Goal: Contribute content: Contribute content

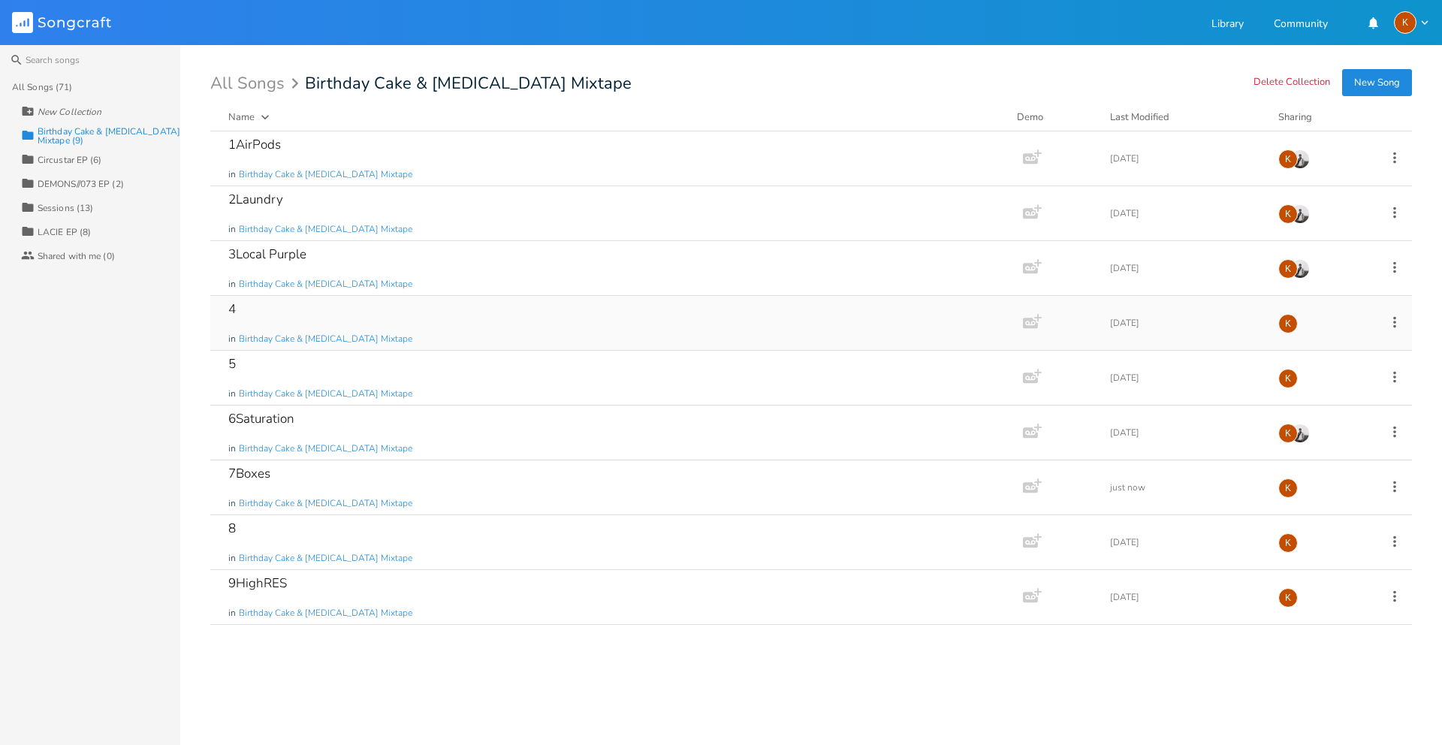
click at [1395, 325] on icon at bounding box center [1394, 321] width 3 height 11
click at [1307, 340] on span "Edit Rename" at bounding box center [1302, 345] width 47 height 11
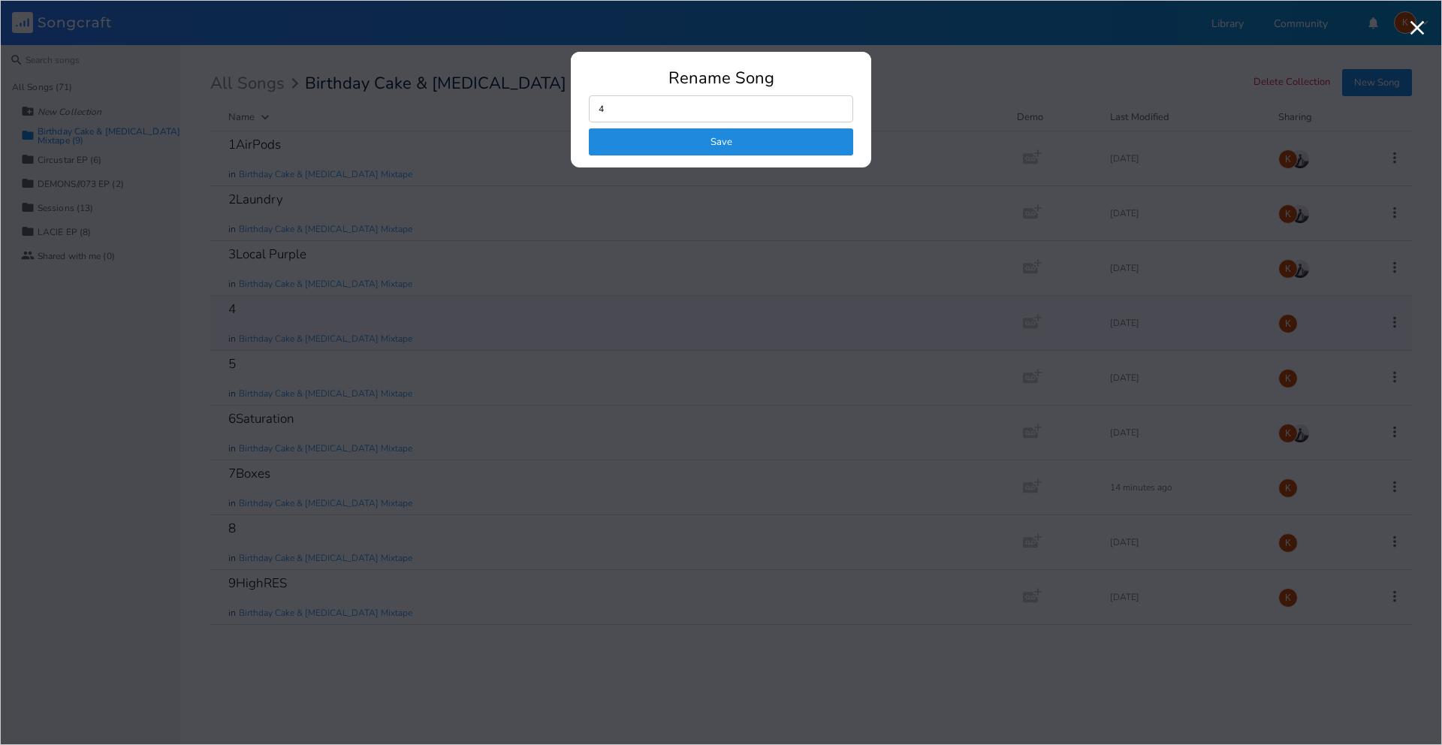
click at [658, 104] on input "4" at bounding box center [721, 108] width 264 height 27
type input "4Purple Pt.2"
click button "Save" at bounding box center [721, 141] width 264 height 27
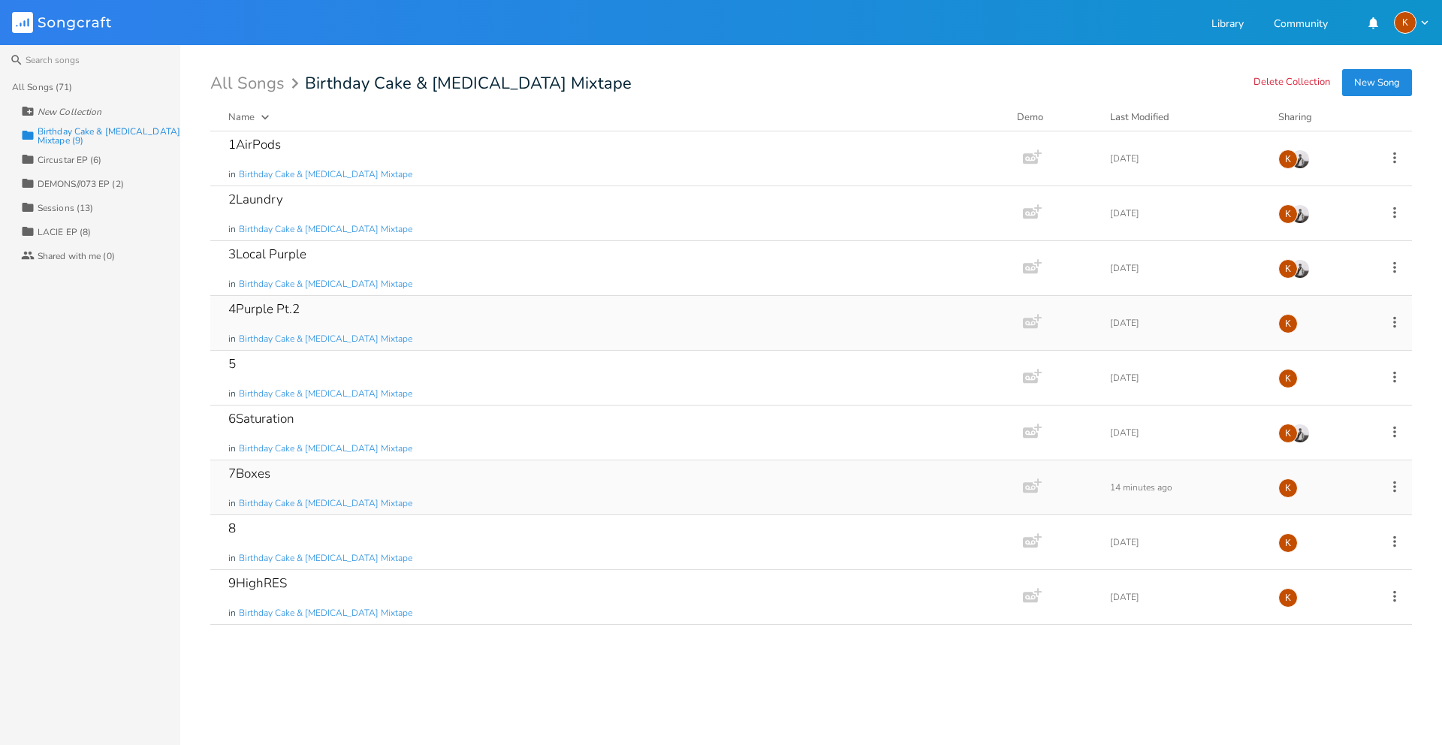
click at [434, 490] on div "7Boxes in Birthday Cake & [MEDICAL_DATA] Mixtape" at bounding box center [613, 487] width 770 height 54
click at [434, 476] on div "7Boxes in Birthday Cake & [MEDICAL_DATA] Mixtape" at bounding box center [613, 487] width 770 height 54
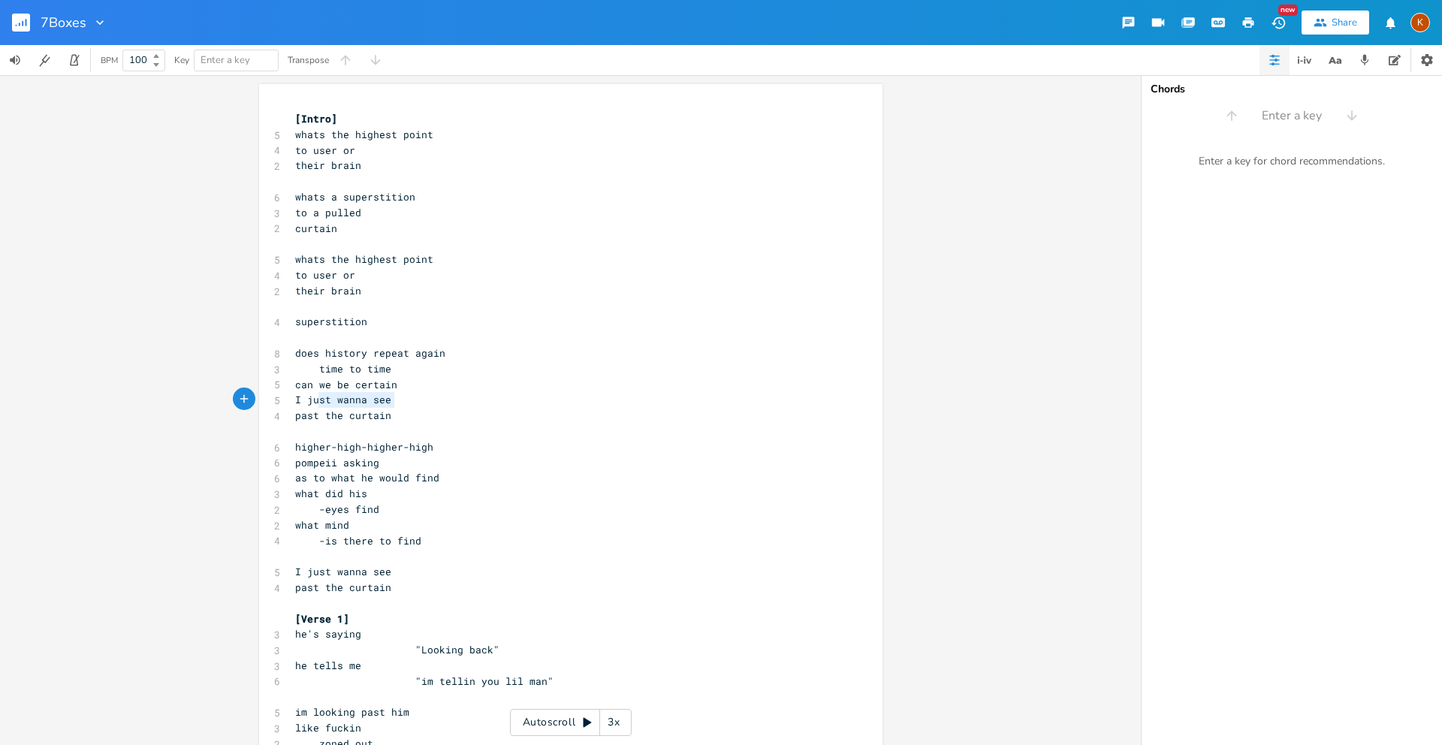
type textarea "can we be certain I just wanna see"
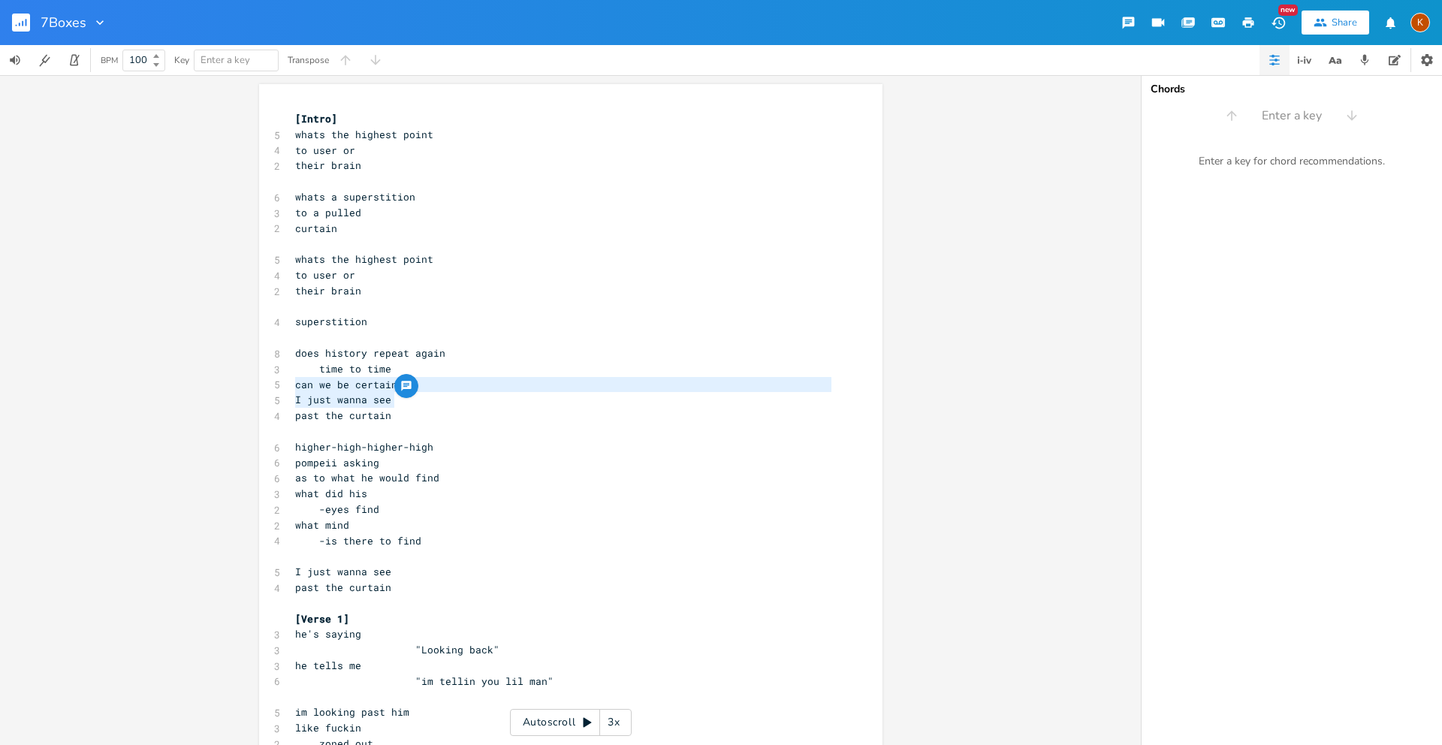
drag, startPoint x: 387, startPoint y: 404, endPoint x: 280, endPoint y: 390, distance: 108.3
click at [346, 400] on span "I just wanna see" at bounding box center [343, 400] width 96 height 14
type textarea "I just wanna see"
drag, startPoint x: 391, startPoint y: 399, endPoint x: 306, endPoint y: 399, distance: 85.6
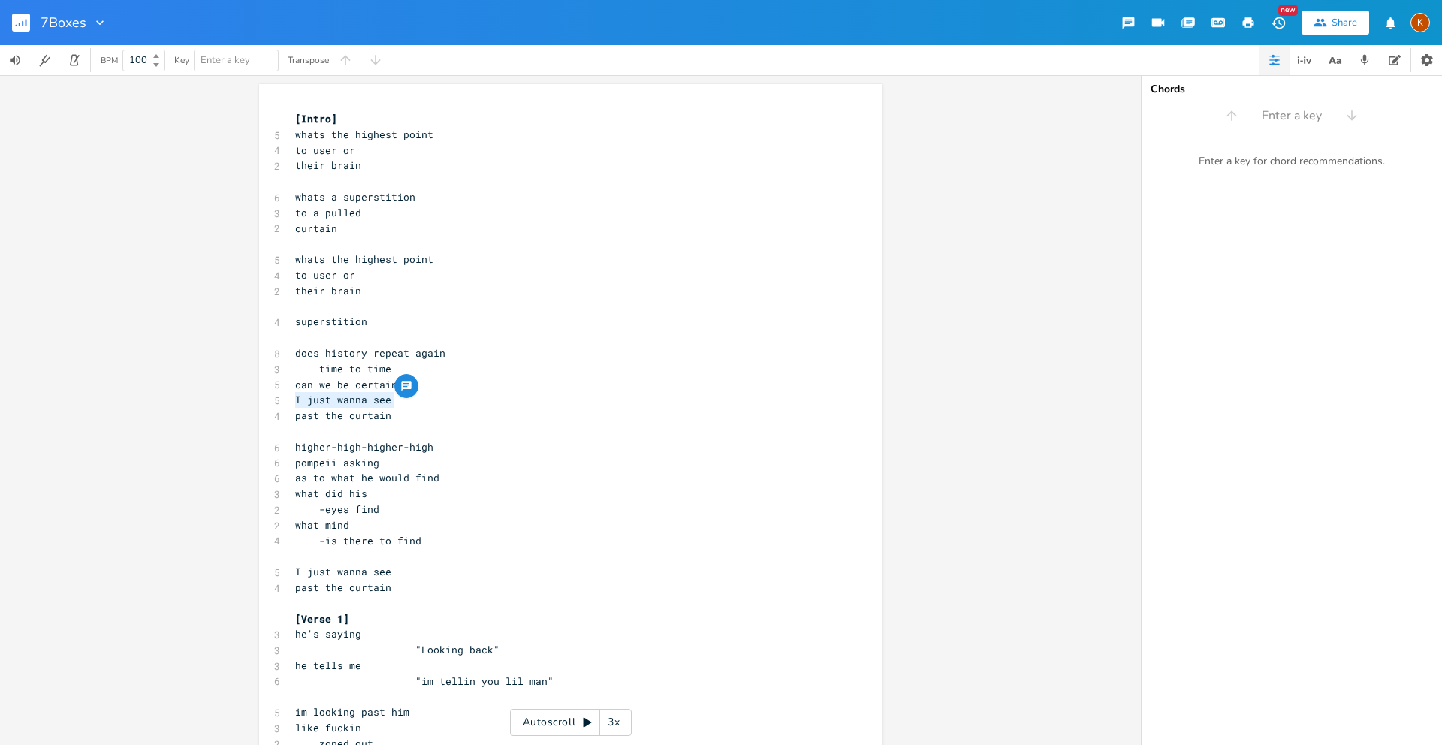
click at [292, 399] on pre "I just wanna see" at bounding box center [563, 400] width 542 height 16
type textarea "h"
type textarea "whats"
click at [292, 395] on pre "whats" at bounding box center [563, 400] width 542 height 16
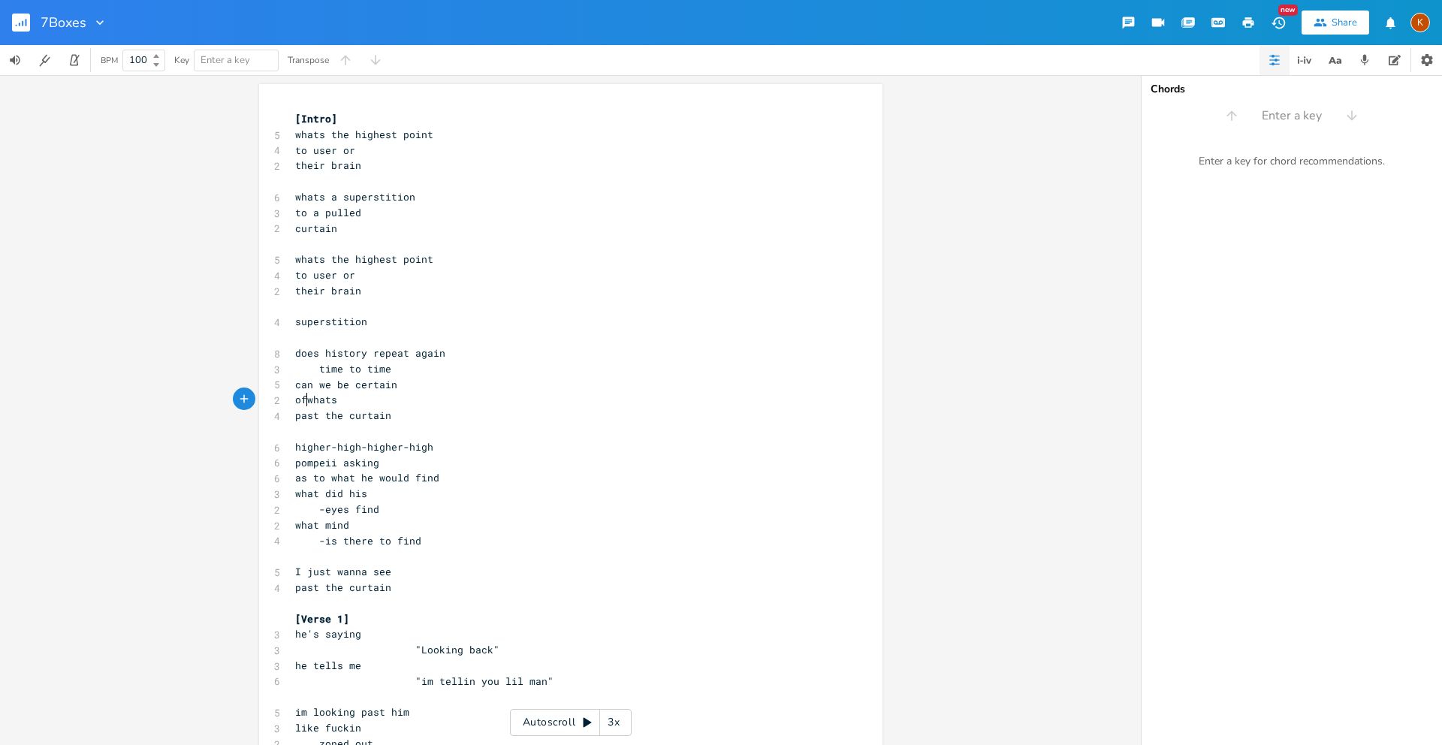
type textarea "of"
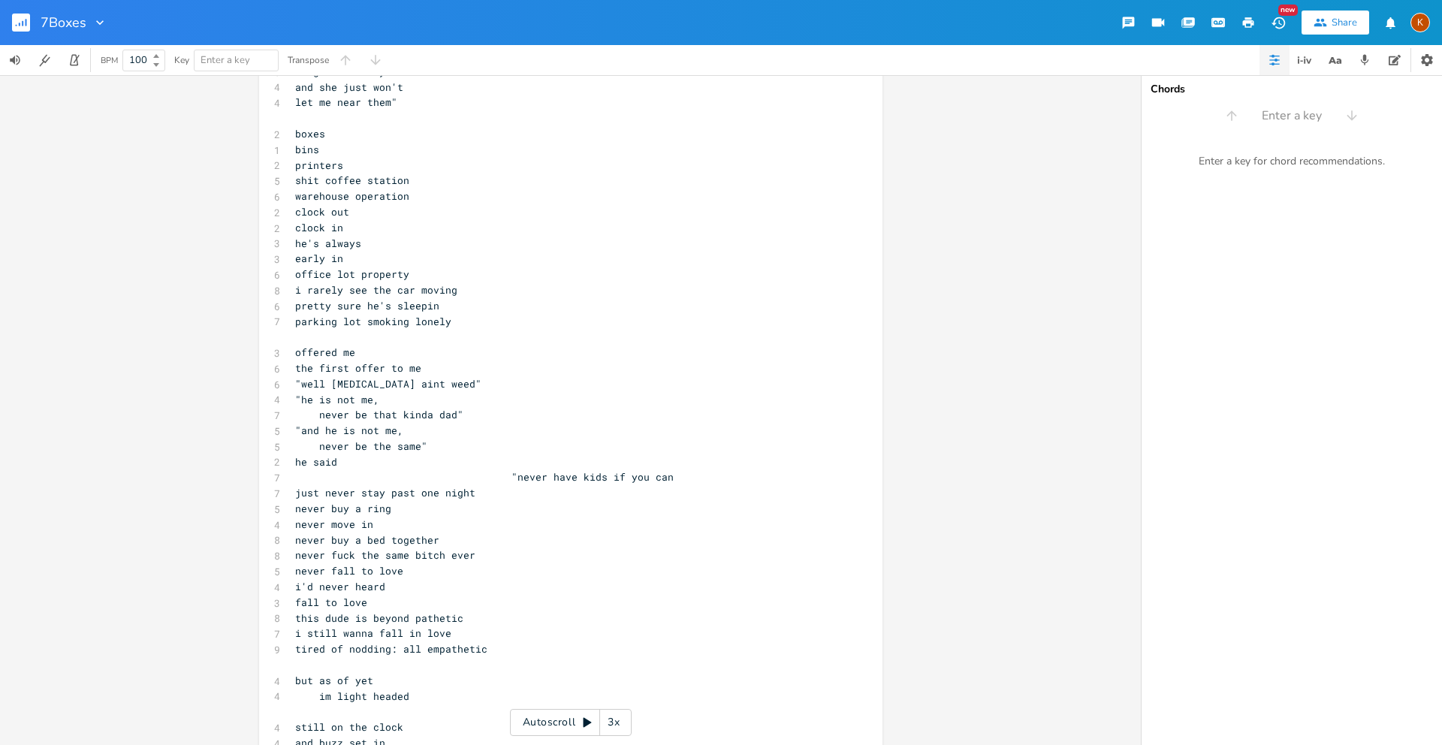
scroll to position [1216, 0]
click at [481, 320] on pre "parking lot smoking lonely" at bounding box center [563, 325] width 542 height 16
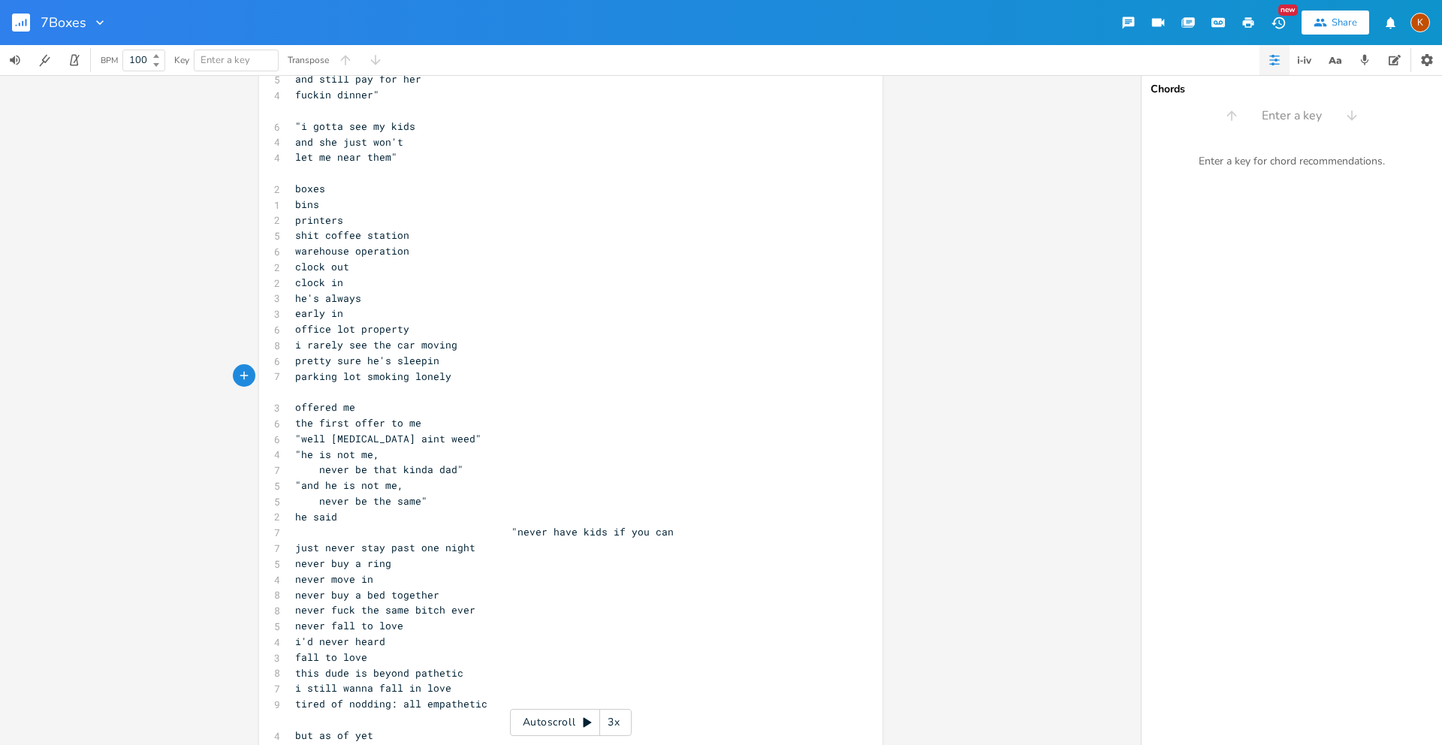
scroll to position [1153, 0]
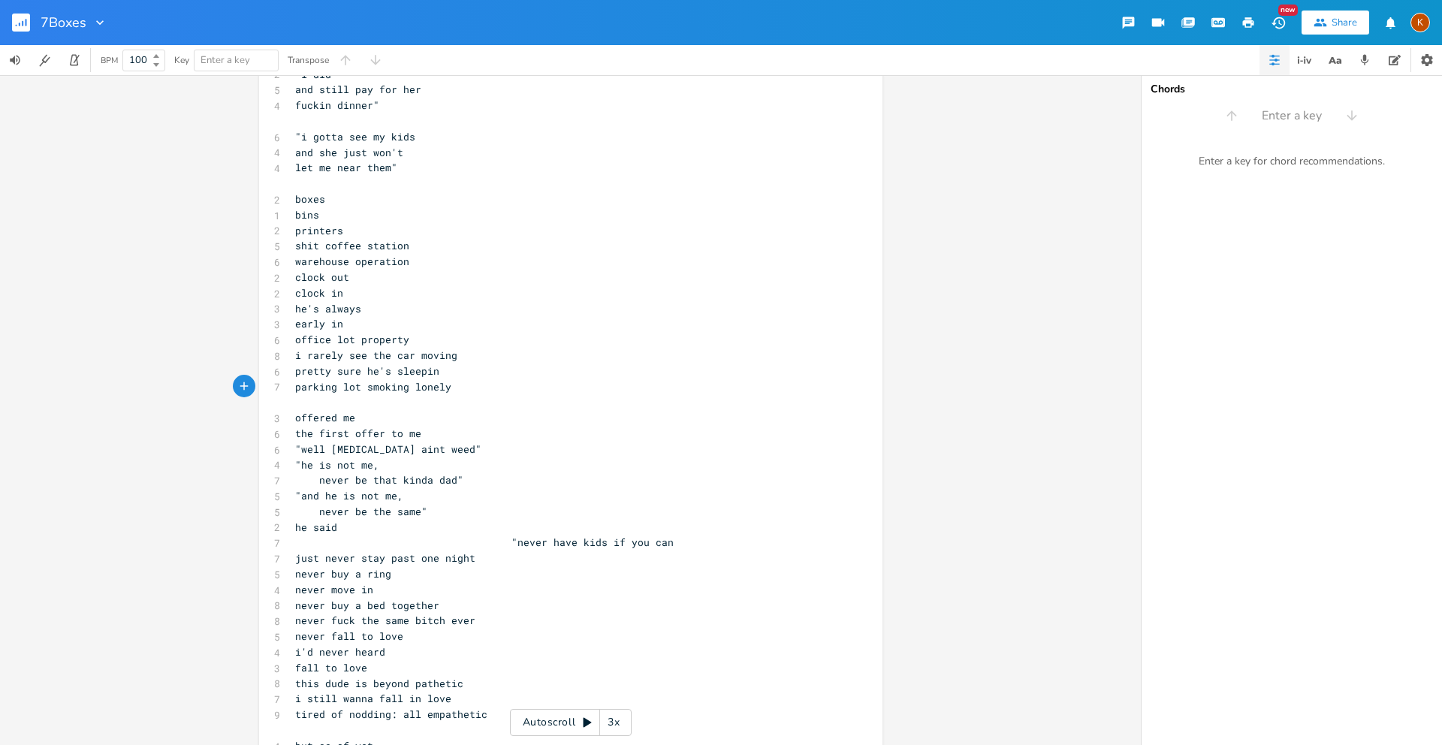
click at [466, 350] on pre "i rarely see the car moving" at bounding box center [563, 356] width 542 height 16
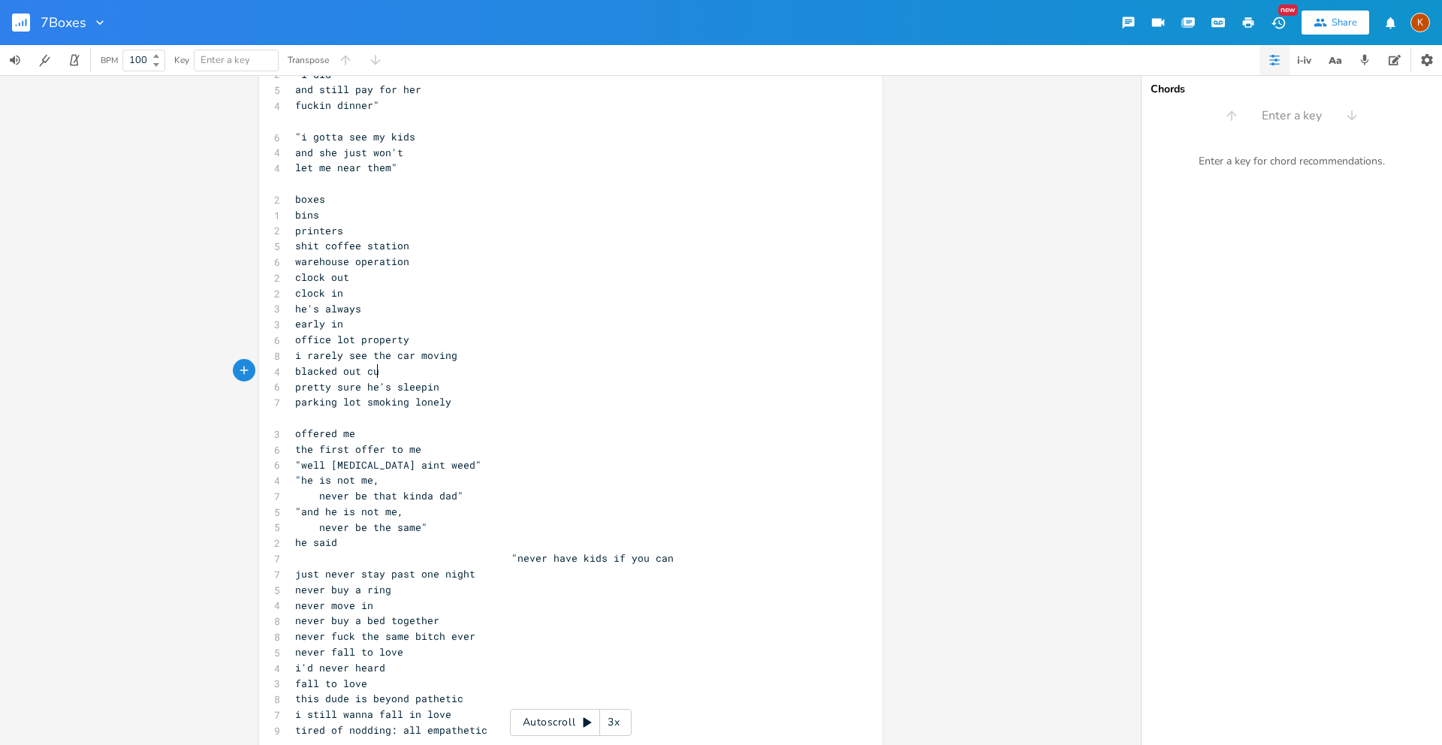
type textarea "blacked out cur"
type textarea "out curatins"
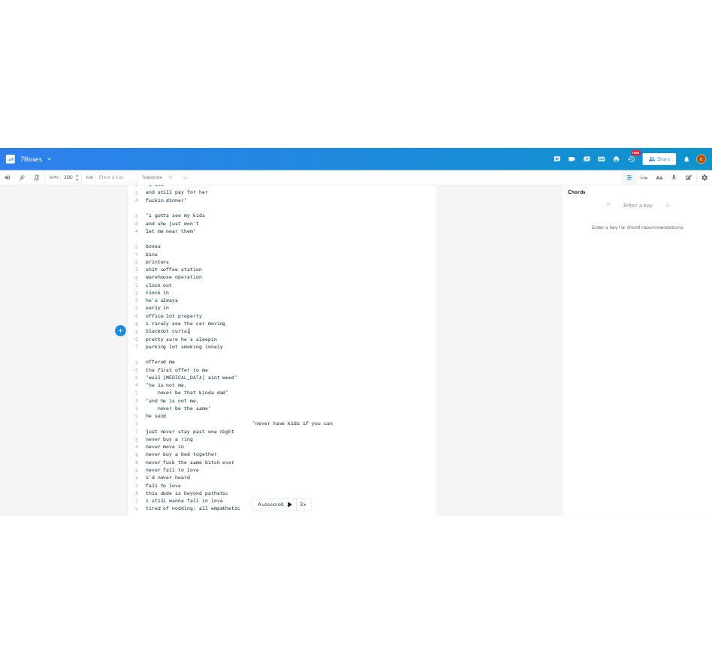
scroll to position [0, 21]
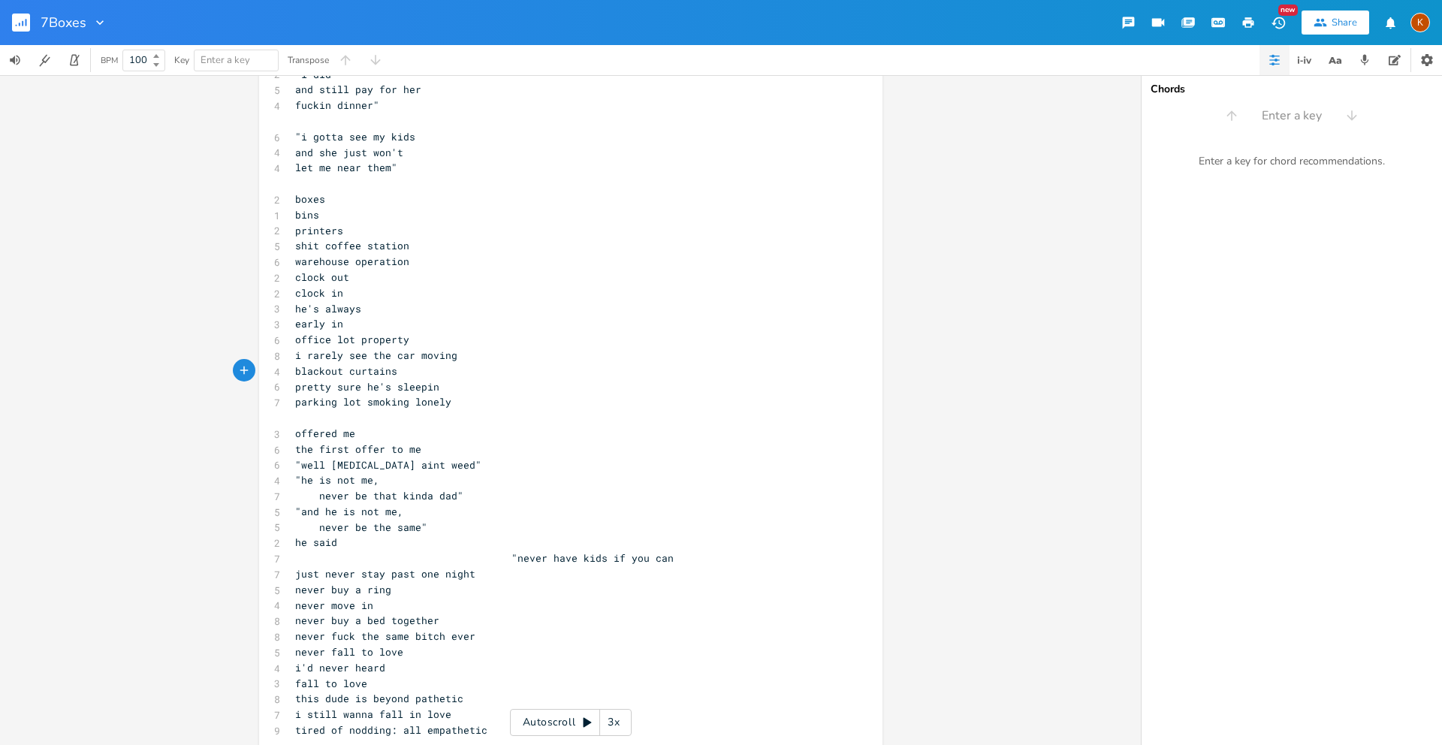
type textarea "tains"
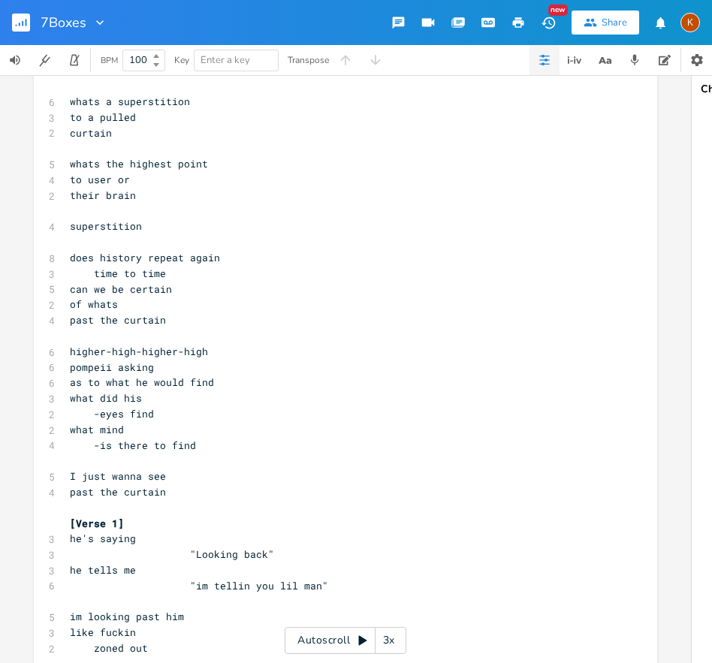
scroll to position [98, 0]
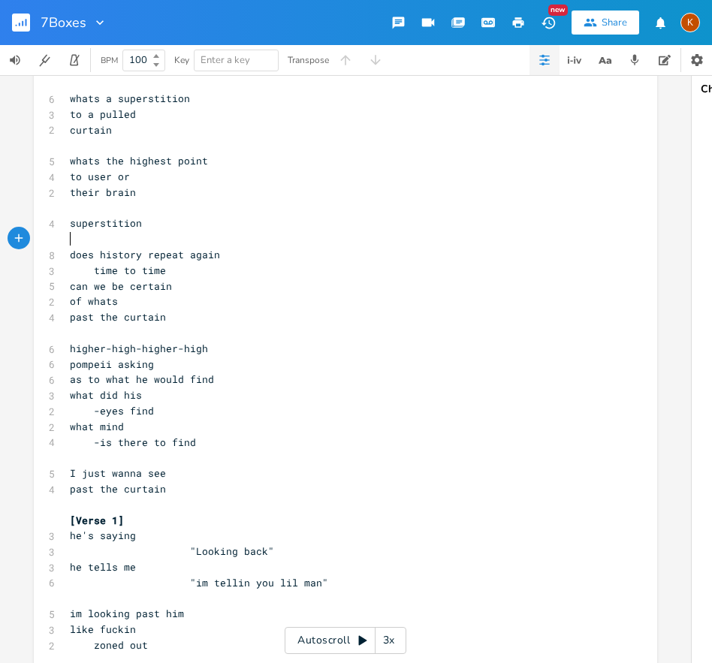
click at [87, 241] on pre "​" at bounding box center [338, 239] width 542 height 16
type textarea "[pause]"
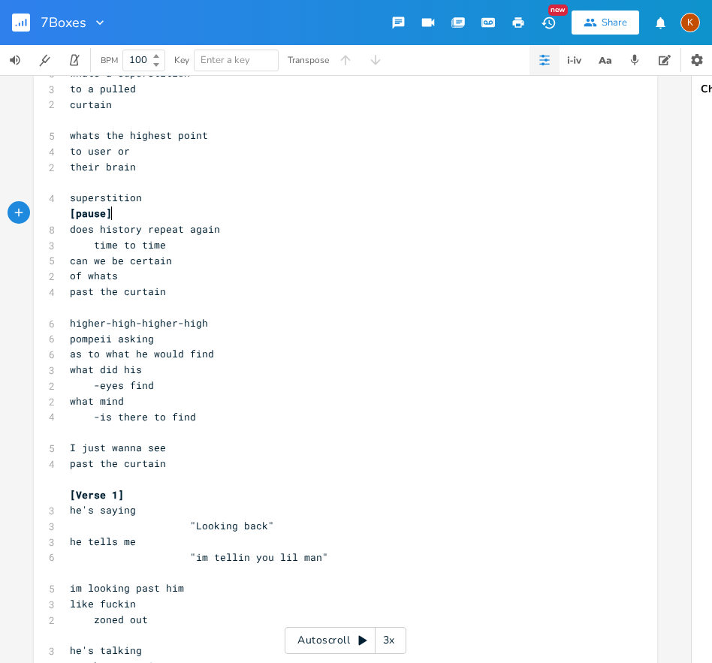
scroll to position [125, 0]
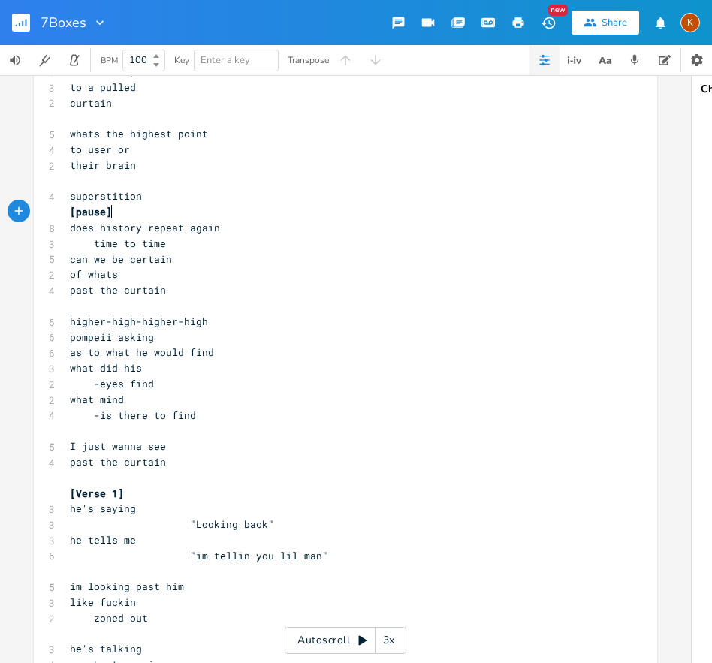
click at [131, 325] on span "higher-high-higher-high" at bounding box center [139, 322] width 138 height 14
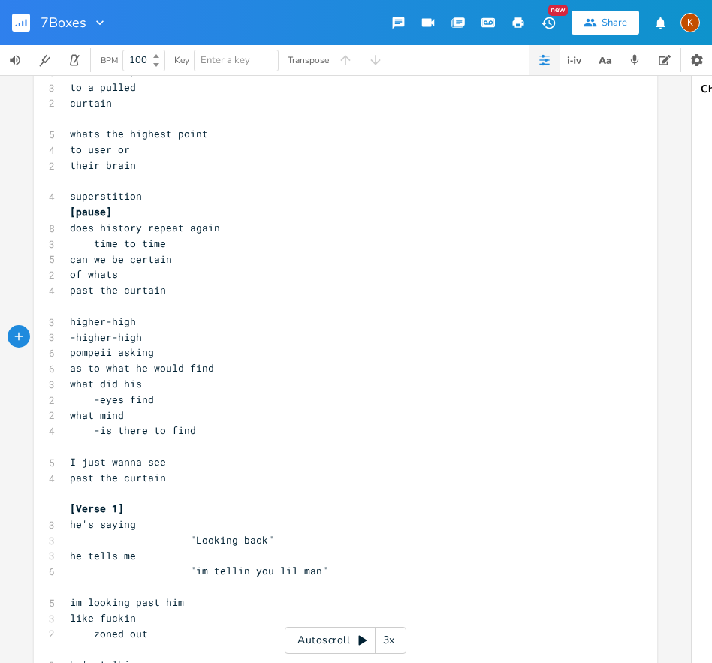
click at [70, 385] on span "what did his" at bounding box center [106, 384] width 72 height 14
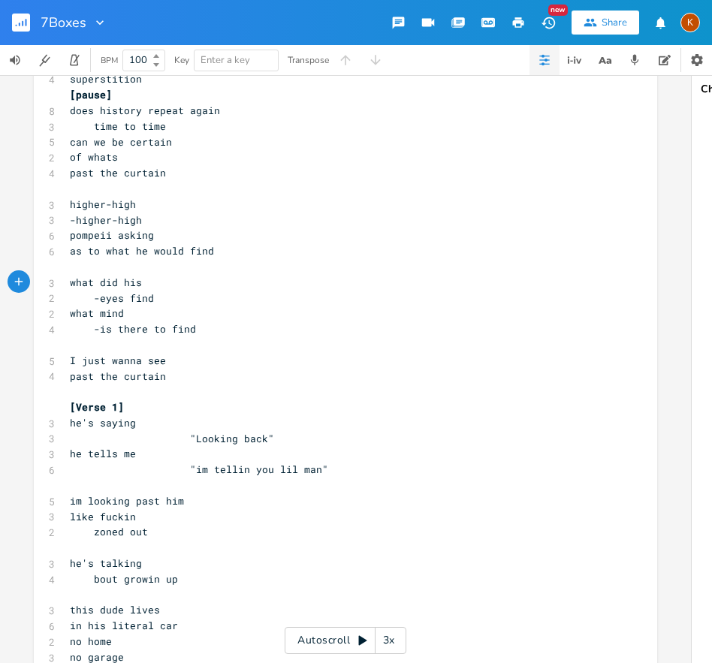
scroll to position [221, 0]
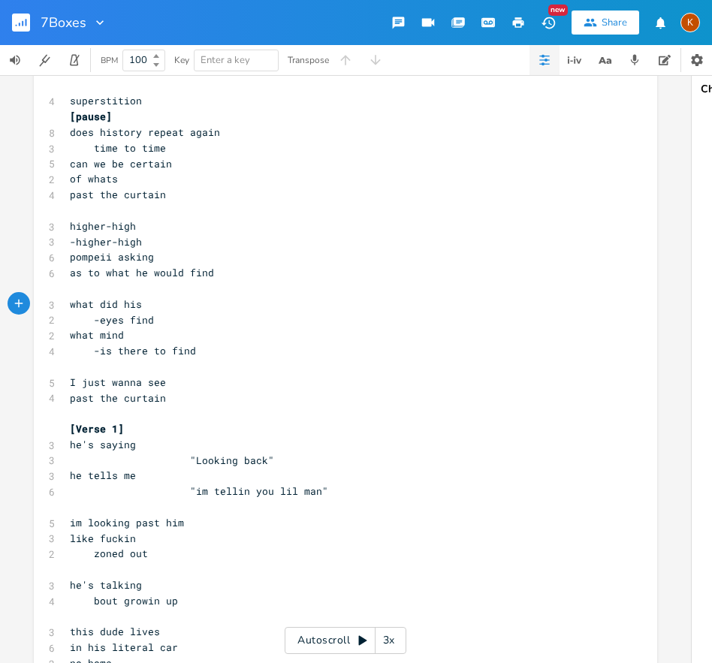
type textarea "a"
click at [128, 387] on span "I just wanna see" at bounding box center [118, 382] width 96 height 14
click at [133, 385] on span "I just wanna see" at bounding box center [118, 382] width 96 height 14
drag, startPoint x: 135, startPoint y: 385, endPoint x: 55, endPoint y: 389, distance: 80.4
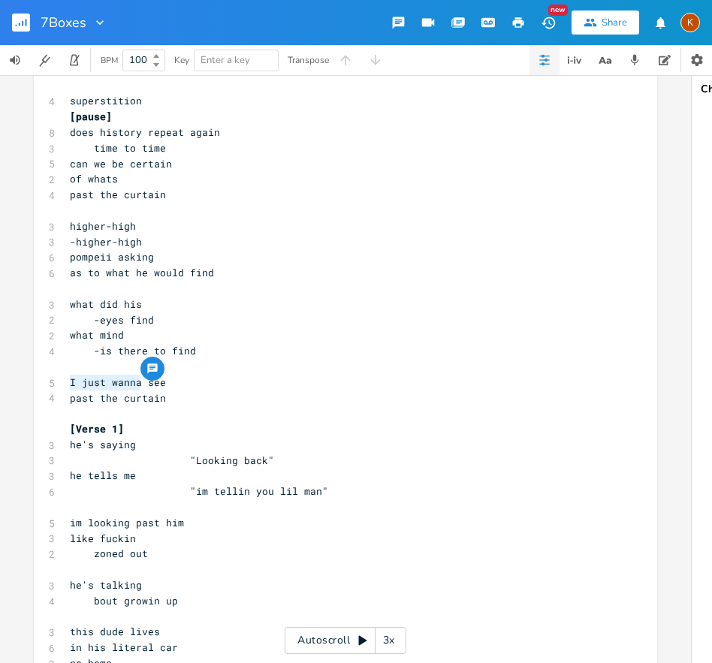
type textarea "to"
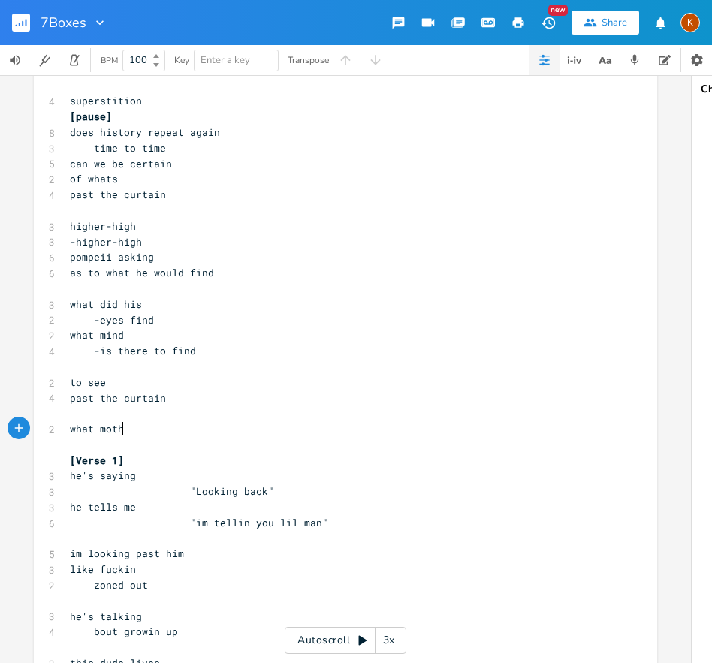
type textarea "what mother"
click at [107, 360] on pre at bounding box center [338, 367] width 542 height 16
type textarea "reo"
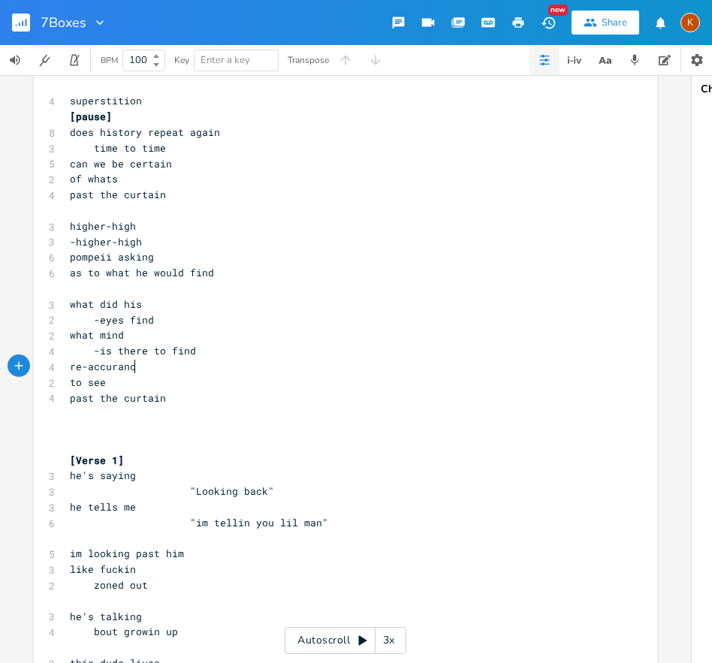
type textarea "-accurance"
type textarea "occurence"
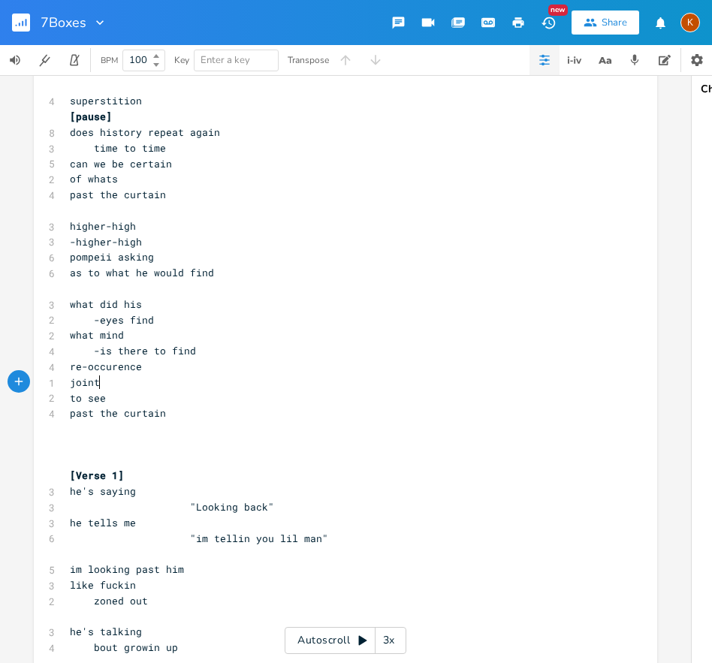
type textarea "jointed"
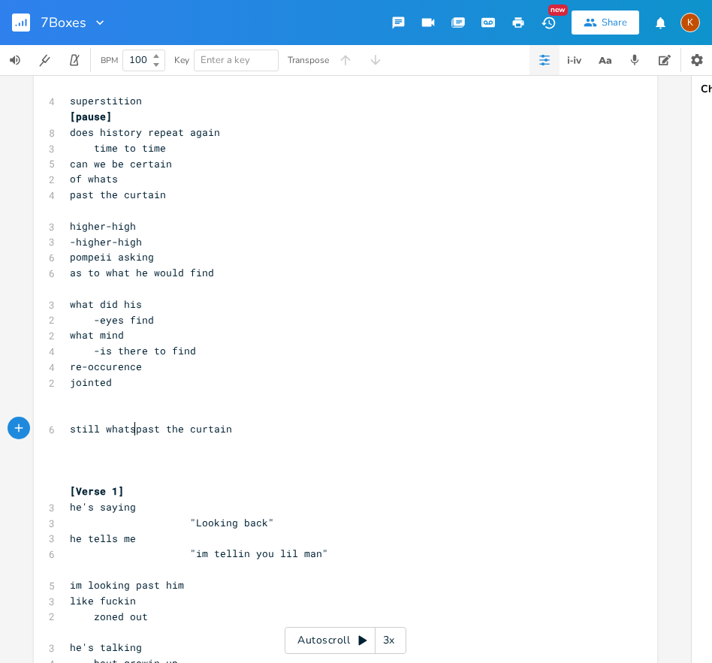
type textarea "still whats"
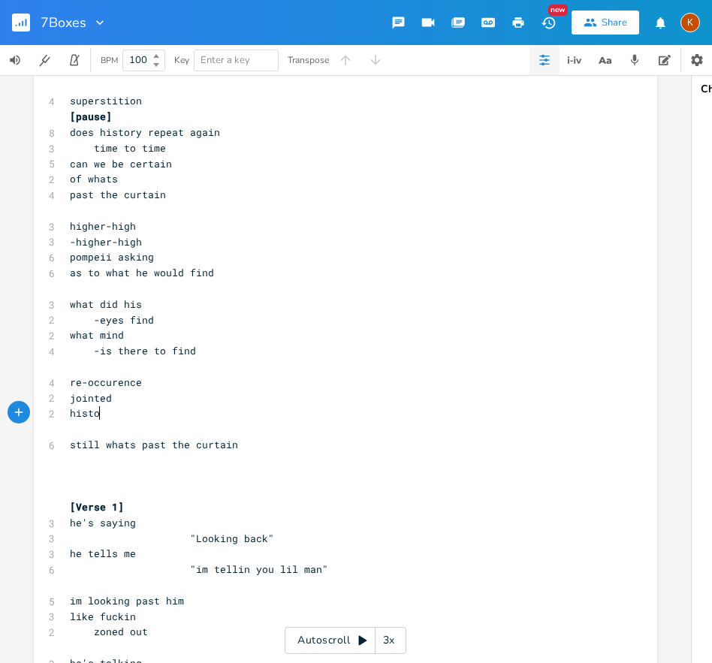
scroll to position [0, 30]
type textarea "history reflectye"
type textarea "ed"
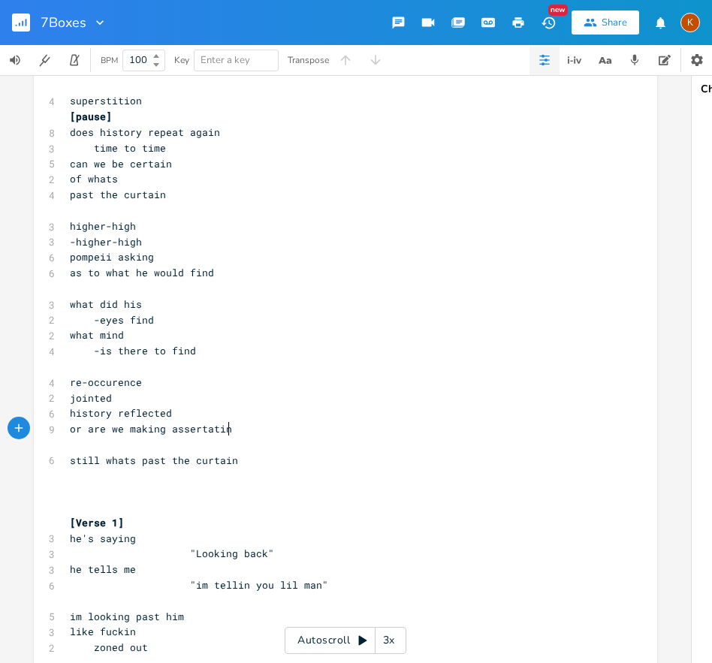
type textarea "or are we making assertatin"
type textarea "ion"
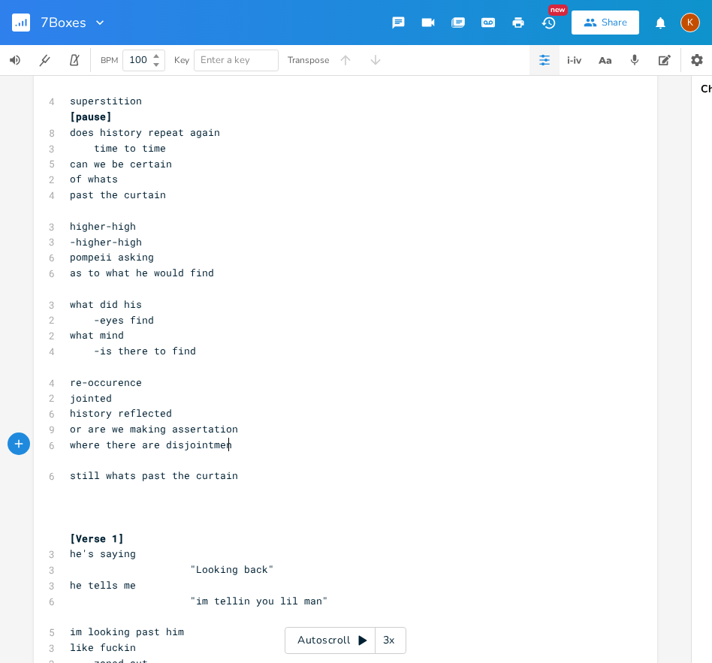
type textarea "where there are disjointments"
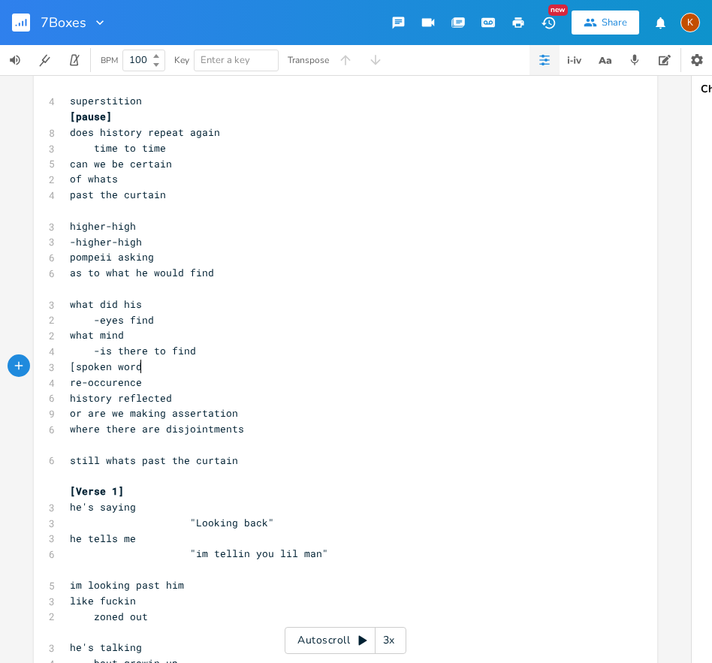
type textarea "[spoken word]"
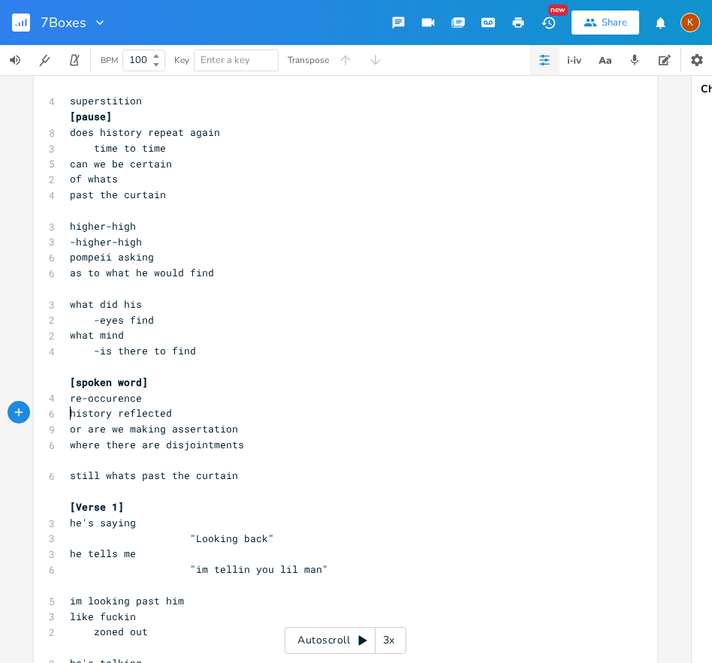
type textarea "-"
type textarea "is it"
type textarea "s"
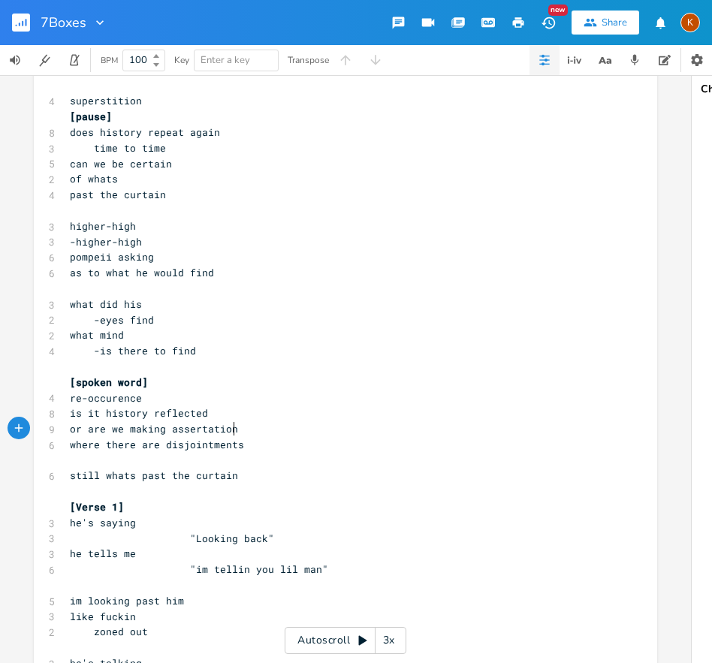
scroll to position [0, 5]
type textarea "conn"
type textarea "e"
type textarea "nection"
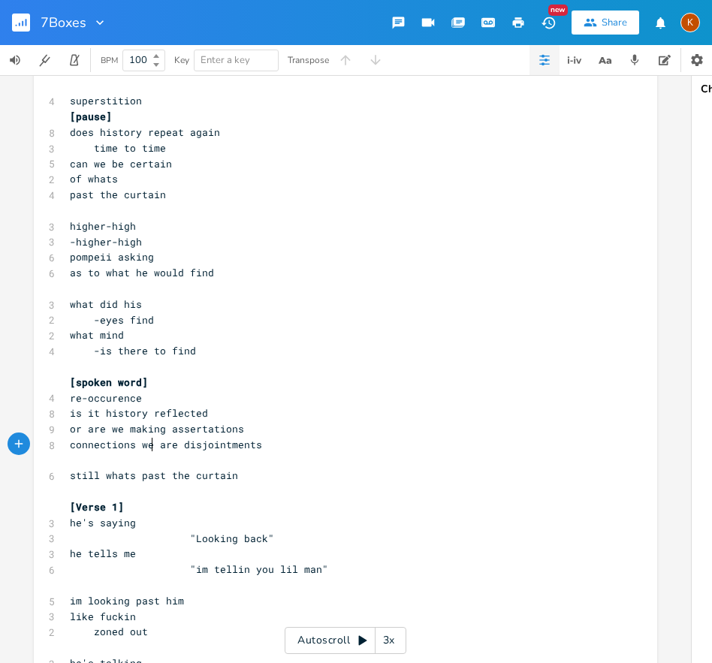
type textarea "s weh"
type textarea "here there"
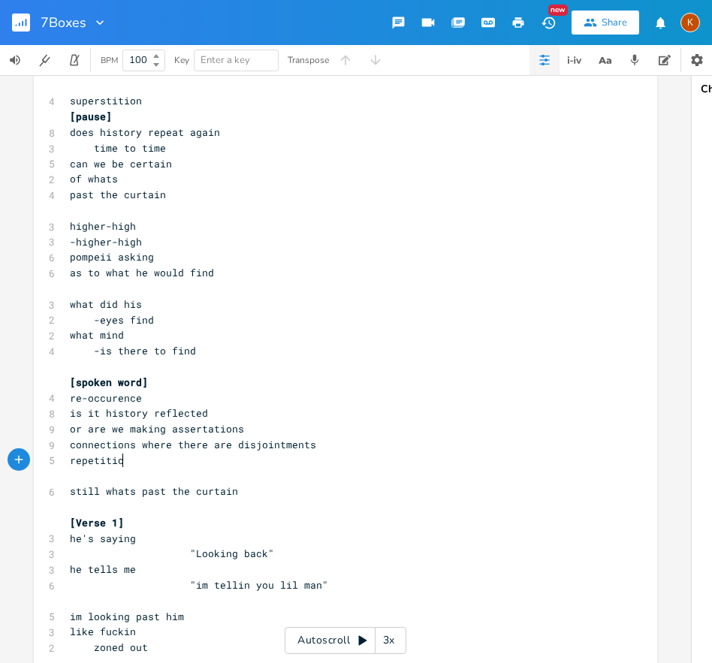
scroll to position [0, 47]
type textarea "repetitions"
type textarea "reflecyiton"
type textarea "tion"
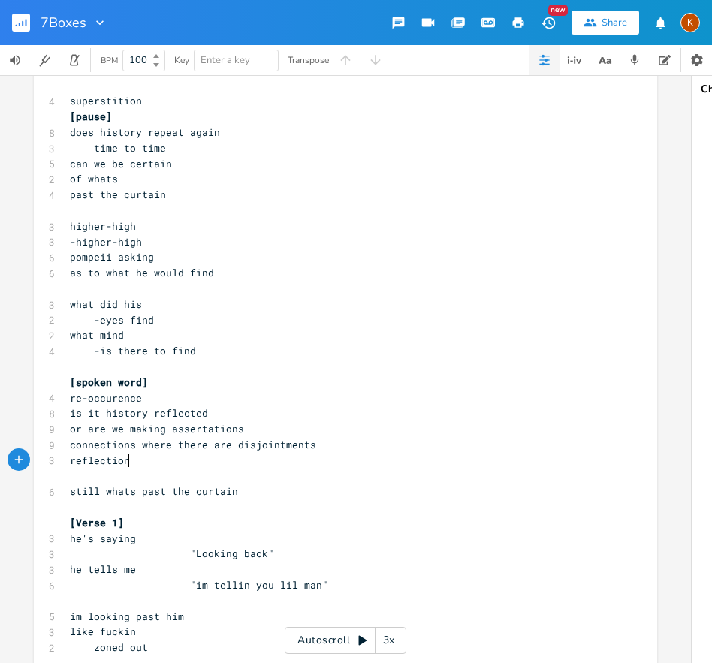
scroll to position [0, 19]
type textarea "assertations"
type textarea "g false assesments"
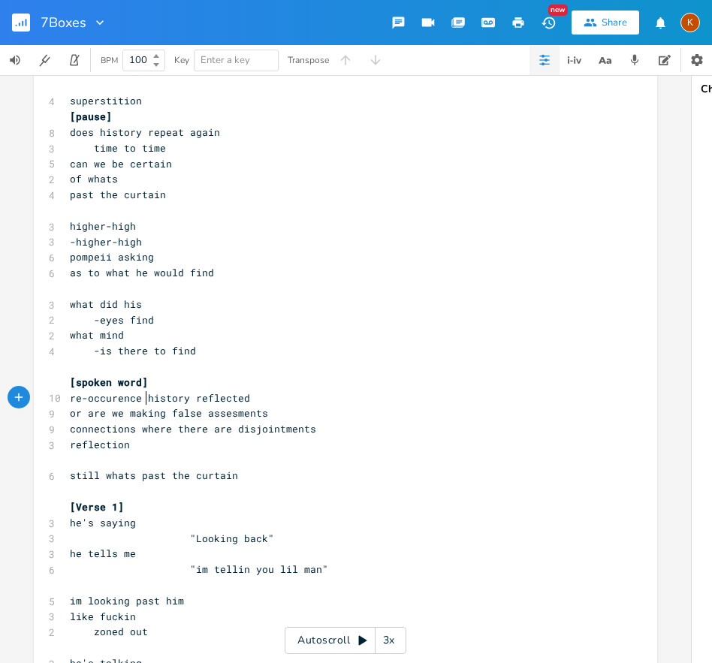
type textarea "in"
type textarea "ed"
click at [118, 415] on span "or are we making false assesments" at bounding box center [169, 413] width 198 height 14
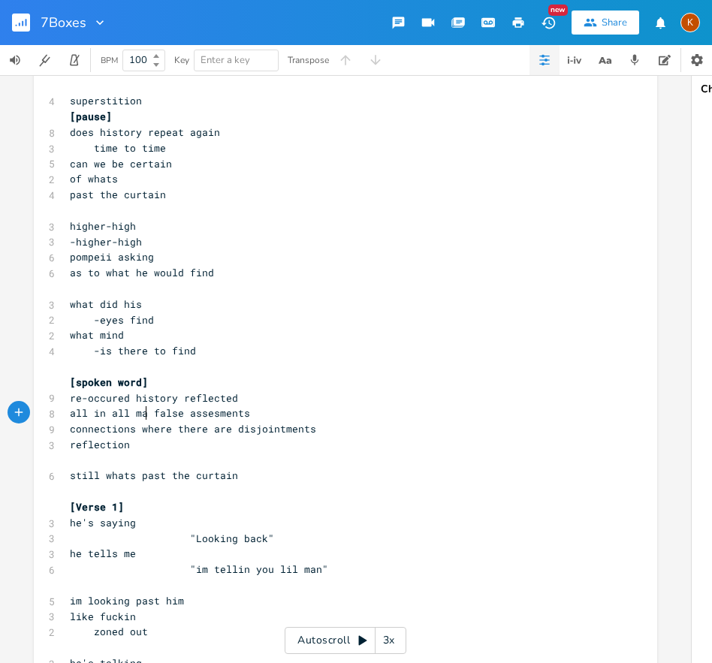
scroll to position [0, 67]
type textarea "all in all maybe""
type textarea ":"
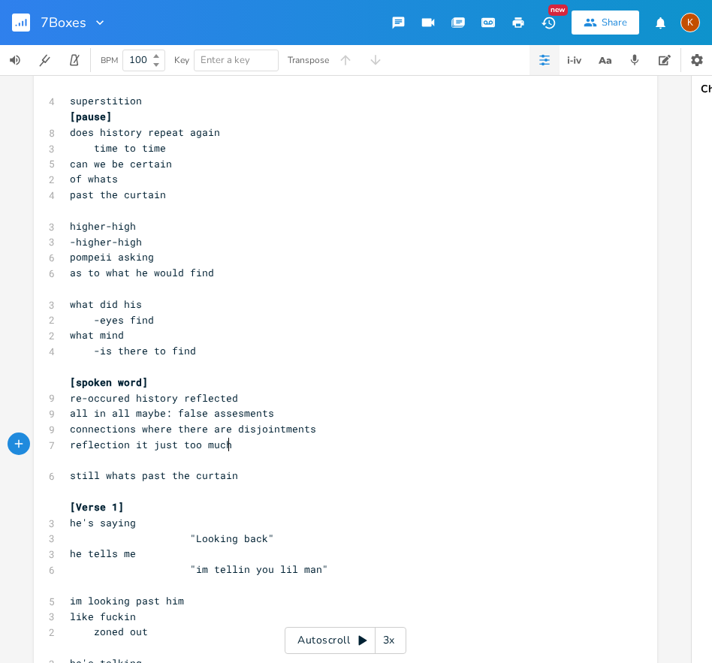
type textarea "it just too much"
type textarea ","
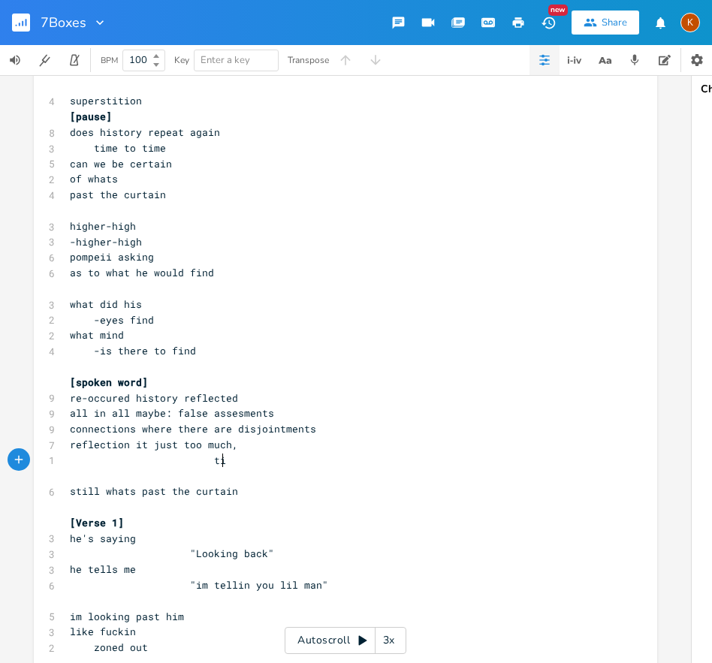
type textarea "til"
type textarea "still whats"
type textarea "like this is too much,"
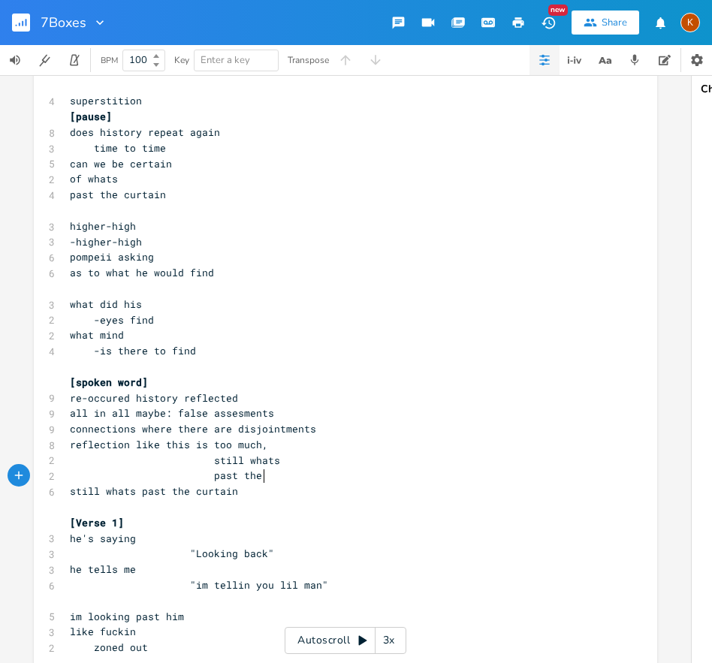
type textarea "past the ur"
type textarea "curatin?"
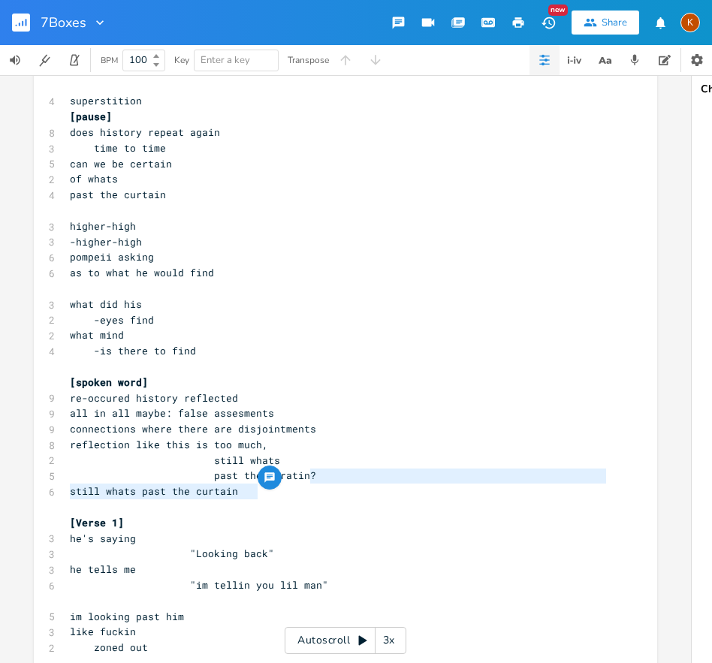
type textarea "still whats past the curtain"
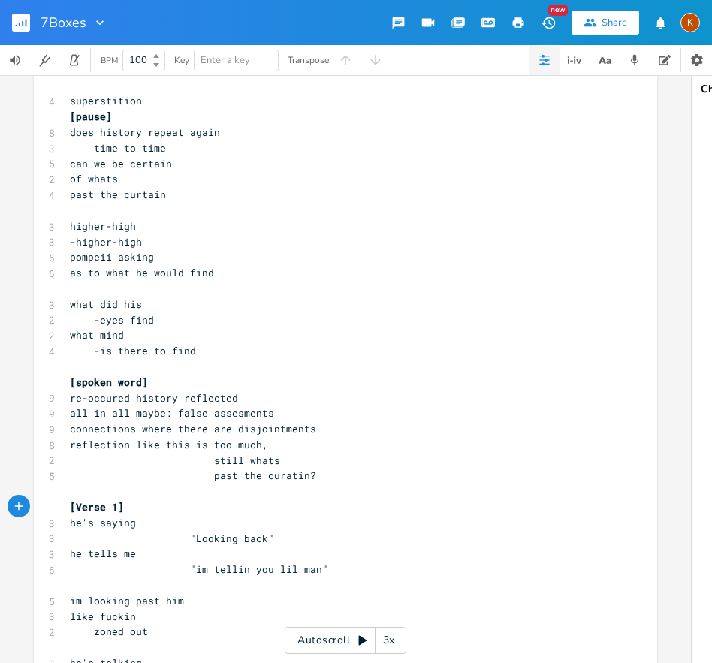
drag, startPoint x: 145, startPoint y: 384, endPoint x: 148, endPoint y: 376, distance: 8.1
click at [145, 383] on pre "[spoken word]" at bounding box center [338, 383] width 542 height 16
type textarea "spoken o"
type textarea "word shenanigan]"
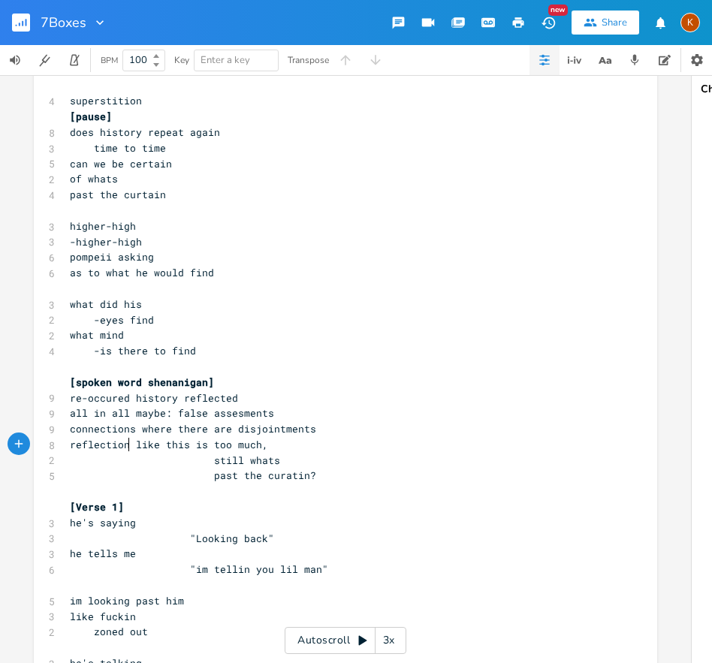
type textarea "s"
type textarea "acid"
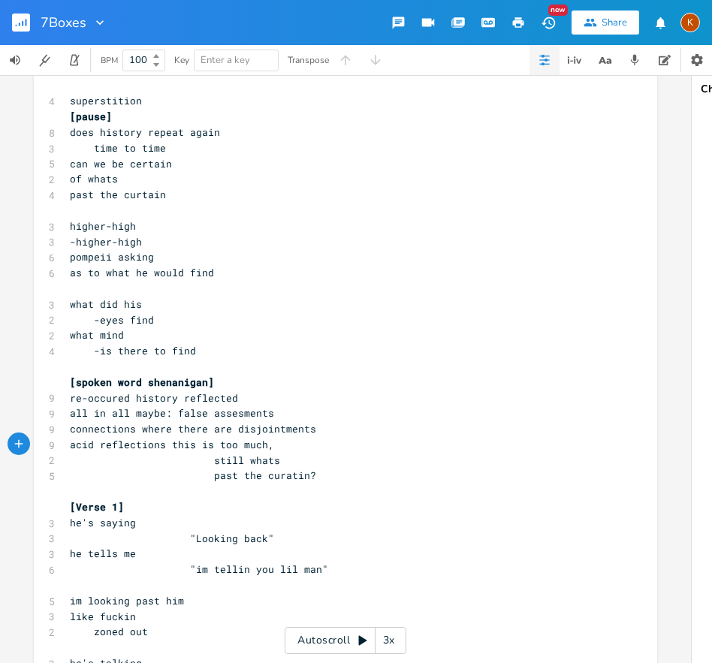
type textarea "."
type textarea "fraction:"
type textarea "."
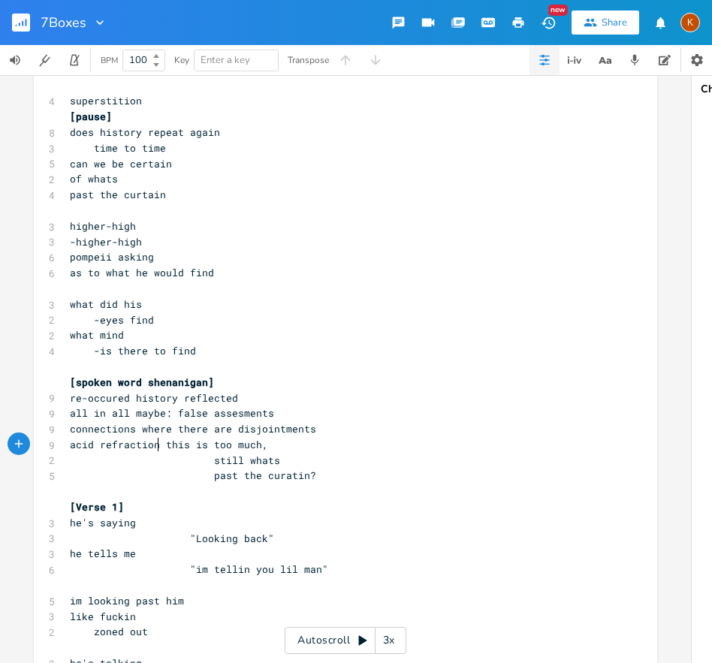
scroll to position [0, 2]
type textarea ":"
type textarea """
type textarea "."
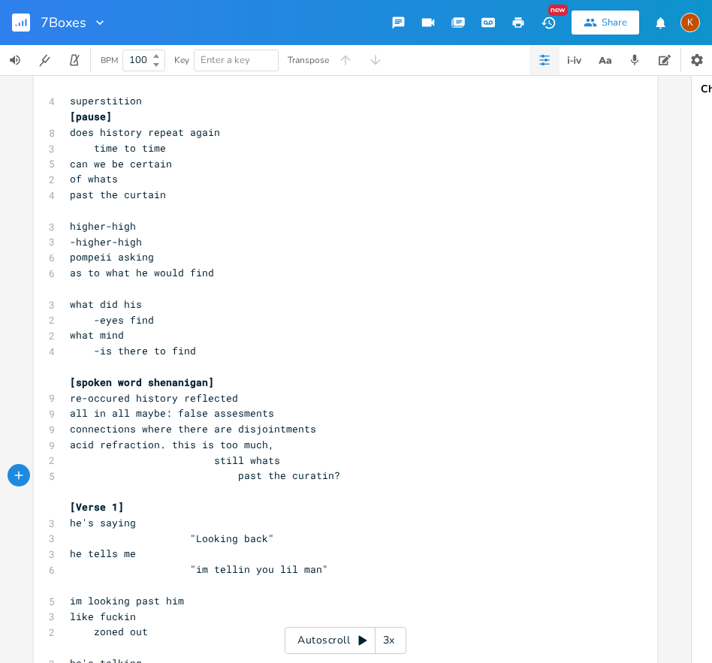
click at [274, 441] on span at bounding box center [277, 445] width 6 height 16
click at [271, 464] on pre "still whats" at bounding box center [338, 461] width 542 height 16
type textarea "..."
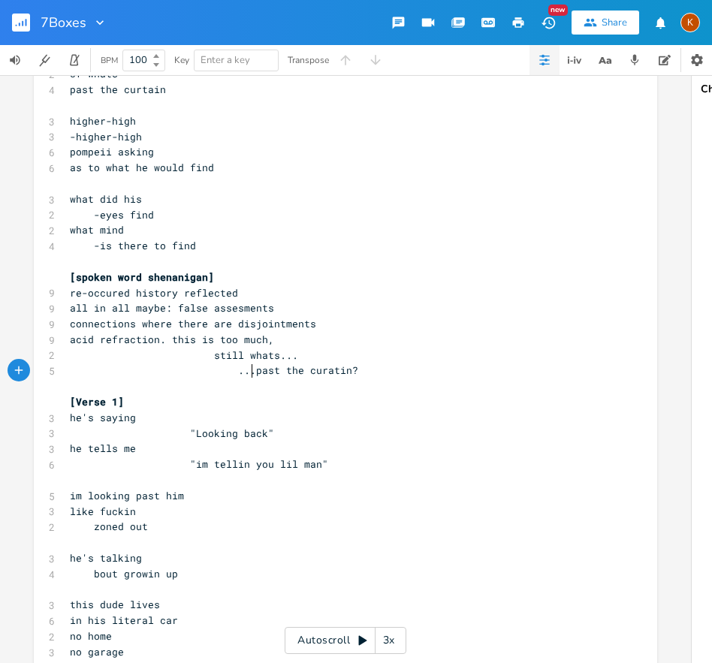
scroll to position [381, 0]
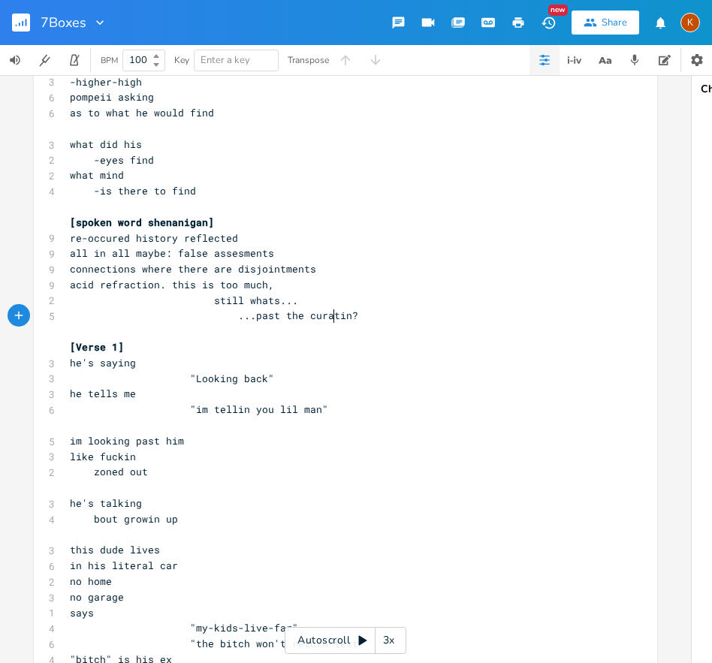
click at [327, 317] on span "...past the curatin?" at bounding box center [214, 316] width 288 height 14
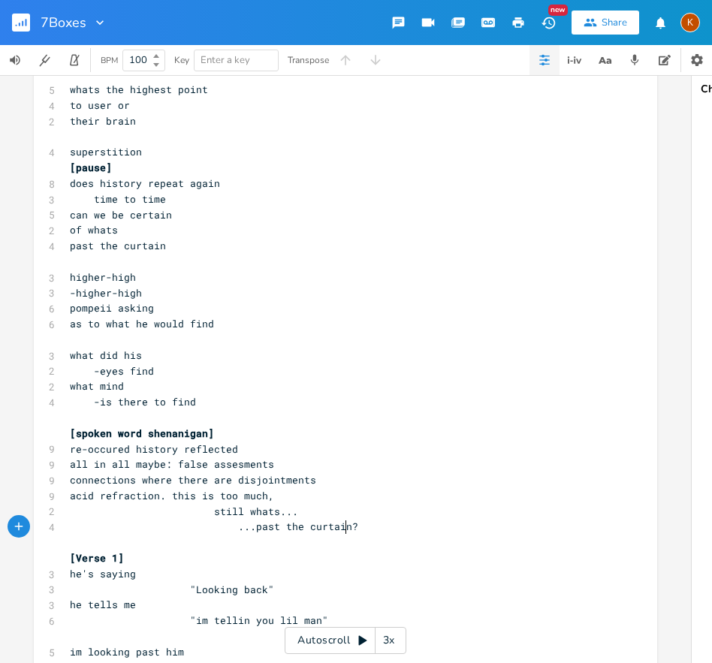
scroll to position [178, 0]
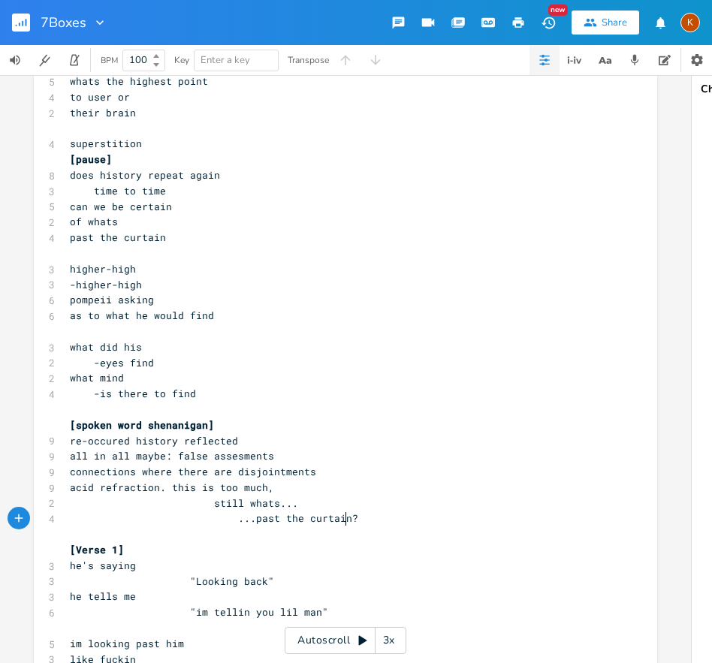
type textarea "curtain"
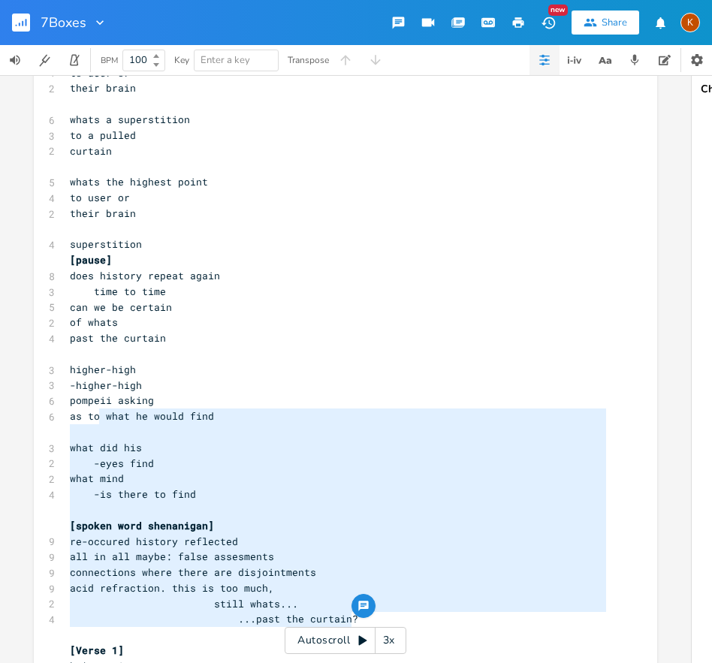
scroll to position [0, 0]
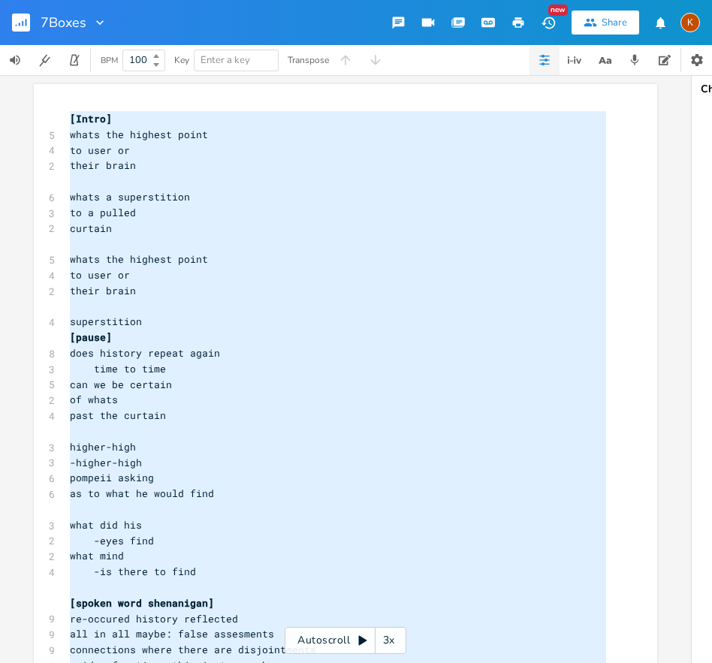
drag, startPoint x: 312, startPoint y: 515, endPoint x: 64, endPoint y: 106, distance: 478.8
type textarea "[Intro] whats the highest point to user or their brain whats a superstition to …"
click at [441, 479] on pre "pompeii asking" at bounding box center [338, 478] width 542 height 16
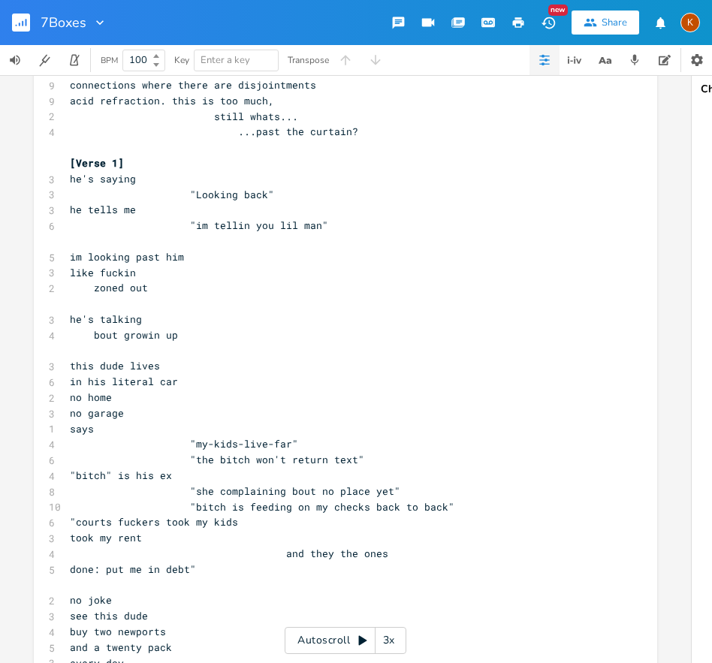
scroll to position [375, 0]
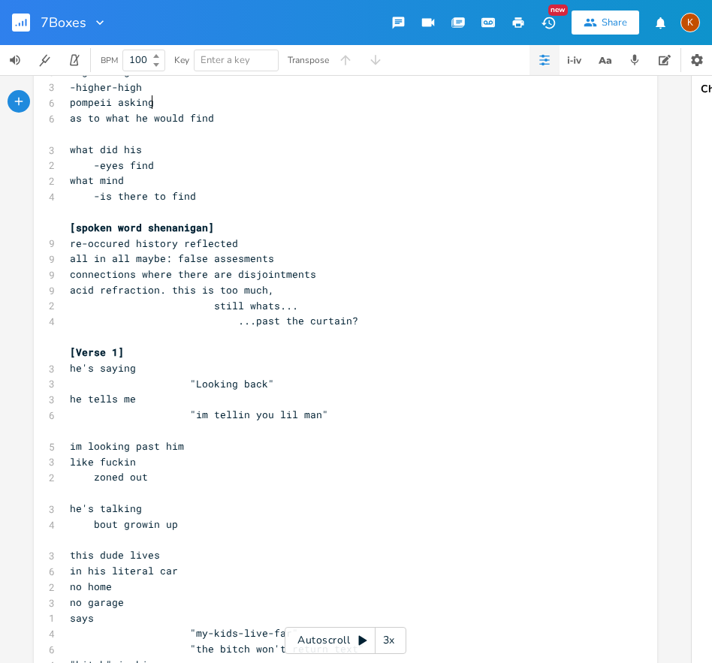
click at [109, 405] on span "he tells me" at bounding box center [103, 399] width 66 height 14
click at [130, 402] on pre "he tells me" at bounding box center [338, 399] width 542 height 16
type textarea "up"
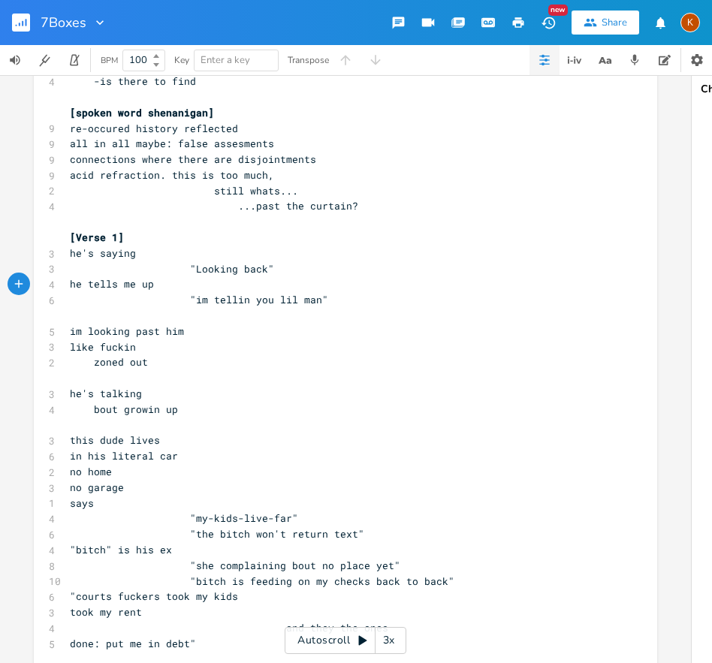
scroll to position [504, 0]
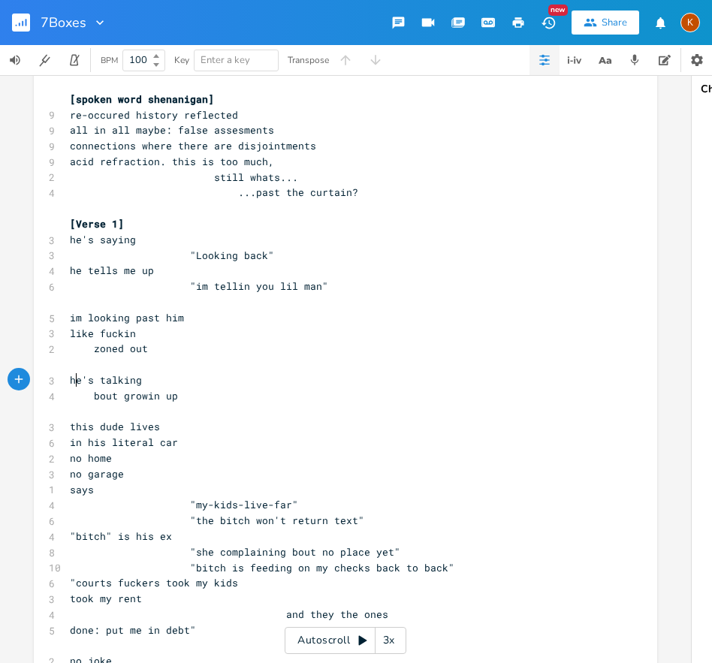
click at [70, 384] on span "he's talking" at bounding box center [106, 380] width 72 height 14
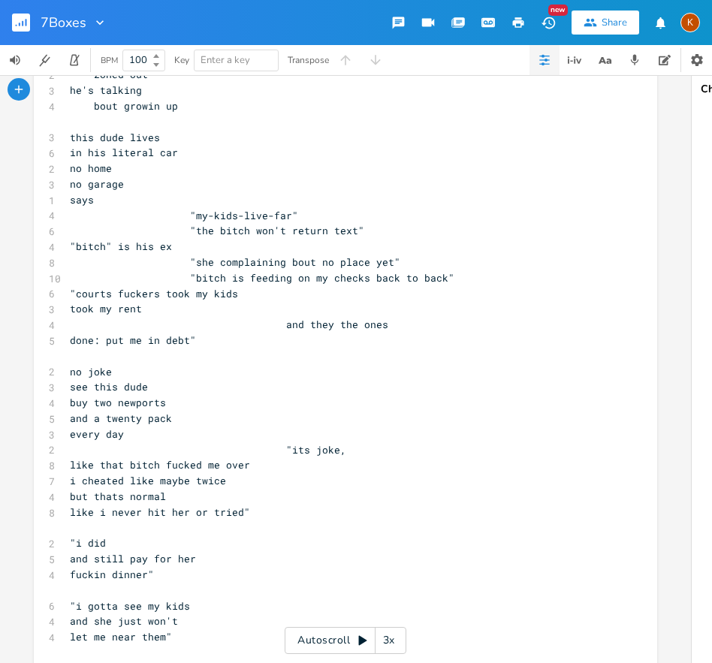
scroll to position [779, 0]
drag, startPoint x: 429, startPoint y: 484, endPoint x: 396, endPoint y: 484, distance: 32.3
click at [397, 484] on pre "i cheated like maybe twice" at bounding box center [338, 480] width 542 height 16
type textarea "once"
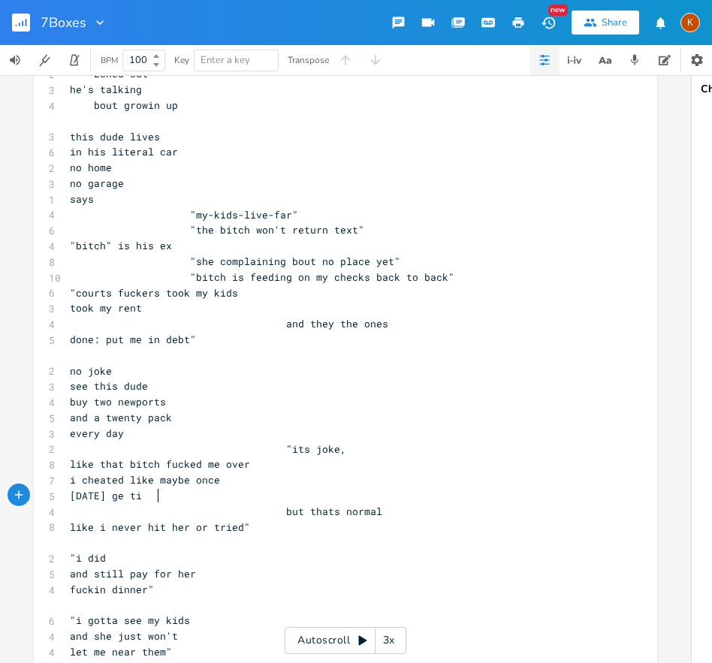
type textarea "[DATE] ge ti="
type textarea "a"
type textarea "last e"
type textarea "week e"
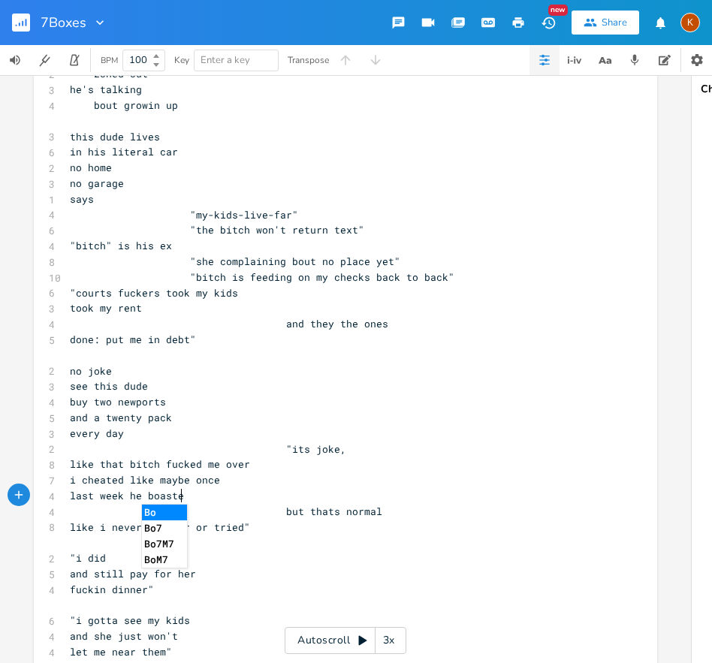
type textarea "he boasted"
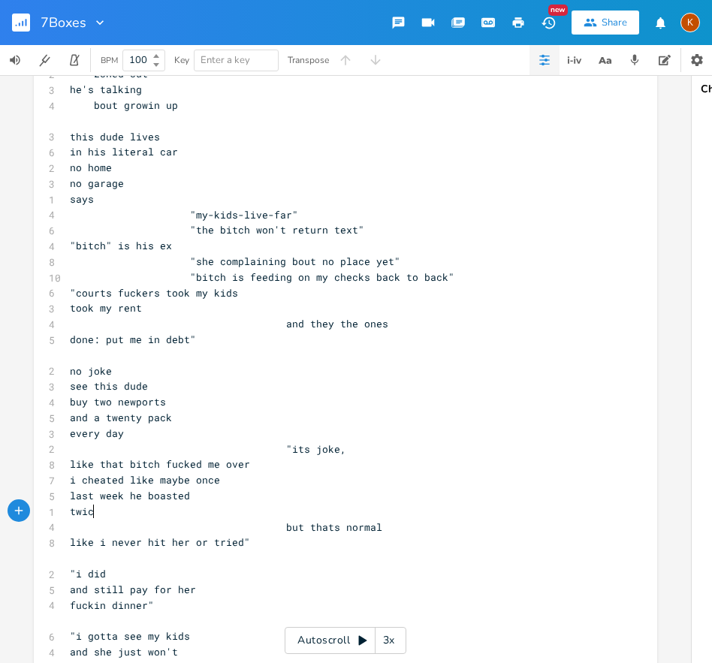
type textarea "twice"
click at [142, 494] on span "last week he boasted" at bounding box center [130, 496] width 120 height 14
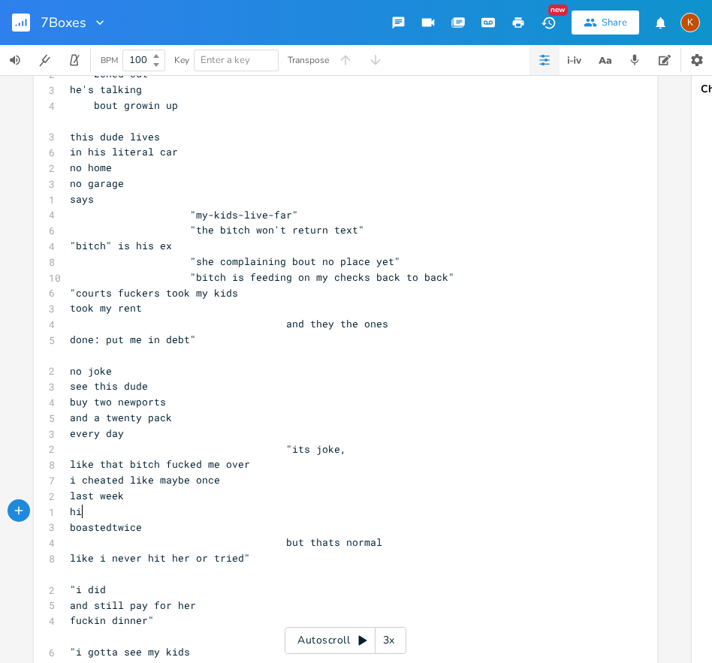
type textarea "hist"
type textarea "story went:"
type textarea "cheated"
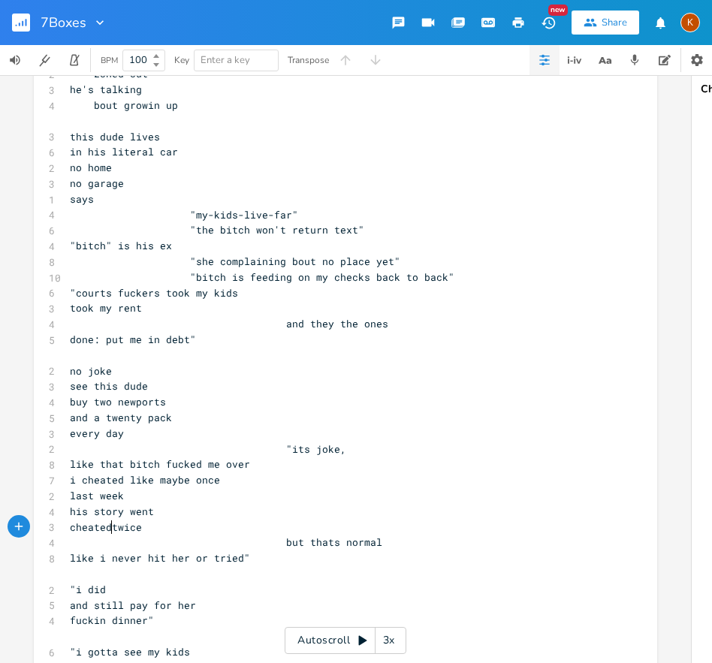
scroll to position [0, 38]
type textarea """
click at [279, 539] on span "but thats normal" at bounding box center [226, 542] width 312 height 14
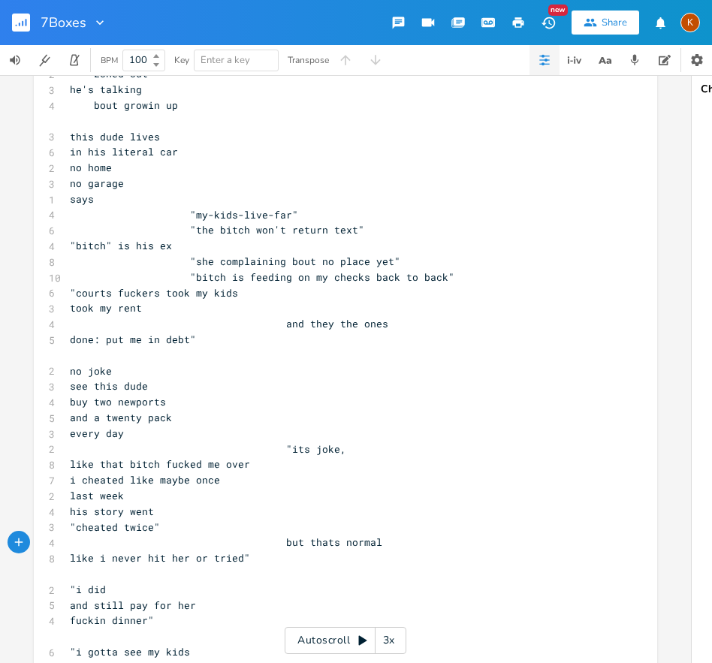
type textarea """
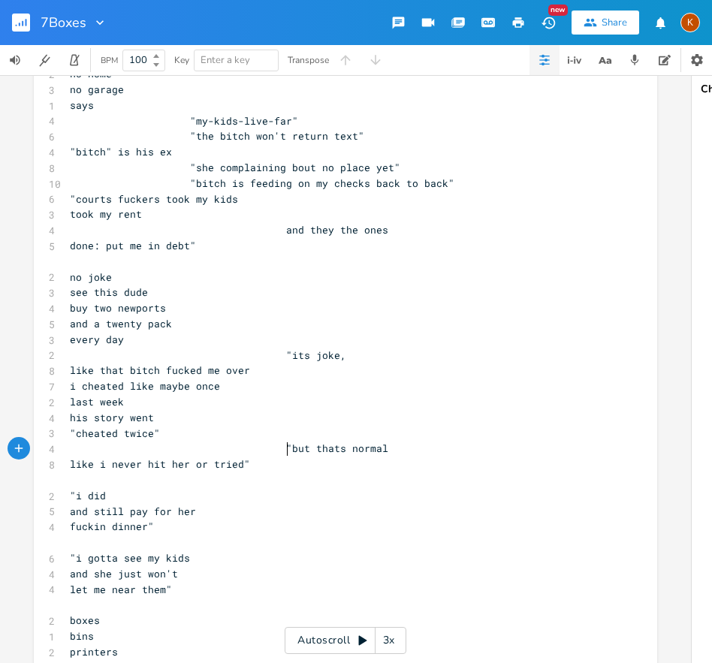
scroll to position [882, 0]
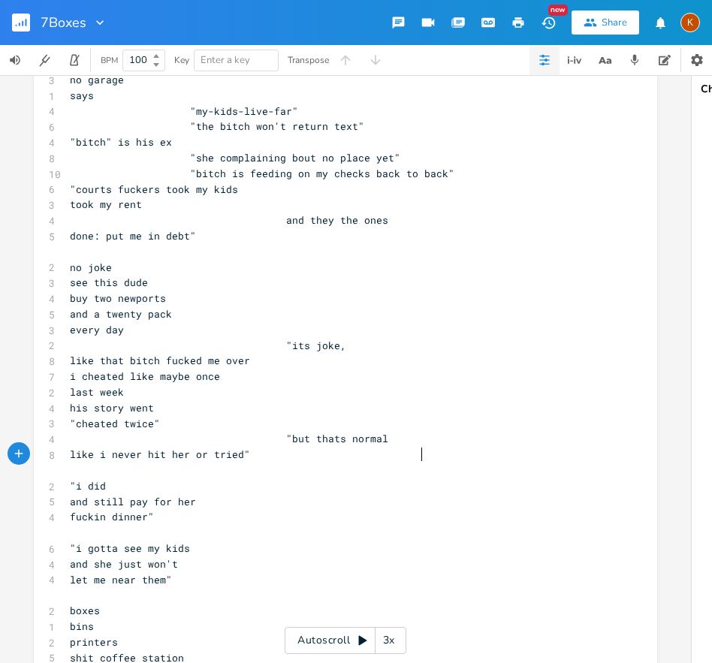
click at [250, 456] on span "like i never hit her or tried"" at bounding box center [160, 454] width 180 height 14
type textarea "evn lik"
type textarea "ven like"
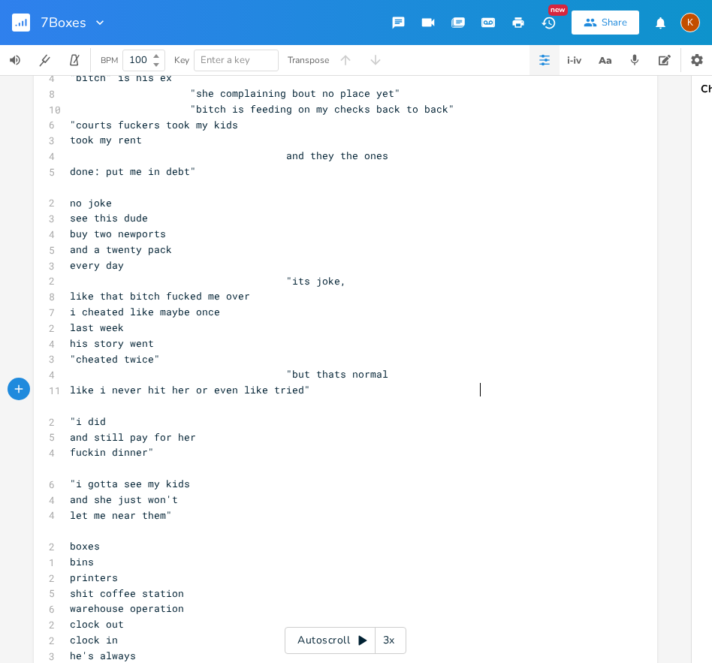
scroll to position [948, 0]
click at [402, 515] on pre "let me near them"" at bounding box center [338, 515] width 542 height 16
click at [91, 534] on span at bounding box center [178, 530] width 216 height 14
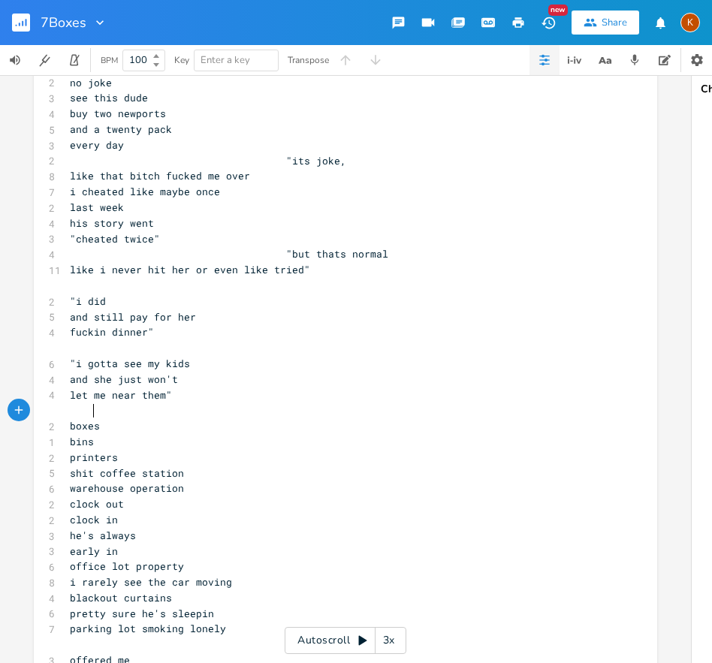
scroll to position [1119, 0]
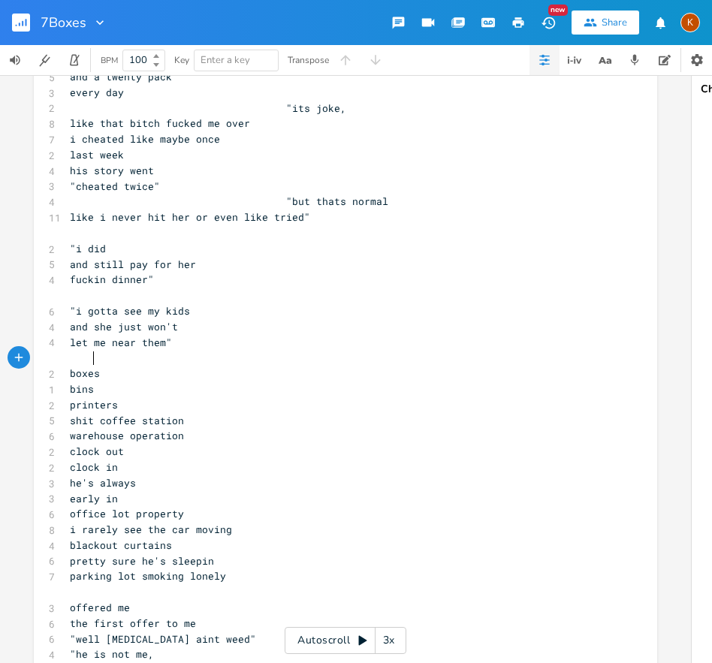
click at [70, 373] on span "boxes" at bounding box center [85, 373] width 30 height 14
click at [435, 140] on pre "i cheated like maybe once" at bounding box center [338, 139] width 542 height 16
type textarea "-"
click at [284, 200] on span ""but thats normal" at bounding box center [229, 201] width 318 height 14
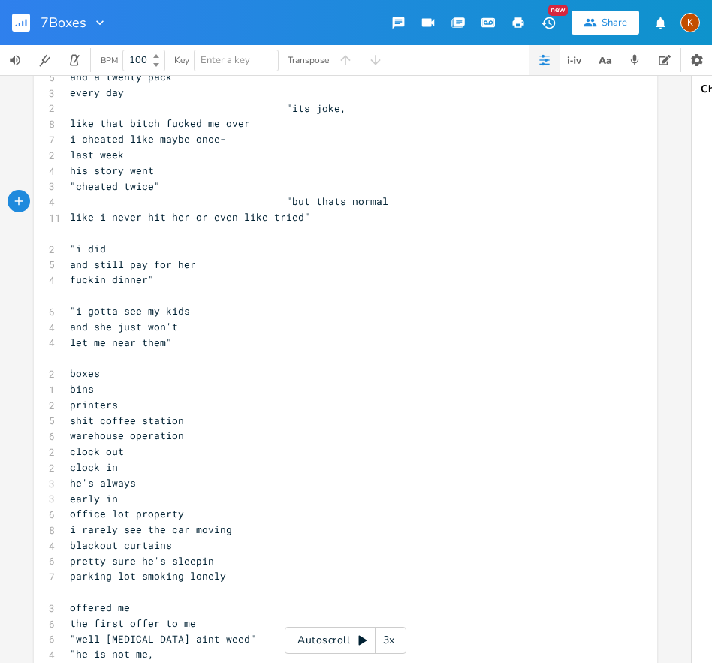
type textarea "-"
click at [190, 314] on span ""i gotta see my kids" at bounding box center [130, 311] width 120 height 14
type textarea "telll"
type textarea "in you dude"
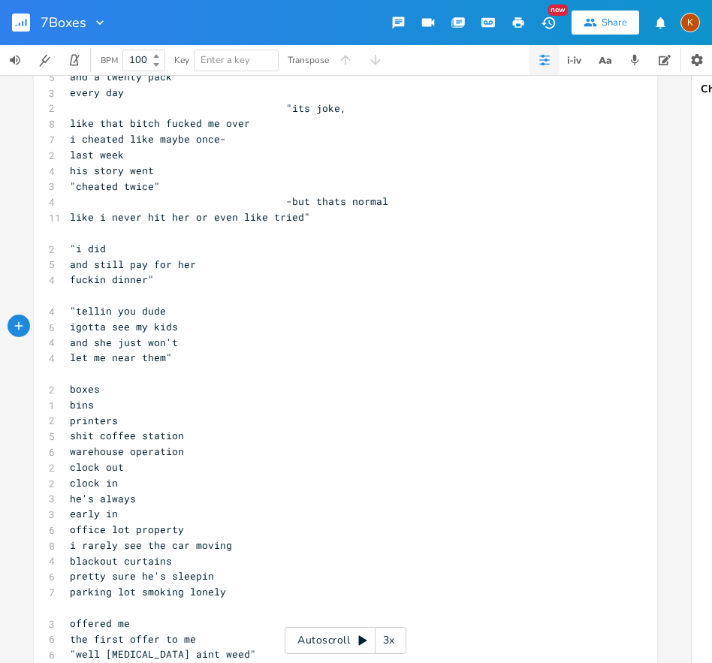
type textarea "i"
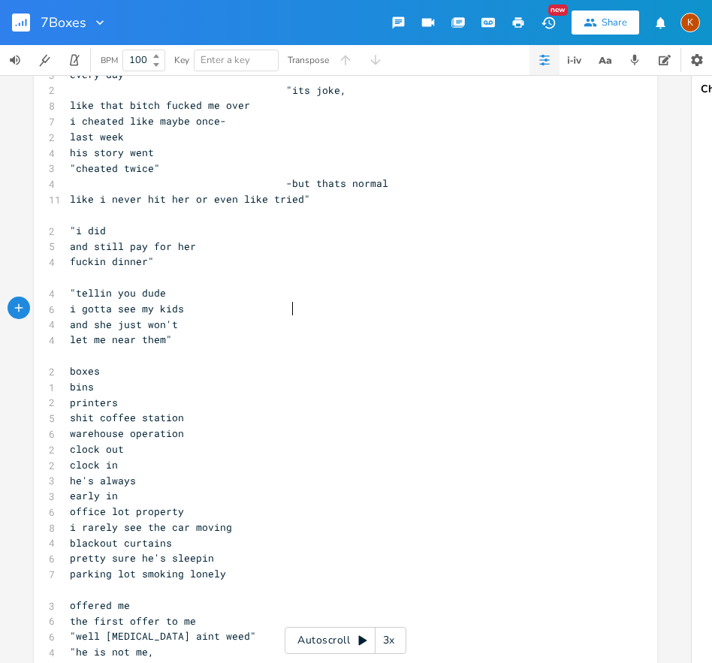
click at [67, 373] on pre "boxes" at bounding box center [338, 371] width 542 height 16
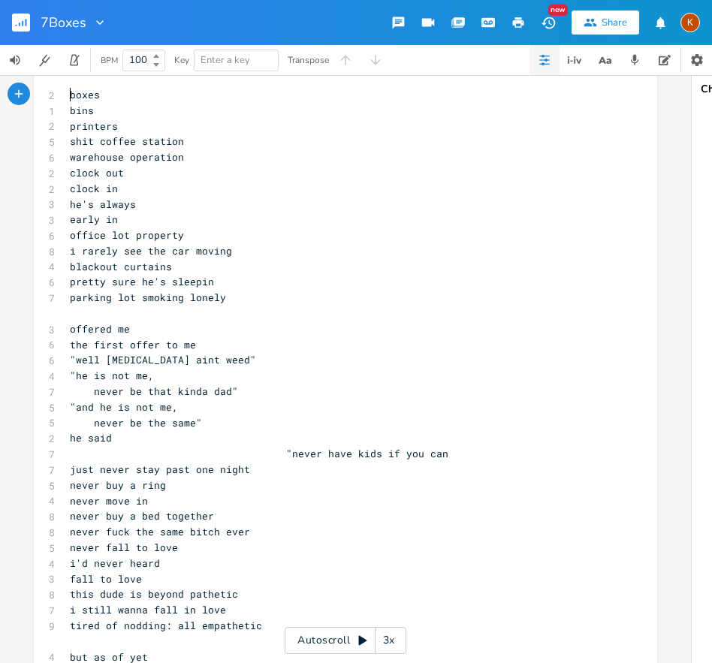
scroll to position [1433, 0]
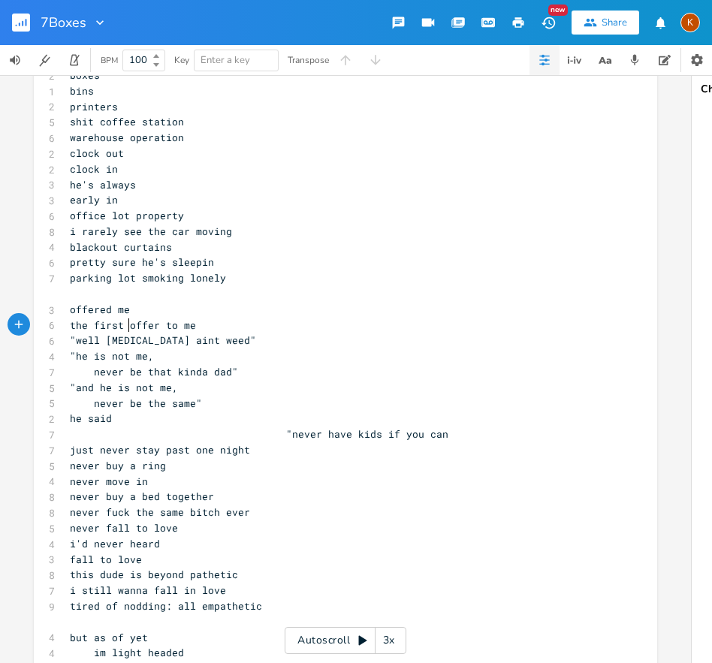
click at [125, 322] on span "the first offer to me" at bounding box center [133, 325] width 126 height 14
type textarea "to"
type textarea "not"
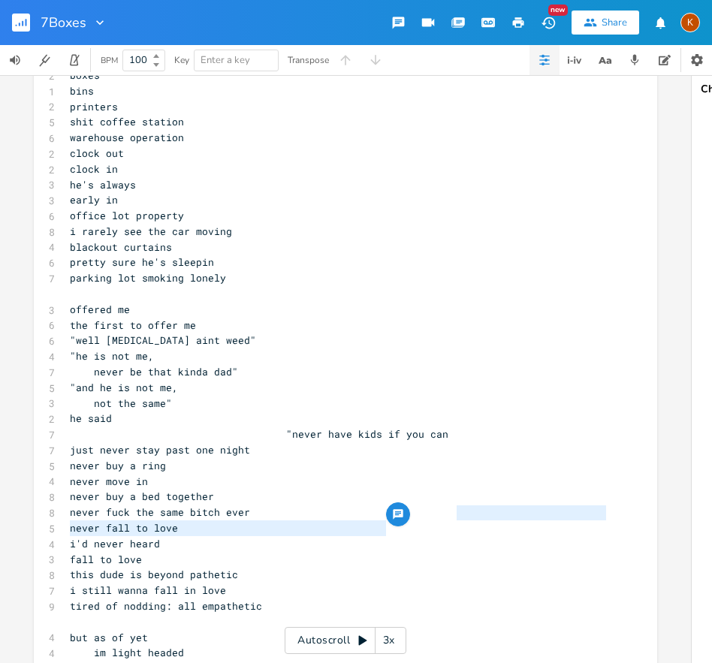
type textarea "ever"
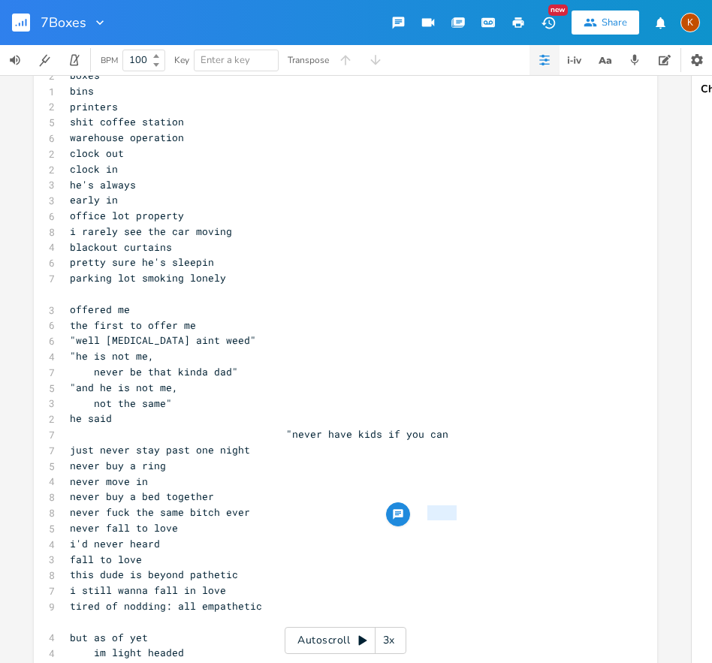
drag, startPoint x: 452, startPoint y: 515, endPoint x: 424, endPoint y: 517, distance: 27.8
click at [424, 517] on pre "never fuck the same bitch ever" at bounding box center [338, 513] width 542 height 16
type textarea "ove in"
drag, startPoint x: 356, startPoint y: 481, endPoint x: 318, endPoint y: 479, distance: 38.4
click at [148, 479] on span "never move in" at bounding box center [109, 482] width 78 height 14
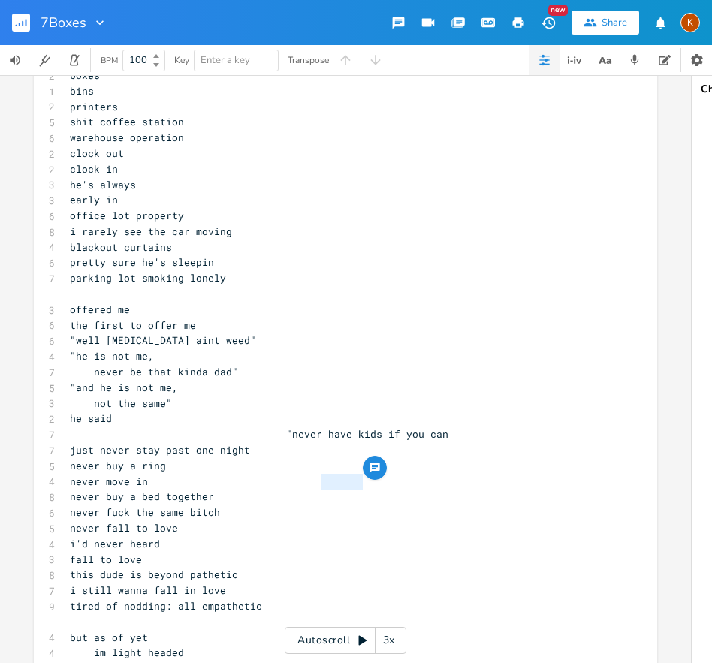
click at [148, 487] on span "never move in" at bounding box center [109, 482] width 78 height 14
click at [140, 559] on pre "fall to love" at bounding box center [338, 560] width 542 height 16
type textarea """
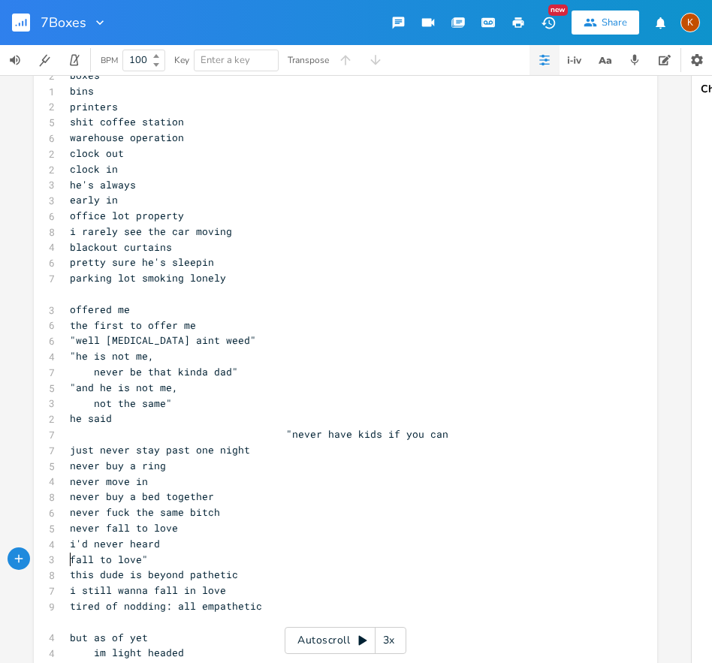
scroll to position [0, 4]
type textarea "TO"
drag, startPoint x: 146, startPoint y: 595, endPoint x: 169, endPoint y: 591, distance: 23.0
click at [146, 595] on span "i still wanna fall in love" at bounding box center [148, 590] width 156 height 14
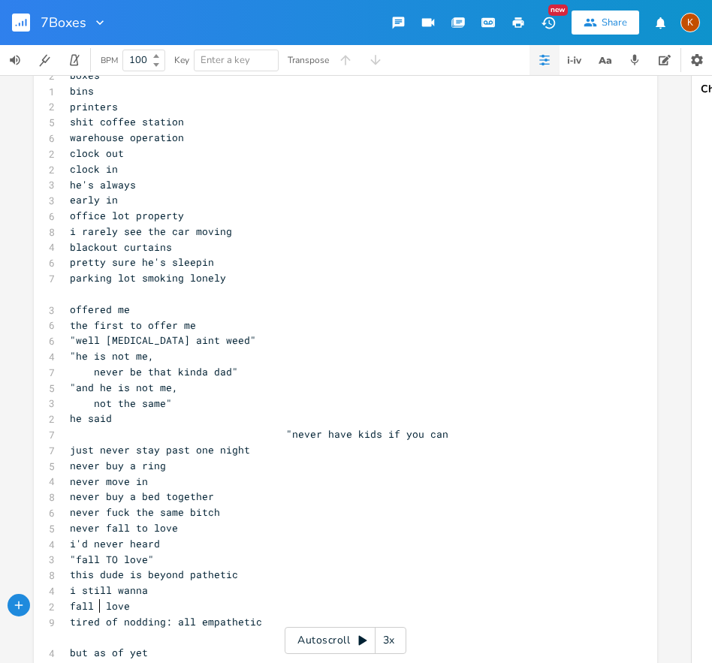
type textarea "IN"
type textarea """
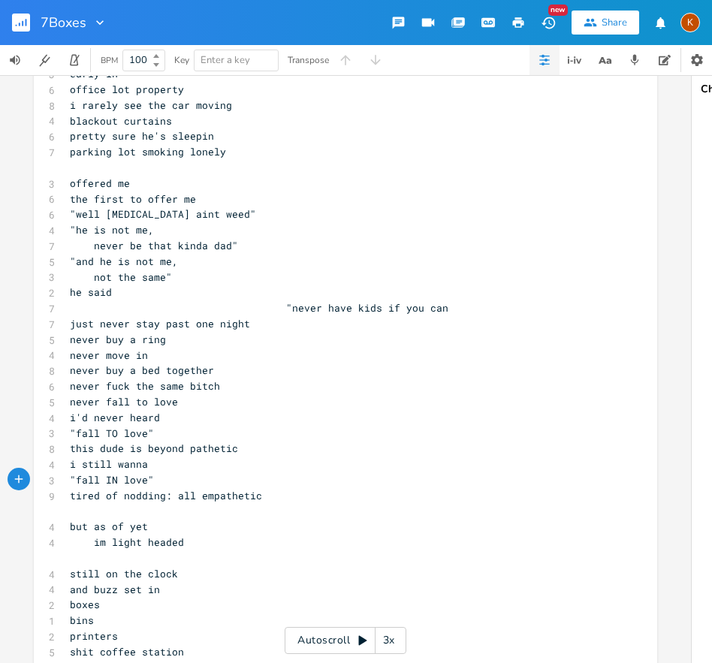
scroll to position [1583, 0]
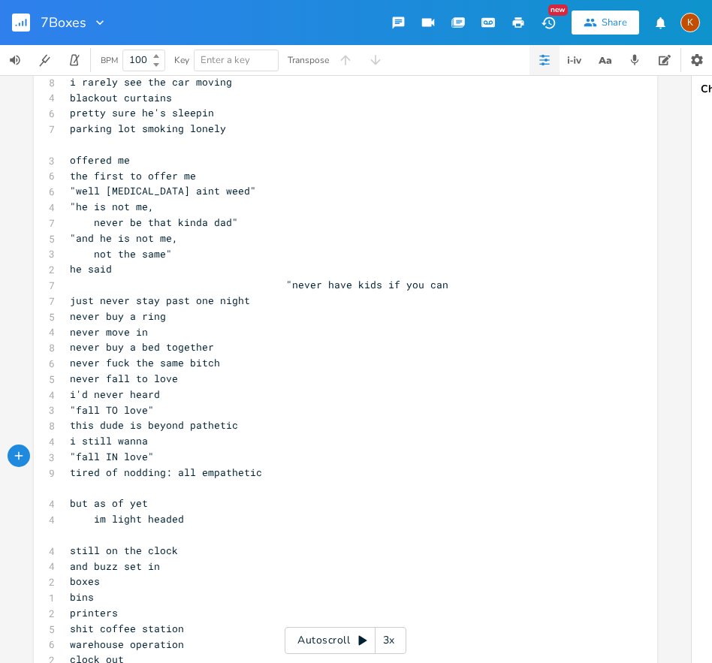
click at [161, 503] on pre "but as of yet" at bounding box center [338, 504] width 542 height 16
click at [185, 517] on pre "im light headed" at bounding box center [338, 519] width 542 height 16
click at [91, 520] on span "im light headed" at bounding box center [127, 519] width 114 height 14
type textarea "am"
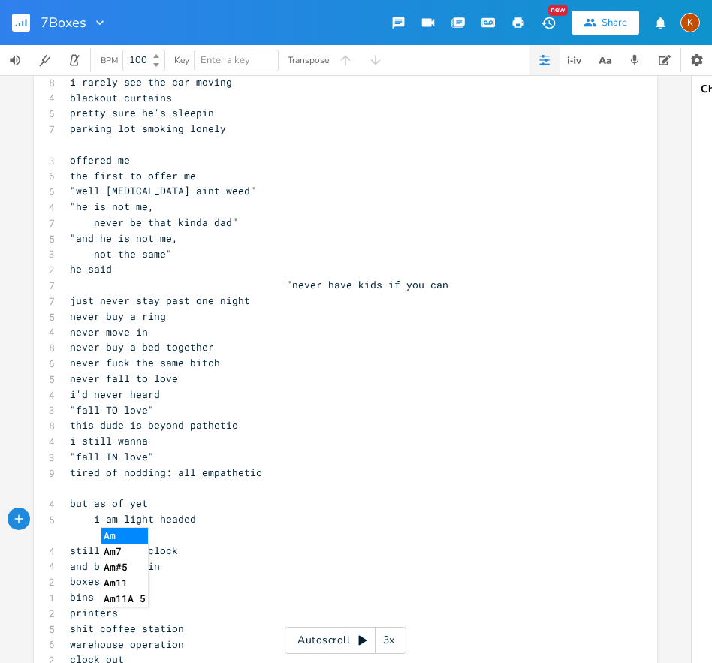
click at [212, 529] on pre "​" at bounding box center [338, 535] width 542 height 16
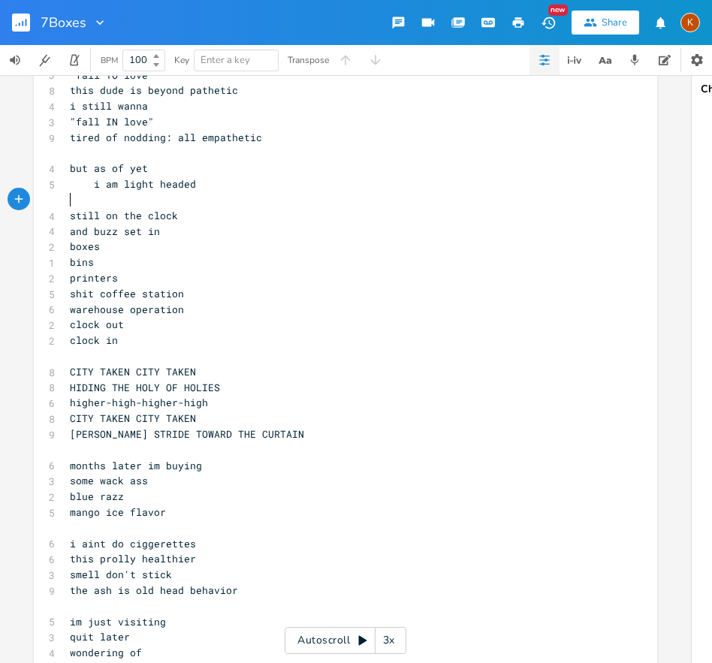
scroll to position [1919, 0]
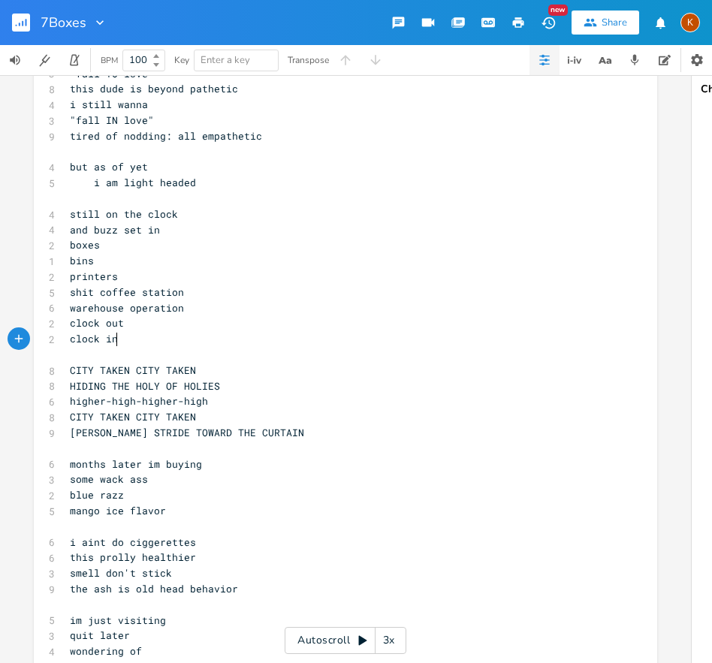
click at [160, 344] on pre "clock in" at bounding box center [338, 339] width 542 height 16
type textarea "[DEMOGRAPHIC_DATA]..."
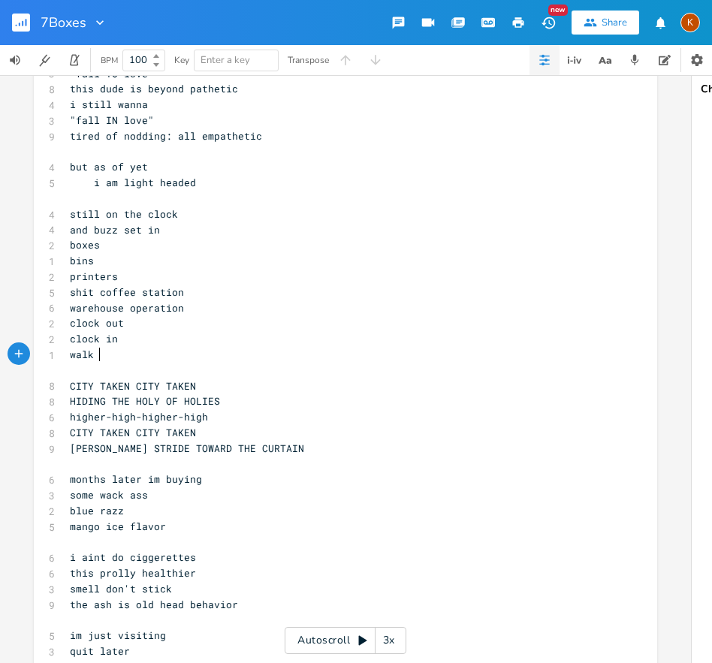
type textarea "walk in"
type textarea "to god?........."
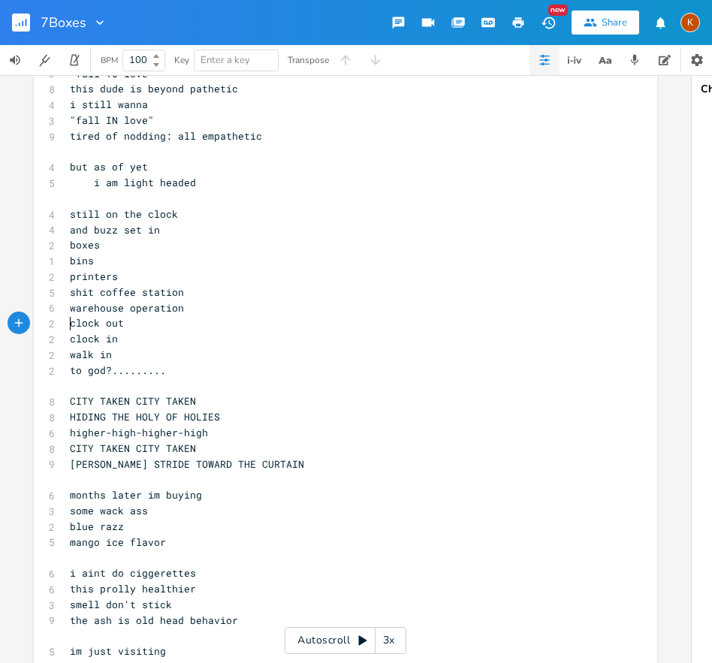
type textarea "clock out clock in"
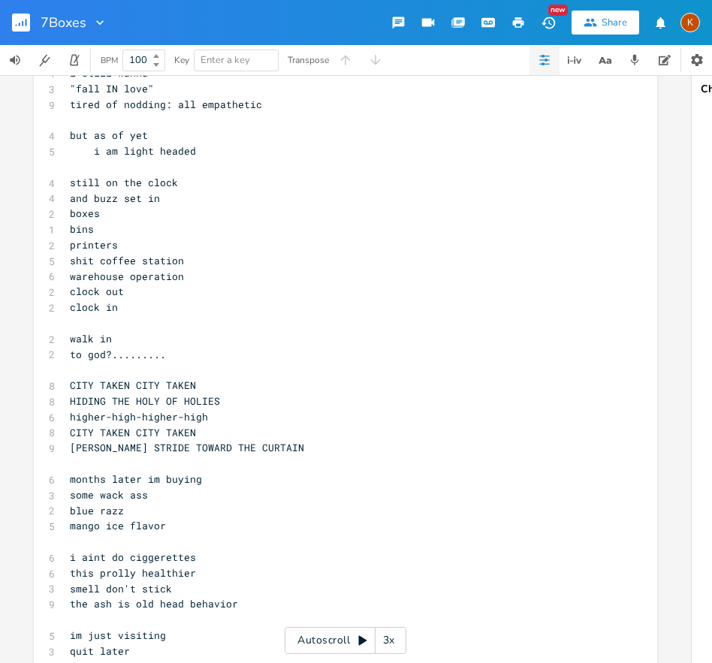
scroll to position [1943, 0]
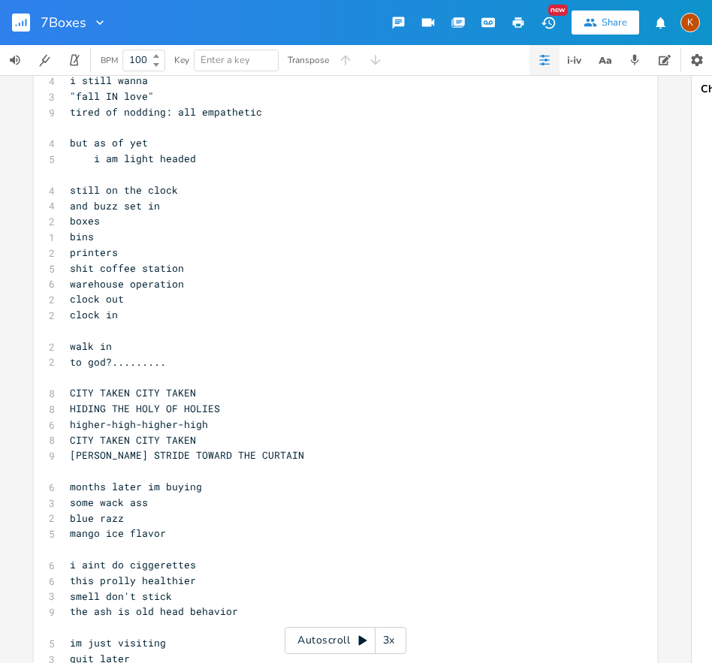
click at [103, 331] on pre "​" at bounding box center [338, 331] width 542 height 16
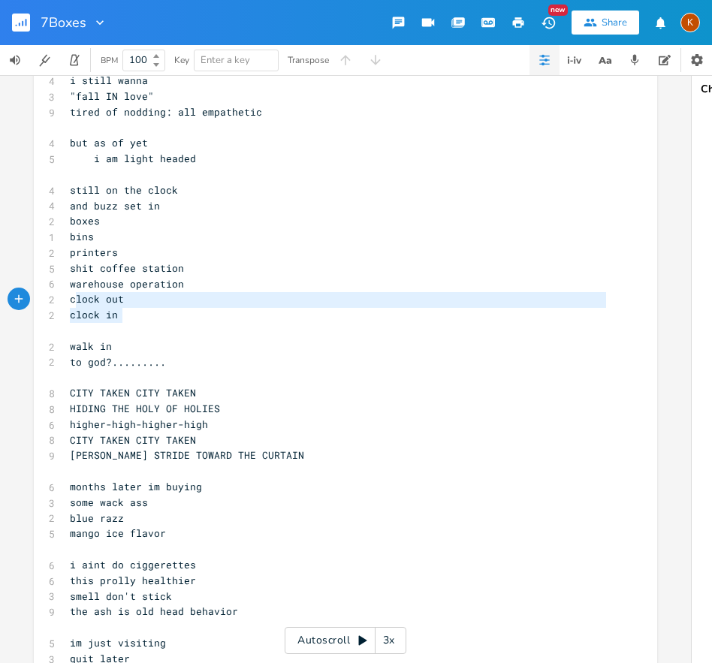
drag, startPoint x: 120, startPoint y: 321, endPoint x: 68, endPoint y: 304, distance: 54.6
click at [68, 304] on div "[Intro] 5 whats the highest point 4 to user or 2 their brain ​ 6 whats a supers…" at bounding box center [338, 572] width 542 height 4809
type textarea "lock out clock in"
click at [81, 311] on span "clock in" at bounding box center [94, 315] width 48 height 14
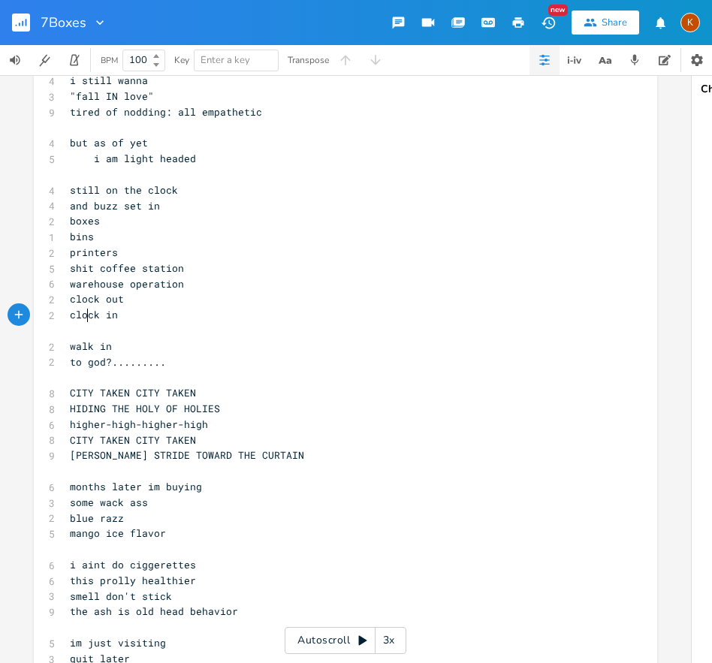
drag, startPoint x: 62, startPoint y: 303, endPoint x: 112, endPoint y: 317, distance: 52.3
click at [111, 317] on div "[Intro] 5 whats the highest point 4 to user or 2 their brain ​ 6 whats a supers…" at bounding box center [338, 572] width 542 height 4809
type textarea "clock out clock in"
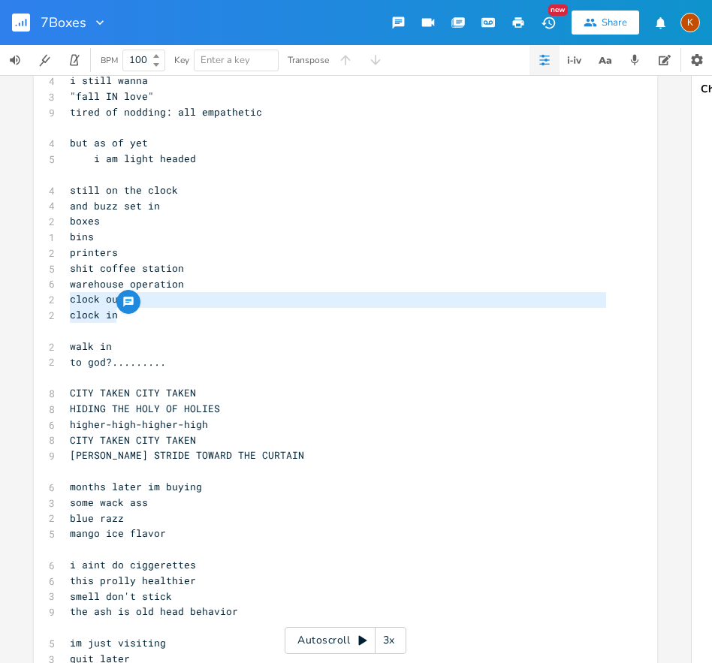
drag, startPoint x: 115, startPoint y: 317, endPoint x: 67, endPoint y: 302, distance: 50.3
click at [67, 302] on div "[Intro] 5 whats the highest point 4 to user or 2 their brain ​ 6 whats a supers…" at bounding box center [338, 572] width 542 height 4809
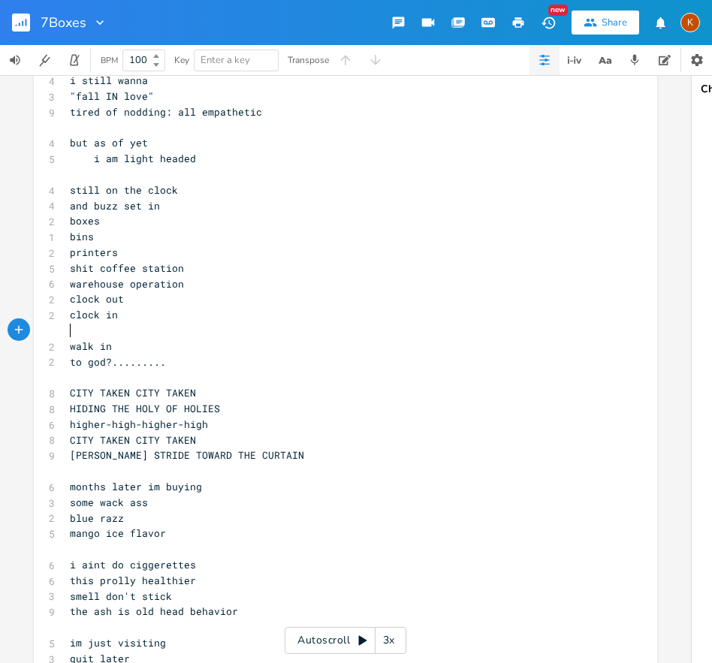
drag, startPoint x: 84, startPoint y: 324, endPoint x: 93, endPoint y: 333, distance: 12.2
click at [84, 325] on pre "​" at bounding box center [338, 331] width 542 height 16
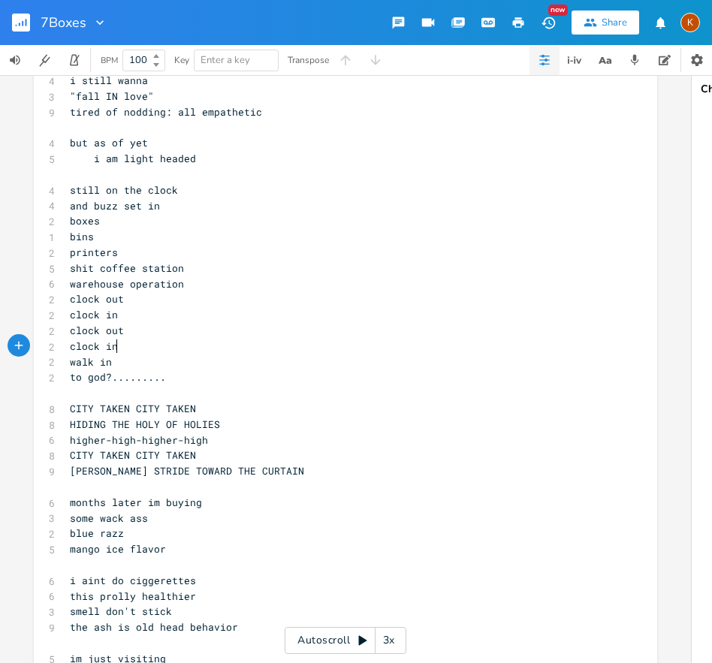
scroll to position [1963, 0]
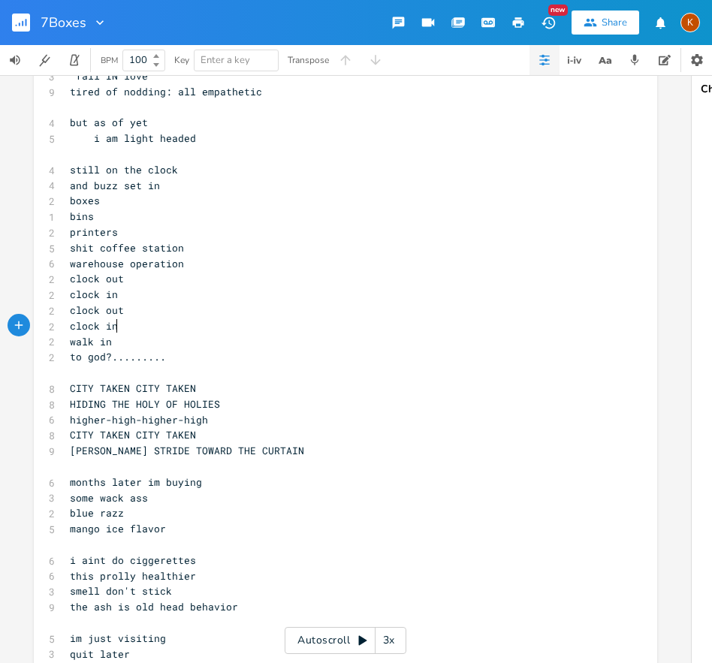
click at [142, 502] on pre "some wack ass" at bounding box center [338, 498] width 542 height 16
type textarea "new ass"
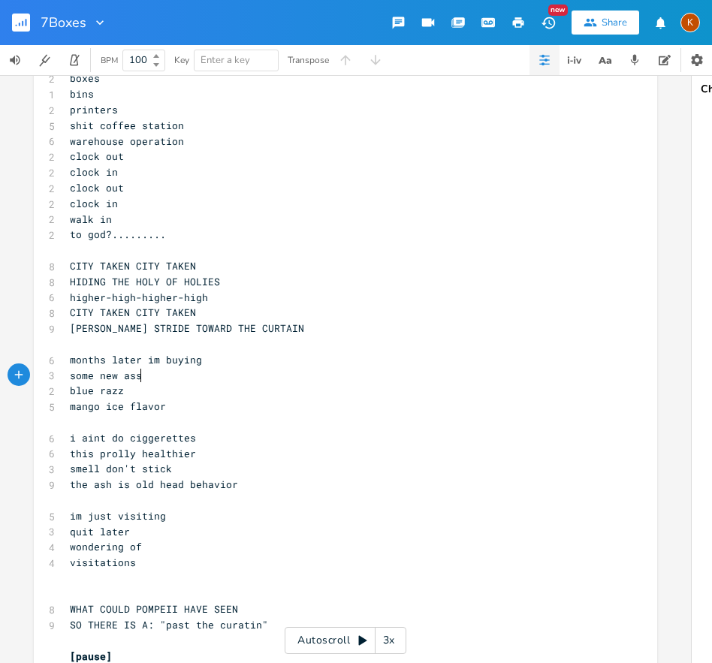
scroll to position [2126, 0]
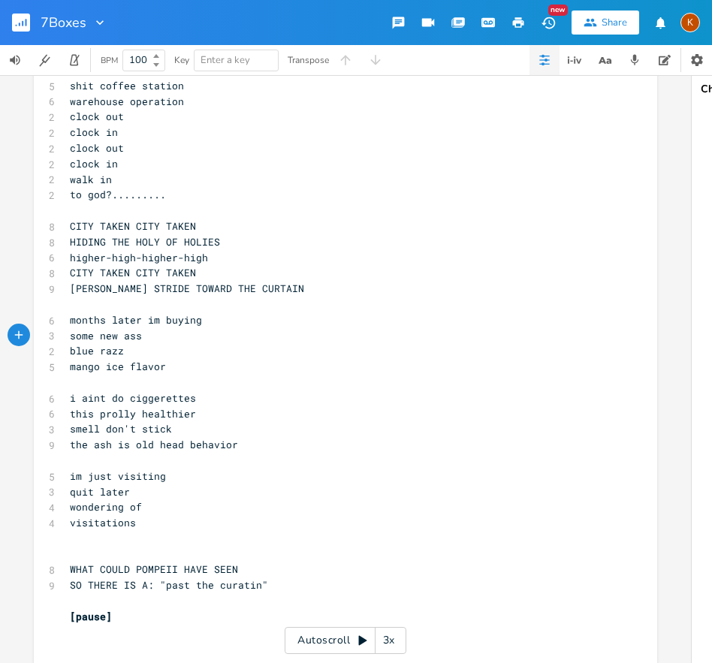
click at [198, 542] on pre "​" at bounding box center [338, 539] width 542 height 16
type textarea "wondering of visitations"
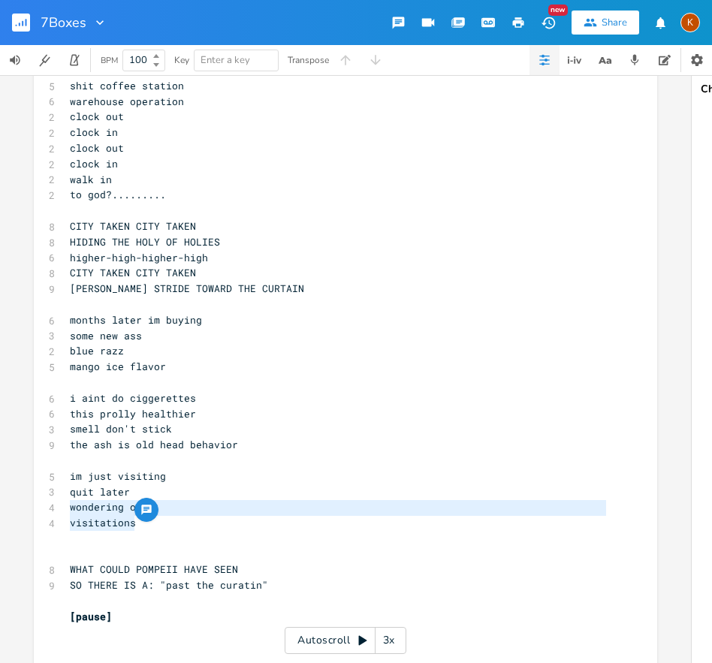
drag, startPoint x: 136, startPoint y: 522, endPoint x: 66, endPoint y: 511, distance: 70.7
click at [67, 511] on div "[Intro] 5 whats the highest point 4 to user or 2 their brain ​ 6 whats a supers…" at bounding box center [338, 398] width 542 height 4825
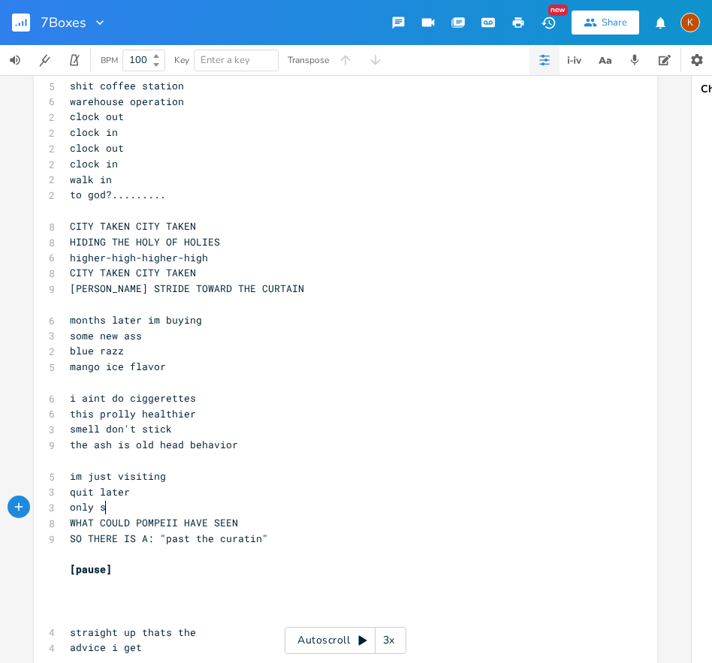
scroll to position [0, 29]
type textarea "only stopping in"
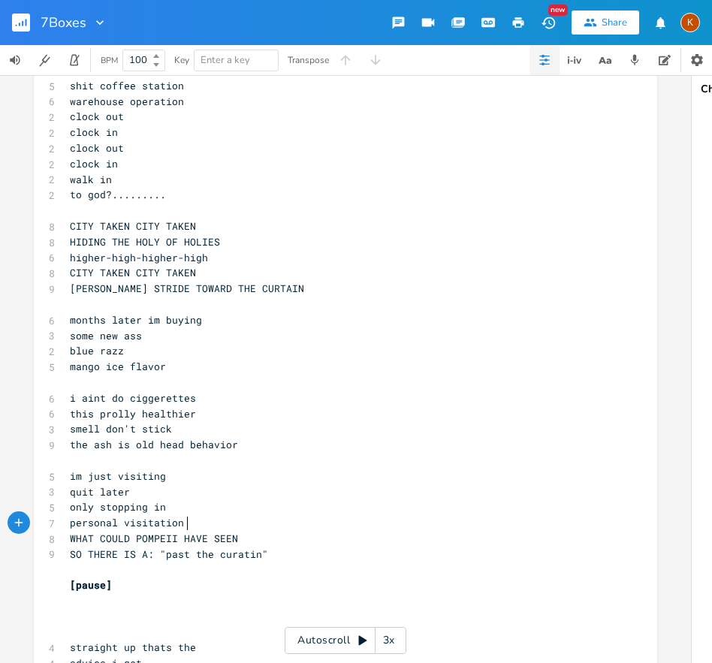
scroll to position [0, 84]
type textarea "personal visitation you c"
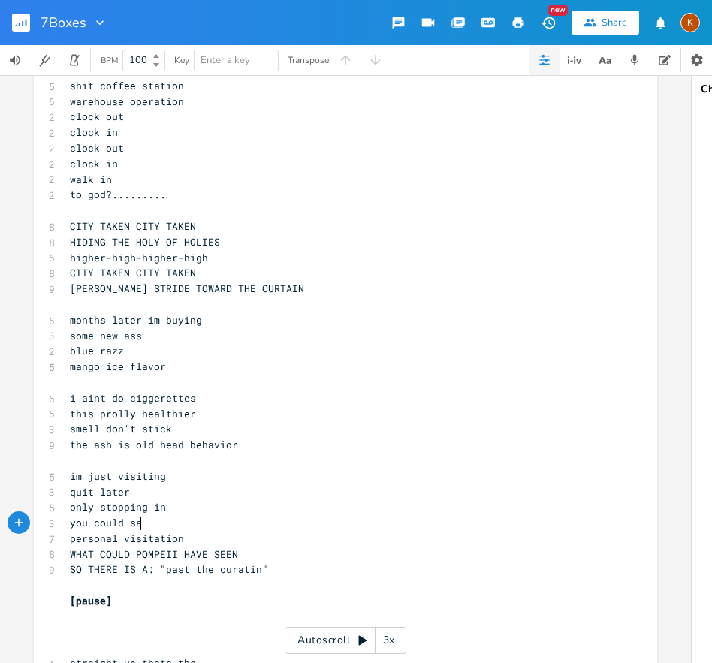
scroll to position [0, 61]
type textarea "you could say"
type textarea """
click at [240, 537] on pre ""personal visitation" at bounding box center [338, 539] width 542 height 16
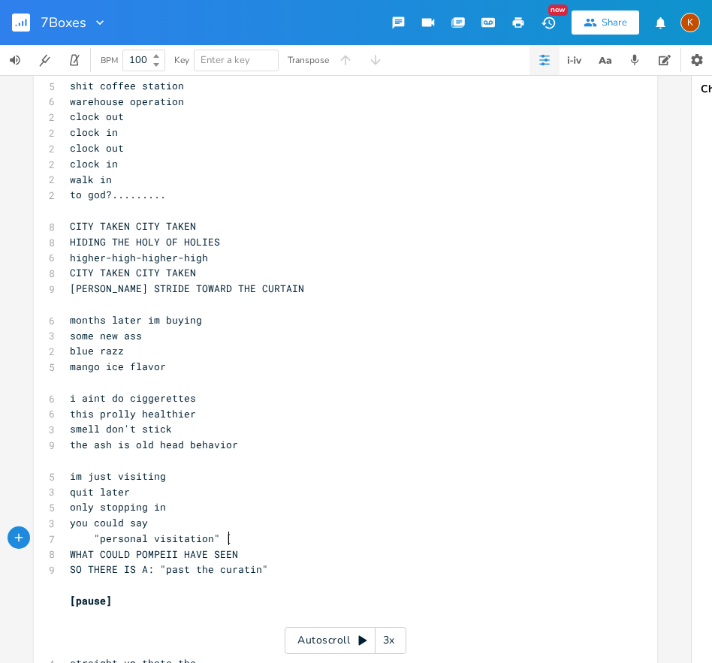
scroll to position [0, 8]
type textarea "" [sarca"
type textarea "rcasticlly]"
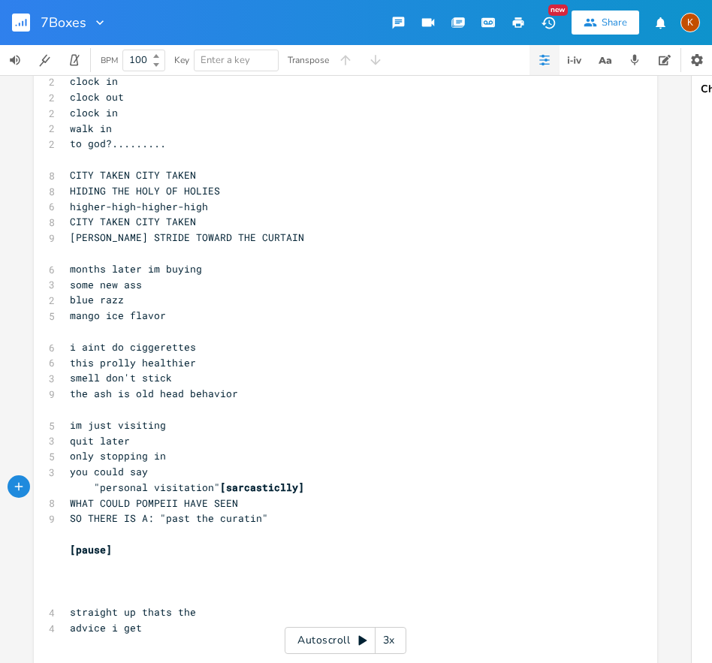
scroll to position [2178, 0]
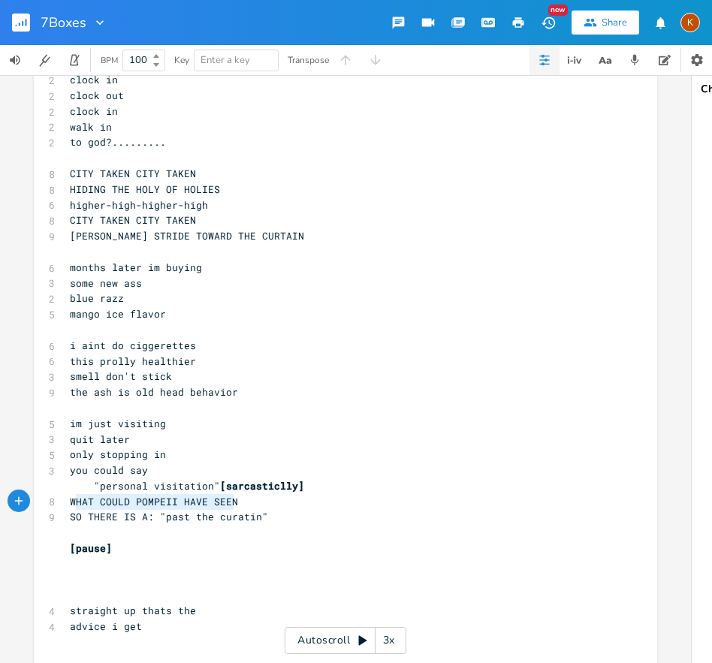
type textarea "AT COULD [GEOGRAPHIC_DATA] HAVE SEEN"
type textarea "S"
drag, startPoint x: 234, startPoint y: 502, endPoint x: 67, endPoint y: 508, distance: 167.5
click at [67, 508] on pre "WHAT COULD POMPEII HAVE SEEN" at bounding box center [338, 502] width 542 height 16
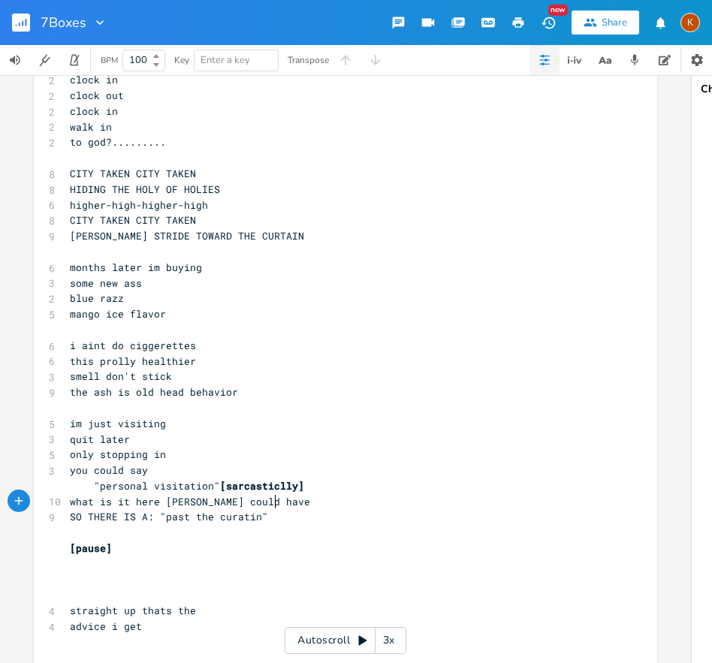
type textarea "what is it here [PERSON_NAME] could have l"
type textarea "ben"
type textarea "en looking for"
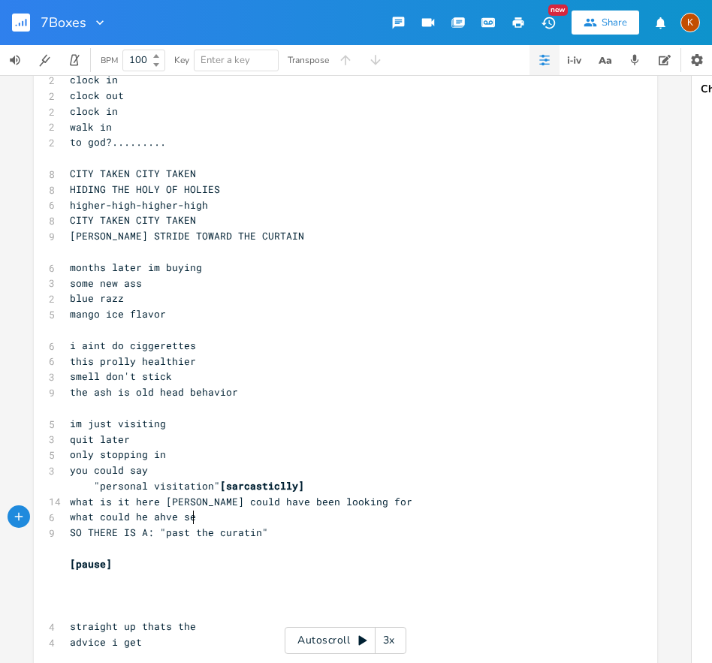
type textarea "what could he ahve see"
type textarea "have seen"
type textarea "so there is a"
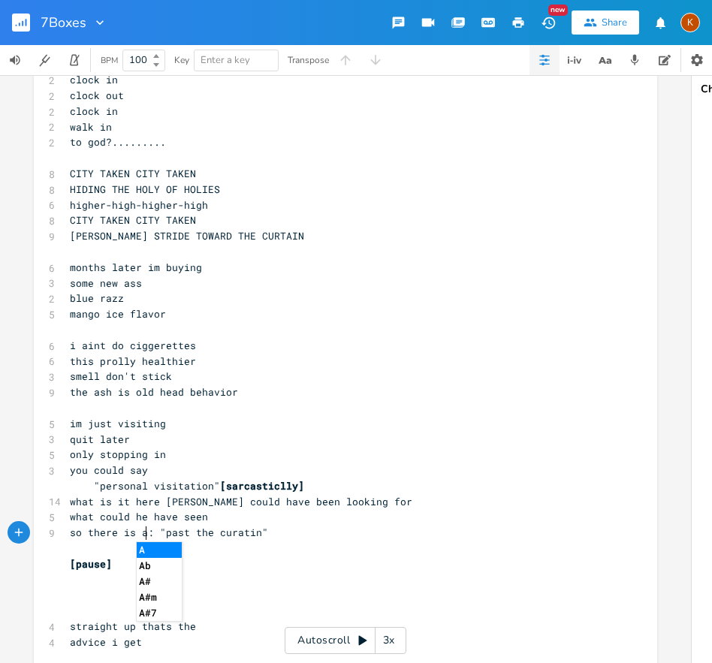
click at [252, 531] on span "so there is a: "past the curatin"" at bounding box center [169, 533] width 198 height 14
click at [235, 520] on pre "what could he have seen" at bounding box center [338, 517] width 542 height 16
type textarea "in there"
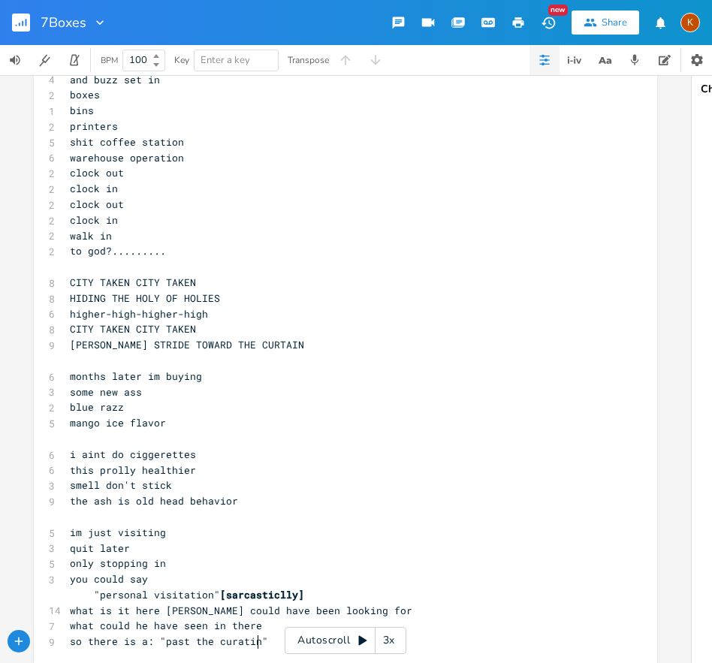
scroll to position [2051, 0]
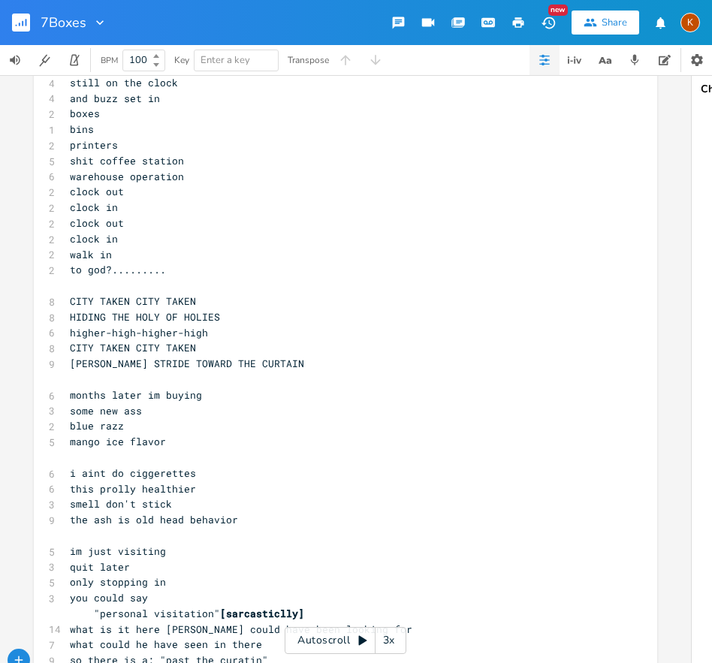
click at [125, 285] on pre "​" at bounding box center [338, 286] width 542 height 16
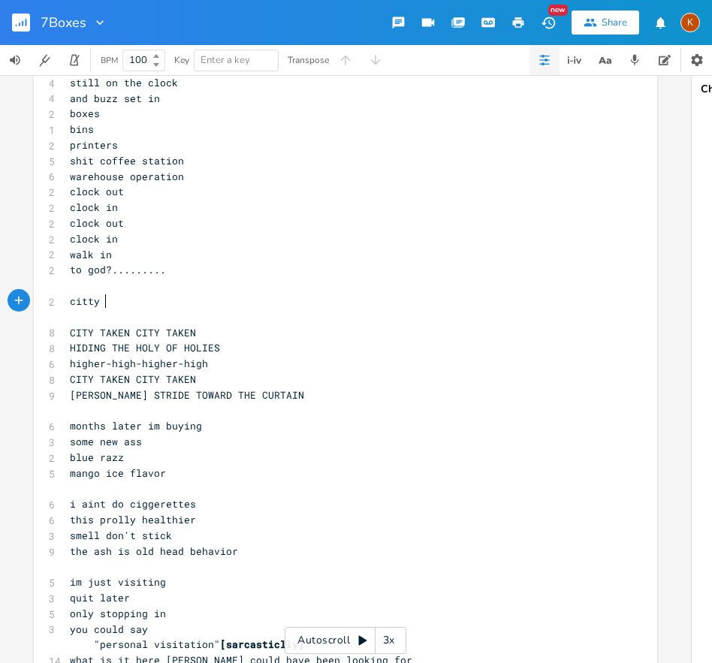
type textarea "[PERSON_NAME]"
type textarea "y taken city taken"
type textarea "hidding the oly"
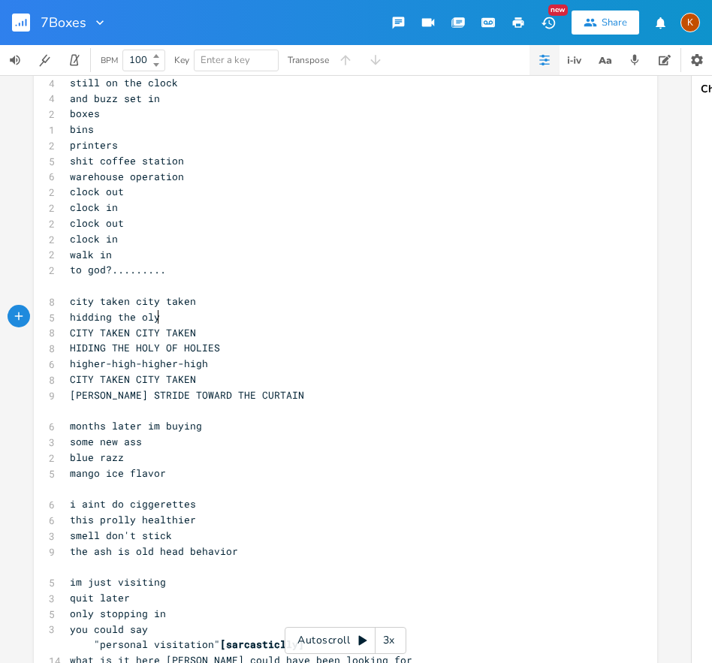
scroll to position [0, 68]
type textarea ", a holy so holy"
type textarea "ies"
type textarea "yes"
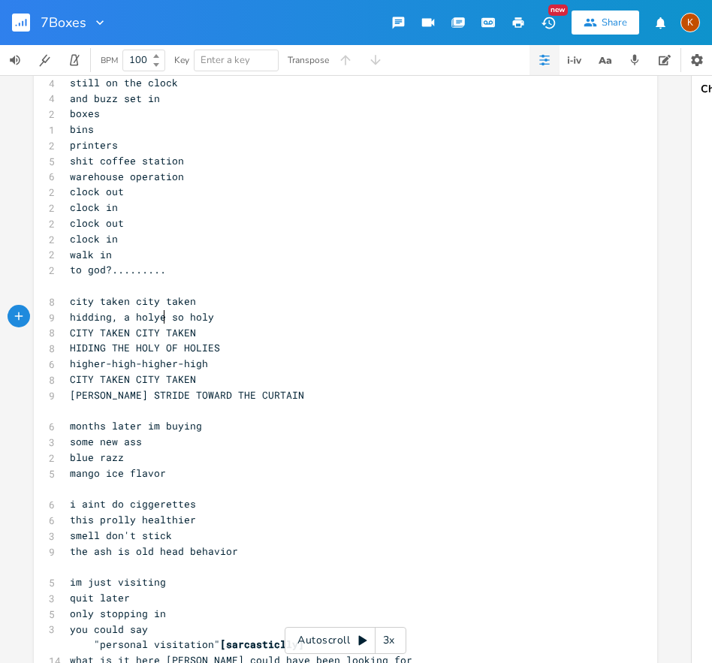
type textarea "s"
type textarea "e"
type textarea "ies"
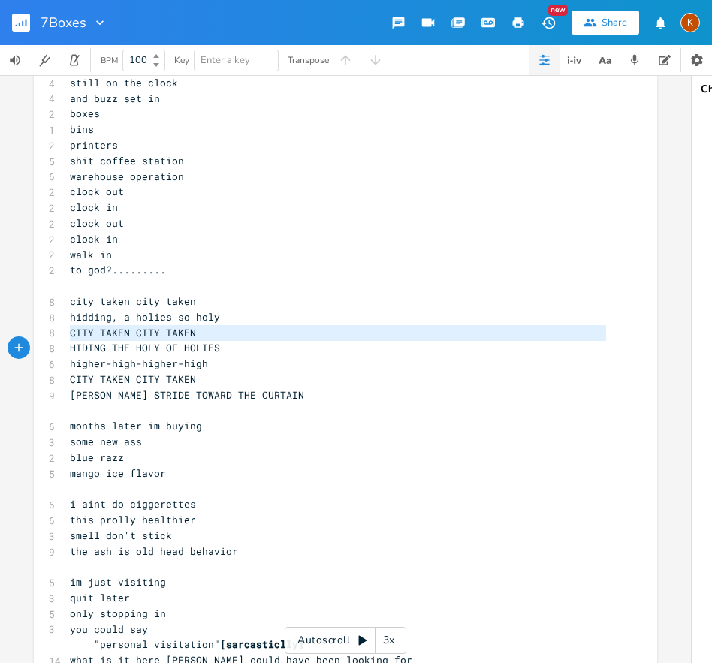
type textarea "CITY TAKEN CITY TAKEN HIDING THE HOLY OF HOLIES"
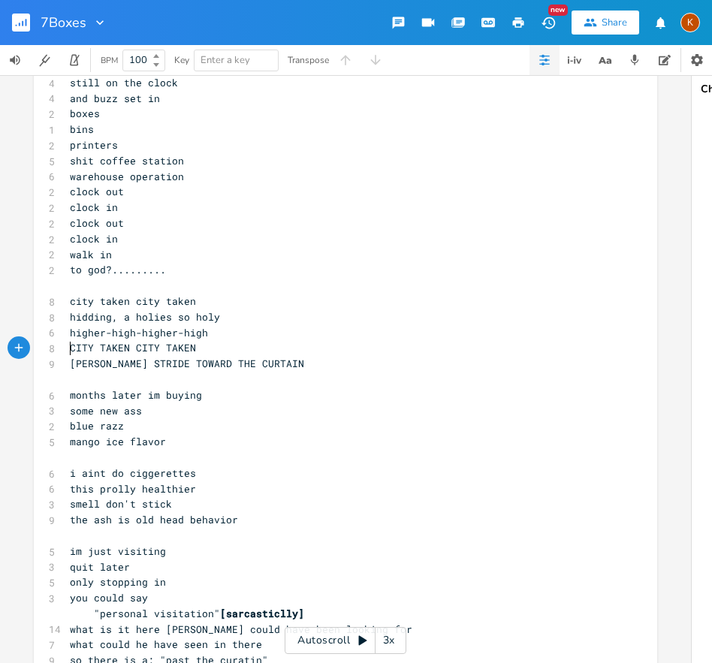
type textarea "CITY TAKEN CITY TAKEN"
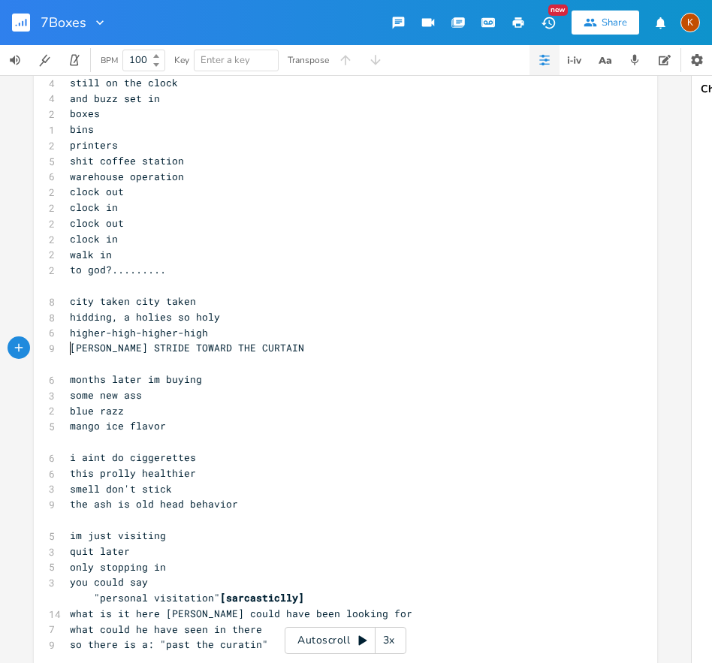
type textarea "[PERSON_NAME] STRIDE TOWARD THE CURTAIN"
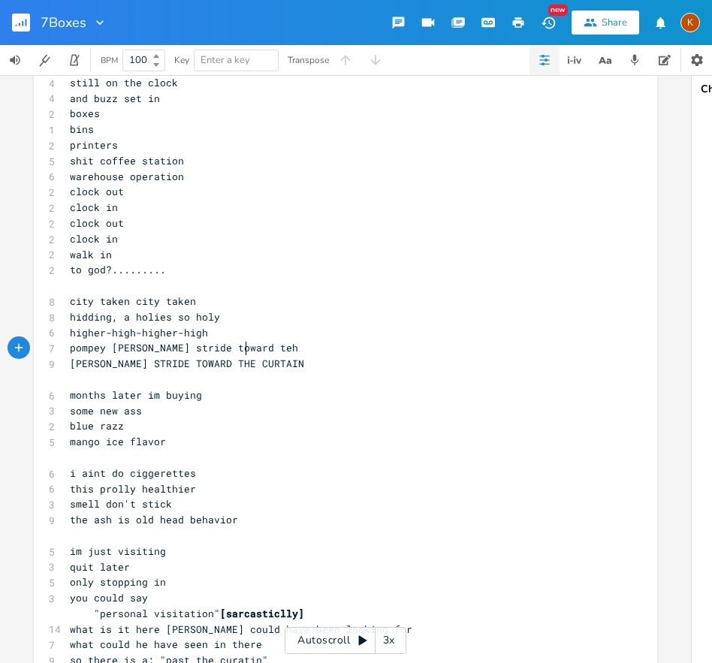
type textarea "pompey [PERSON_NAME] stride toward teh"
type textarea "he curatin"
type textarea "[PERSON_NAME] STRIDE TOWARD THE CURTAIN"
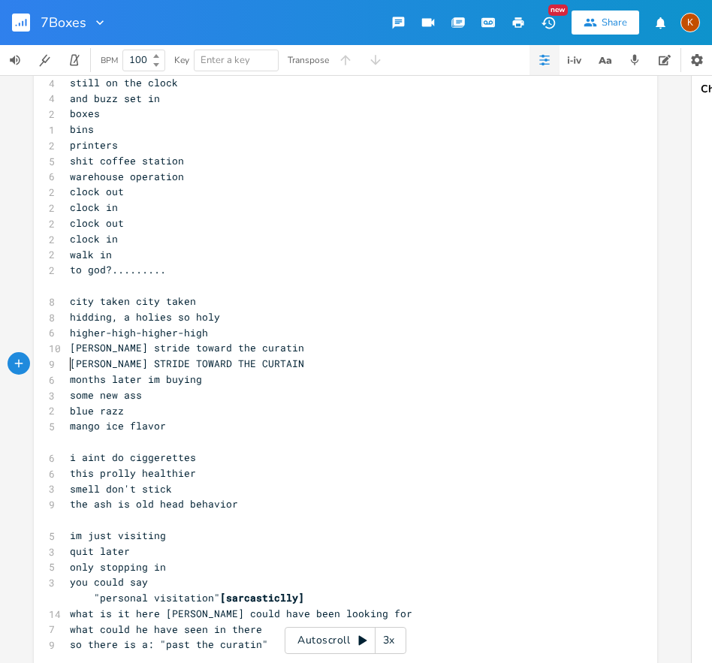
type textarea "[PERSON_NAME] STRIDE TOWARD THE CURTAIN"
click at [88, 507] on span "the ash is old head behavior" at bounding box center [154, 504] width 168 height 14
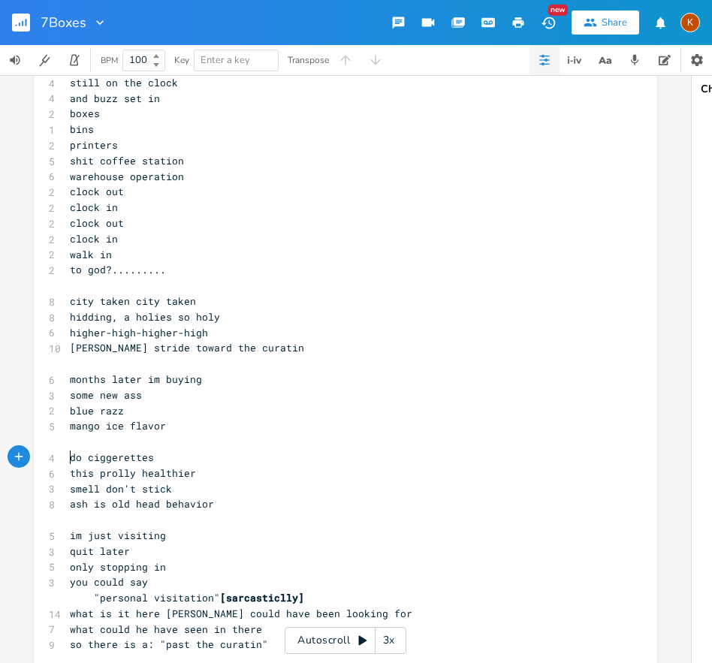
type textarea "no"
type textarea "in"
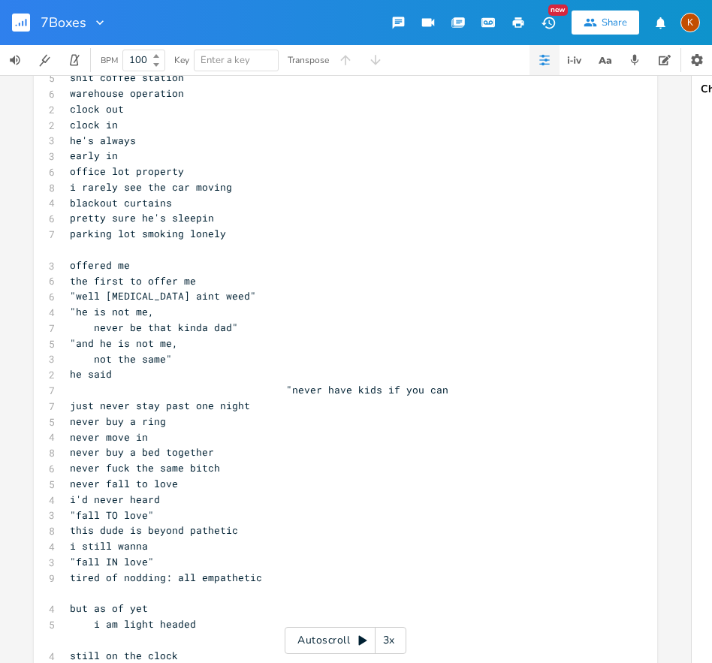
scroll to position [1442, 0]
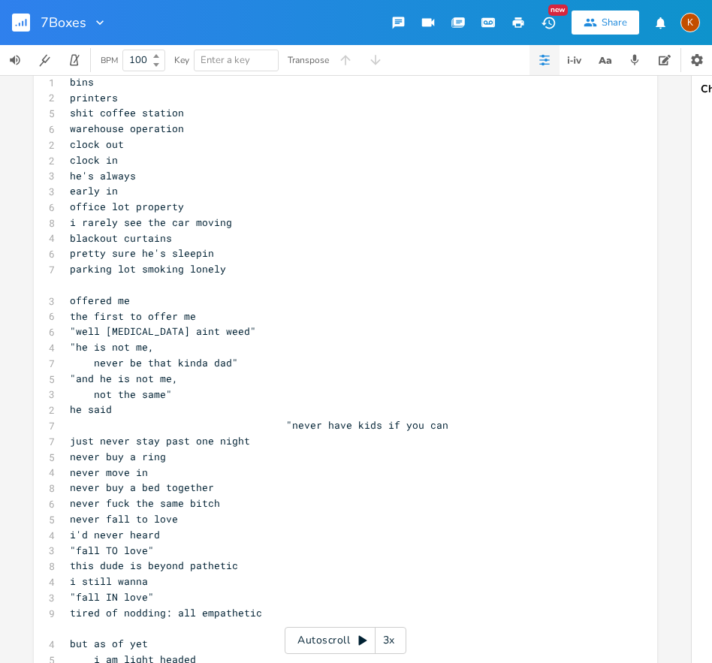
click at [79, 220] on span "i rarely see the car moving" at bounding box center [151, 222] width 162 height 14
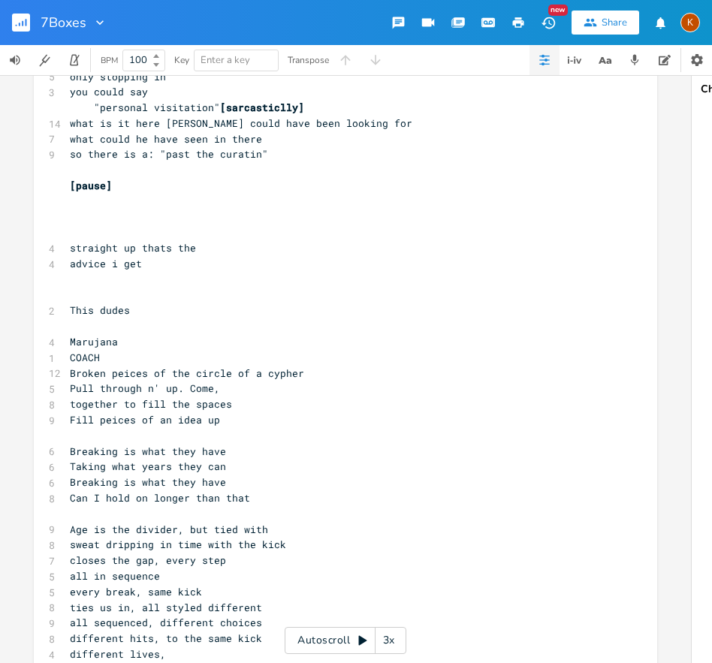
scroll to position [2311, 0]
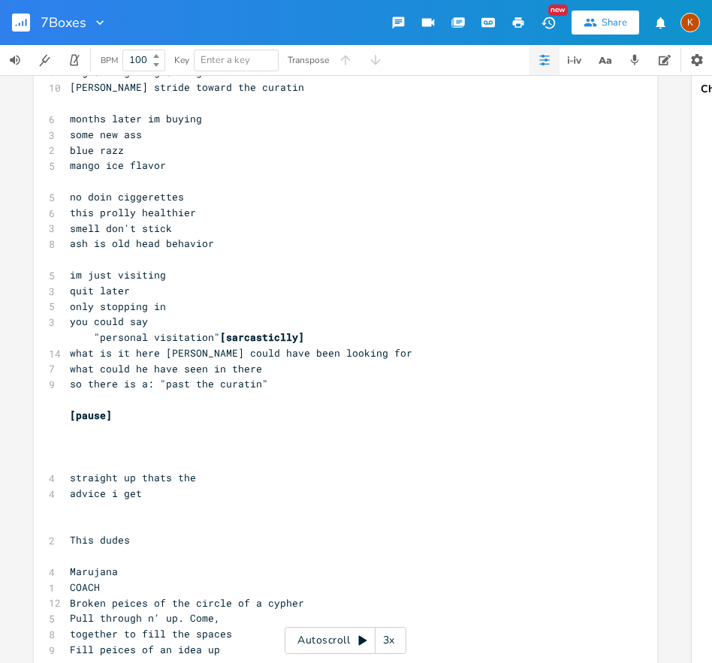
click at [309, 383] on pre "so there is a: "past the curatin"" at bounding box center [338, 384] width 542 height 16
type textarea "[DEMOGRAPHIC_DATA]"
type textarea "this then [DEMOGRAPHIC_DATA] then more?"
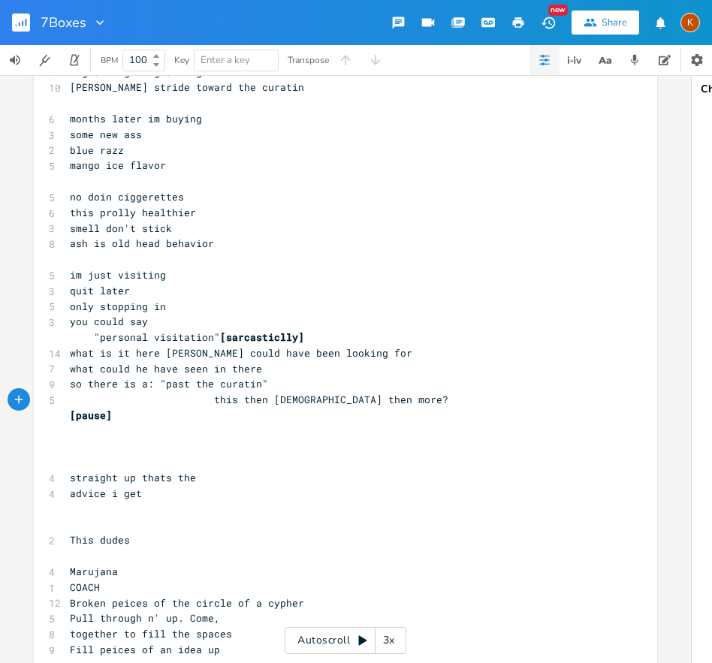
type textarea ","
type textarea "this, then [DEMOGRAPHIC_DATA], then more?"
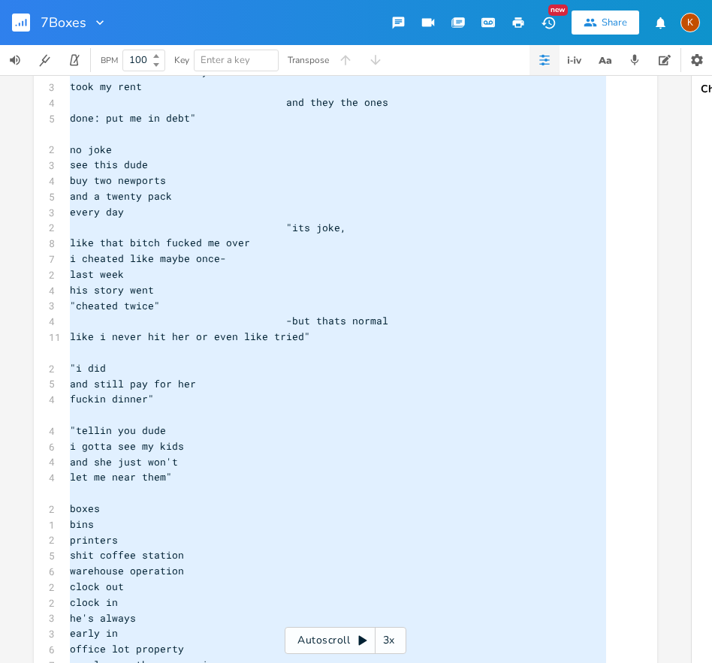
scroll to position [0, 0]
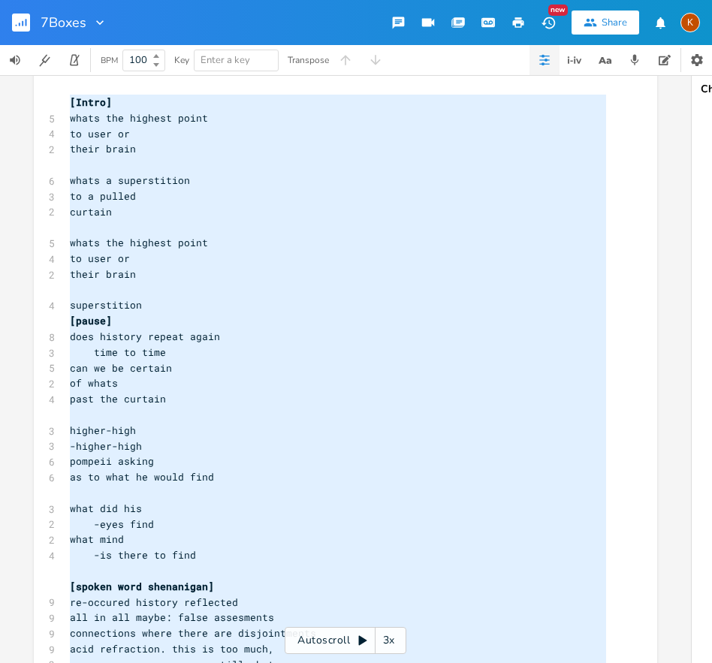
type textarea "[Intro] whats the highest point to user or their brain whats a superstition to …"
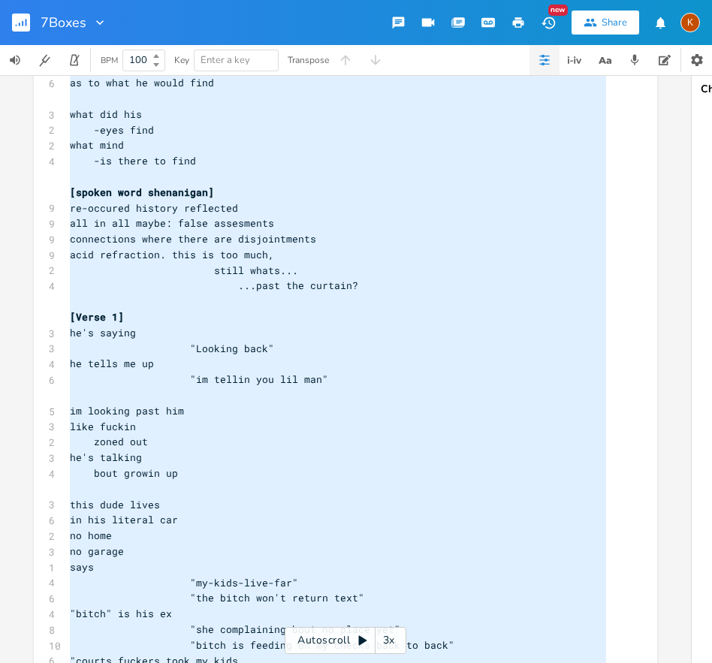
click at [214, 471] on pre "bout growin up" at bounding box center [338, 474] width 542 height 16
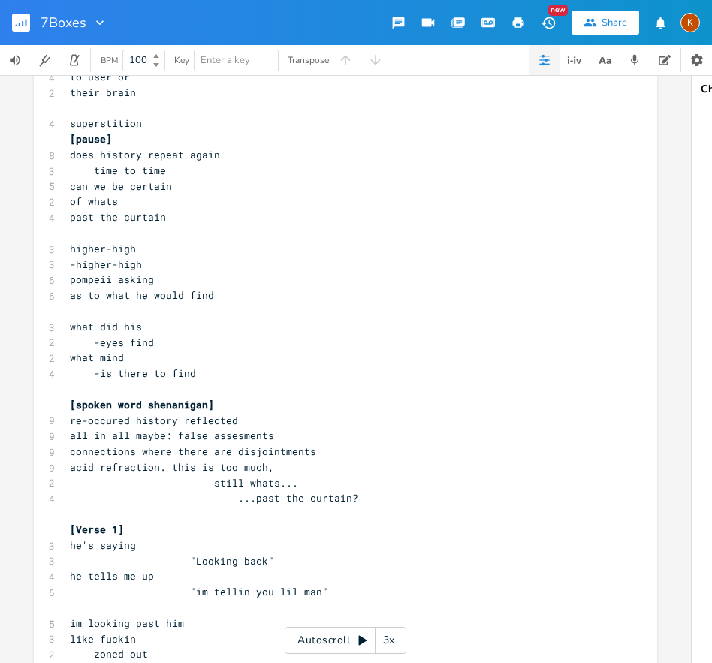
scroll to position [221, 0]
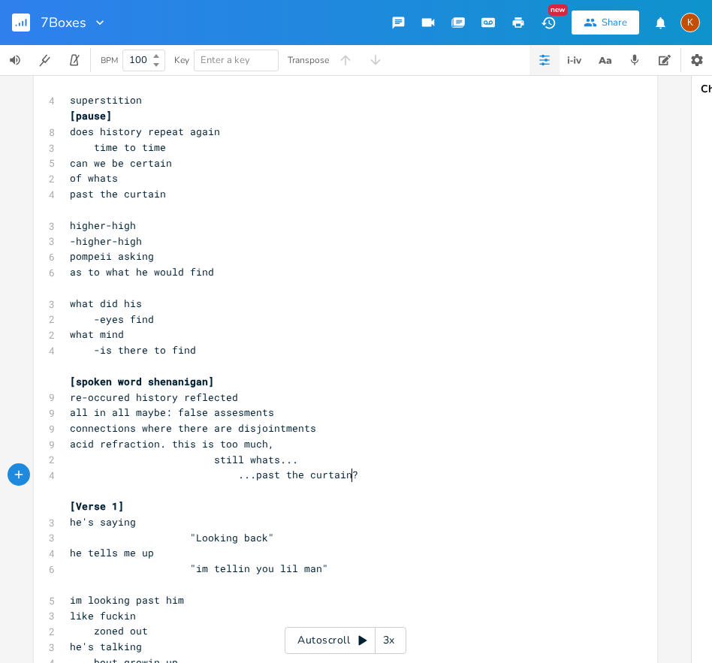
click at [357, 475] on pre "...past the curtain?" at bounding box center [338, 475] width 542 height 16
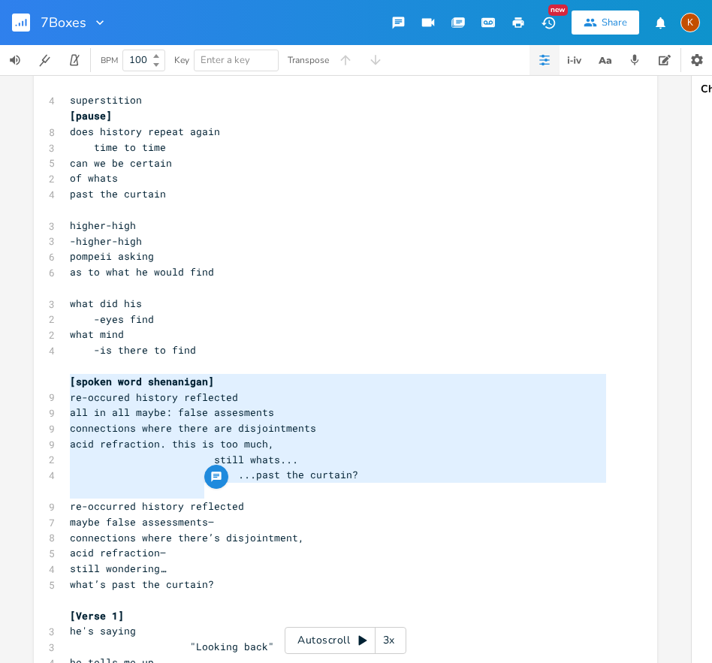
type textarea "re-occured history reflected all in all maybe: false assesments connections whe…"
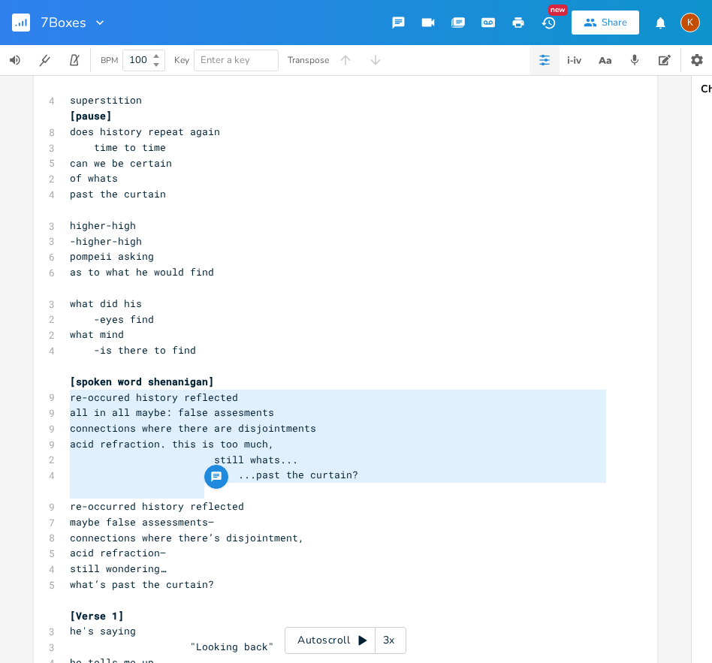
drag, startPoint x: 201, startPoint y: 487, endPoint x: 58, endPoint y: 397, distance: 169.4
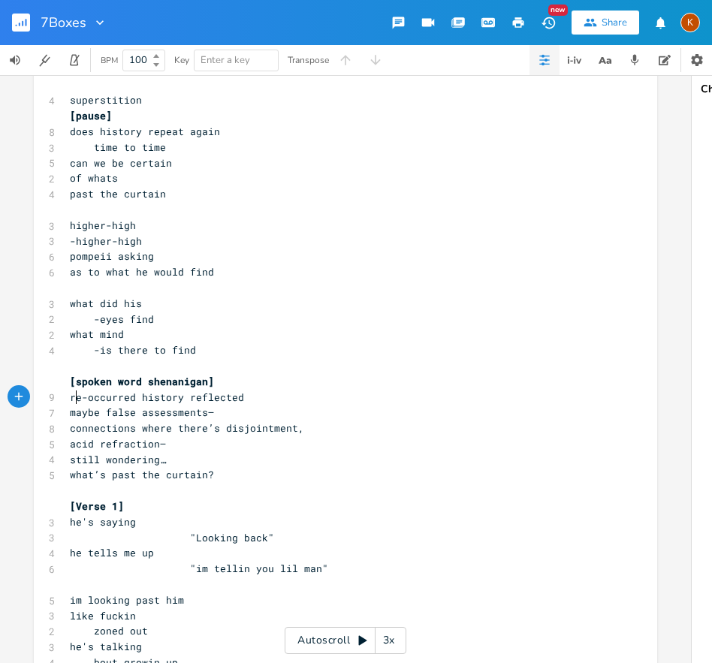
click at [74, 401] on span "re-occurred history reflected" at bounding box center [157, 397] width 174 height 14
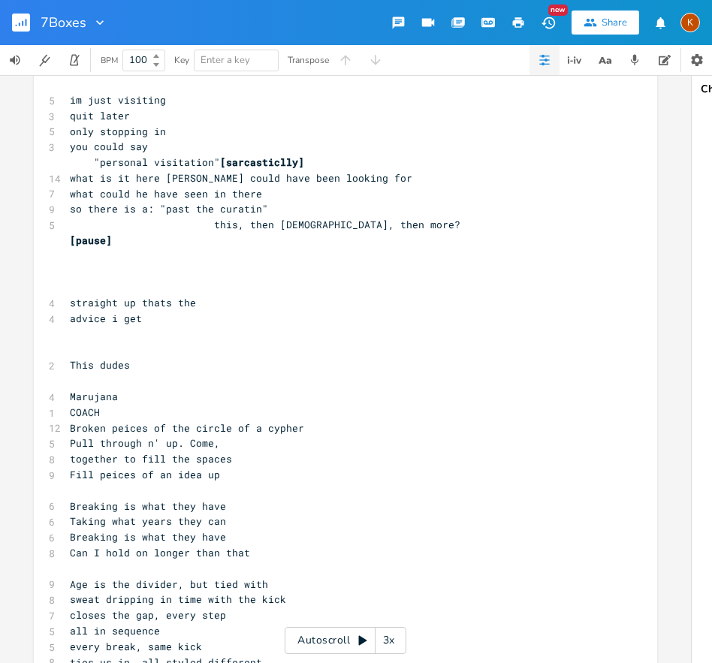
scroll to position [2474, 0]
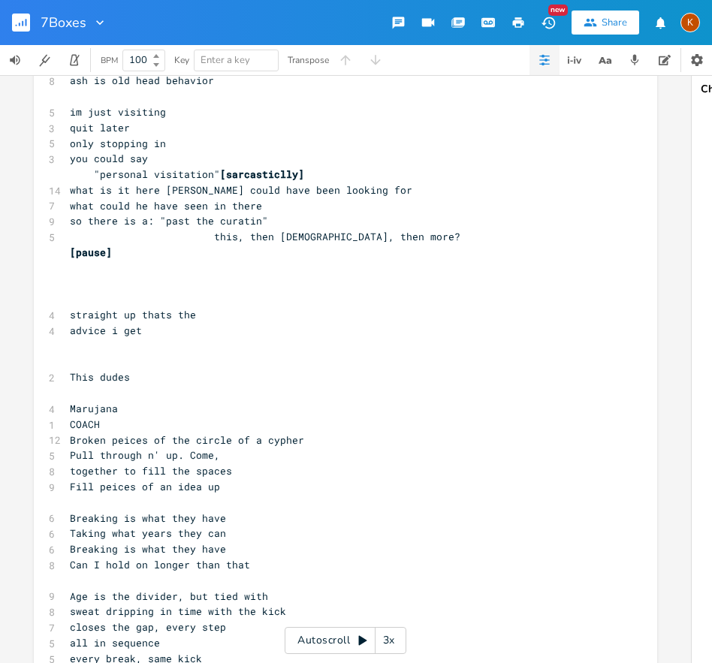
click at [155, 222] on span "so there is a: "past the curatin"" at bounding box center [169, 221] width 198 height 14
click at [240, 221] on span "so there is a "past the curatin"" at bounding box center [166, 221] width 192 height 14
type textarea "tain"
click at [230, 241] on span "this, then [DEMOGRAPHIC_DATA], then more?" at bounding box center [265, 237] width 390 height 14
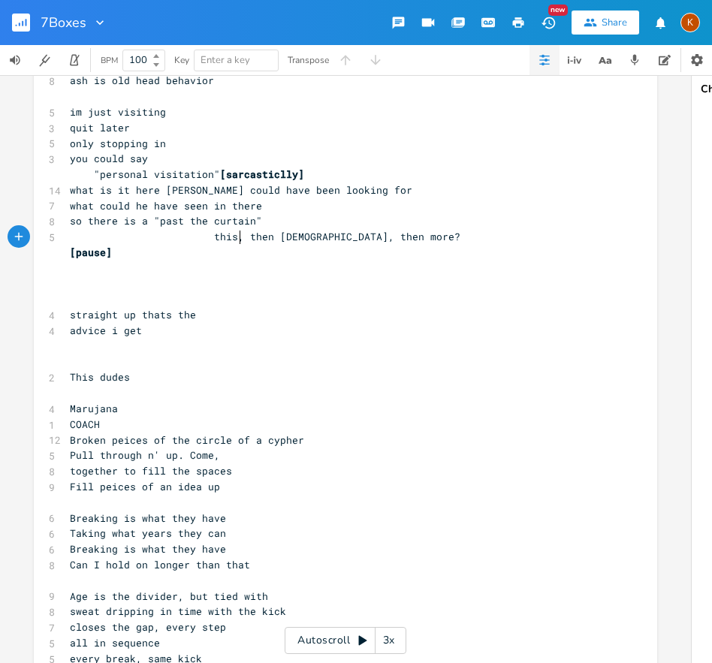
drag, startPoint x: 237, startPoint y: 238, endPoint x: 253, endPoint y: 239, distance: 15.8
click at [238, 238] on span "this, then [DEMOGRAPHIC_DATA], then more?" at bounding box center [265, 237] width 390 height 14
click at [235, 237] on span "this, then [DEMOGRAPHIC_DATA], then more?" at bounding box center [265, 237] width 390 height 14
type textarea "?"
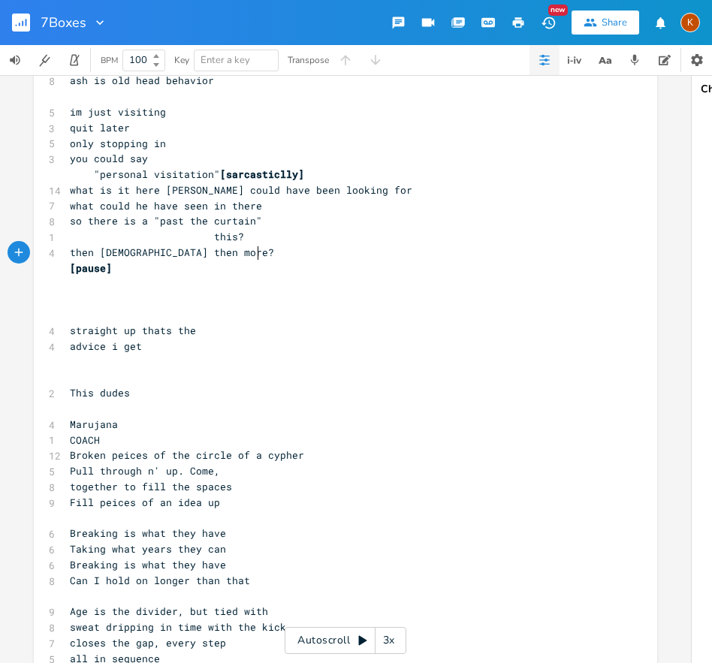
type textarea "?"
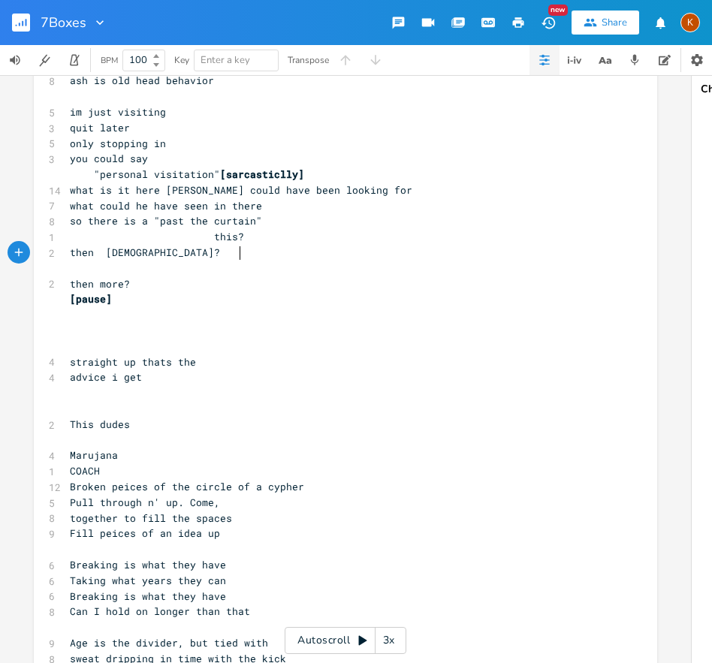
type textarea "a"
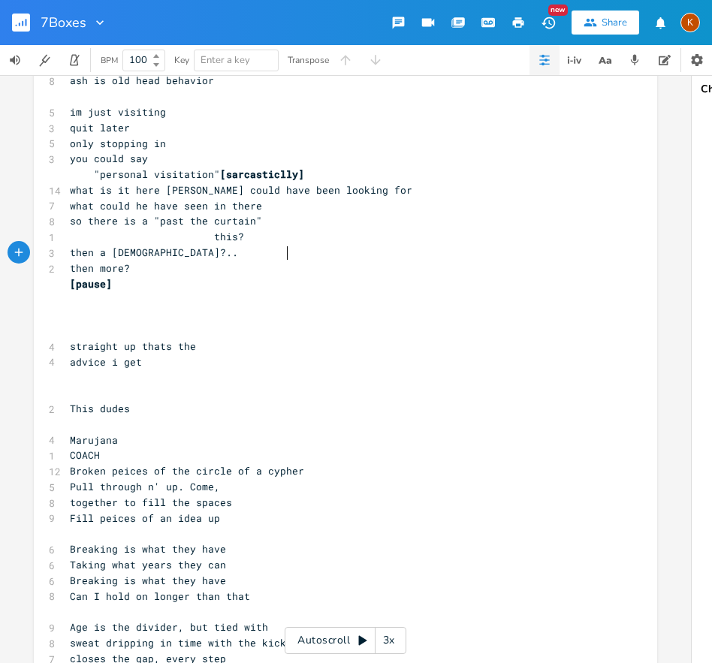
type textarea "..."
type textarea "...."
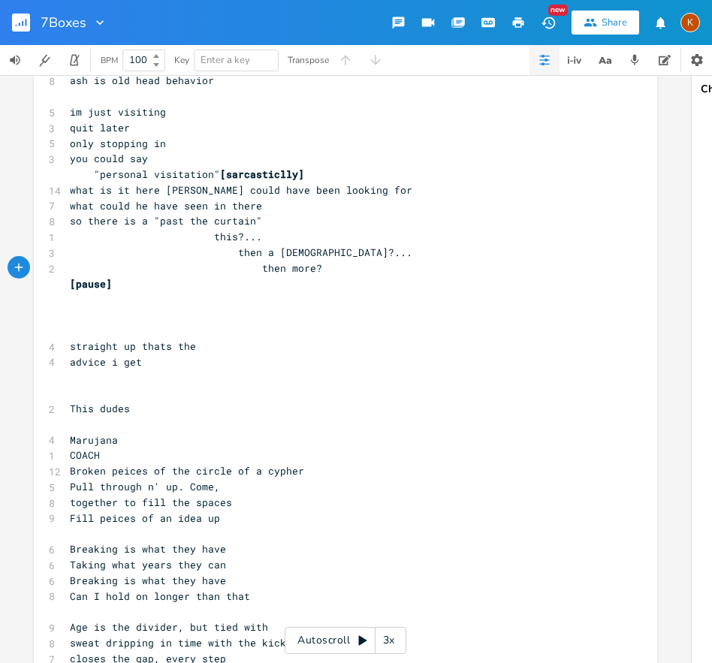
drag, startPoint x: 127, startPoint y: 228, endPoint x: 135, endPoint y: 231, distance: 9.1
click at [127, 228] on pre "so there is a "past the curtain"" at bounding box center [338, 221] width 542 height 16
click at [268, 215] on pre "so there is a "past the curtain"" at bounding box center [338, 221] width 542 height 16
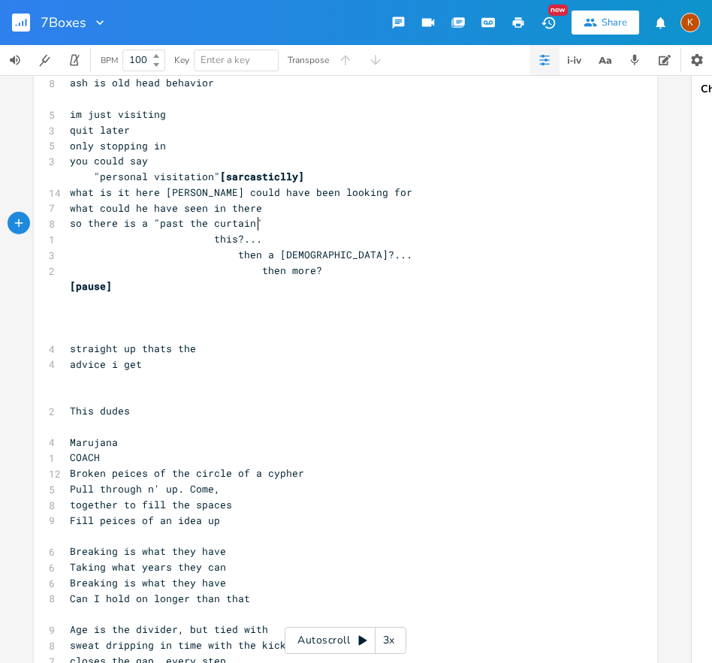
scroll to position [2471, 0]
click at [67, 194] on pre "what is it here [PERSON_NAME] could have been looking for" at bounding box center [338, 193] width 542 height 16
click at [156, 193] on span "what is it here [PERSON_NAME] could have been looking for" at bounding box center [241, 193] width 342 height 14
type textarea "y"
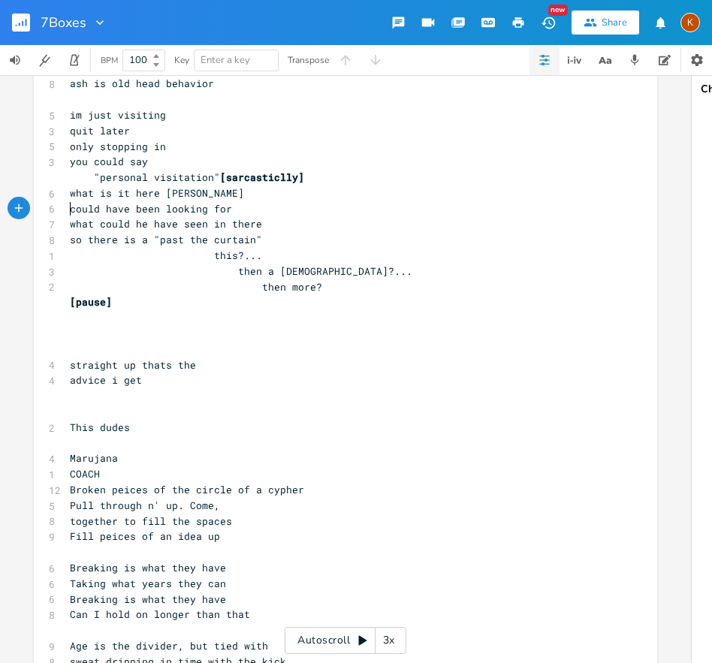
click at [70, 191] on span "what is it here [PERSON_NAME]" at bounding box center [157, 193] width 174 height 14
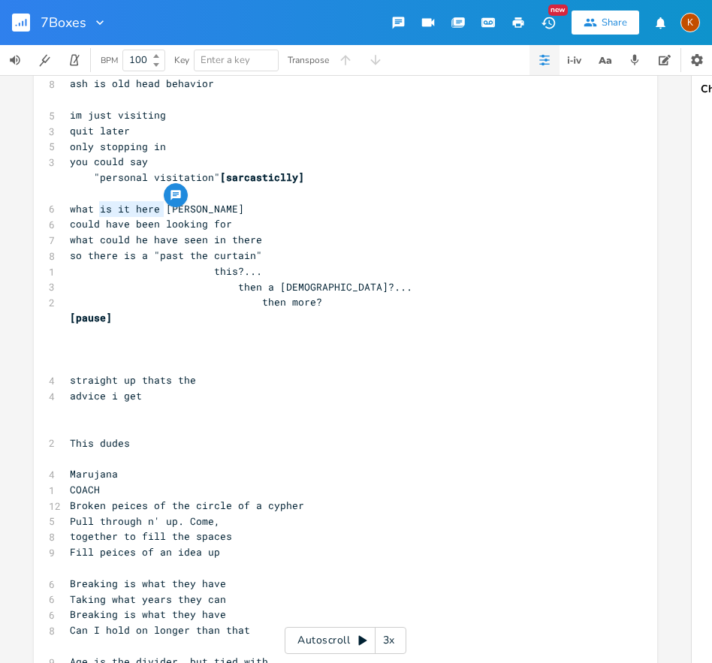
drag, startPoint x: 161, startPoint y: 215, endPoint x: 96, endPoint y: 215, distance: 64.6
click at [96, 215] on div "[Intro] 5 whats the highest point 4 to user or 2 their brain ​ 6 whats a supers…" at bounding box center [338, 76] width 542 height 4872
type textarea "is it here"
click at [134, 212] on span "what is it here [PERSON_NAME]" at bounding box center [157, 209] width 174 height 14
click at [153, 215] on span "what is it here [PERSON_NAME]" at bounding box center [157, 209] width 174 height 14
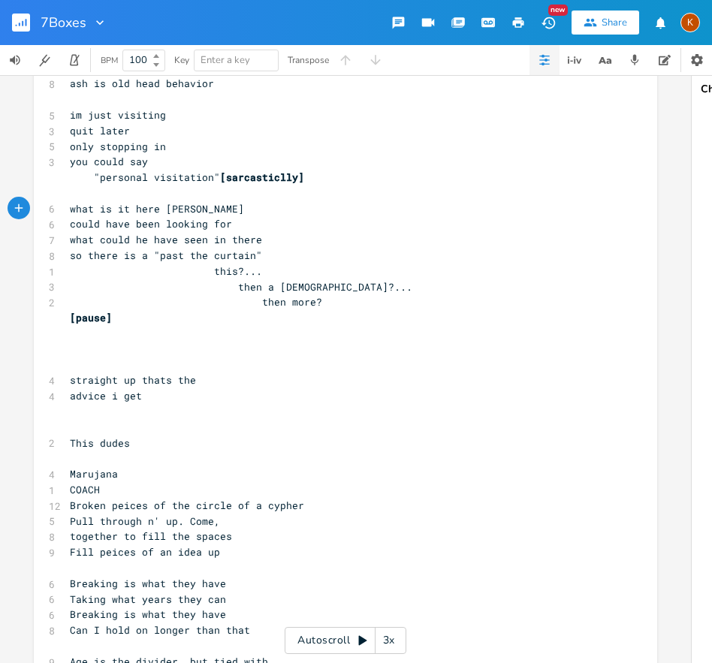
type textarea ","
click at [228, 224] on pre "could have been looking for" at bounding box center [338, 224] width 542 height 16
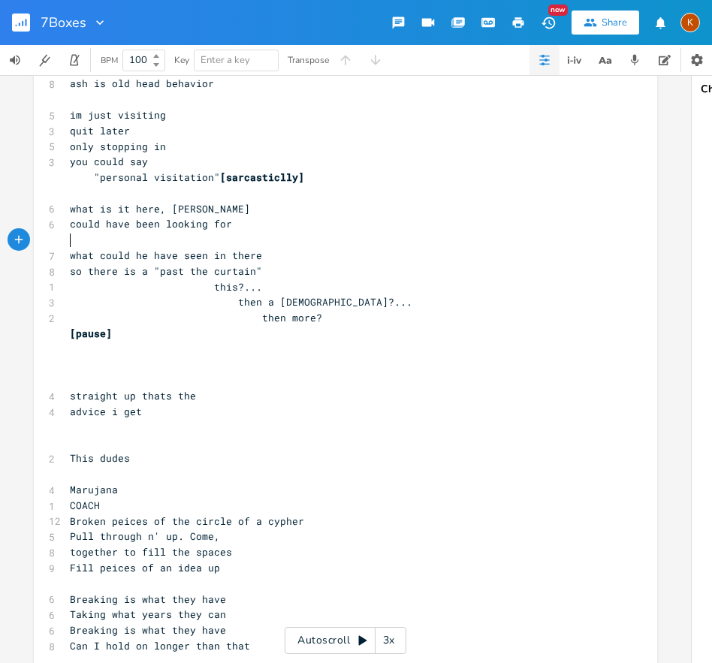
click at [86, 274] on span "so there is a "past the curtain"" at bounding box center [166, 271] width 192 height 14
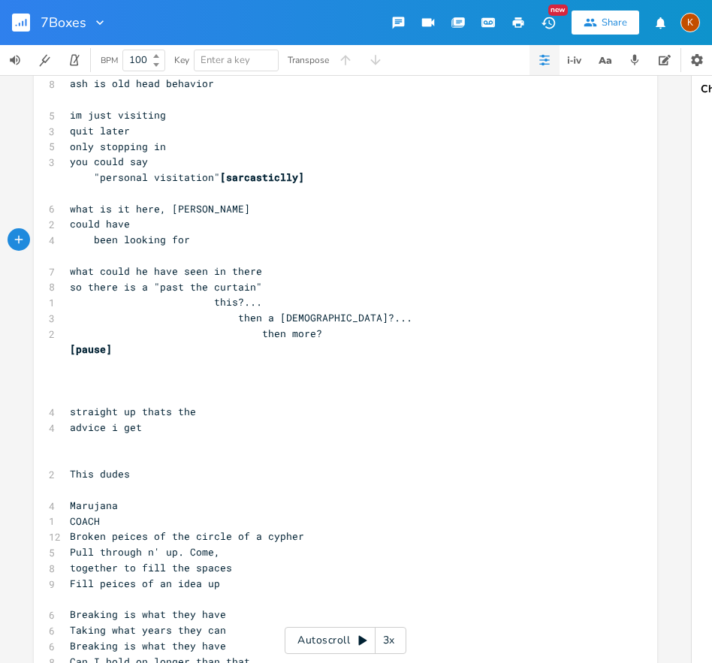
click at [141, 231] on pre "could have" at bounding box center [338, 224] width 542 height 16
click at [119, 235] on span "been looking for" at bounding box center [130, 240] width 120 height 14
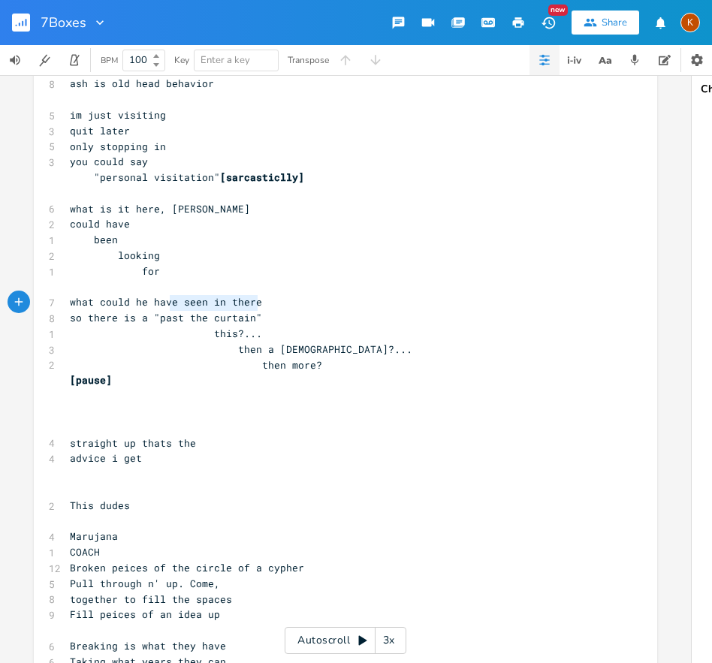
type textarea "s"
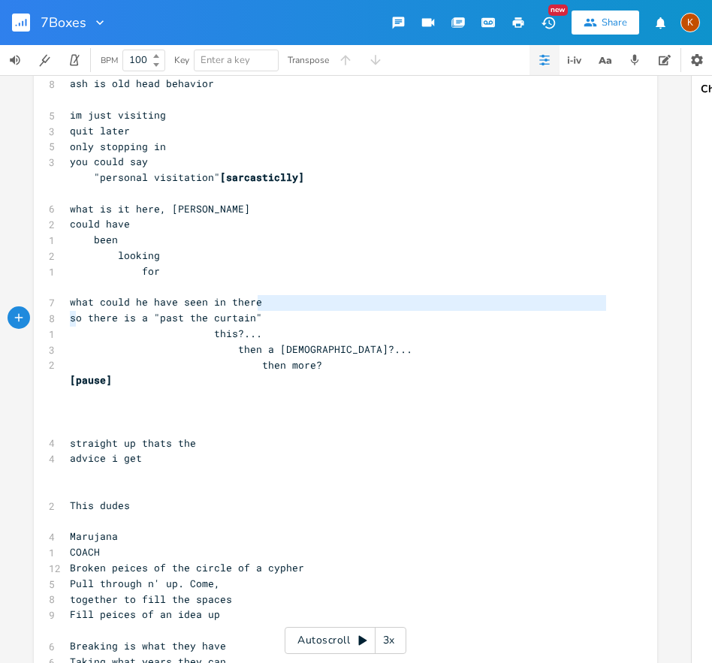
type textarea "what could he have seen in there"
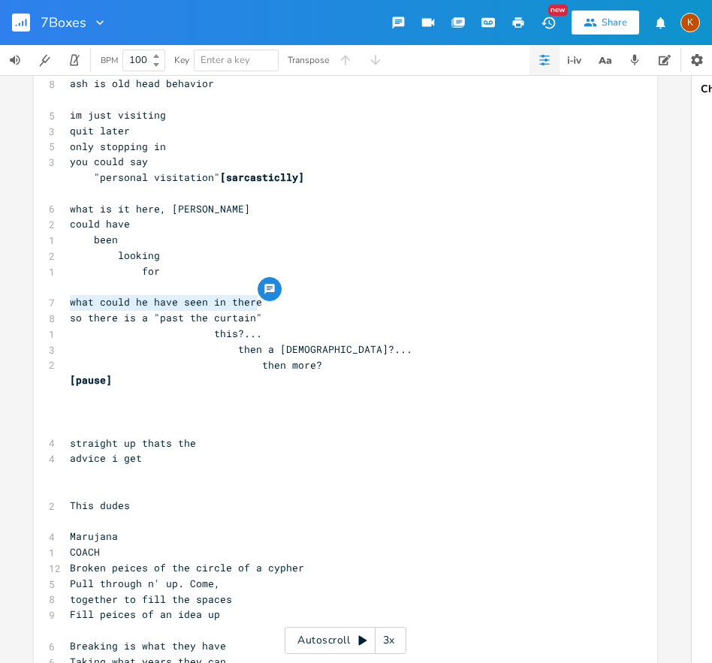
drag, startPoint x: 260, startPoint y: 303, endPoint x: 43, endPoint y: 302, distance: 217.0
click at [43, 302] on div "what could he have seen in there xxxxxxxxxx [Intro] 5 whats the highest point 4…" at bounding box center [345, 104] width 623 height 4983
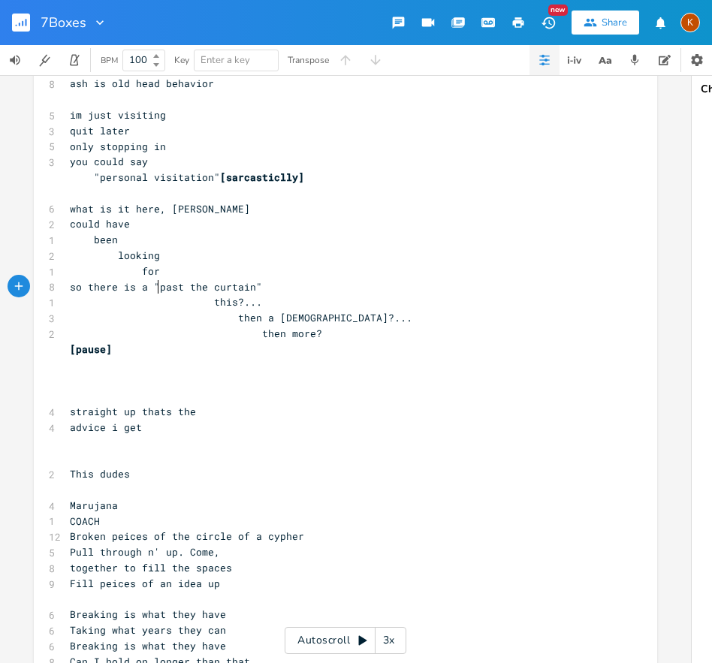
click at [153, 287] on span "so there is a "past the curtain"" at bounding box center [166, 287] width 192 height 14
type textarea """
click at [202, 305] on span at bounding box center [202, 302] width 24 height 16
click at [231, 321] on span "then a [DEMOGRAPHIC_DATA]?..." at bounding box center [241, 318] width 342 height 14
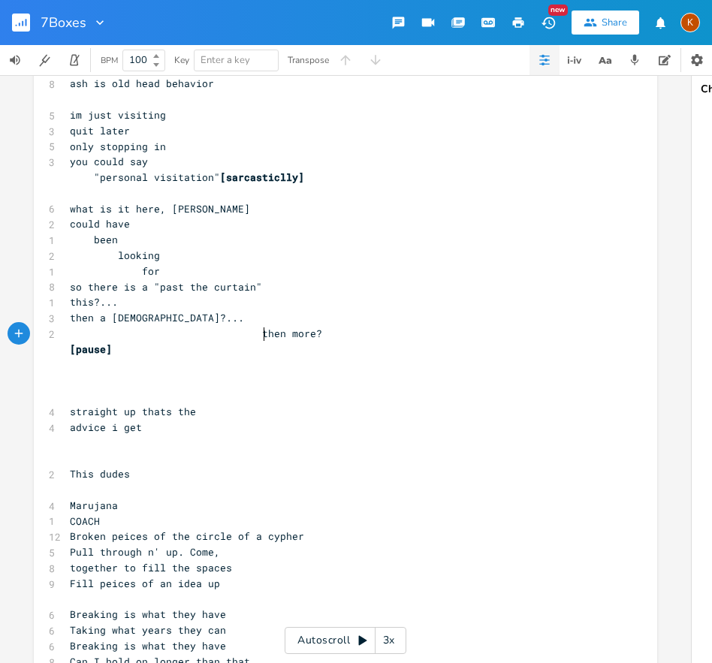
click at [258, 338] on span "then more?" at bounding box center [196, 334] width 252 height 14
click at [116, 252] on span "looking" at bounding box center [115, 256] width 90 height 14
click at [67, 225] on pre "could have" at bounding box center [338, 224] width 542 height 16
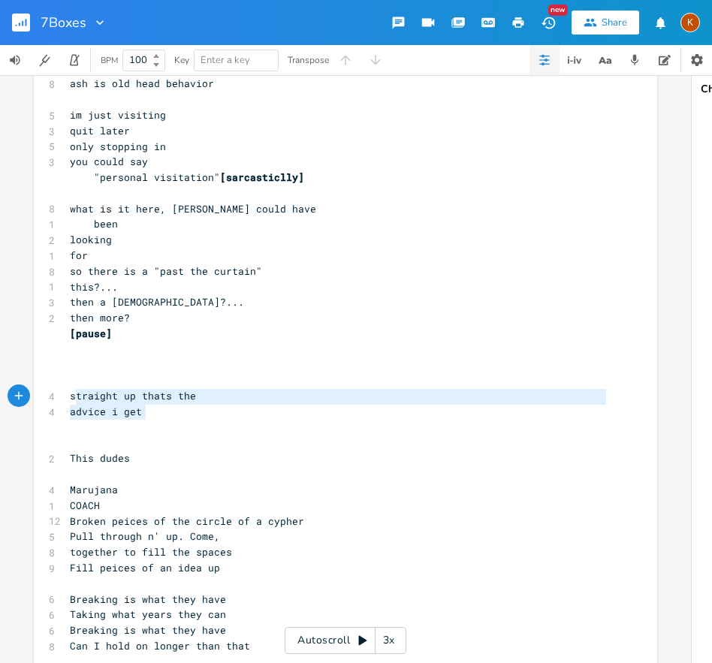
drag, startPoint x: 106, startPoint y: 420, endPoint x: 69, endPoint y: 396, distance: 43.5
click at [69, 396] on div "[Intro] 5 whats the highest point 4 to user or 2 their brain ​ 6 whats a supers…" at bounding box center [338, 83] width 542 height 4887
type textarea "​"
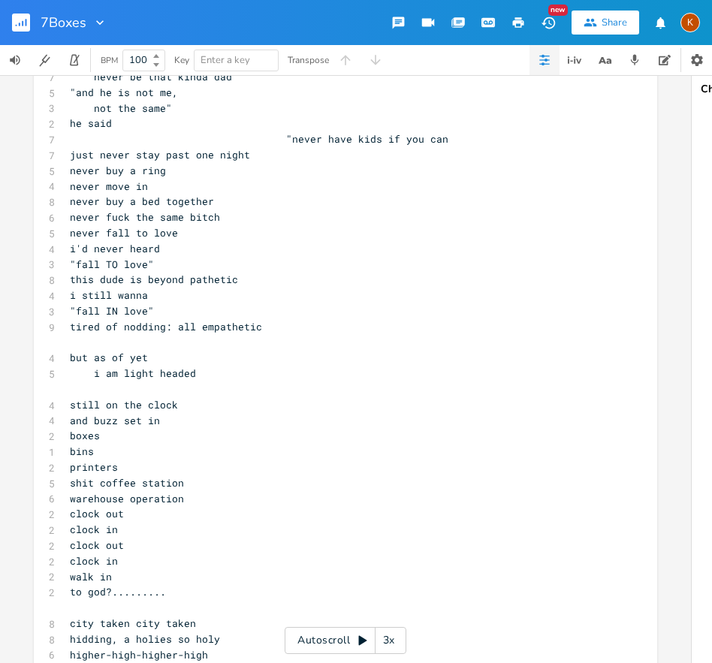
scroll to position [1715, 0]
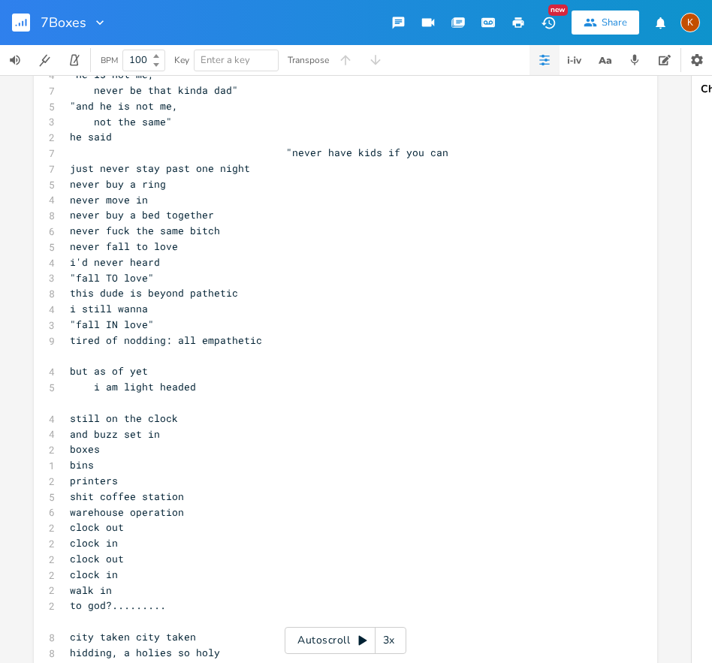
drag, startPoint x: 68, startPoint y: 264, endPoint x: 89, endPoint y: 266, distance: 21.1
click at [70, 263] on span "i'd never heard" at bounding box center [115, 262] width 90 height 14
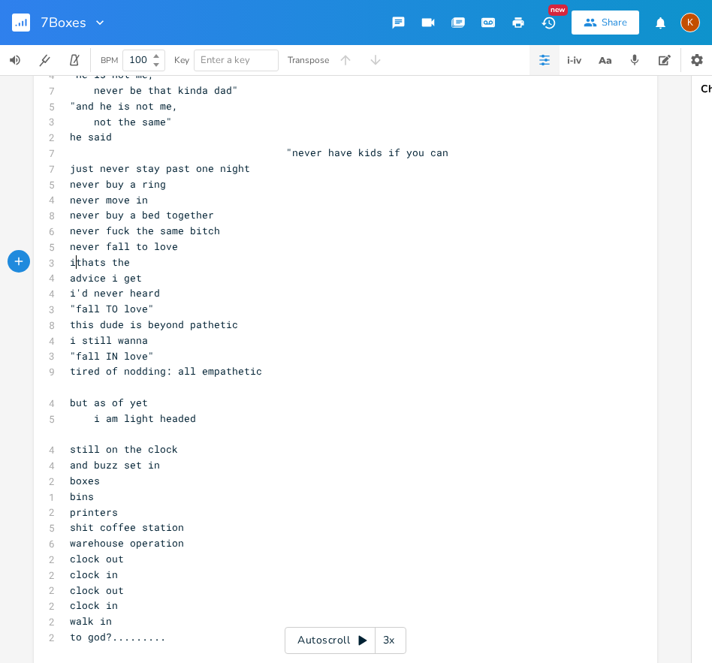
scroll to position [0, 4]
type textarea "i cant make this dude up"
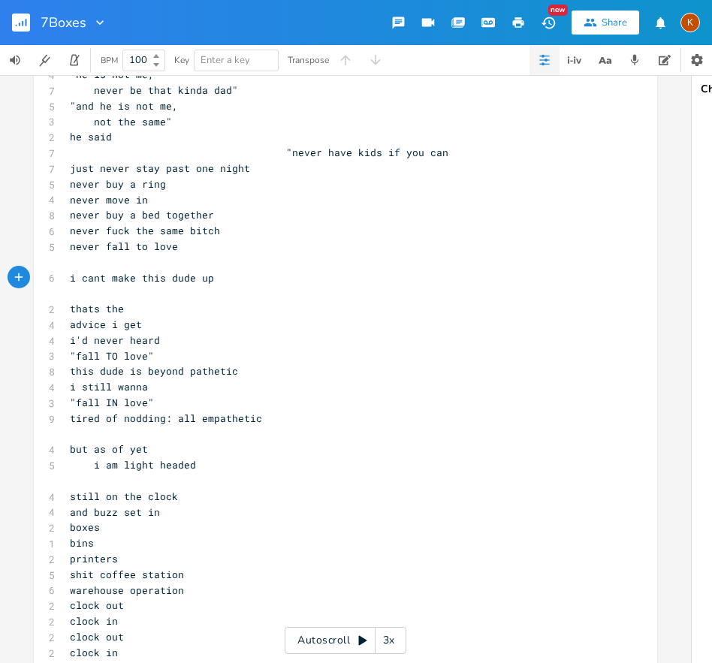
type textarea """
click at [228, 272] on pre ""i cant make this dude up" at bounding box center [338, 278] width 542 height 16
type textarea """
click at [209, 279] on span ""i cant make this dude up"" at bounding box center [148, 278] width 156 height 14
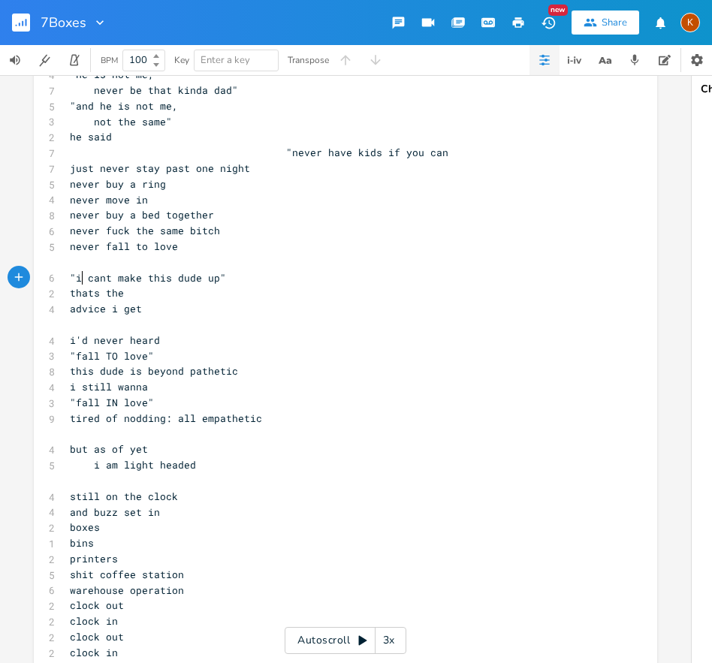
click at [74, 276] on span ""i cant make this dude up"" at bounding box center [148, 278] width 156 height 14
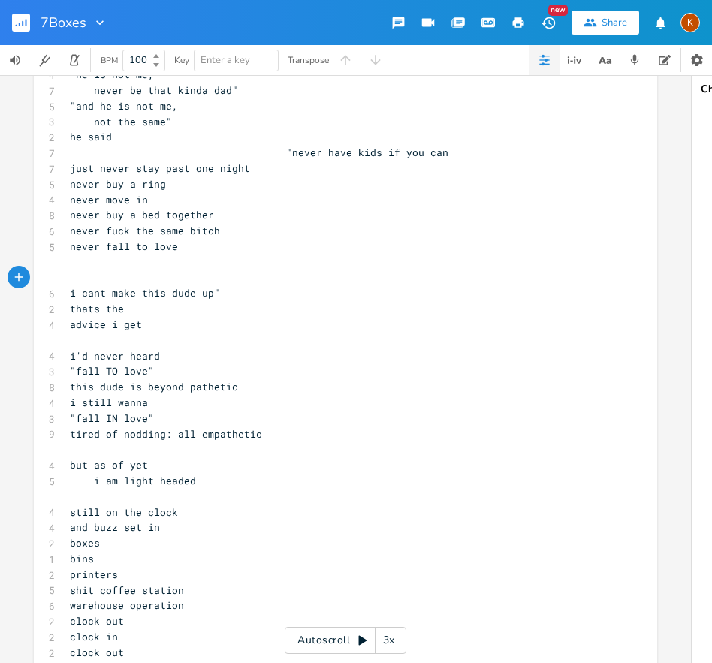
type textarea "s"
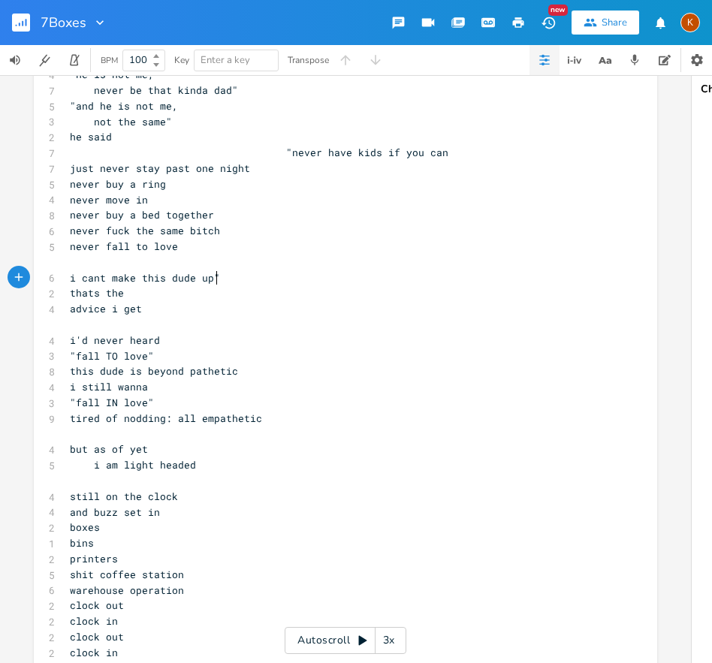
drag, startPoint x: 228, startPoint y: 277, endPoint x: 220, endPoint y: 274, distance: 8.8
click at [228, 276] on pre "i cant make this dude up"" at bounding box center [338, 278] width 542 height 16
type textarea "haha"
type textarea "​"
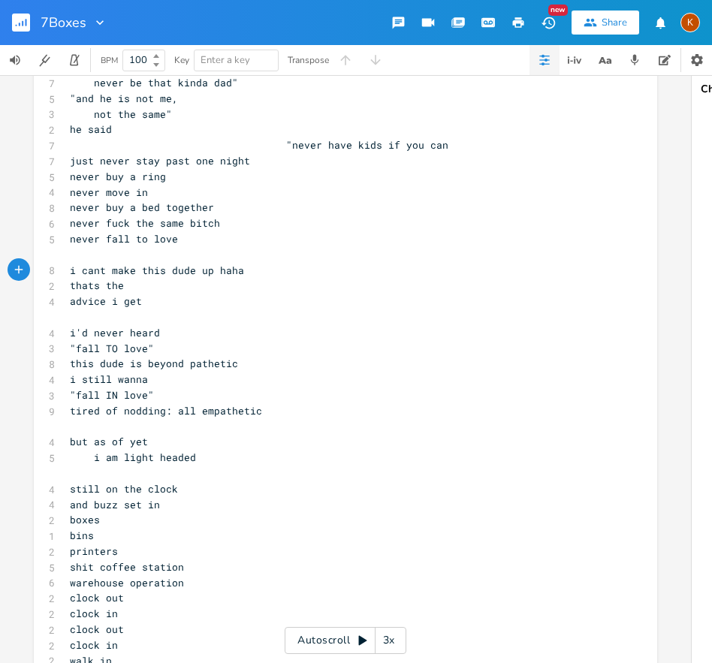
scroll to position [1734, 0]
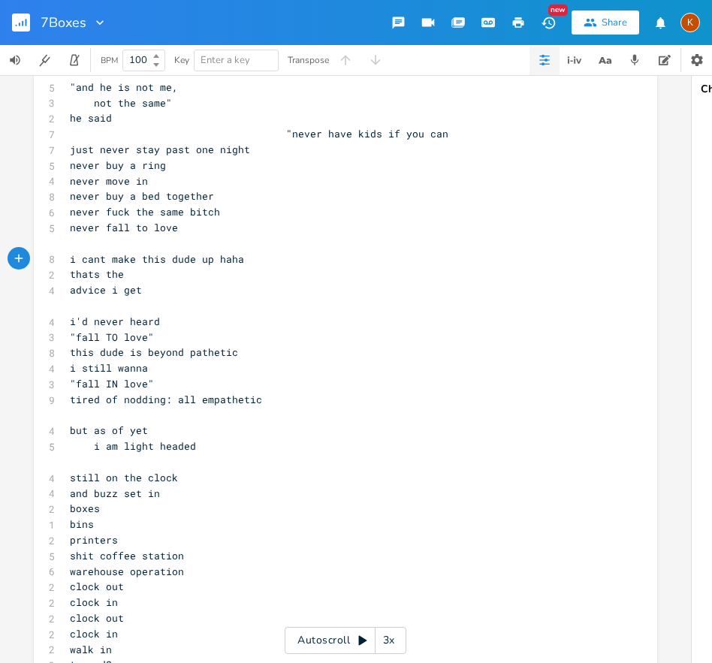
click at [70, 495] on span "and buzz set in" at bounding box center [115, 494] width 90 height 14
click at [168, 504] on pre "boxes" at bounding box center [338, 509] width 542 height 16
click at [169, 488] on pre "and buzz set in" at bounding box center [338, 494] width 542 height 16
type textarea "im mess with it"
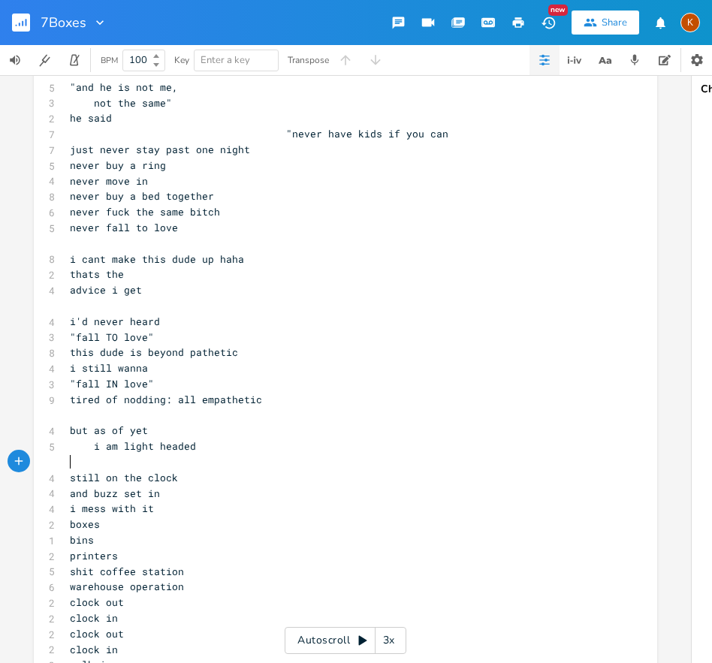
click at [91, 463] on pre "​" at bounding box center [338, 462] width 542 height 16
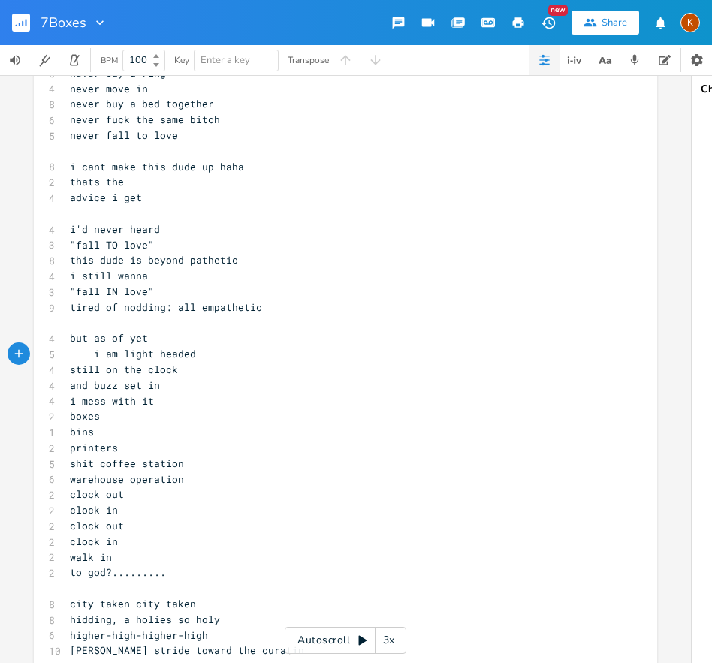
scroll to position [1858, 0]
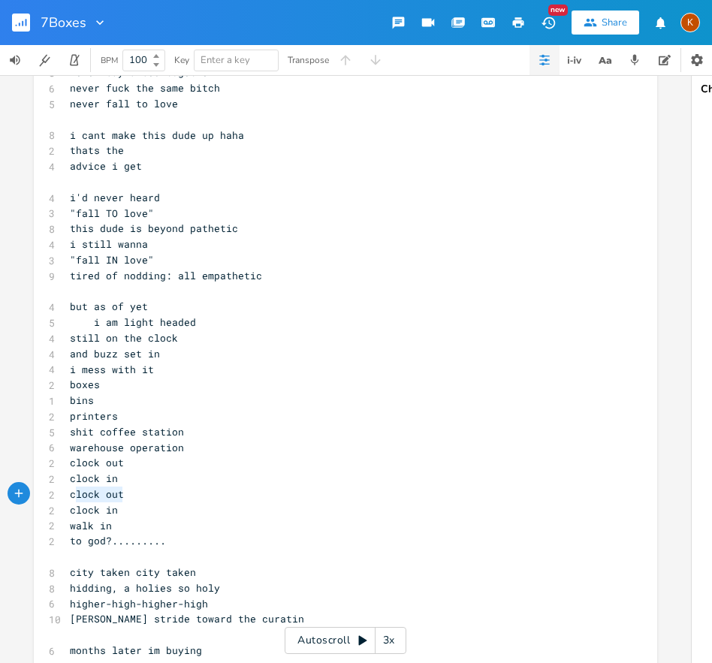
type textarea "clock out"
drag, startPoint x: 122, startPoint y: 491, endPoint x: 63, endPoint y: 494, distance: 59.4
click at [67, 494] on pre "clock out" at bounding box center [338, 495] width 542 height 16
click at [122, 513] on pre "clock in" at bounding box center [338, 510] width 542 height 16
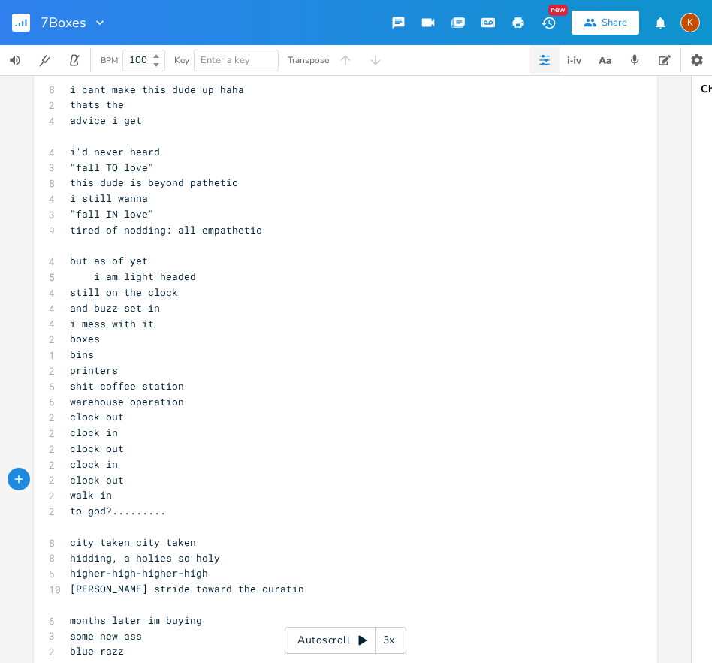
scroll to position [1904, 0]
click at [138, 525] on pre "​" at bounding box center [338, 526] width 542 height 16
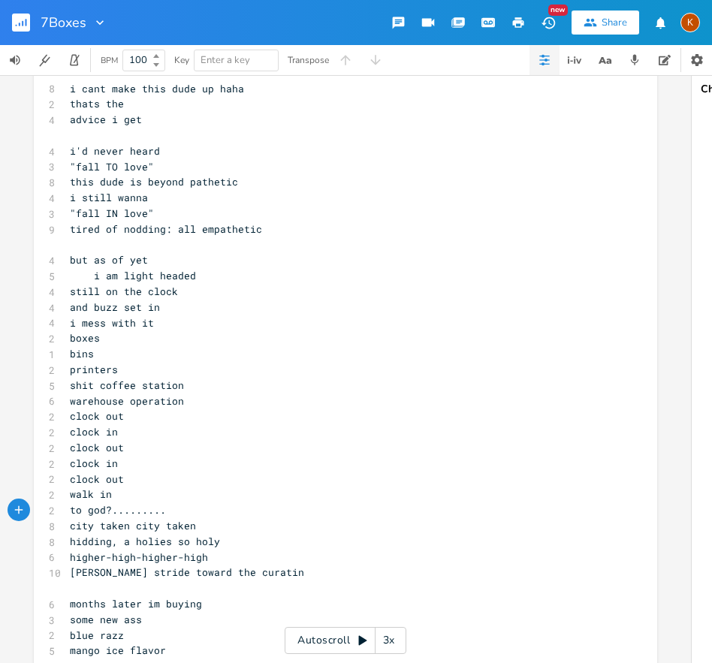
click at [70, 526] on span "city taken city taken" at bounding box center [133, 526] width 126 height 14
type textarea "gods"
click at [70, 527] on span "gods city taken city taken" at bounding box center [148, 526] width 156 height 14
type textarea "..."
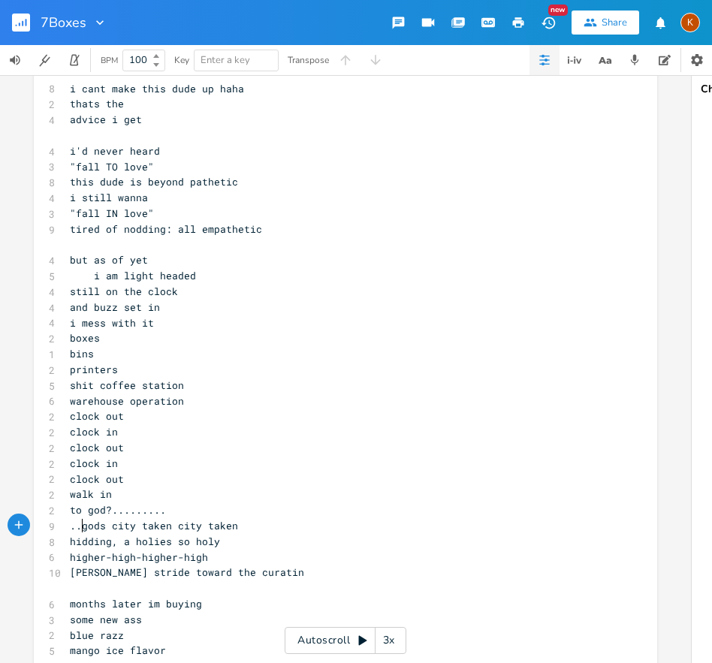
scroll to position [0, 7]
type textarea "......"
drag, startPoint x: 165, startPoint y: 514, endPoint x: 123, endPoint y: 513, distance: 42.1
click at [123, 513] on pre "to god?........." at bounding box center [338, 510] width 542 height 16
click at [175, 526] on span "...gods city taken city taken" at bounding box center [157, 526] width 174 height 14
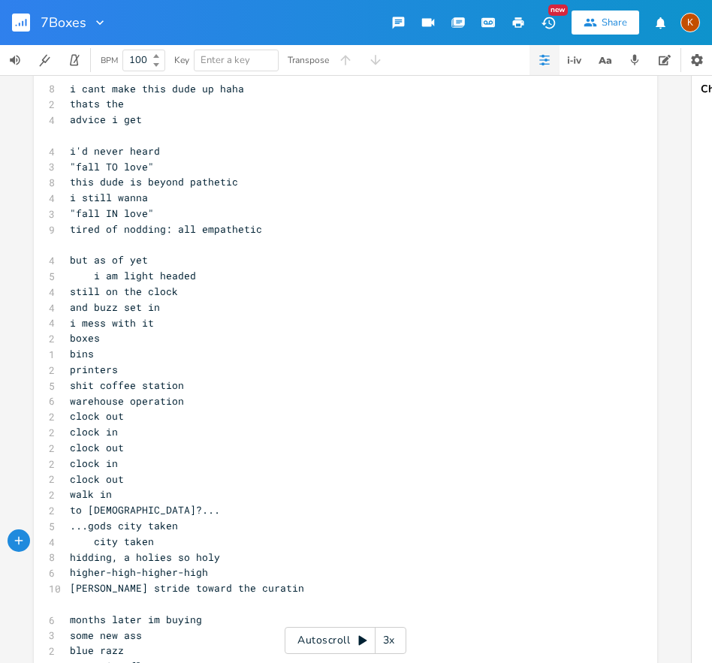
drag, startPoint x: 118, startPoint y: 552, endPoint x: 146, endPoint y: 552, distance: 28.5
click at [119, 551] on span "hidding, a holies so holy" at bounding box center [145, 557] width 150 height 14
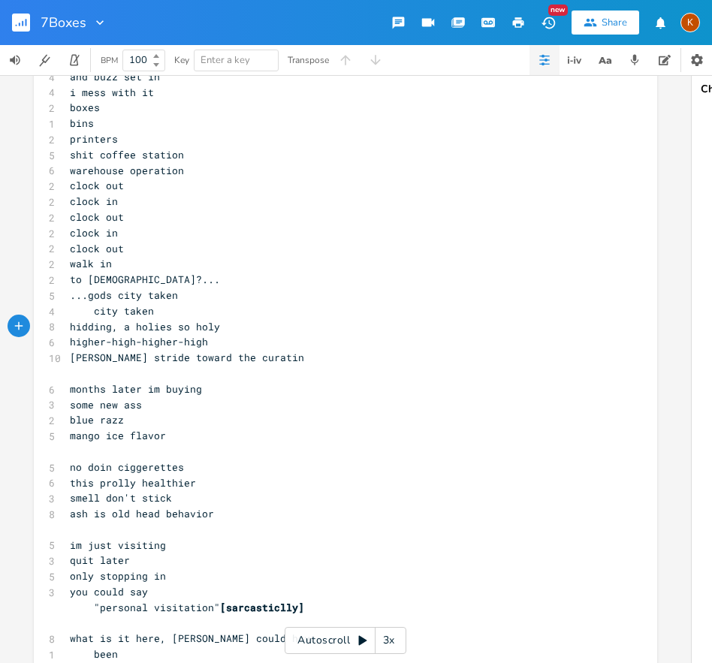
scroll to position [2152, 0]
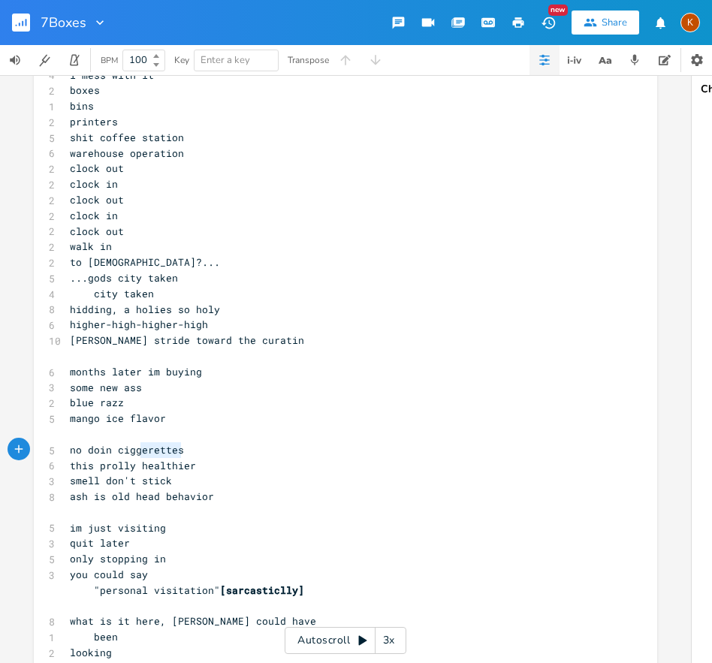
type textarea "iggerettes"
type textarea "ciggerettes"
drag, startPoint x: 178, startPoint y: 453, endPoint x: 113, endPoint y: 454, distance: 64.6
click at [113, 454] on pre "no doin ciggerettes" at bounding box center [338, 450] width 542 height 16
click at [282, 511] on pre "​" at bounding box center [338, 513] width 542 height 16
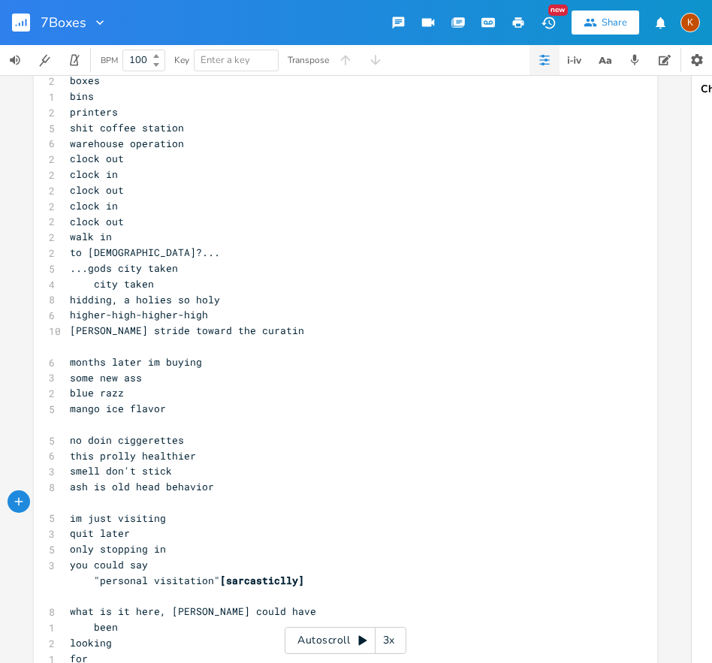
scroll to position [2283, 0]
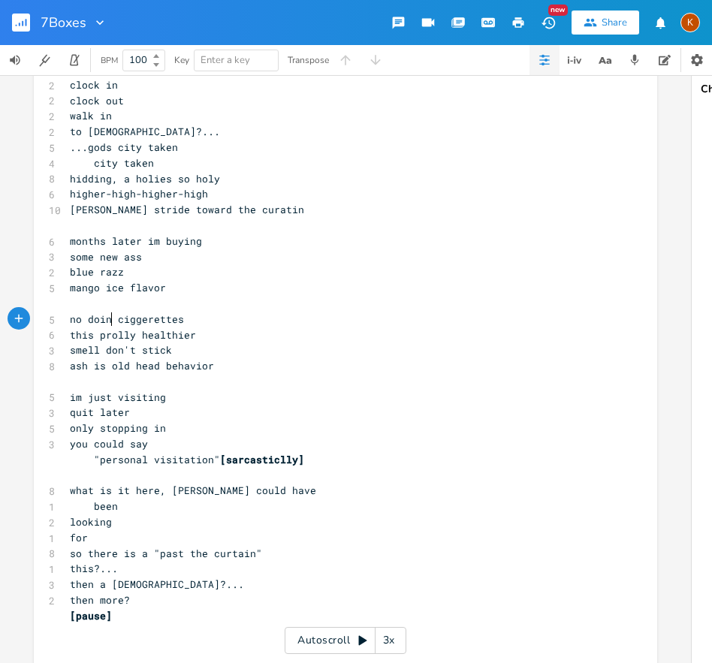
click at [107, 318] on span "no doin ciggerettes" at bounding box center [127, 319] width 114 height 14
click at [133, 352] on span "smell don't stick" at bounding box center [121, 350] width 102 height 14
type textarea "sen't"
type textarea "osen't stick ash is"
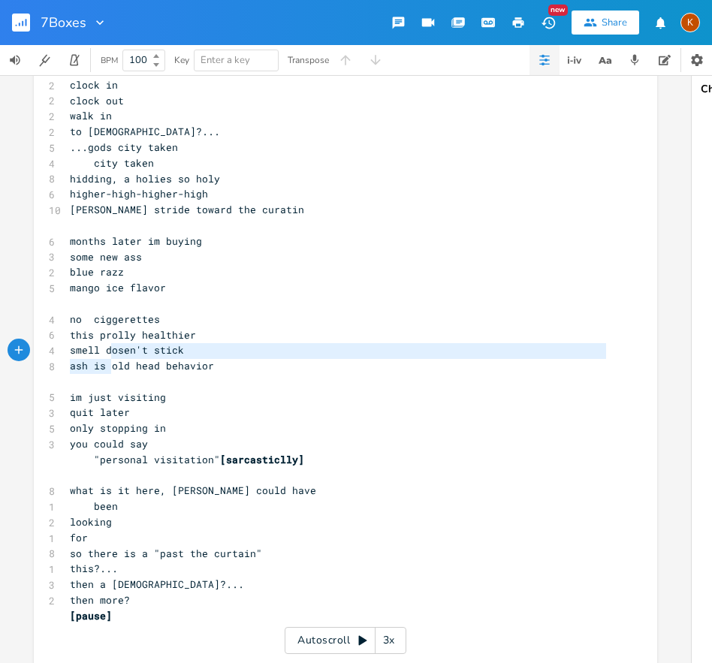
drag, startPoint x: 104, startPoint y: 360, endPoint x: 153, endPoint y: 365, distance: 49.0
click at [104, 358] on pre "ash is old head behavior" at bounding box center [338, 366] width 542 height 16
click at [108, 368] on span "ash is old head behavior" at bounding box center [142, 366] width 144 height 14
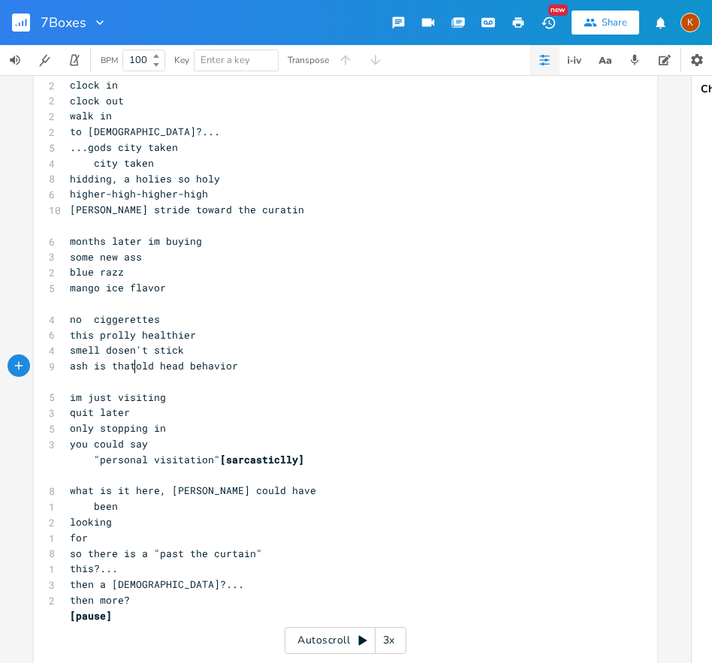
scroll to position [0, 26]
type textarea "is that"
click at [70, 411] on span "quit later" at bounding box center [100, 412] width 60 height 14
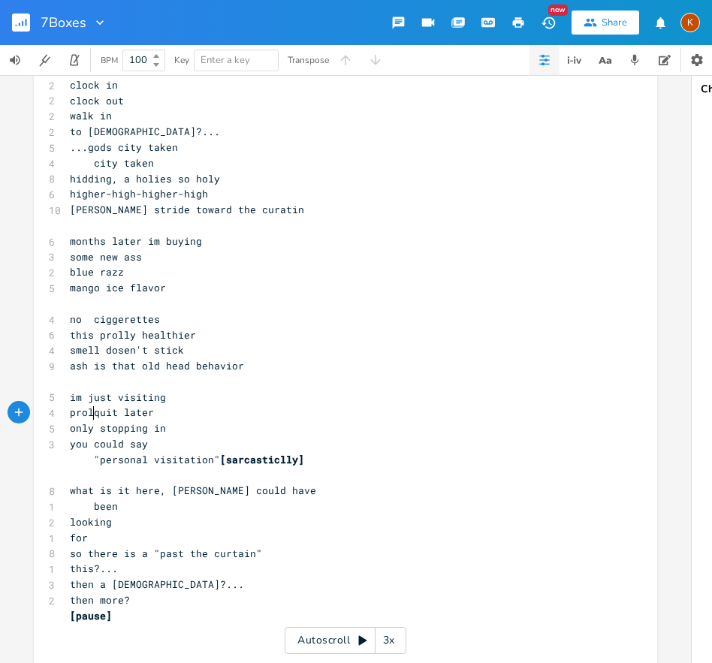
type textarea "prolyl"
type textarea "ly could"
click at [89, 458] on span ""personal visitation" [sarcasticlly]" at bounding box center [187, 460] width 234 height 14
click at [157, 446] on pre "you could say" at bounding box center [338, 444] width 542 height 16
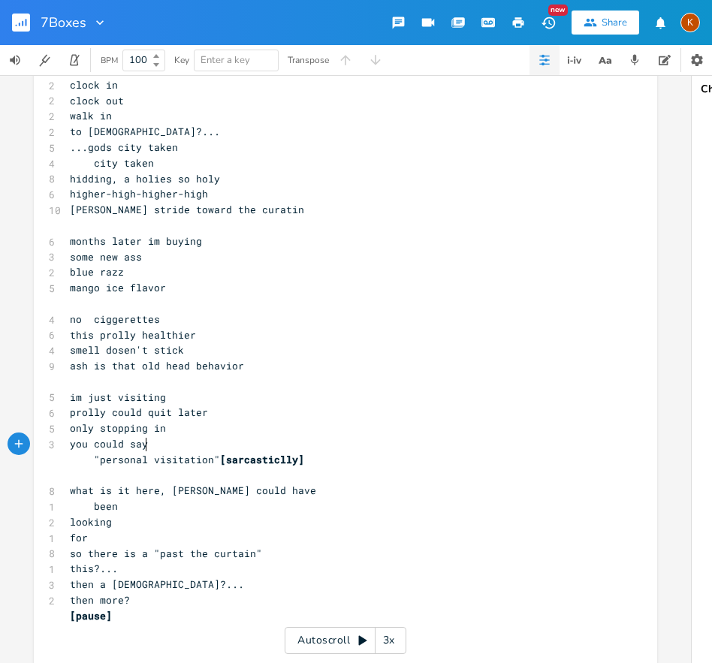
type textarea ":"
click at [160, 496] on span "what is it here, [PERSON_NAME] could have" at bounding box center [193, 491] width 246 height 14
type textarea "?"
drag, startPoint x: 116, startPoint y: 541, endPoint x: 120, endPoint y: 533, distance: 8.4
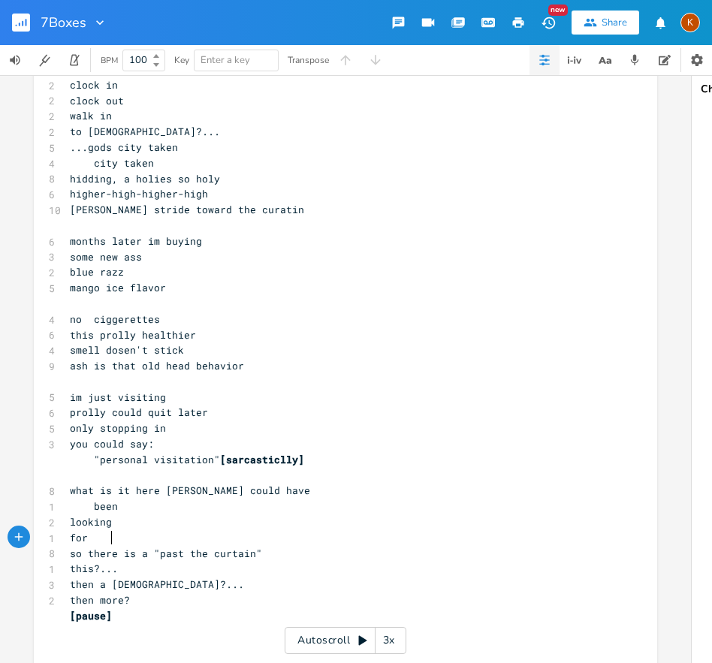
click at [116, 539] on pre "for" at bounding box center [338, 538] width 542 height 16
type textarea ">"
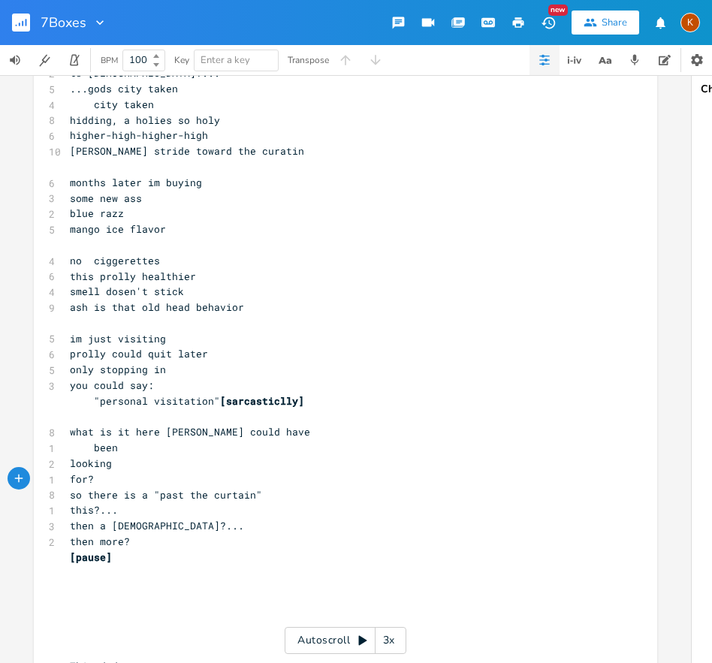
scroll to position [2344, 0]
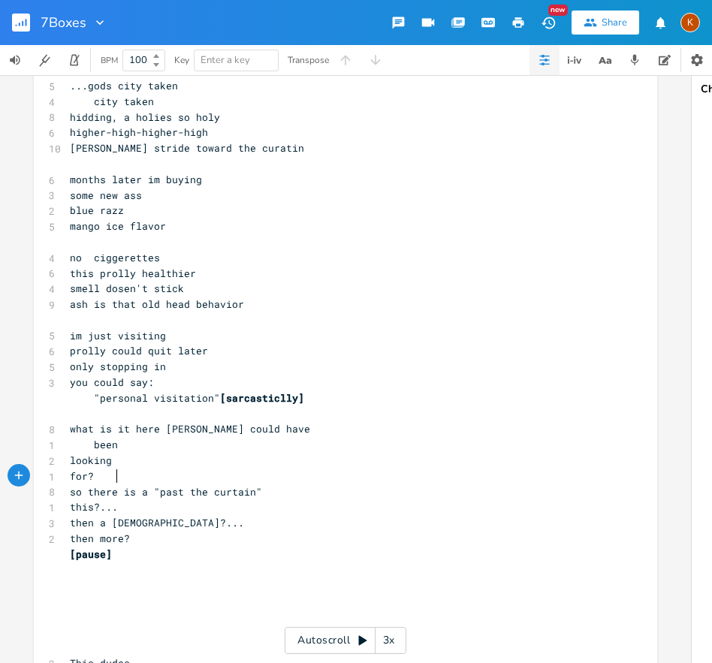
type textarea "?"
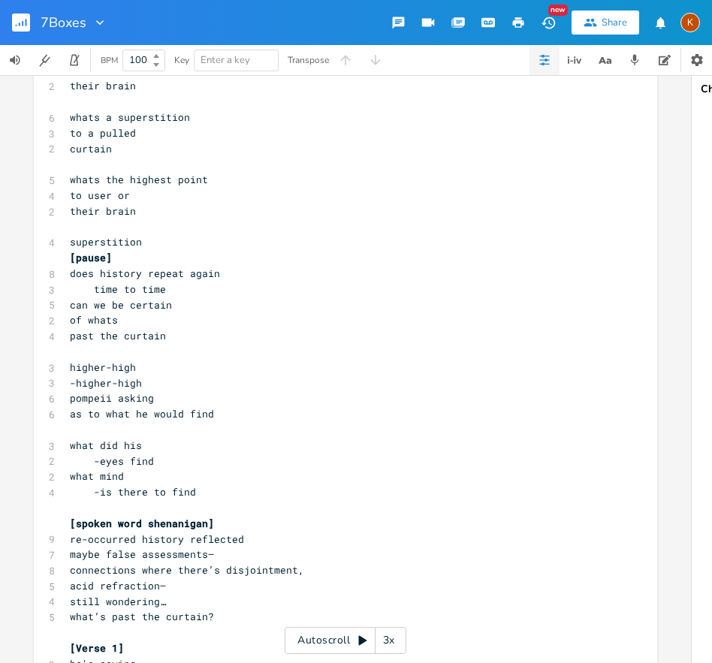
scroll to position [0, 0]
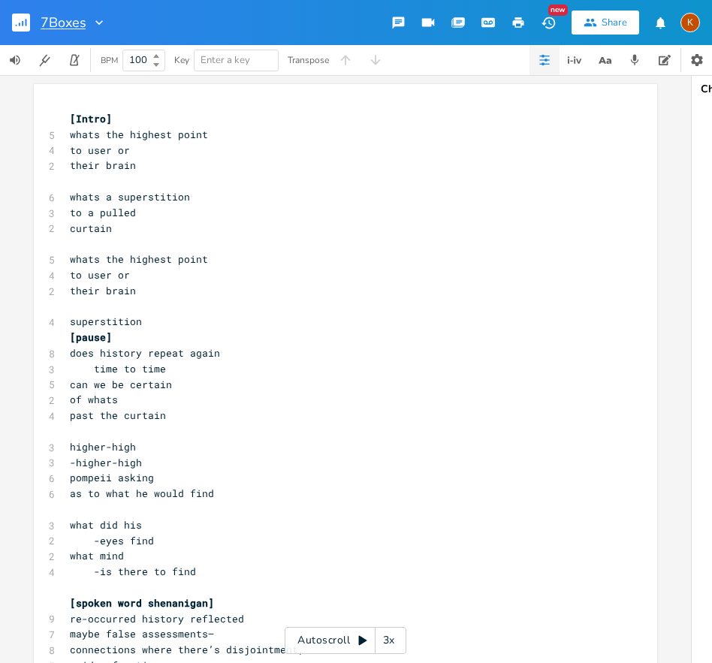
click at [54, 25] on input "7Boxes" at bounding box center [63, 23] width 45 height 14
drag, startPoint x: 53, startPoint y: 22, endPoint x: 90, endPoint y: 23, distance: 37.5
click at [90, 23] on div "7Boxes" at bounding box center [74, 22] width 66 height 15
type input "7"
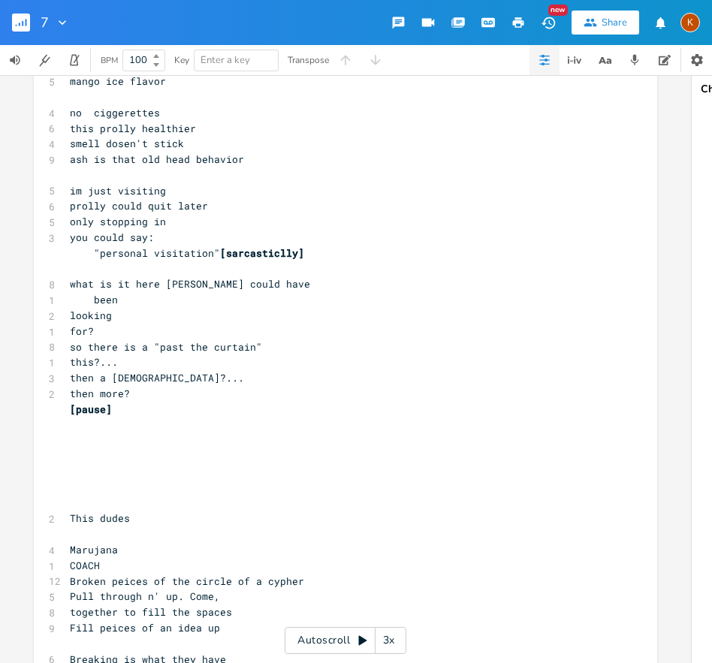
click at [181, 450] on pre at bounding box center [338, 456] width 542 height 16
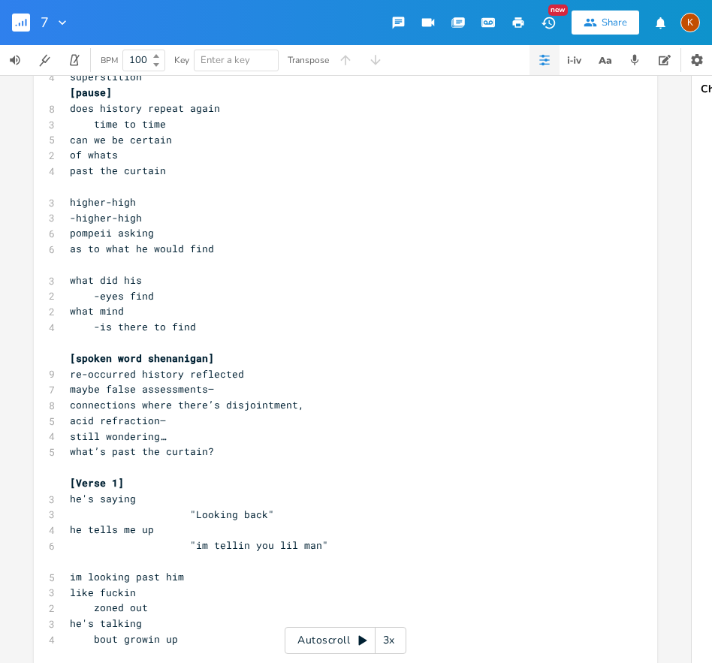
scroll to position [303, 0]
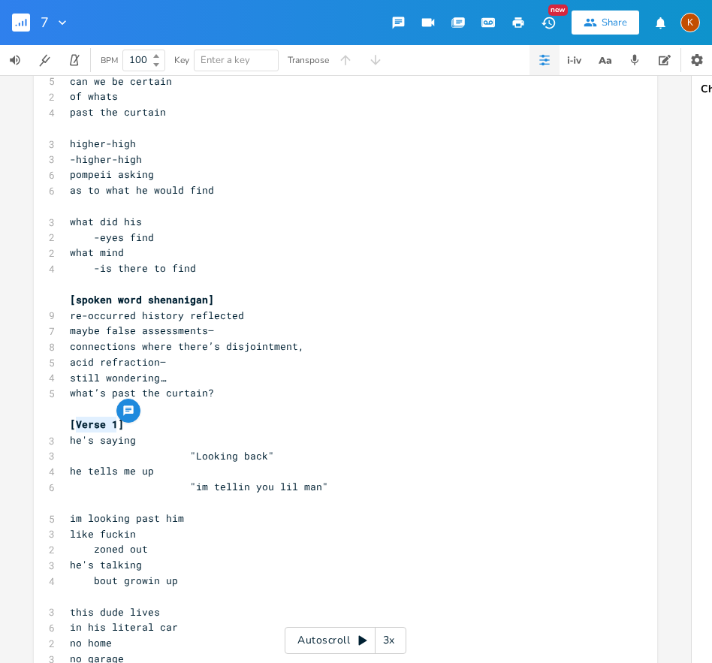
drag, startPoint x: 115, startPoint y: 423, endPoint x: 74, endPoint y: 427, distance: 41.5
click at [74, 427] on span "[Verse 1]" at bounding box center [97, 424] width 54 height 14
type textarea "SECTION 1"
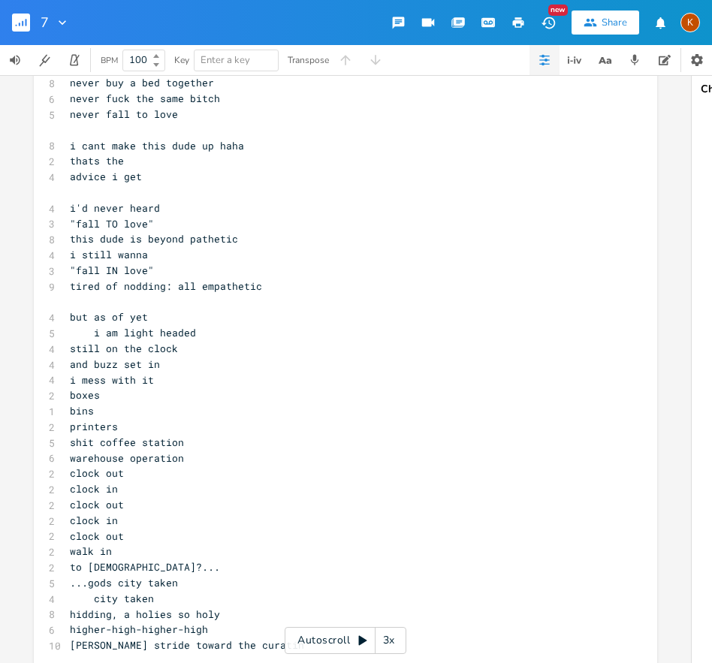
scroll to position [1844, 0]
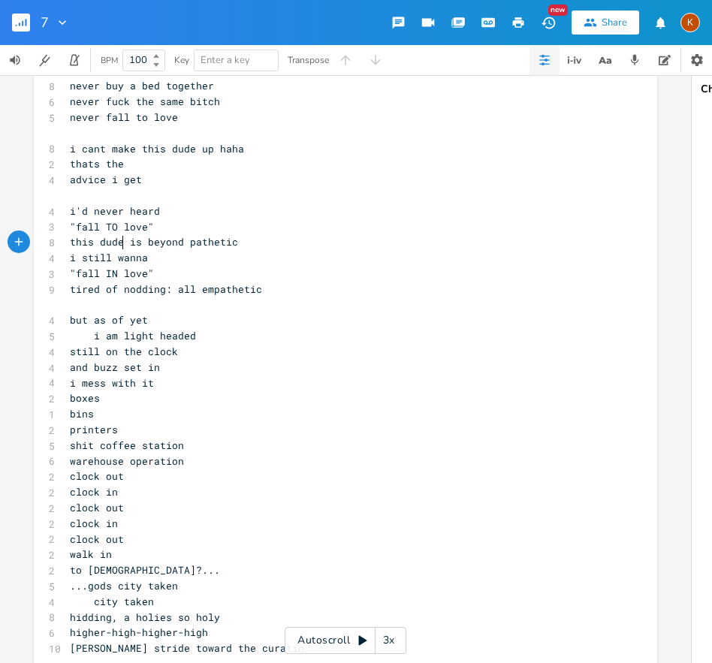
click at [117, 243] on span "this dude is beyond pathetic" at bounding box center [154, 242] width 168 height 14
type textarea "guy"
click at [133, 305] on pre "​" at bounding box center [338, 305] width 542 height 16
type textarea "now"
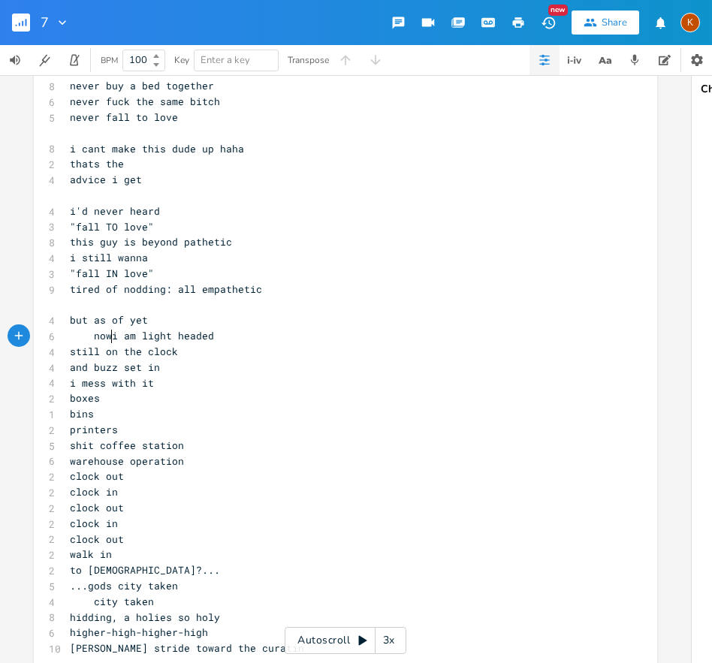
scroll to position [0, 22]
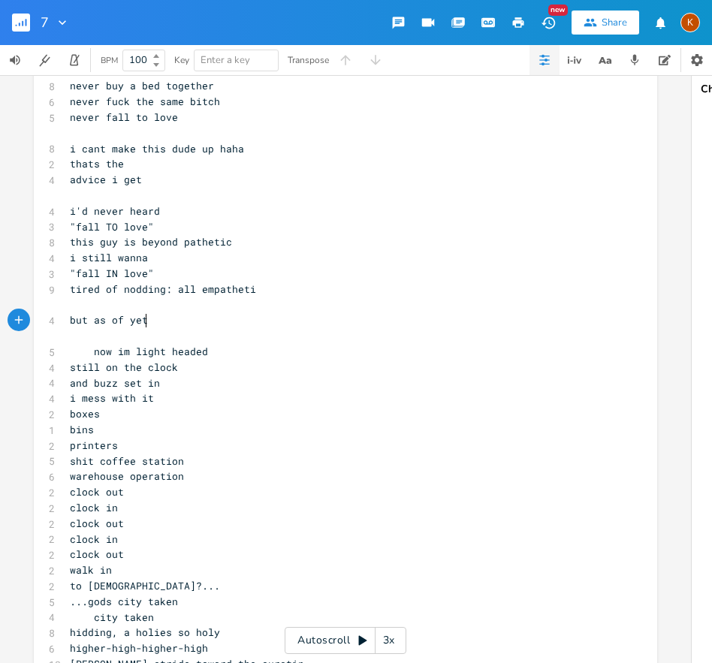
type textarea "."
click at [67, 382] on pre "and buzz set in" at bounding box center [338, 383] width 542 height 16
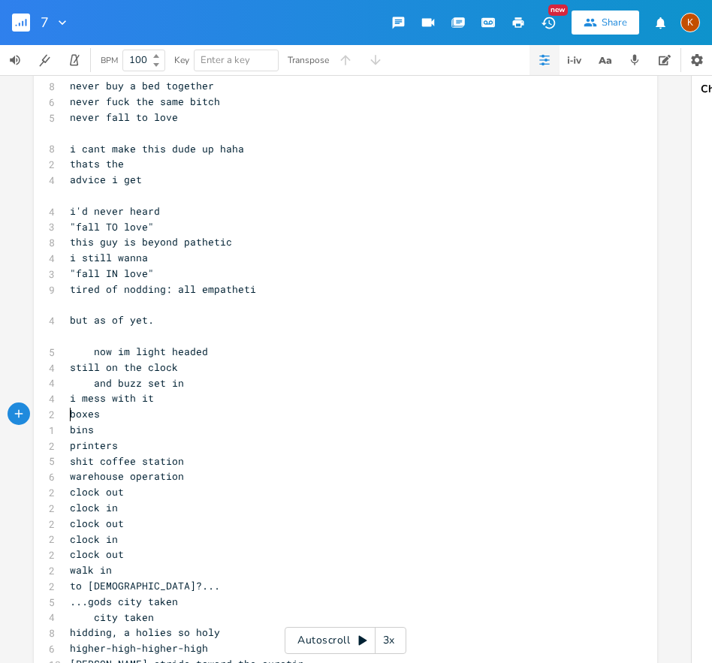
click at [70, 412] on span "boxes" at bounding box center [85, 414] width 30 height 14
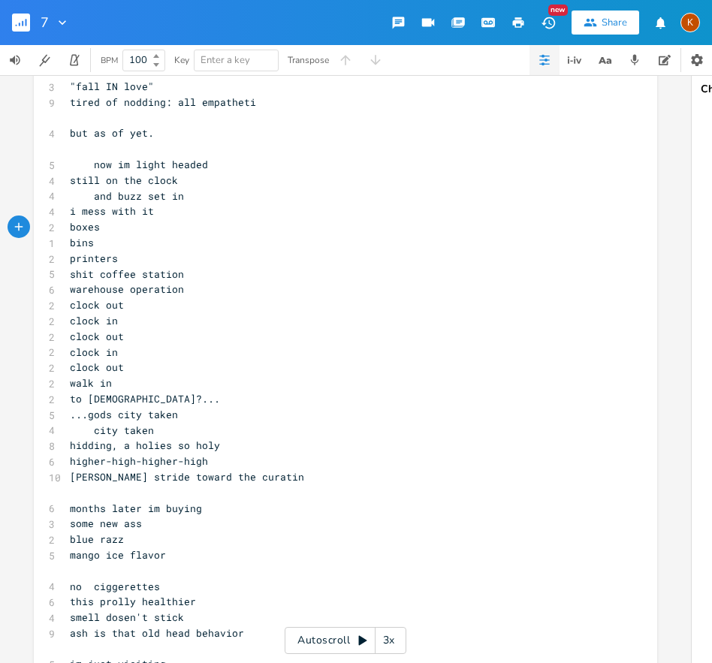
scroll to position [2039, 0]
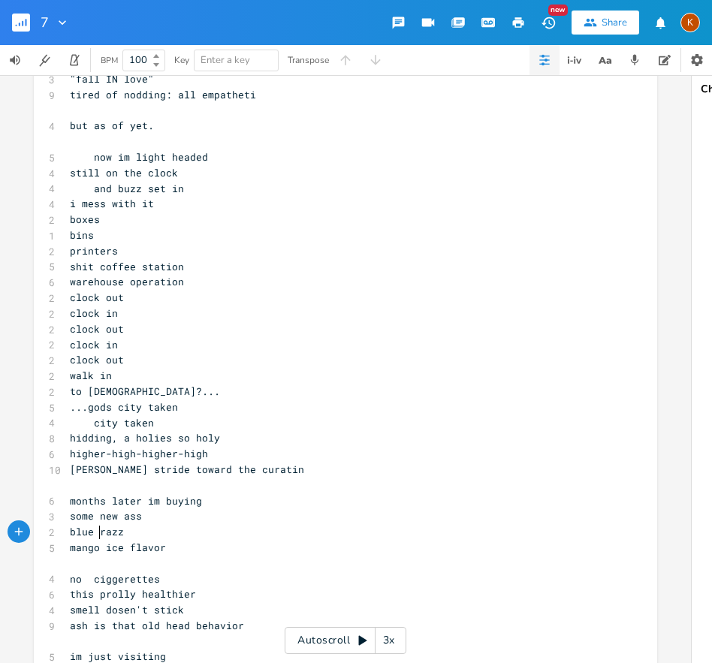
click at [93, 534] on span "blue razz" at bounding box center [97, 532] width 54 height 14
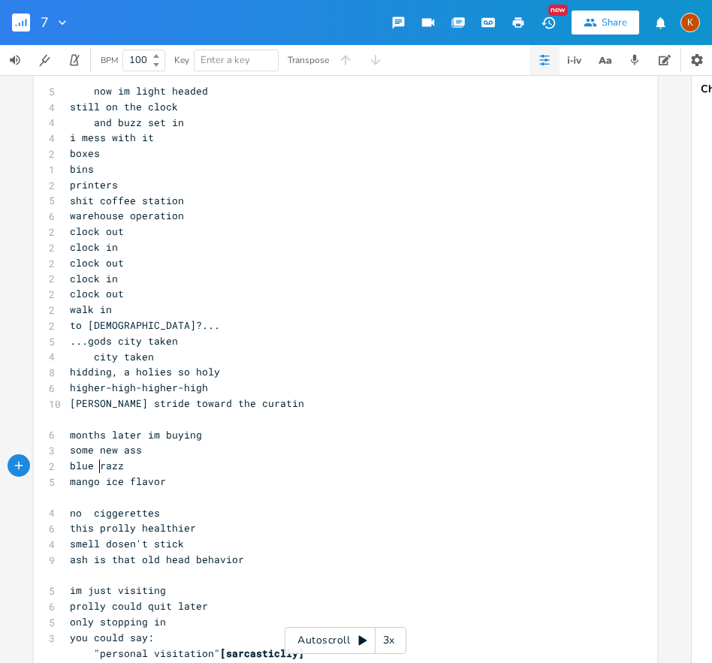
scroll to position [2118, 0]
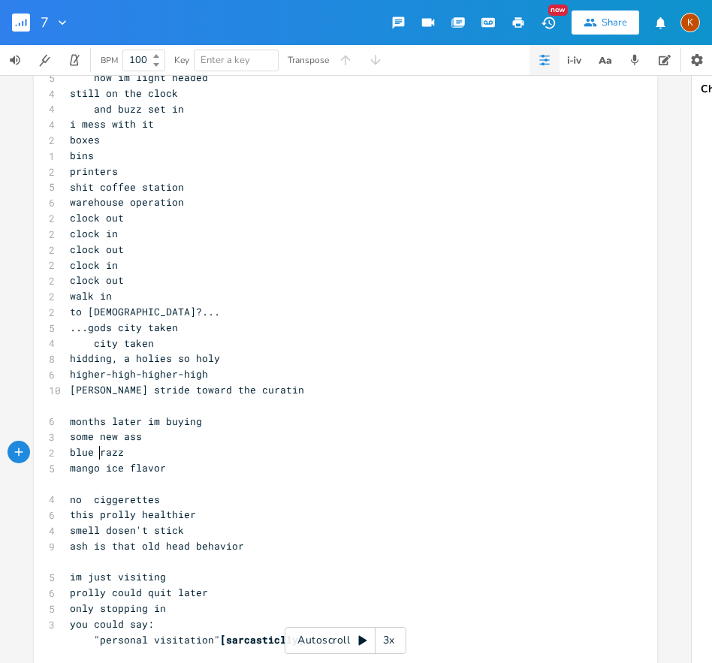
click at [93, 516] on span "this prolly healthier" at bounding box center [133, 515] width 126 height 14
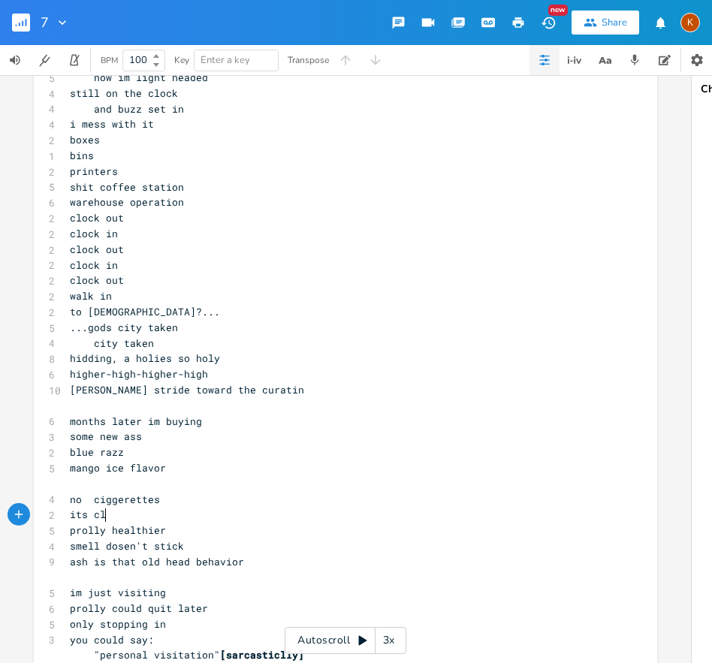
type textarea "its cla"
type textarea "eaner"
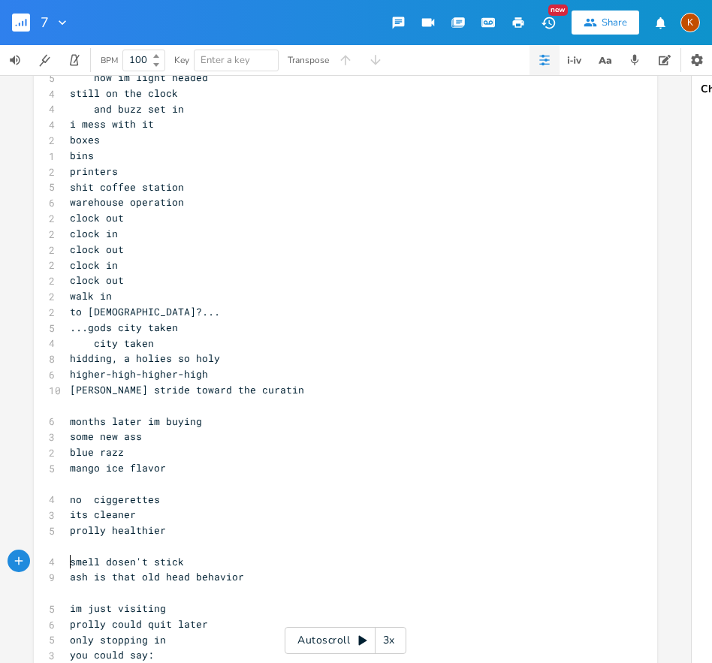
click at [139, 578] on span "ash is that old head behavior" at bounding box center [157, 577] width 174 height 14
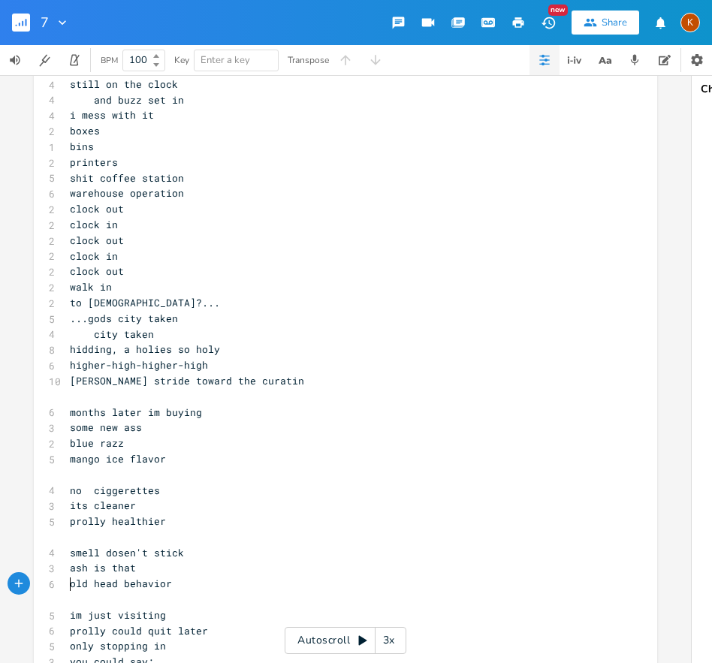
scroll to position [2140, 0]
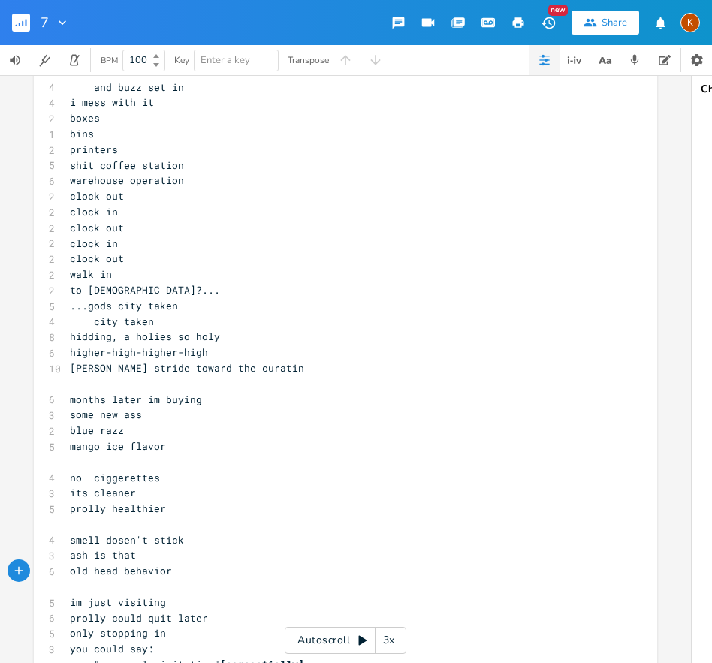
click at [118, 571] on span "old head behavior" at bounding box center [121, 571] width 102 height 14
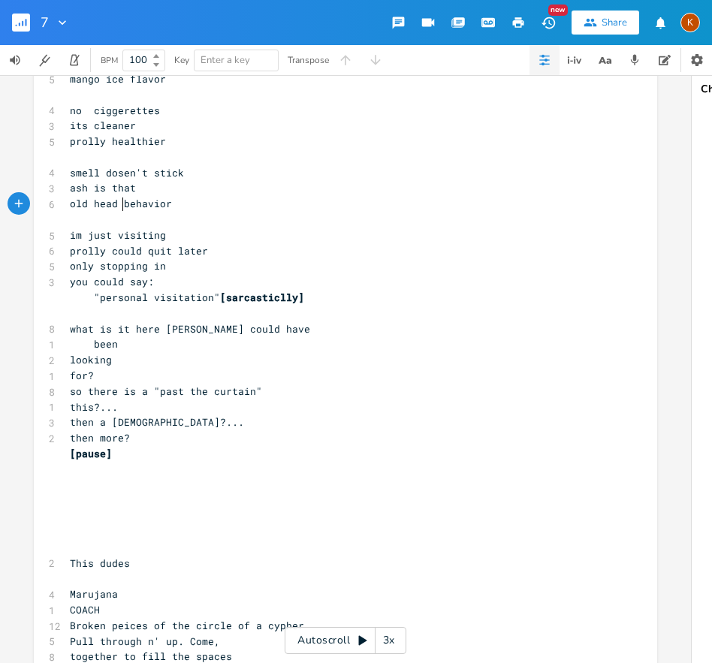
scroll to position [2527, 0]
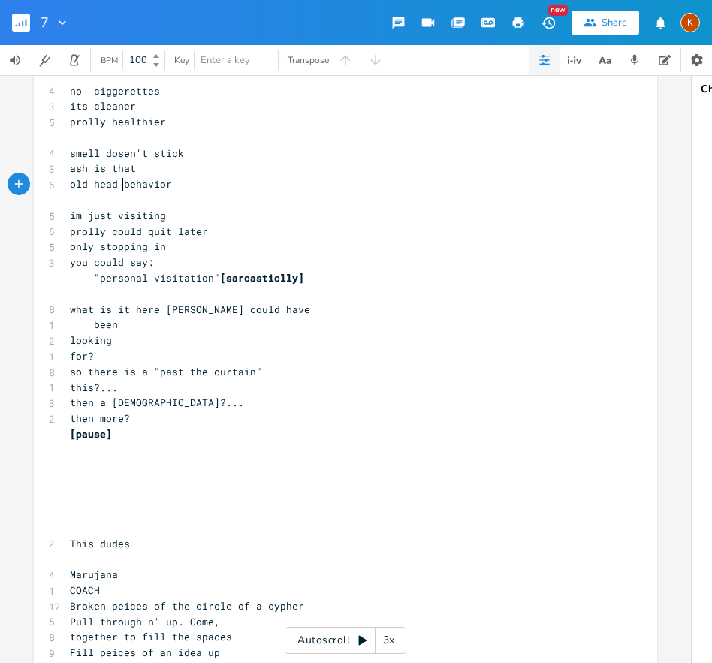
click at [126, 451] on pre "​" at bounding box center [338, 450] width 542 height 16
type textarea "[pause]"
drag, startPoint x: 116, startPoint y: 438, endPoint x: 63, endPoint y: 438, distance: 53.3
click at [67, 438] on pre "[pause]" at bounding box center [338, 434] width 542 height 16
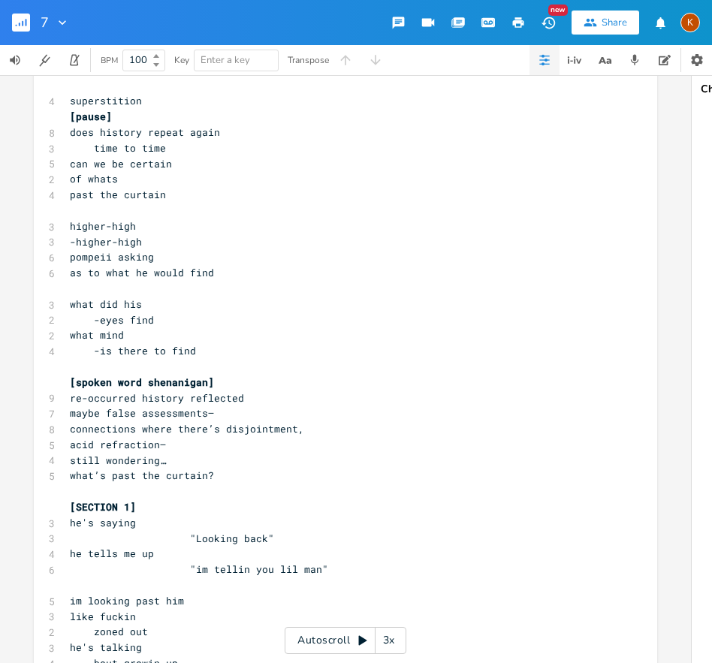
scroll to position [221, 0]
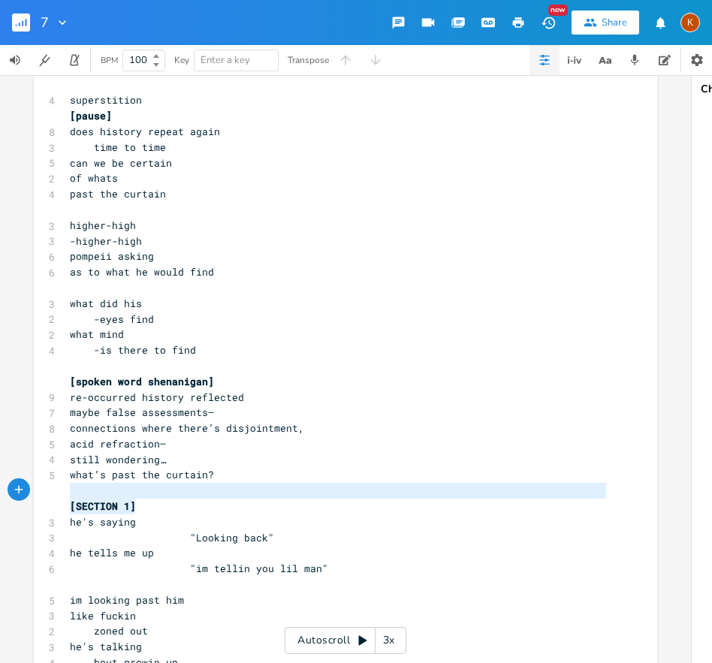
type textarea "[SECTION 1]"
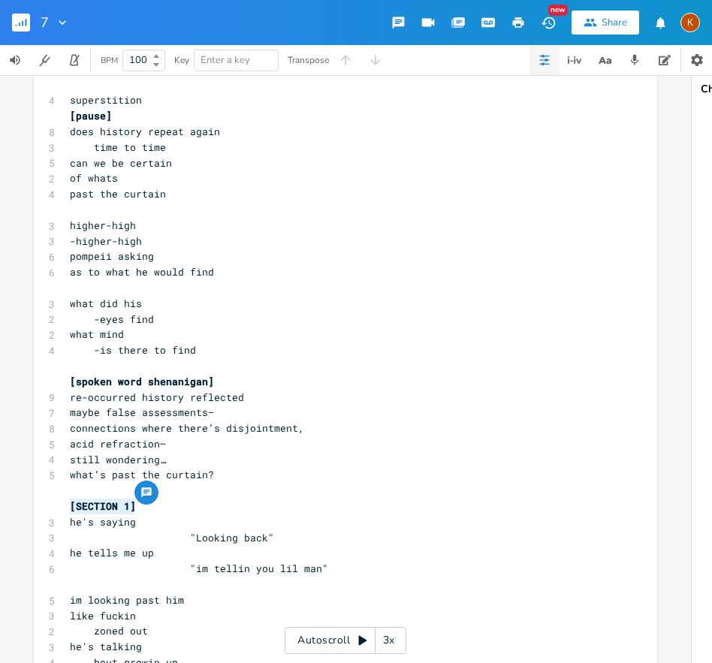
drag, startPoint x: 146, startPoint y: 511, endPoint x: 61, endPoint y: 507, distance: 84.9
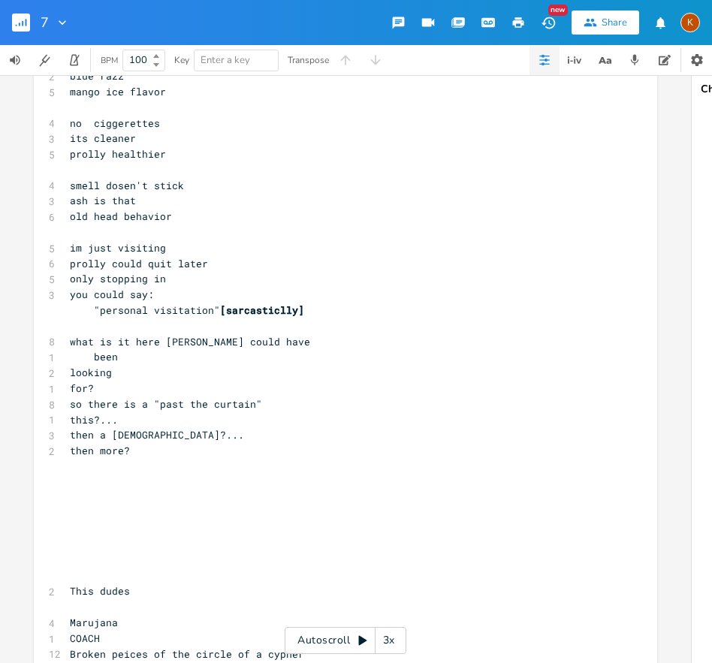
scroll to position [2495, 0]
click at [68, 475] on pre "​" at bounding box center [338, 482] width 542 height 16
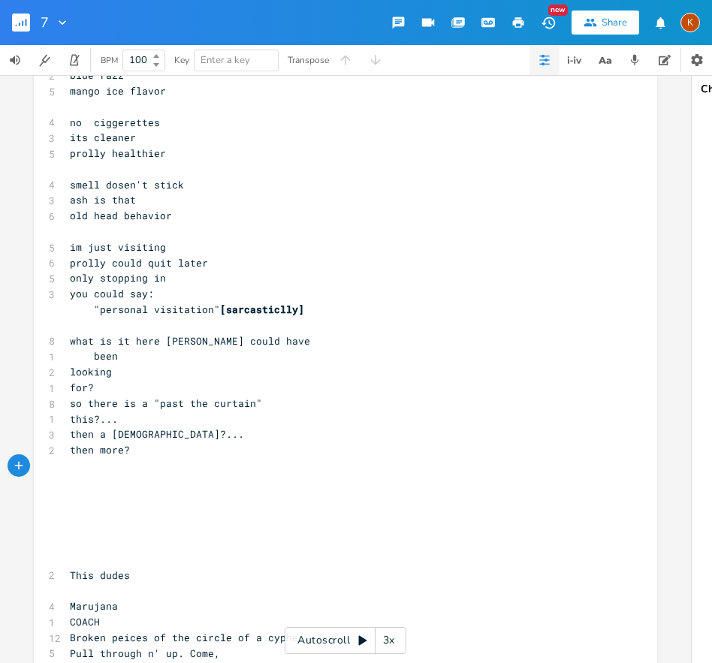
paste textarea "2"
type textarea "2"
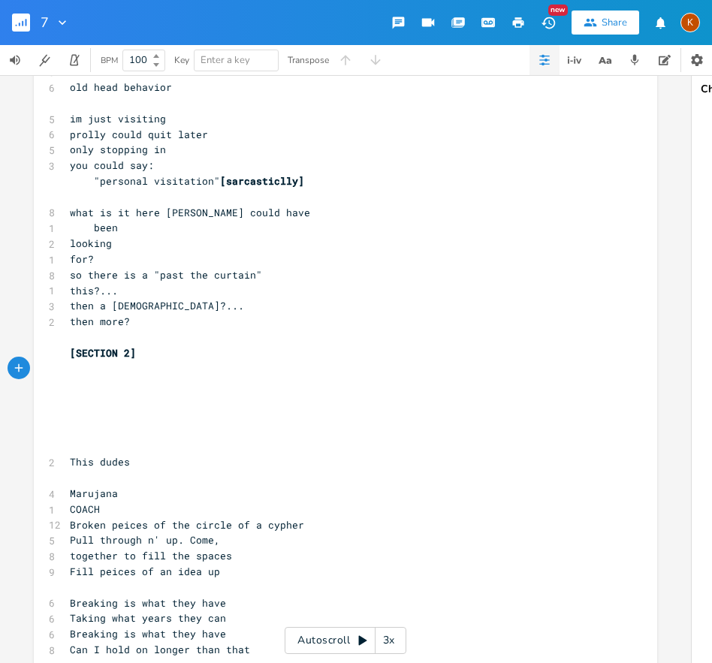
scroll to position [2794, 0]
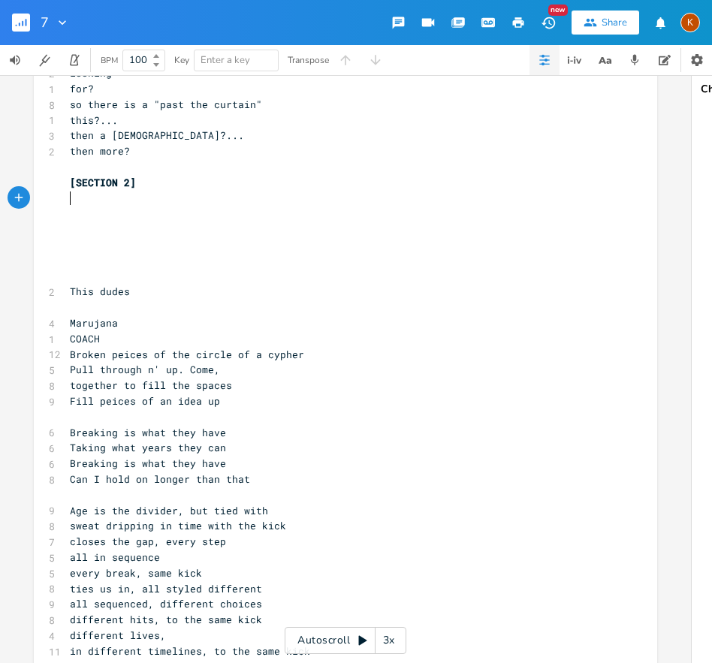
click at [68, 309] on pre "​" at bounding box center [338, 308] width 542 height 16
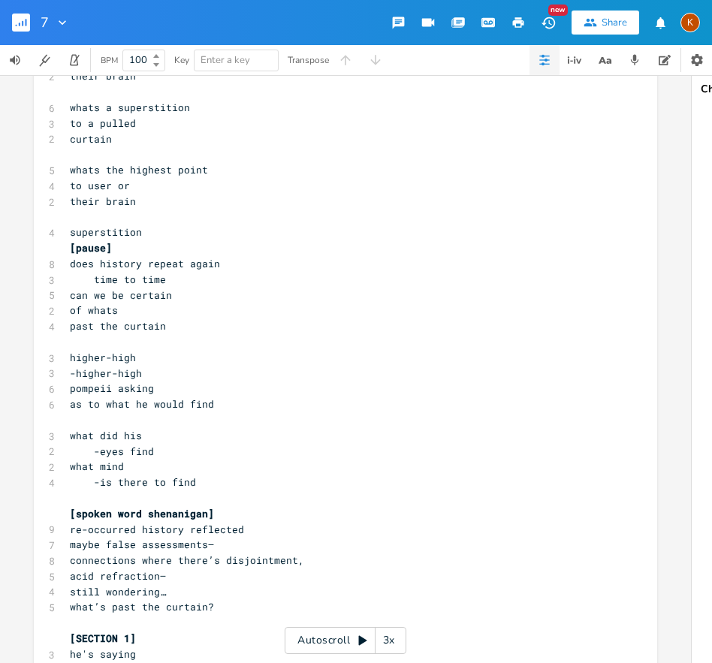
scroll to position [5, 0]
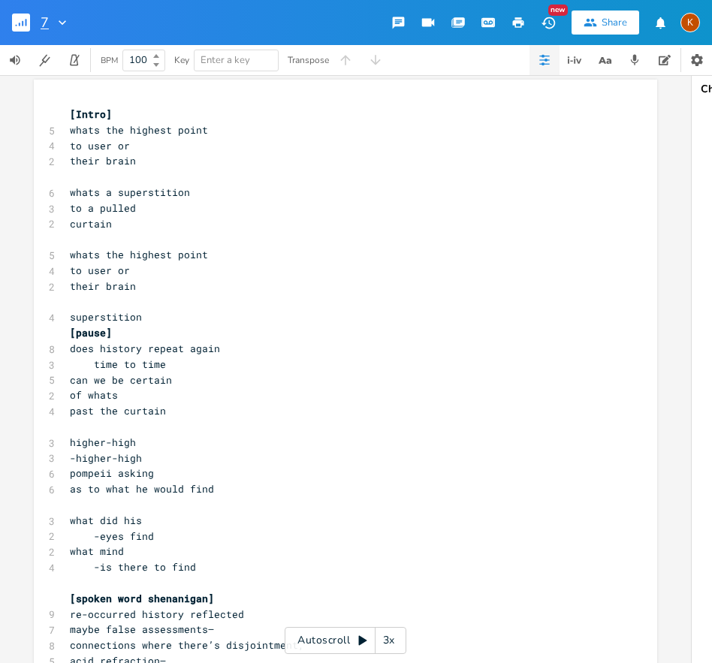
type textarea "]"
click at [49, 24] on div at bounding box center [59, 22] width 21 height 15
click at [47, 32] on div "7" at bounding box center [55, 22] width 29 height 45
click at [44, 25] on input "7" at bounding box center [45, 23] width 8 height 14
type input "7Boxes"
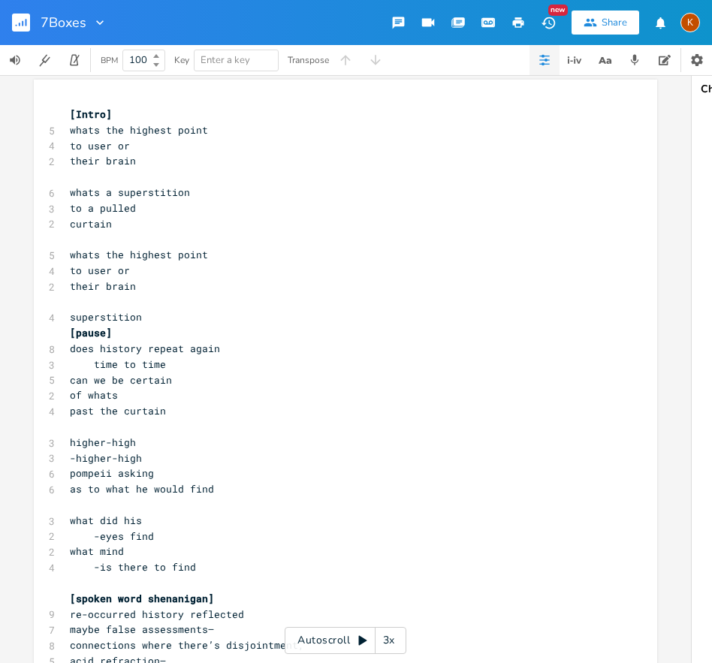
click at [12, 23] on rect "button" at bounding box center [21, 23] width 18 height 18
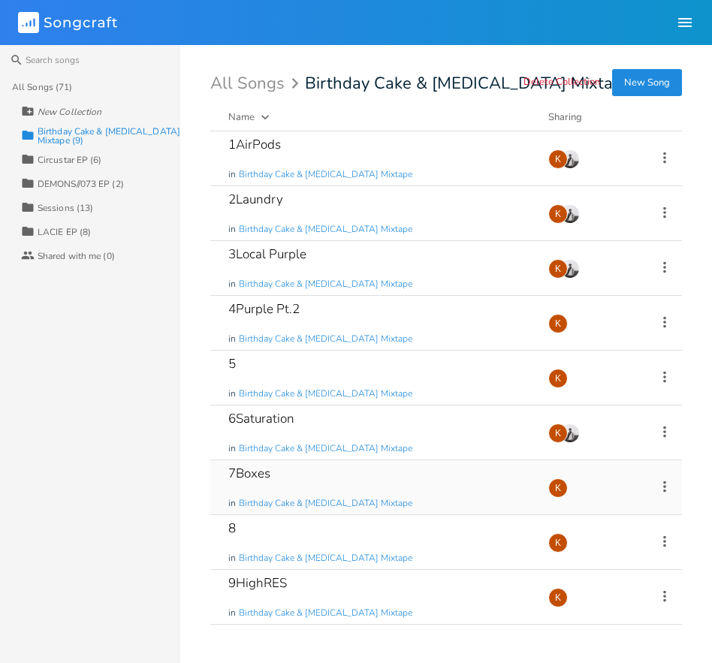
click at [438, 495] on div "7Boxes in Birthday Cake & [MEDICAL_DATA] Mixtape" at bounding box center [379, 487] width 302 height 54
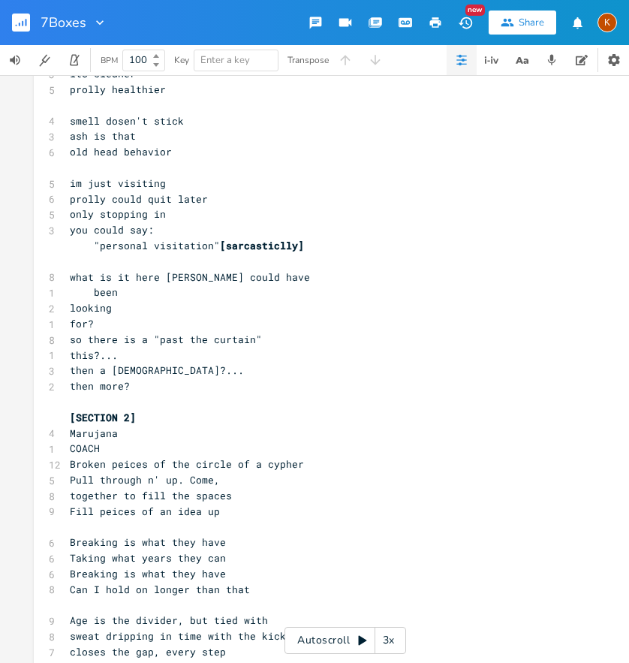
scroll to position [2562, 0]
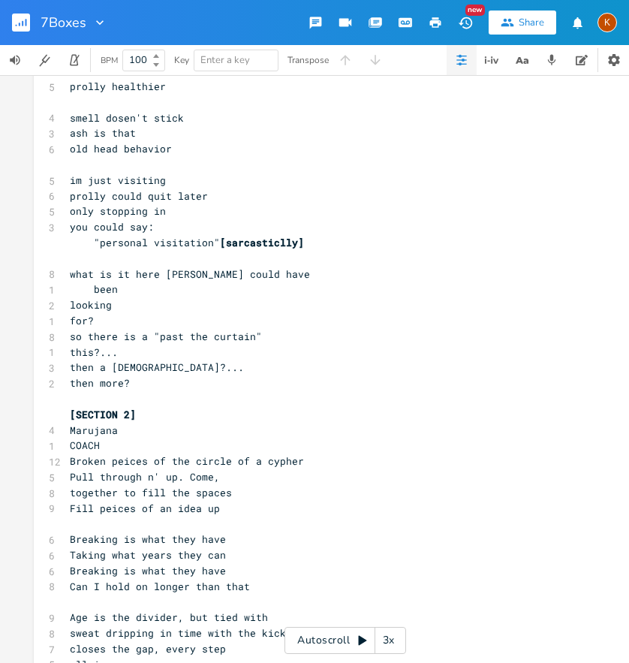
click at [98, 438] on pre "COACH" at bounding box center [338, 446] width 542 height 16
click at [126, 444] on pre "COACH" at bounding box center [338, 446] width 542 height 16
type textarea "COACH"
drag, startPoint x: 113, startPoint y: 449, endPoint x: 47, endPoint y: 449, distance: 66.8
click at [67, 449] on div "1 COACH" at bounding box center [338, 446] width 542 height 16
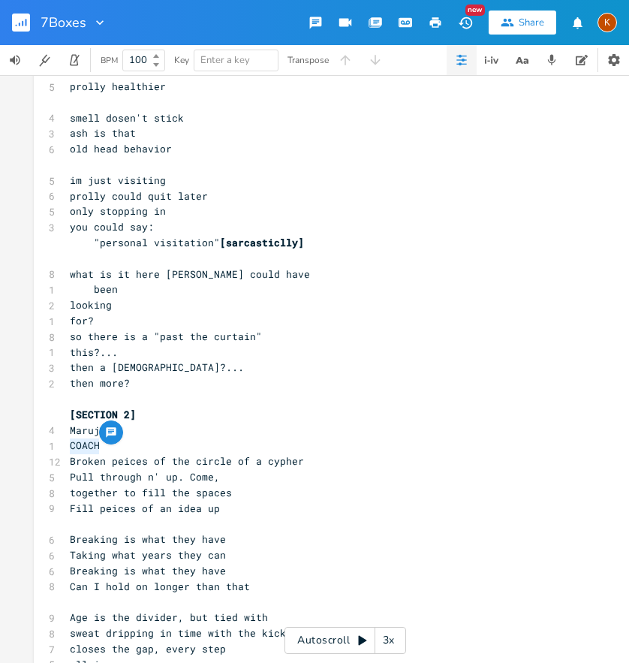
click at [117, 454] on pre "Broken peices of the circle of a cypher" at bounding box center [338, 462] width 542 height 16
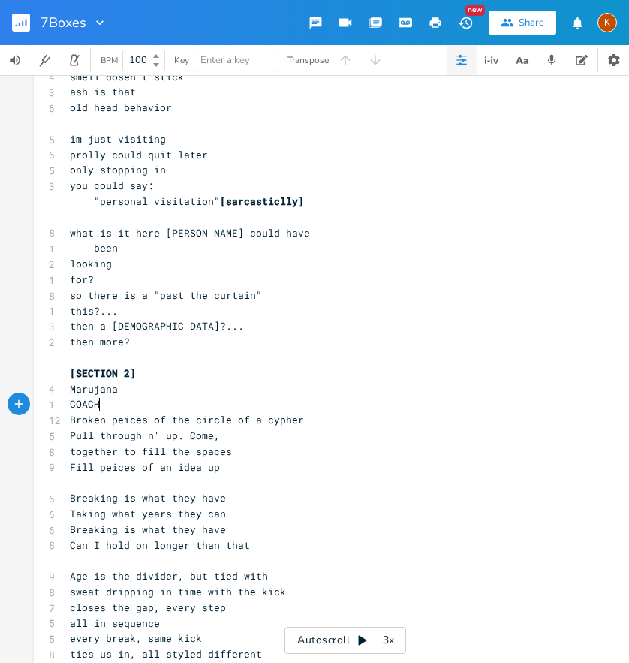
scroll to position [2515, 0]
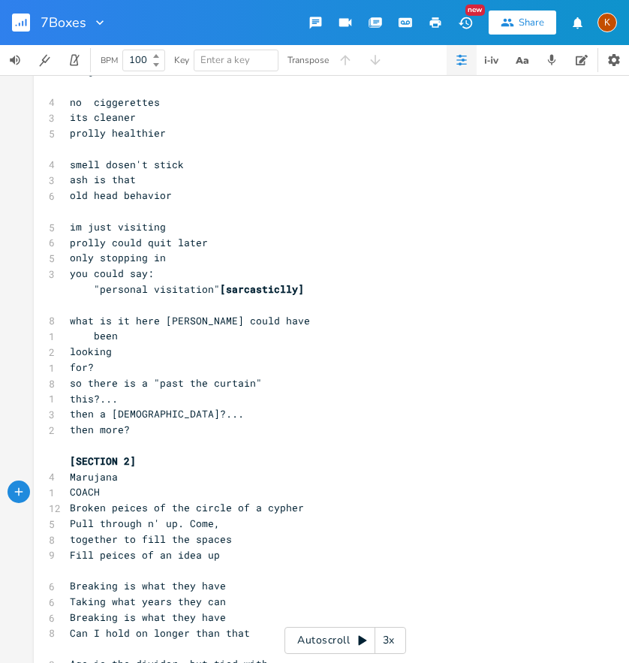
click at [184, 511] on span "Broken peices of the circle of a cypher" at bounding box center [187, 508] width 234 height 14
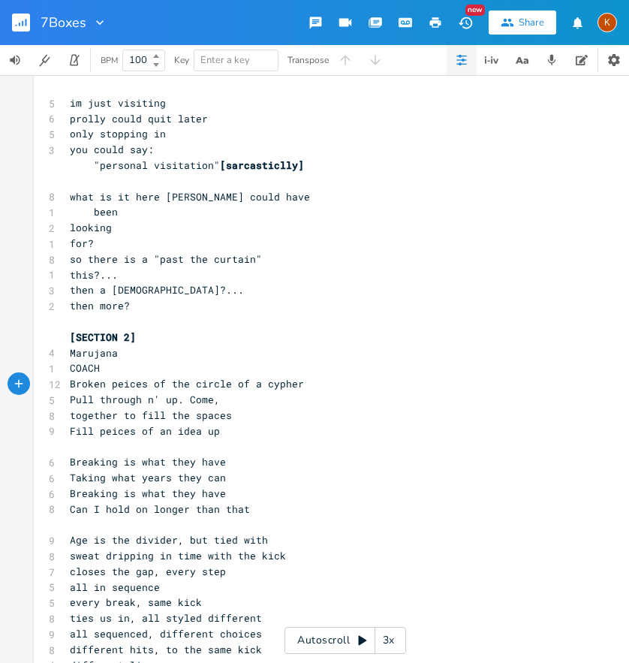
scroll to position [2646, 0]
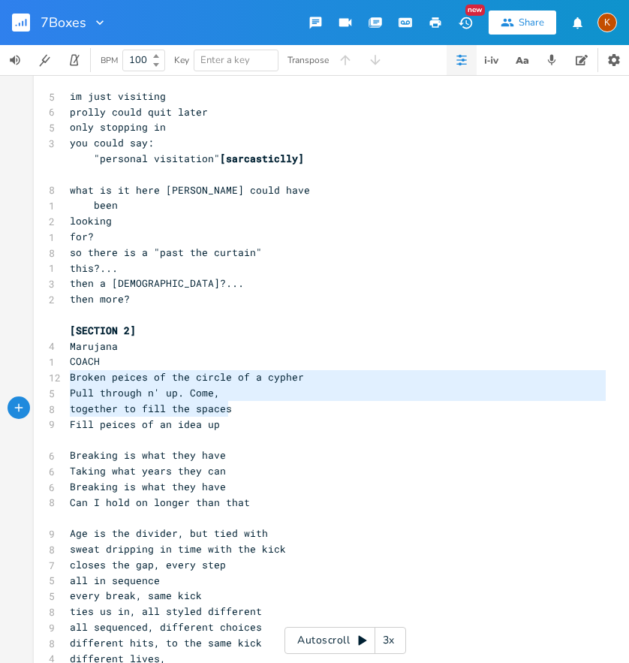
type textarea "Broken peices of the circle of a cypher Pull through n' up. Come, together to f…"
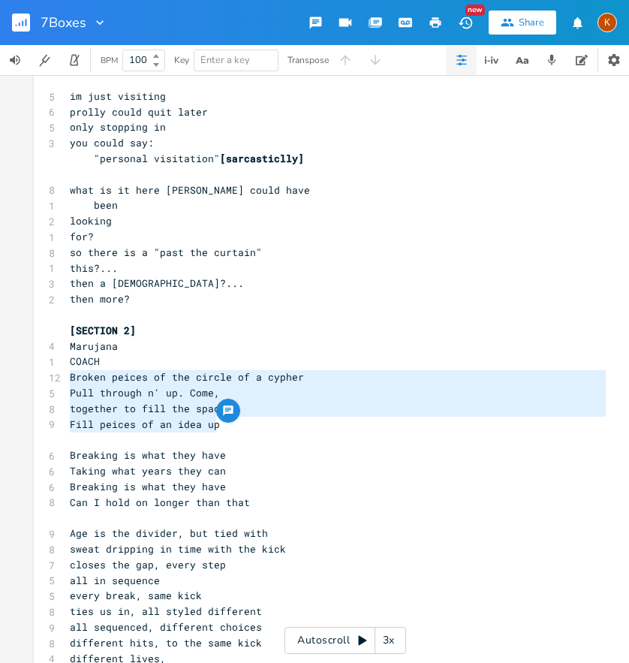
drag, startPoint x: 63, startPoint y: 372, endPoint x: 231, endPoint y: 422, distance: 175.3
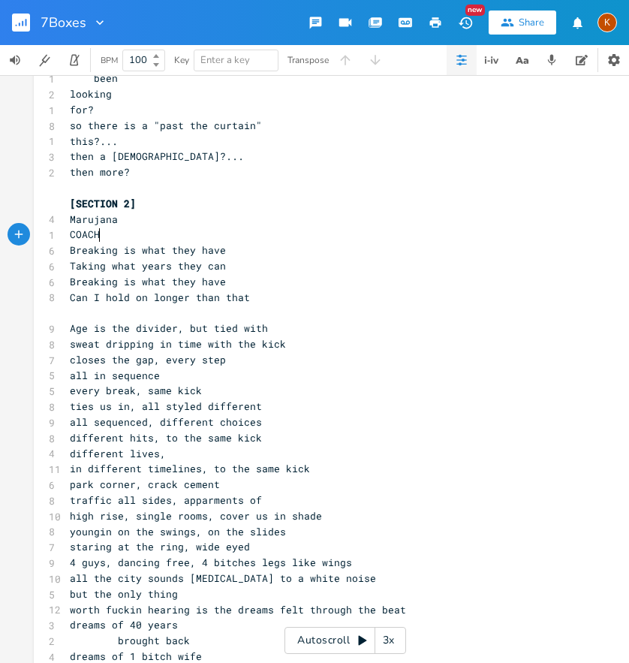
scroll to position [2774, 0]
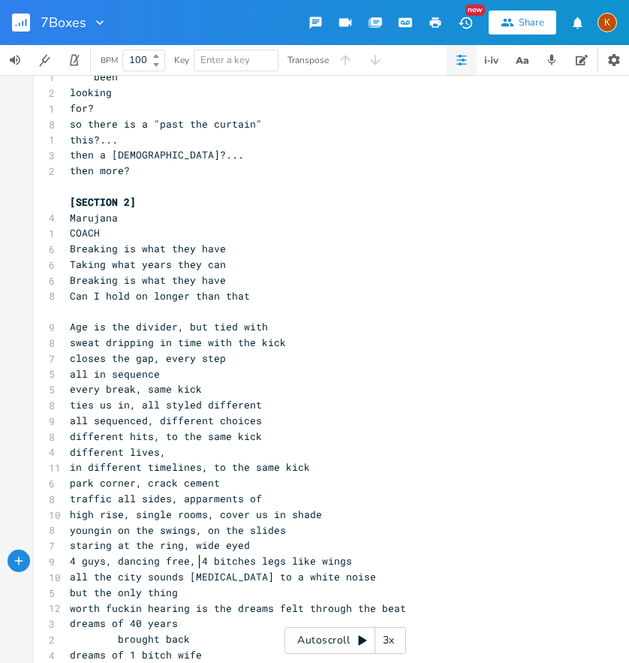
click at [193, 562] on span "4 guys, dancing free, 4 bitches legs like wings" at bounding box center [211, 561] width 282 height 14
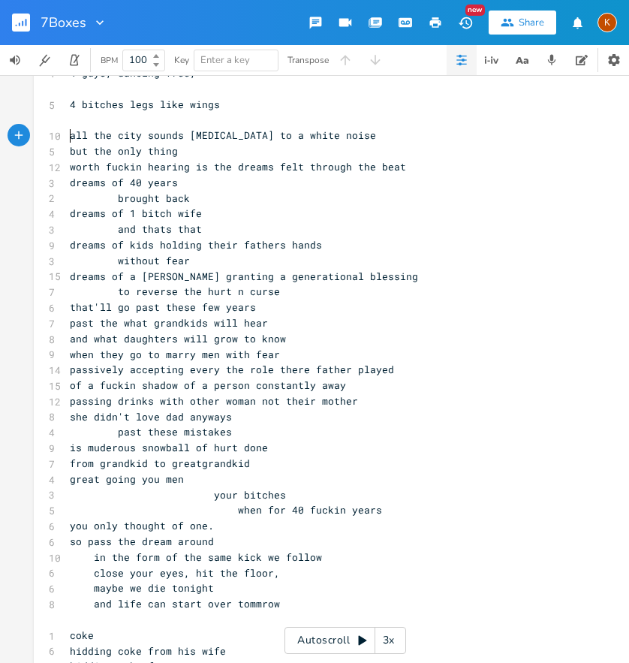
scroll to position [3292, 0]
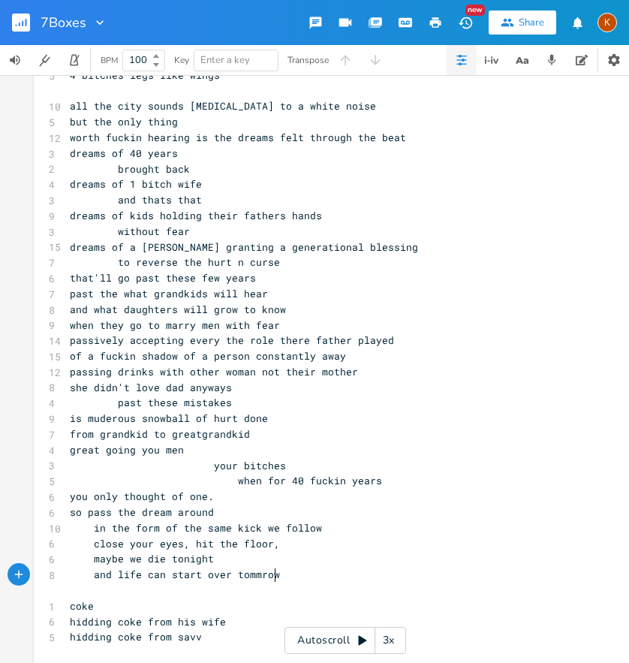
click at [284, 576] on pre "and life can start over tommrow" at bounding box center [338, 575] width 542 height 16
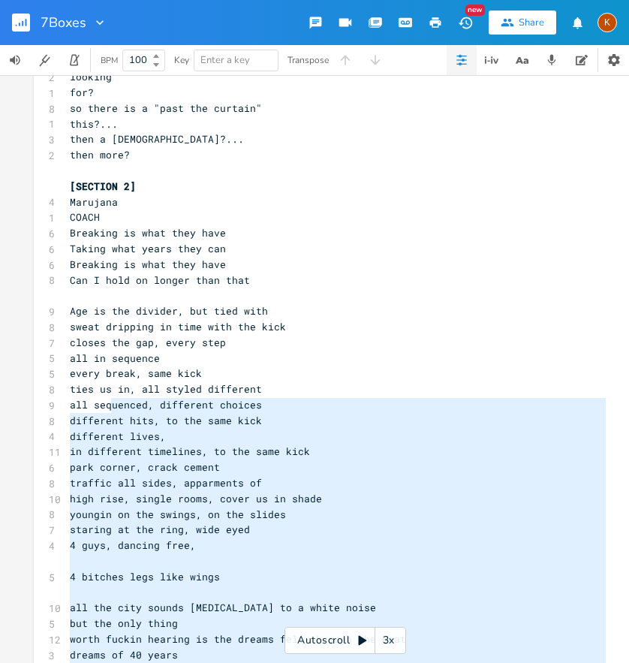
scroll to position [2787, 0]
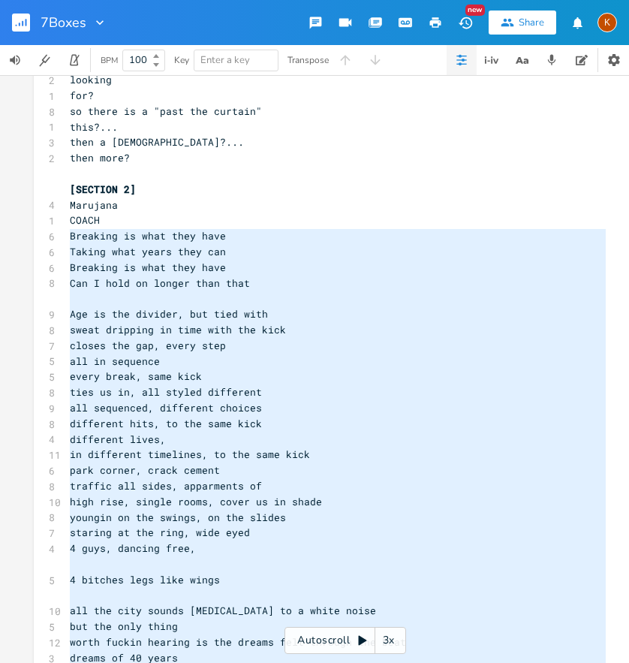
drag, startPoint x: 279, startPoint y: 498, endPoint x: 53, endPoint y: 244, distance: 339.8
type textarea "Breaking is what they have Taking what years they can Breaking is what they hav…"
click at [133, 231] on span "Breaking is what they have" at bounding box center [148, 236] width 156 height 14
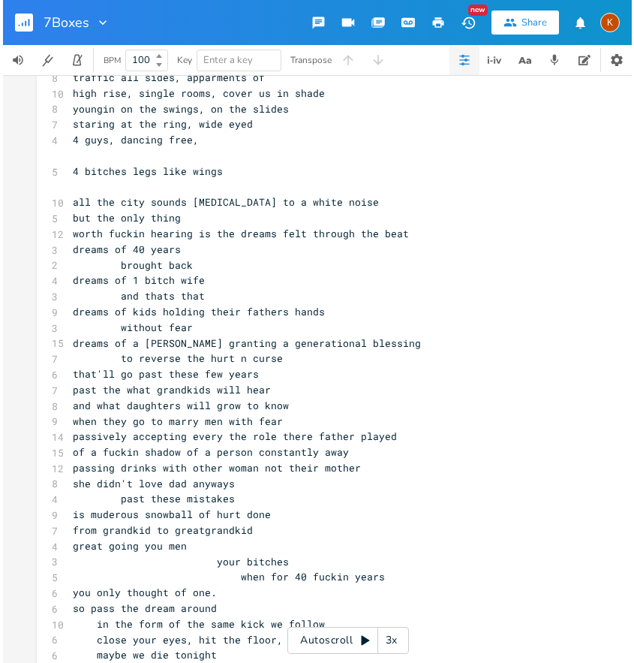
scroll to position [3258, 0]
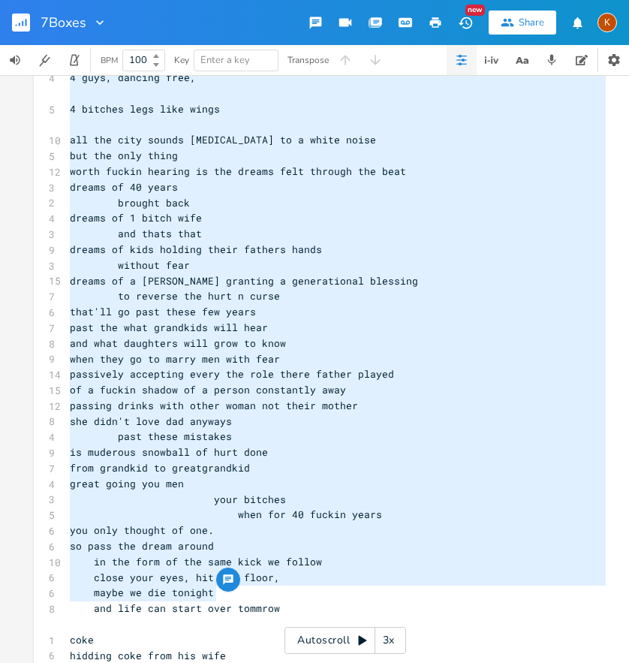
type textarea "Breaking is what they have Taking what years they can Breaking is what they hav…"
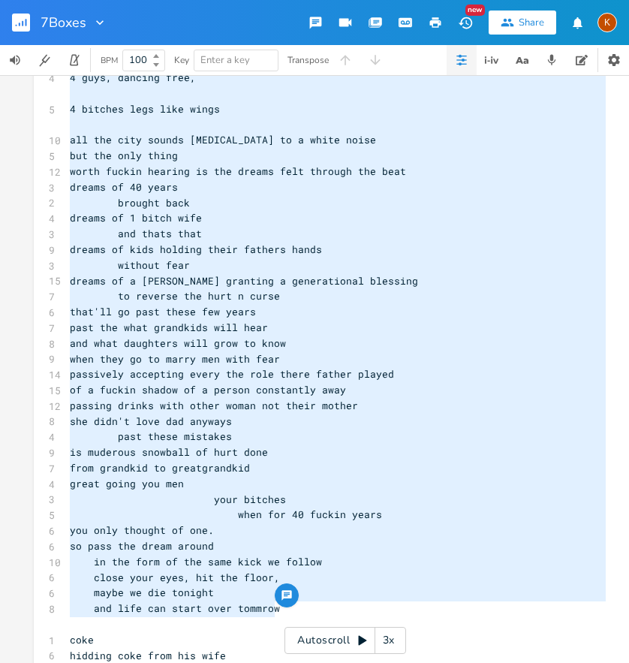
drag, startPoint x: 66, startPoint y: 235, endPoint x: 361, endPoint y: 599, distance: 468.7
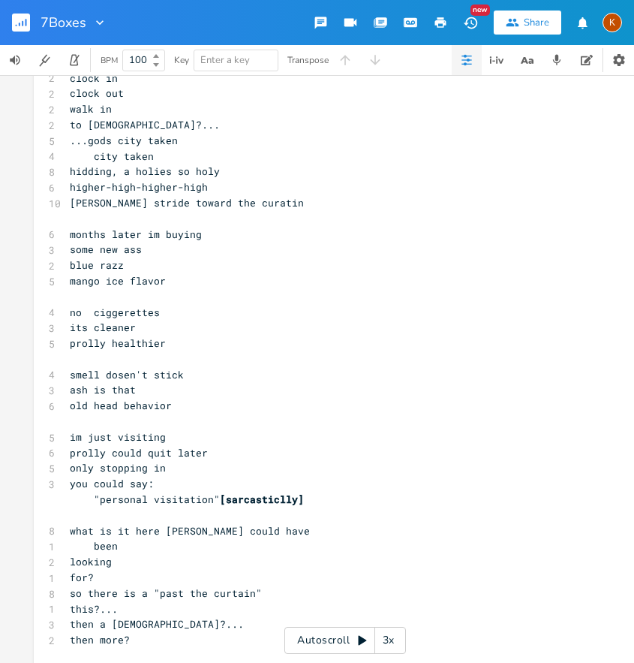
scroll to position [2501, 0]
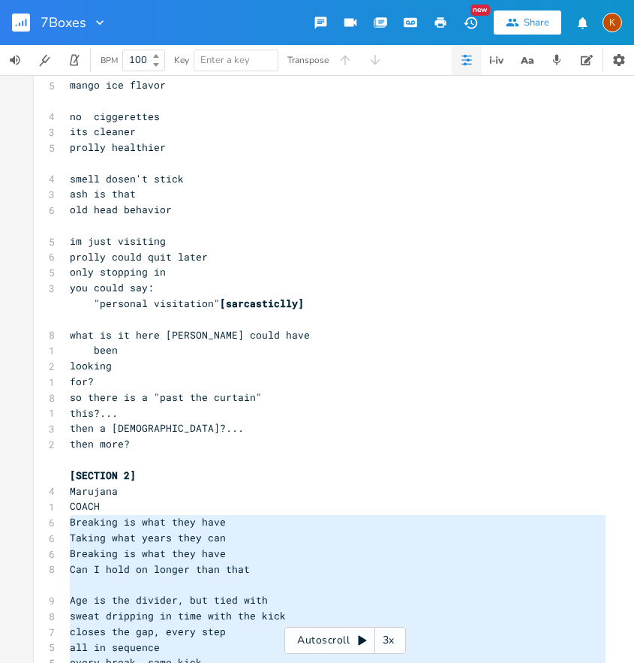
click at [195, 246] on pre "im just visiting" at bounding box center [338, 242] width 542 height 16
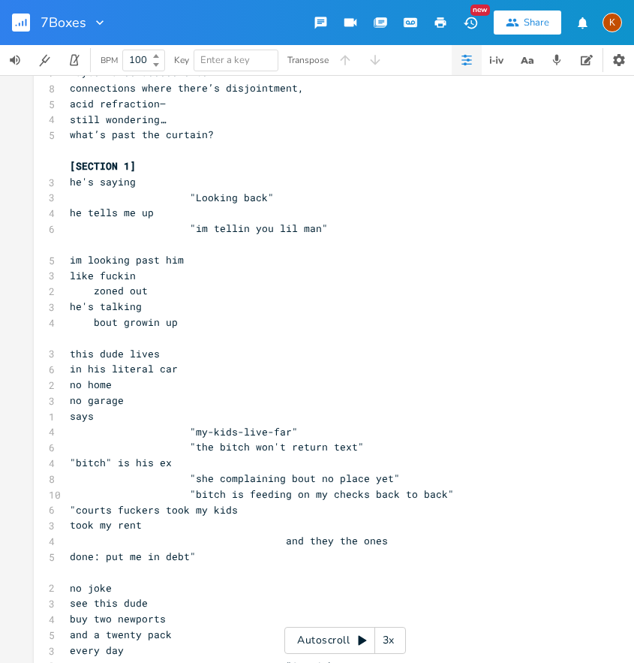
scroll to position [559, 0]
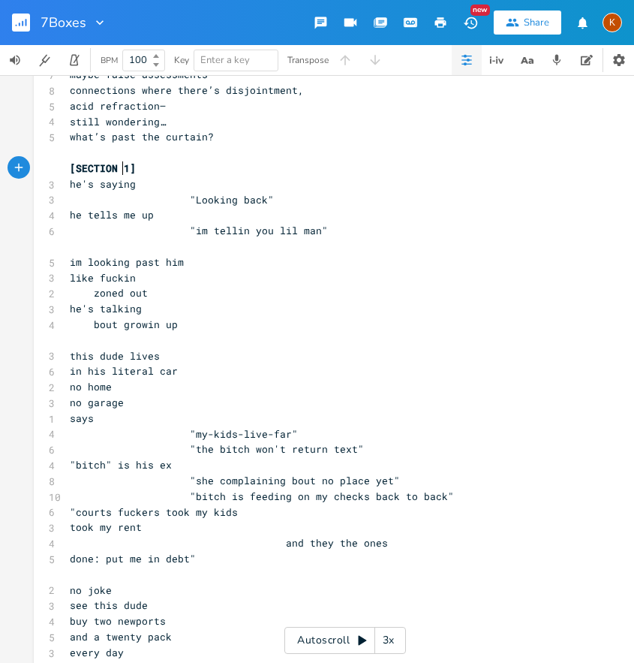
click at [119, 175] on pre "[SECTION 1]" at bounding box center [338, 169] width 542 height 16
click at [126, 170] on span "[SECTION 1]" at bounding box center [103, 168] width 66 height 14
type textarea "GREY""
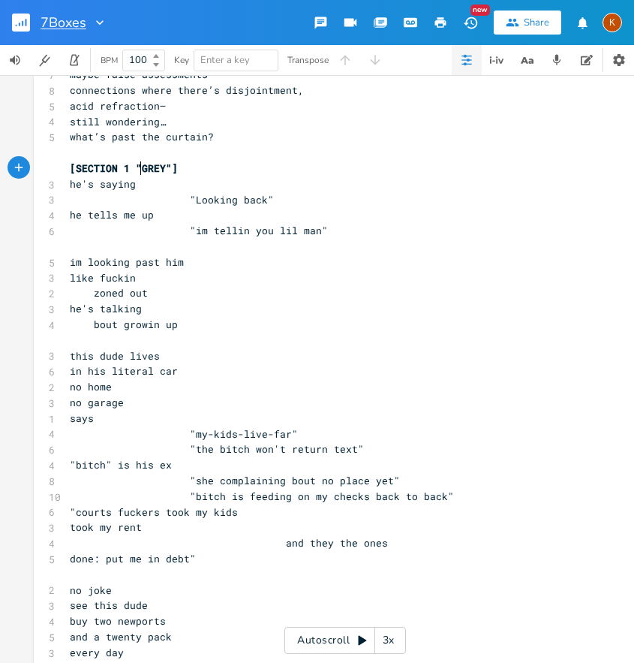
type textarea """
click at [81, 19] on input "7Boxes" at bounding box center [63, 23] width 45 height 14
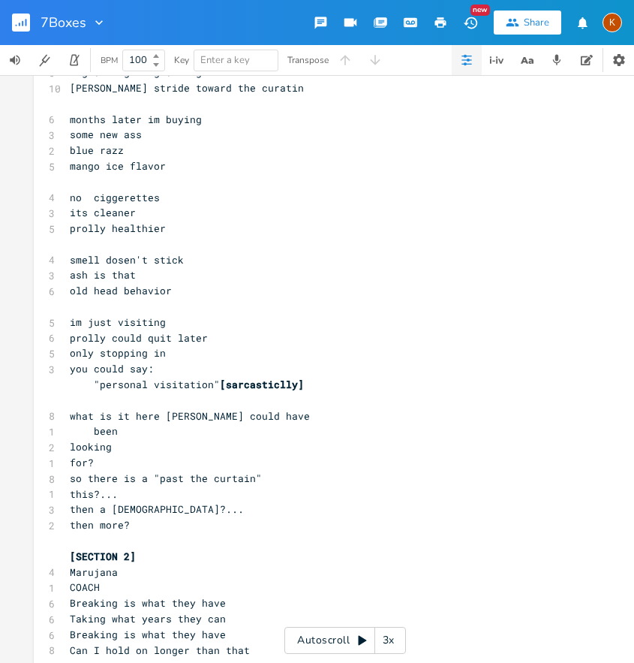
scroll to position [2700, 0]
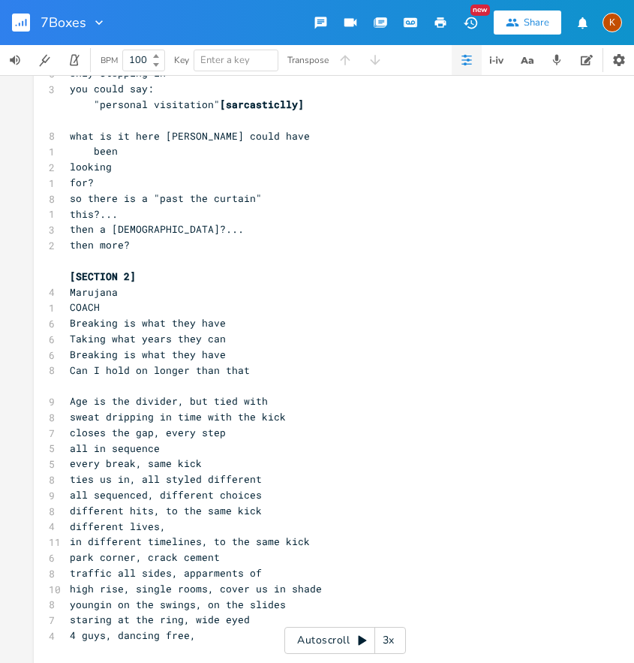
click at [118, 276] on span "[SECTION 2]" at bounding box center [103, 277] width 66 height 14
click at [122, 276] on span "[SECTION 2]" at bounding box center [103, 277] width 66 height 14
drag, startPoint x: 190, startPoint y: 276, endPoint x: 84, endPoint y: 275, distance: 105.9
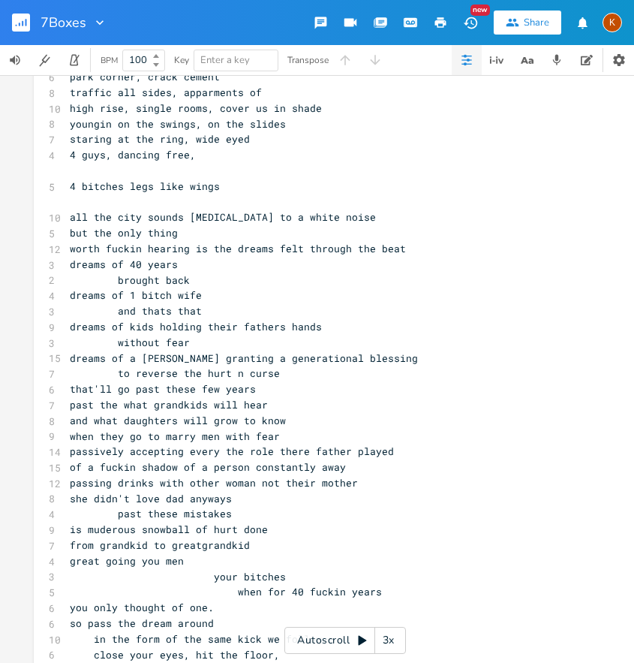
scroll to position [3453, 0]
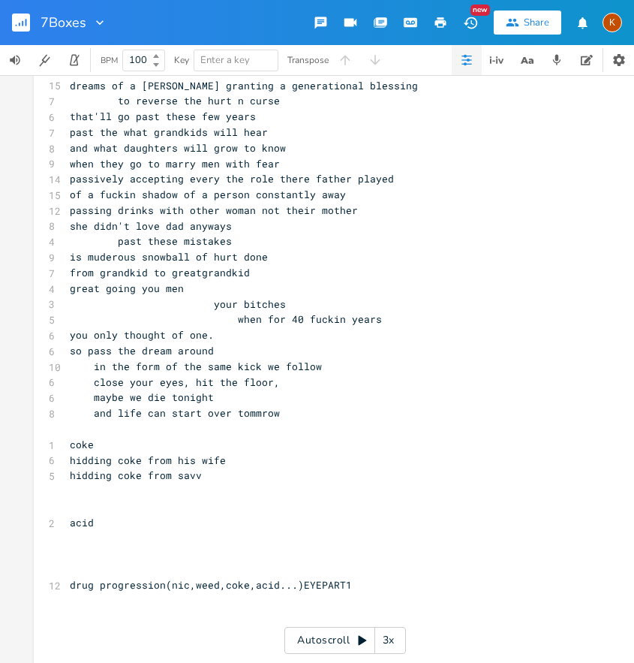
click at [80, 422] on span at bounding box center [82, 429] width 24 height 14
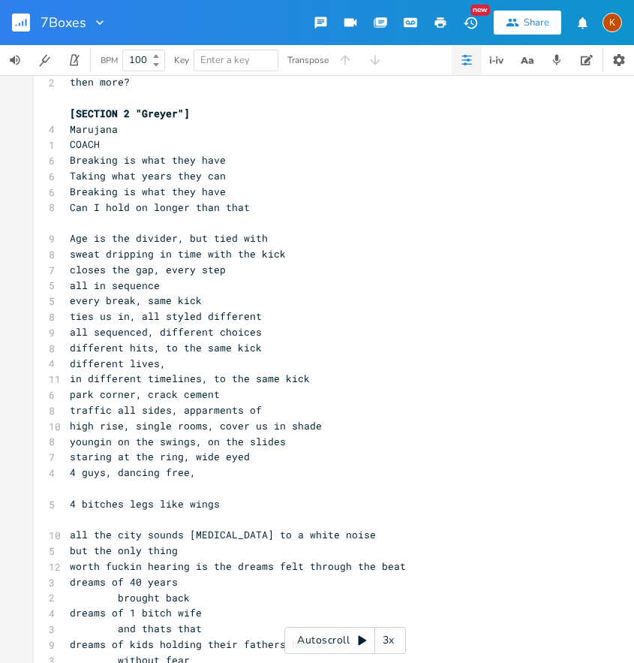
scroll to position [2623, 0]
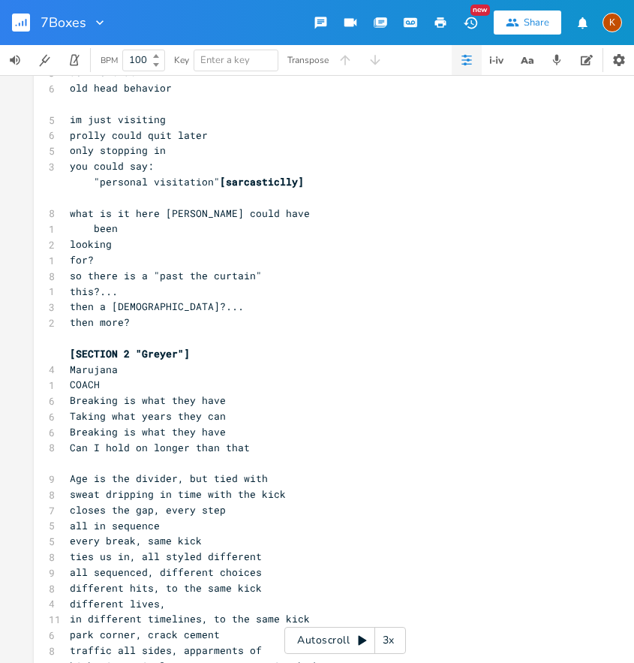
click at [101, 360] on span "[SECTION 2 "Greyer"]" at bounding box center [130, 354] width 120 height 14
click at [114, 370] on pre "Marujana" at bounding box center [338, 370] width 542 height 16
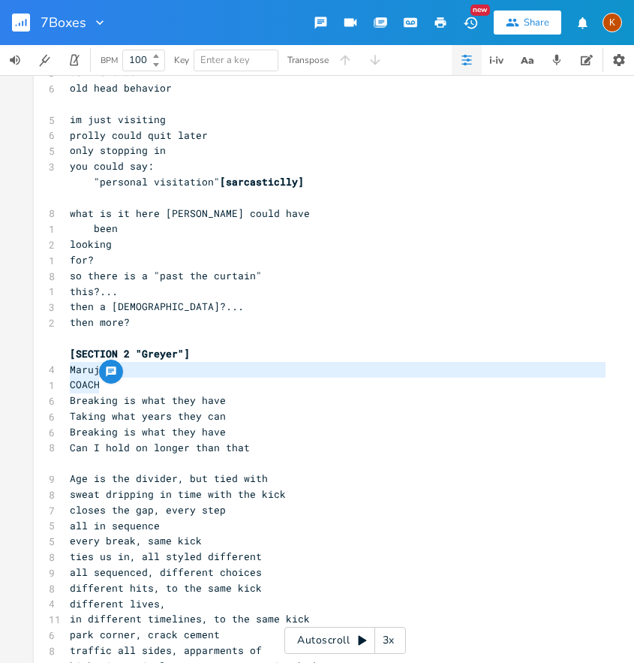
drag, startPoint x: 111, startPoint y: 387, endPoint x: 65, endPoint y: 370, distance: 48.7
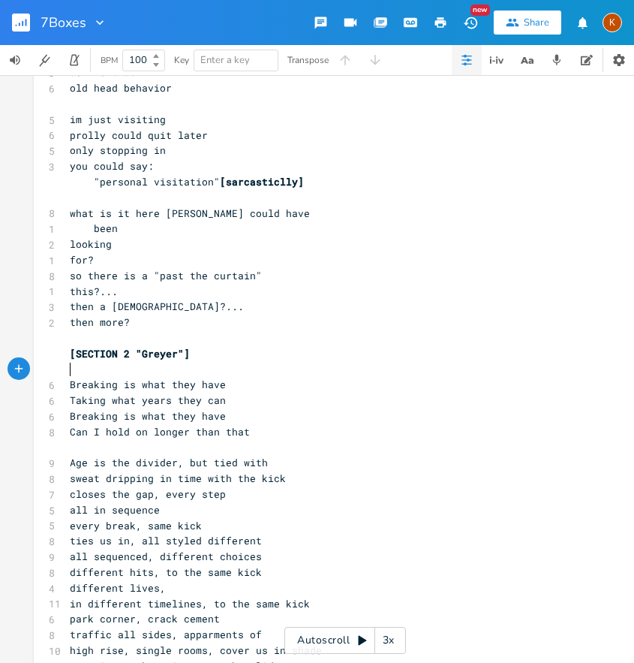
click at [131, 355] on span "[SECTION 2 "Greyer"]" at bounding box center [130, 354] width 120 height 14
drag, startPoint x: 166, startPoint y: 352, endPoint x: 131, endPoint y: 355, distance: 35.4
click at [131, 355] on span "[SECTION 2 -weed- "Greyer"]" at bounding box center [151, 354] width 162 height 14
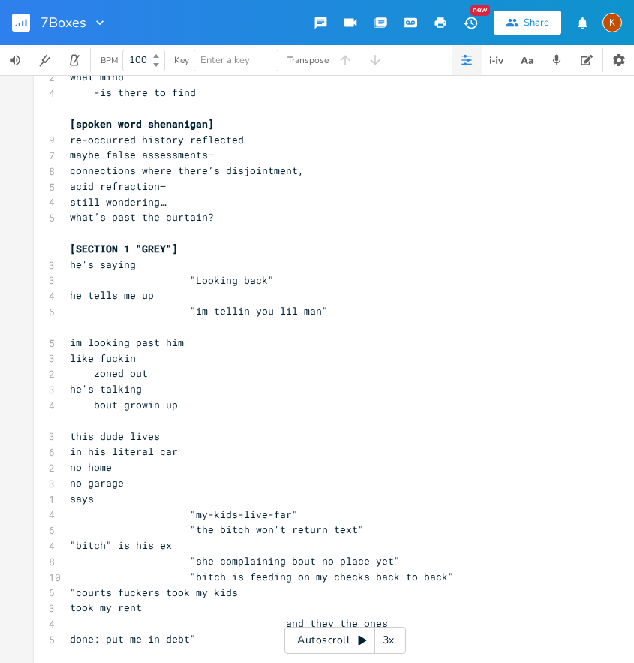
scroll to position [474, 0]
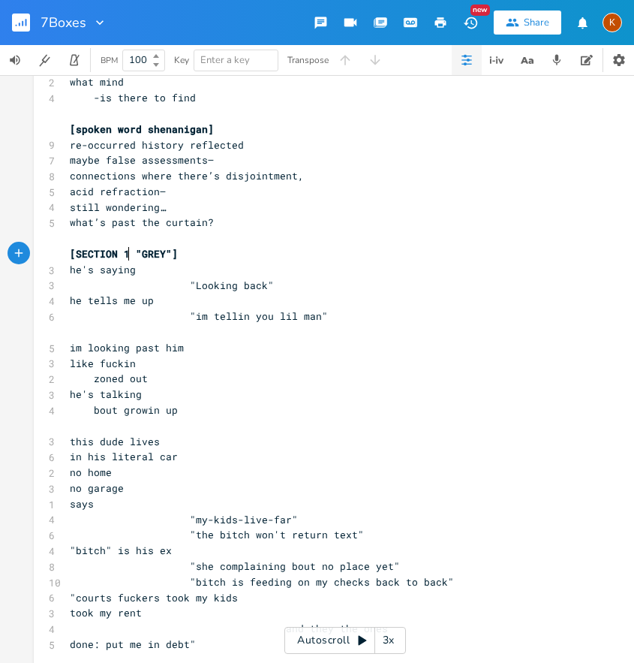
click at [125, 253] on span "[SECTION 1 "GREY"]" at bounding box center [124, 254] width 108 height 14
paste textarea
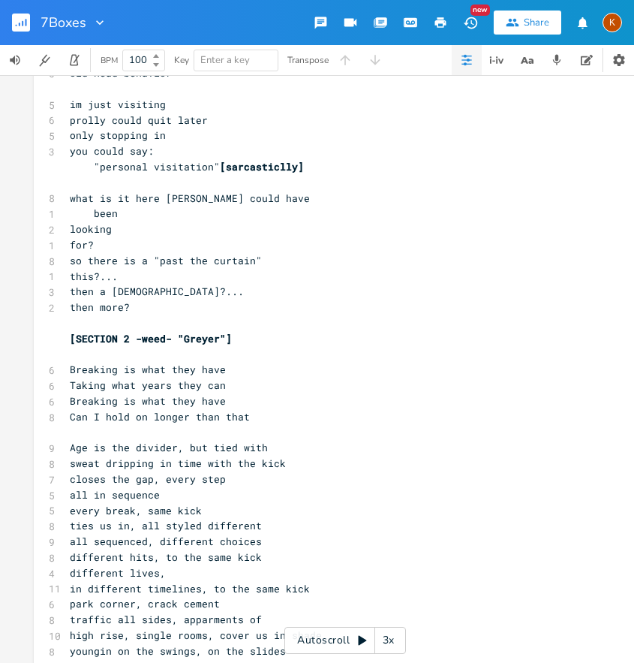
scroll to position [2796, 0]
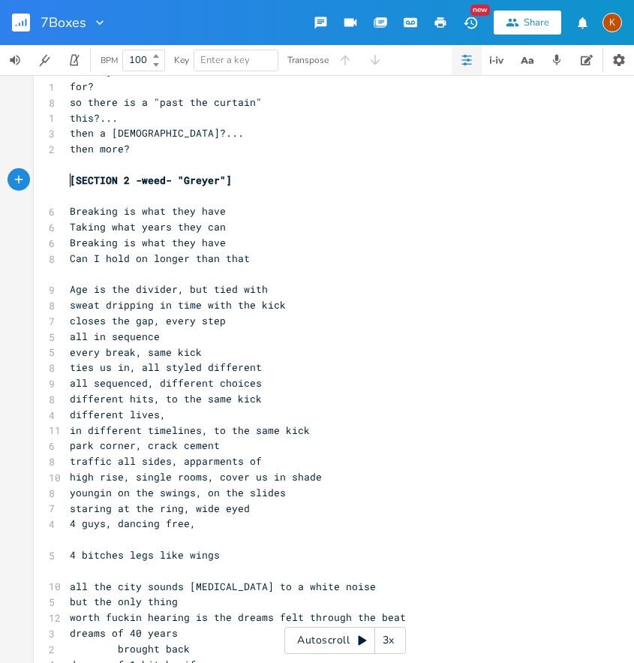
click at [70, 174] on span "[SECTION 2 -weed- "Greyer"]" at bounding box center [151, 180] width 162 height 14
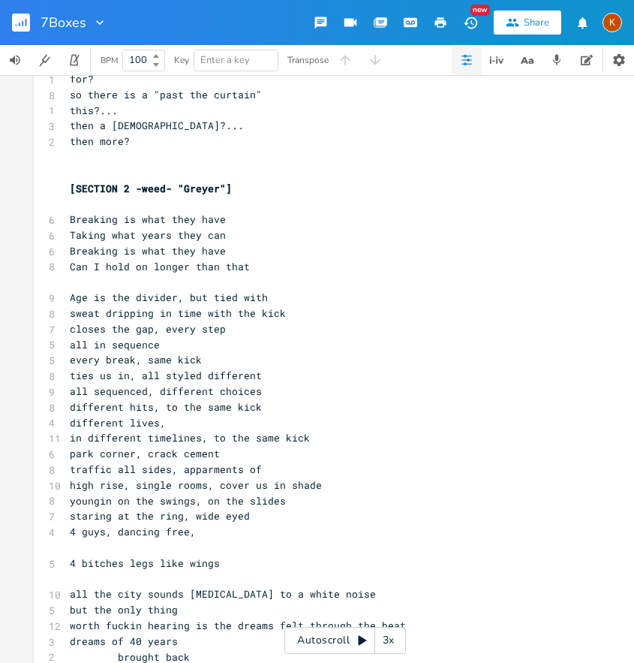
scroll to position [0, 0]
click at [221, 533] on pre "4 guys, dancing free," at bounding box center [338, 532] width 542 height 16
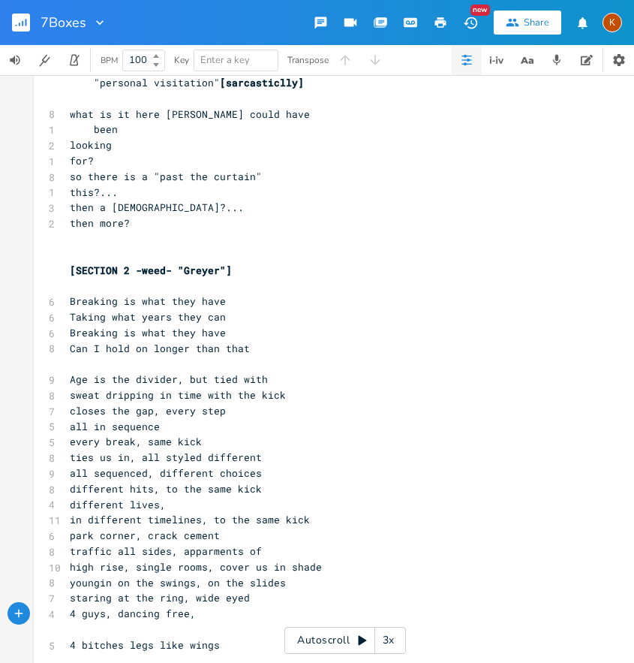
scroll to position [2738, 0]
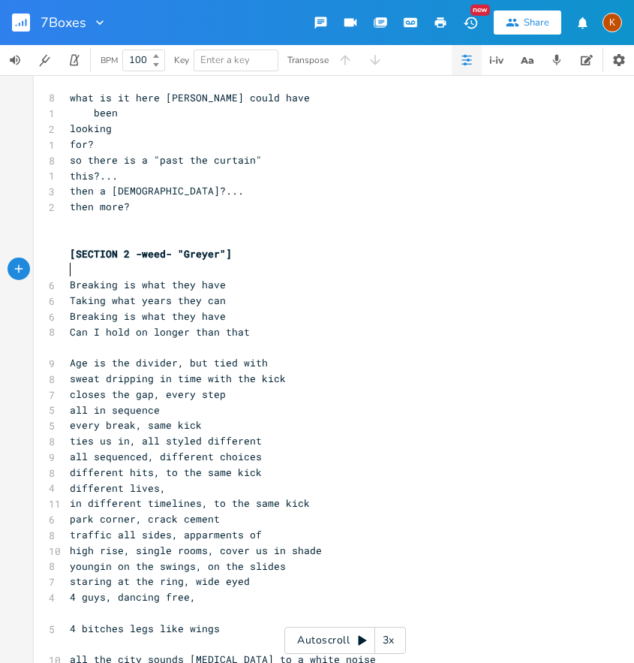
click at [95, 271] on pre "​" at bounding box center [338, 269] width 542 height 16
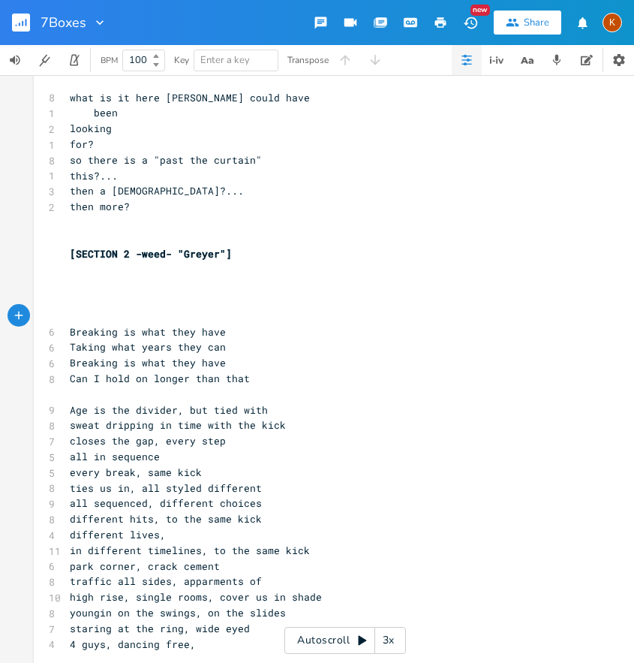
drag, startPoint x: 80, startPoint y: 267, endPoint x: 94, endPoint y: 273, distance: 15.5
click at [80, 267] on pre "​" at bounding box center [338, 269] width 542 height 16
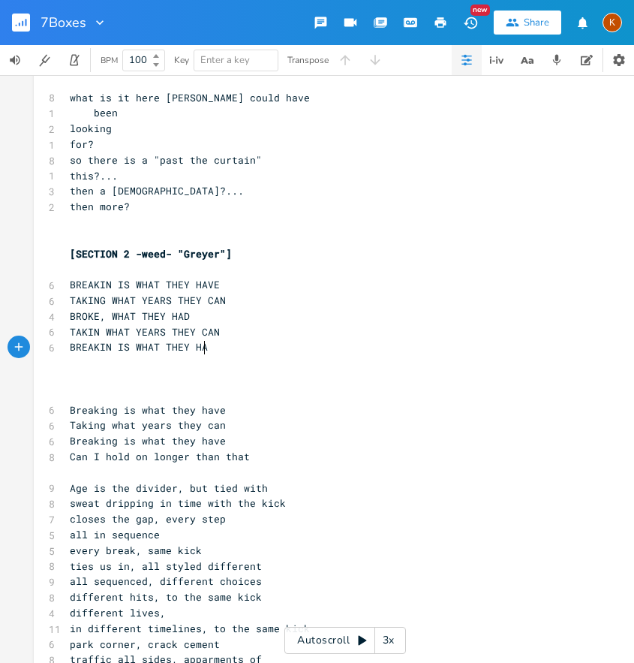
scroll to position [0, 70]
drag, startPoint x: 223, startPoint y: 347, endPoint x: 44, endPoint y: 346, distance: 178.7
click at [67, 345] on div "6 BREAKIN IS WHAT THEY HAVE" at bounding box center [338, 347] width 542 height 16
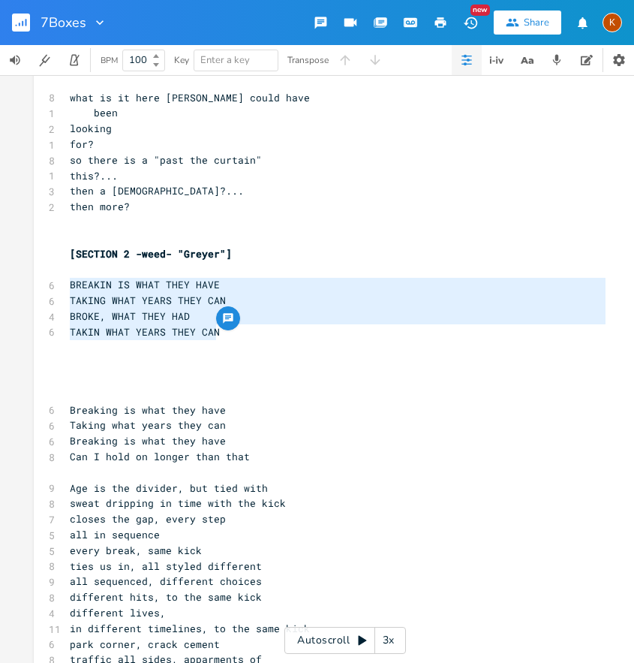
drag, startPoint x: 143, startPoint y: 331, endPoint x: 43, endPoint y: 285, distance: 110.5
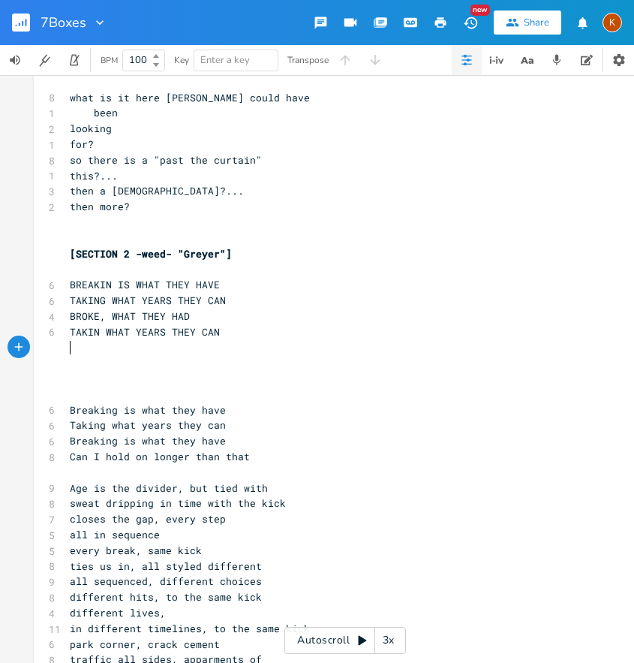
drag, startPoint x: 74, startPoint y: 343, endPoint x: 56, endPoint y: 348, distance: 18.1
click at [73, 345] on pre "​" at bounding box center [338, 347] width 542 height 16
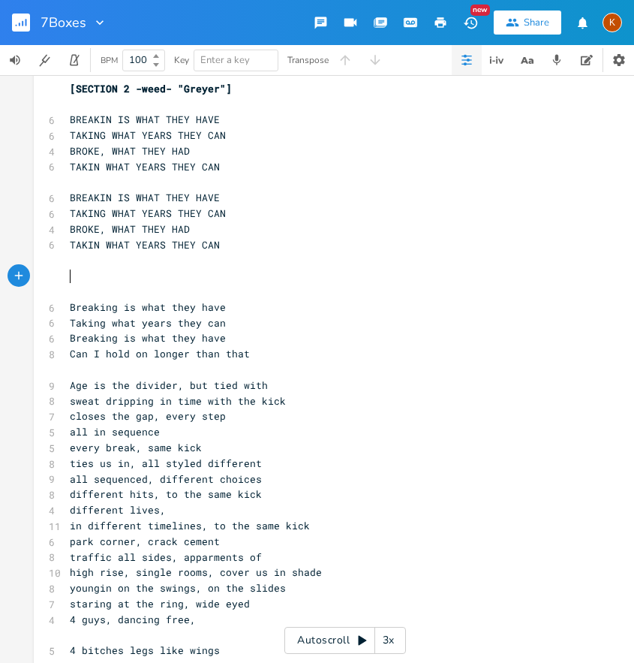
scroll to position [2904, 0]
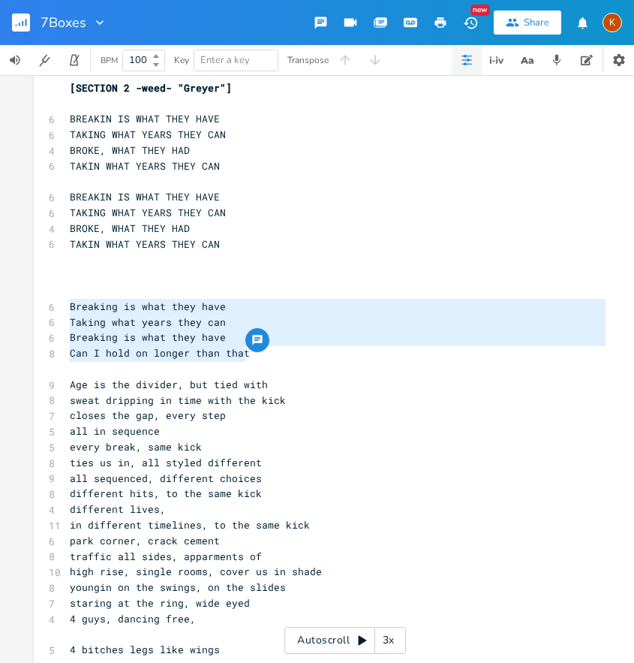
drag, startPoint x: 235, startPoint y: 348, endPoint x: 60, endPoint y: 303, distance: 180.5
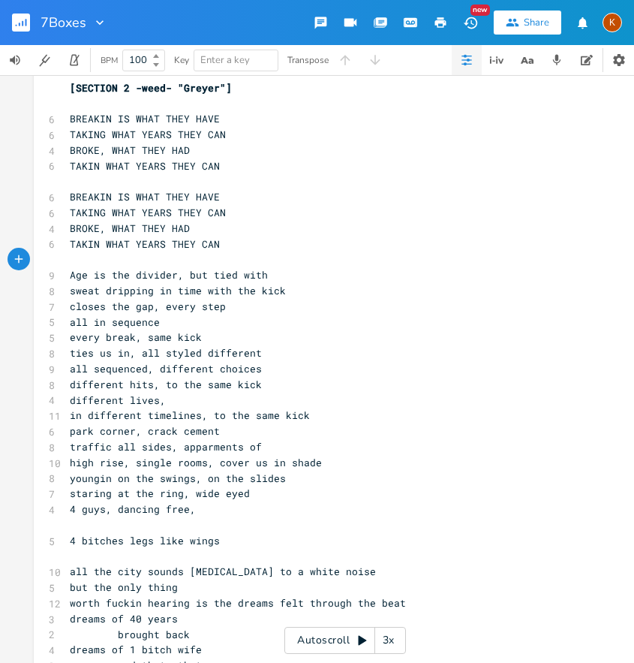
click at [186, 279] on span "Age is the divider, but tied with" at bounding box center [169, 275] width 198 height 14
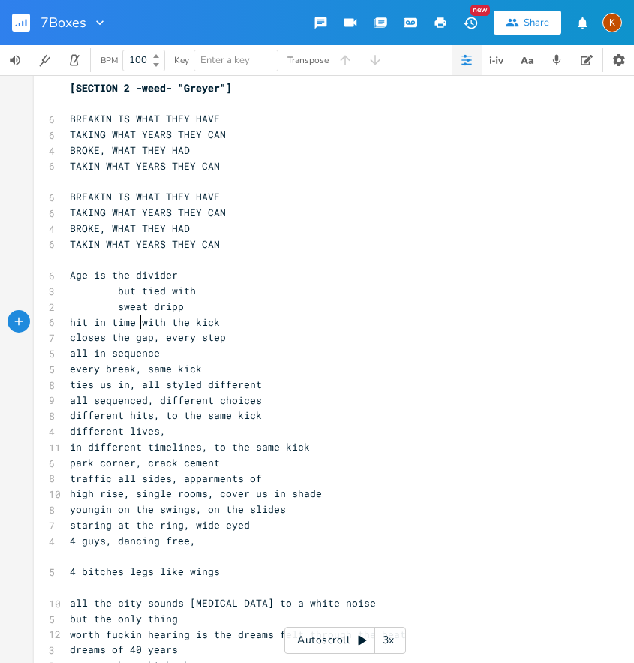
scroll to position [0, 13]
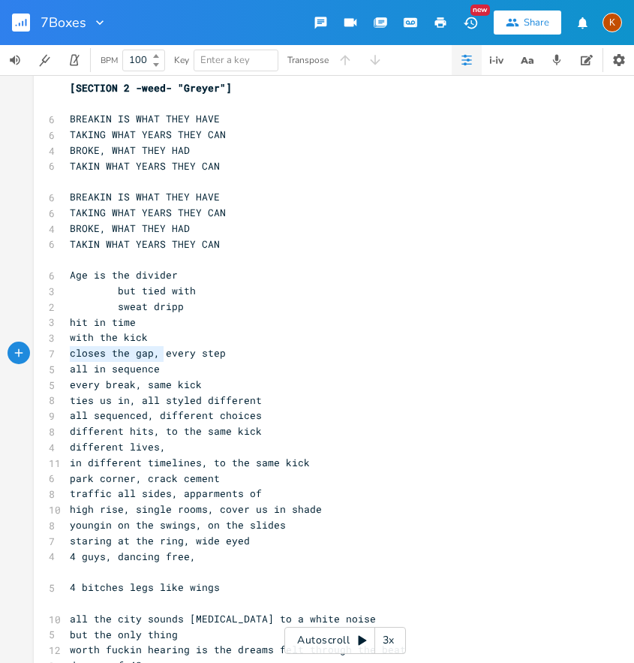
drag, startPoint x: 157, startPoint y: 357, endPoint x: 65, endPoint y: 353, distance: 92.4
click at [67, 357] on pre "closes the gap, every step" at bounding box center [338, 353] width 542 height 16
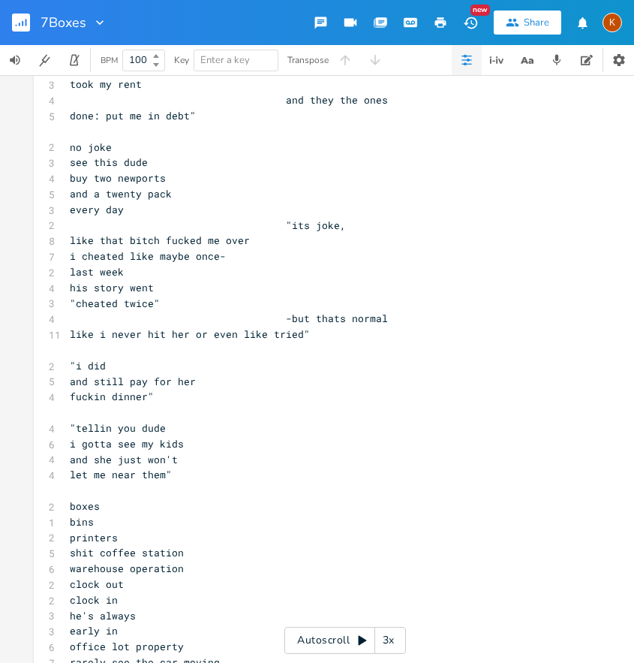
scroll to position [1015, 0]
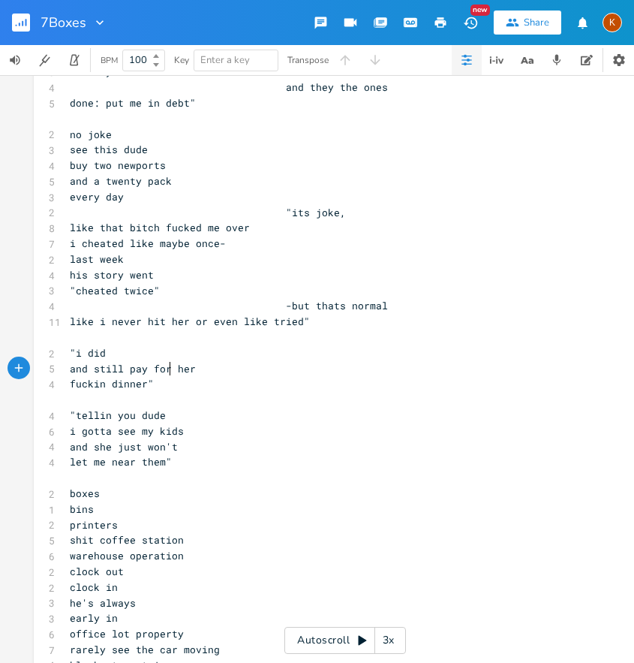
click at [165, 364] on span "and still pay for her" at bounding box center [133, 369] width 126 height 14
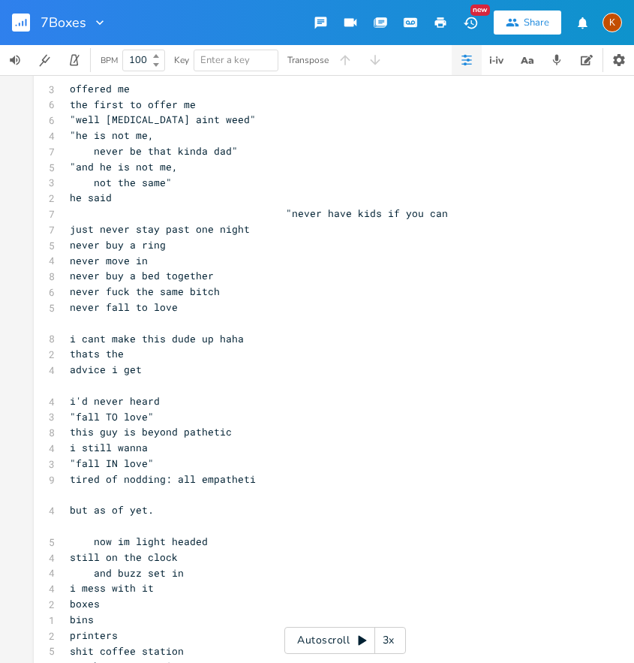
scroll to position [1657, 0]
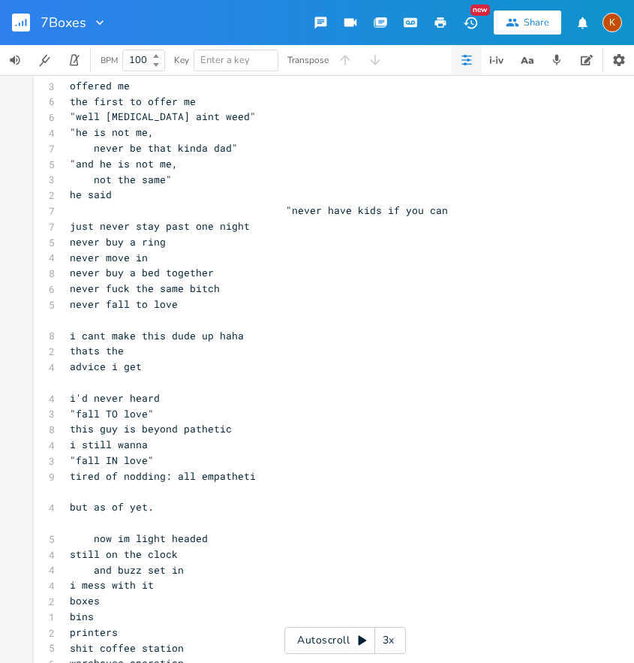
drag, startPoint x: 169, startPoint y: 470, endPoint x: 180, endPoint y: 474, distance: 11.9
click at [169, 470] on span "tired of nodding: all empatheti" at bounding box center [163, 476] width 186 height 14
click at [253, 481] on pre "tired of nodding all empatheti" at bounding box center [338, 477] width 542 height 16
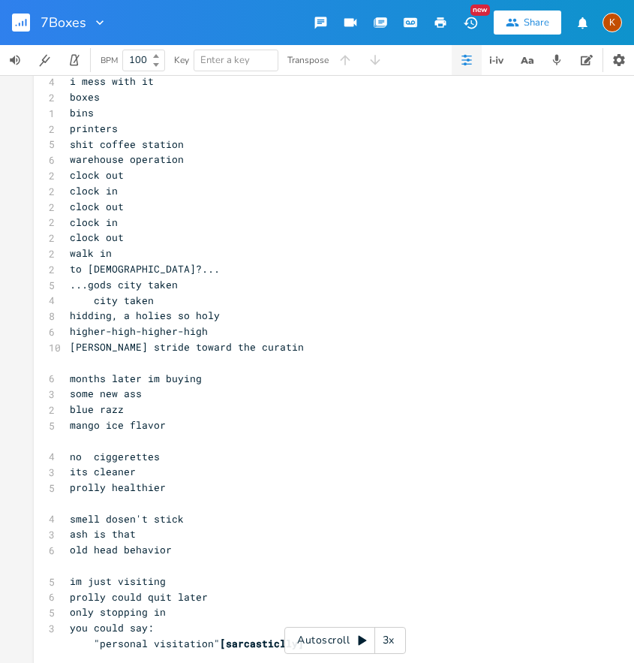
scroll to position [2168, 0]
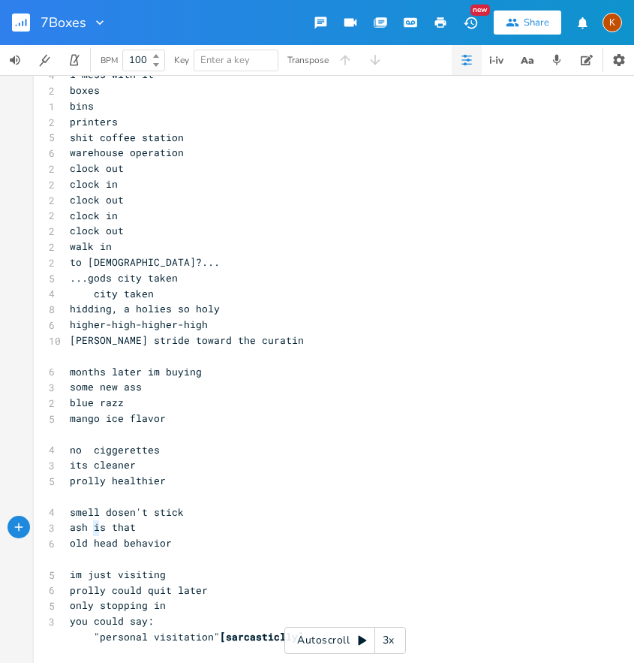
click at [92, 527] on span "ash is that" at bounding box center [103, 527] width 66 height 14
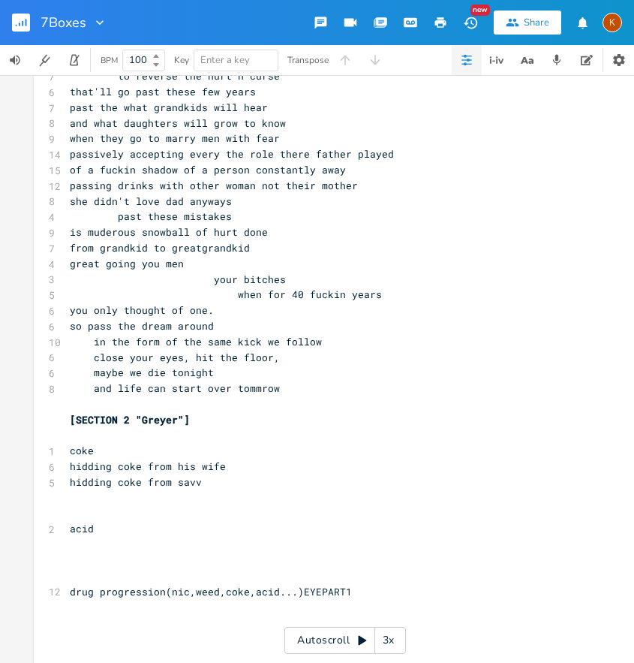
scroll to position [3777, 0]
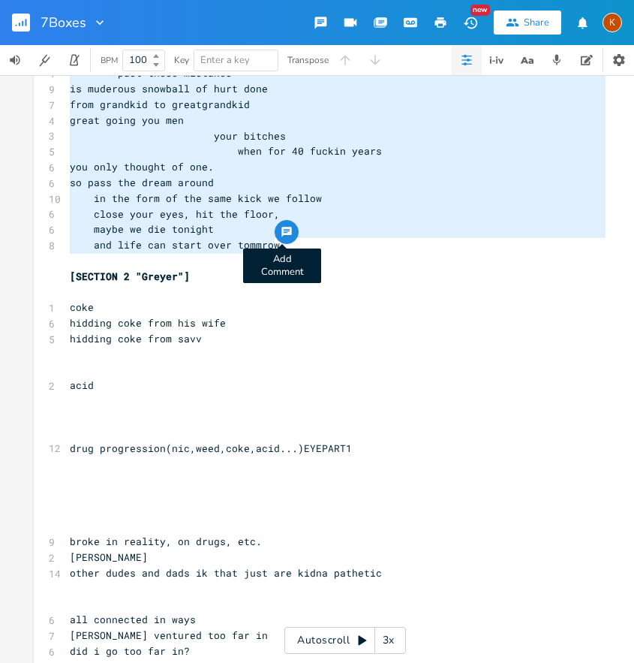
drag, startPoint x: 62, startPoint y: 309, endPoint x: 280, endPoint y: 243, distance: 227.3
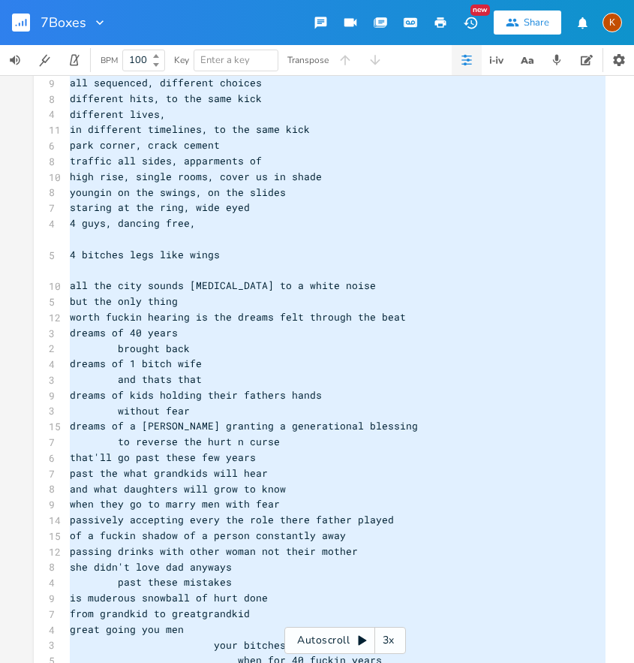
scroll to position [2985, 0]
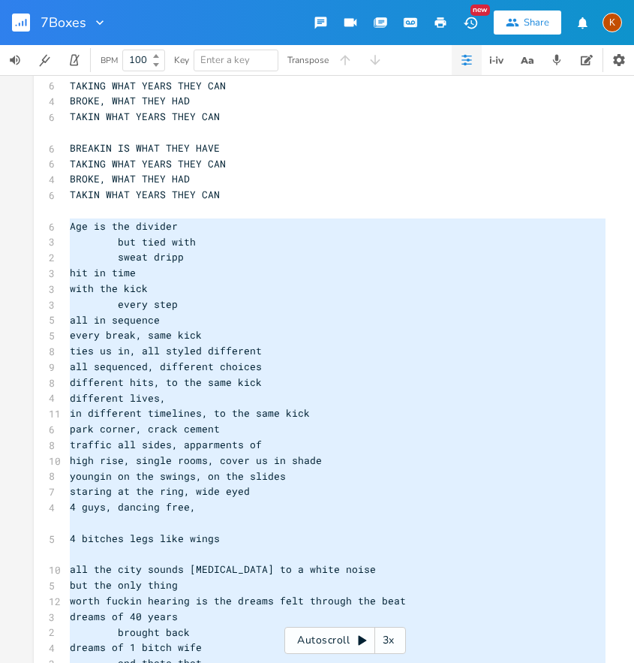
drag, startPoint x: 69, startPoint y: 208, endPoint x: 83, endPoint y: 209, distance: 14.3
click at [73, 207] on pre "​" at bounding box center [338, 211] width 542 height 16
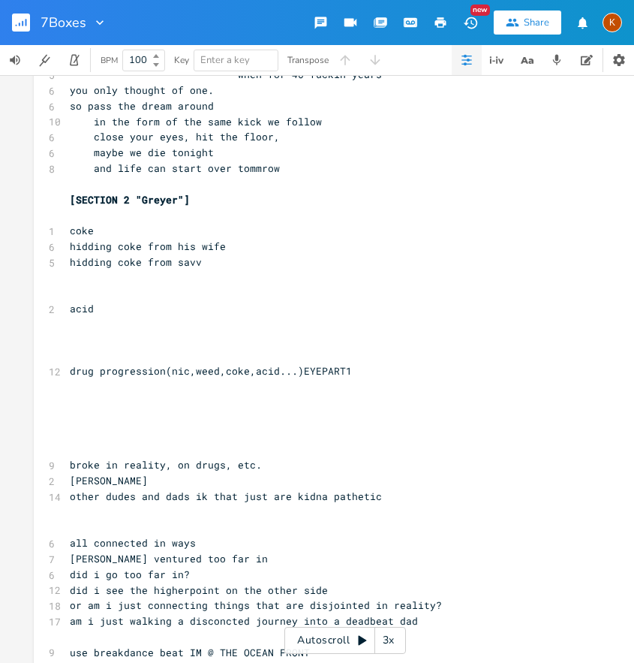
scroll to position [3987, 0]
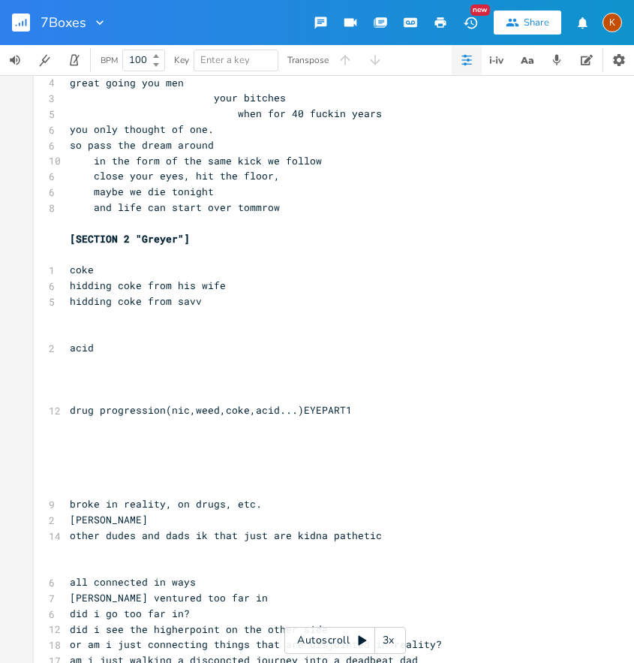
click at [152, 233] on span "[SECTION 2 "Greyer"]" at bounding box center [130, 239] width 120 height 14
click at [122, 238] on span "[SECTION 2 "Greyer"]" at bounding box center [130, 239] width 120 height 14
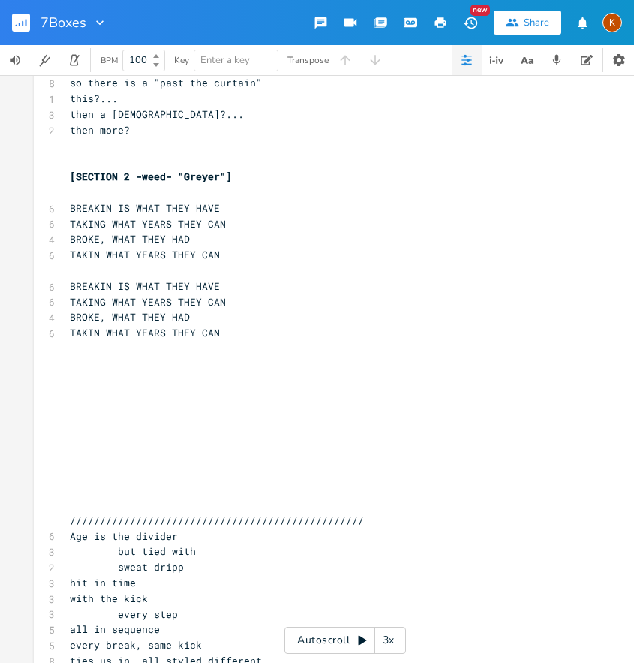
scroll to position [2778, 0]
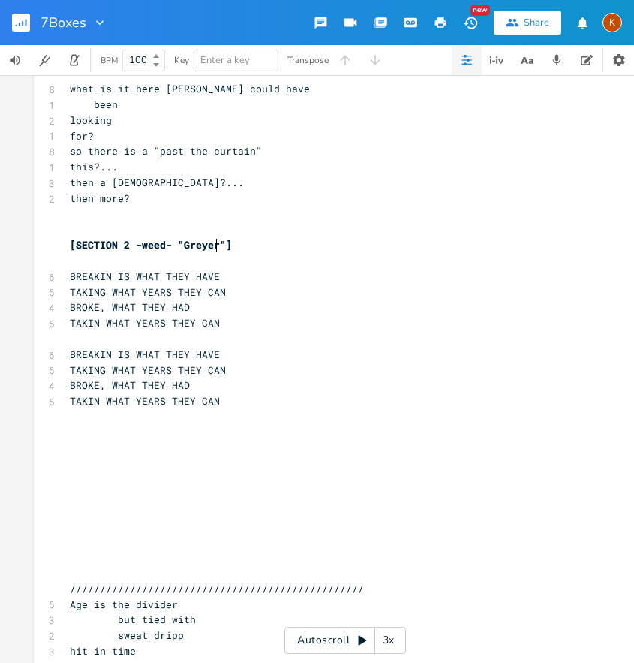
click at [214, 246] on span "[SECTION 2 -weed- "Greyer"]" at bounding box center [151, 245] width 162 height 14
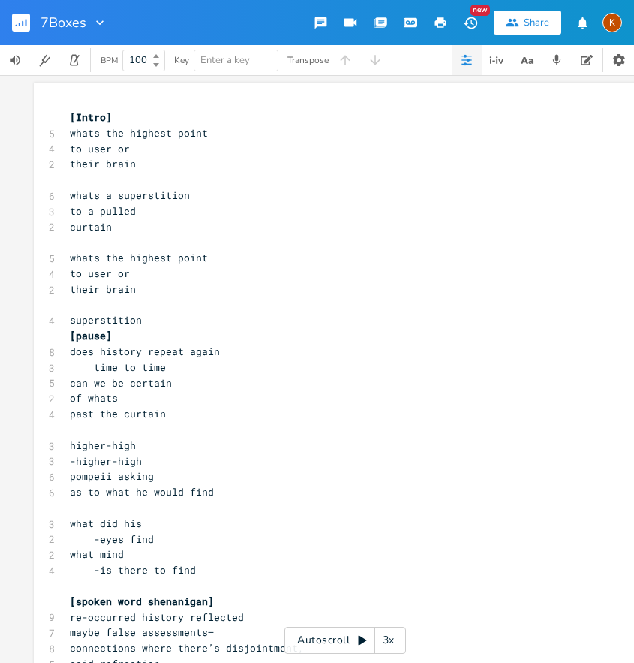
scroll to position [0, 0]
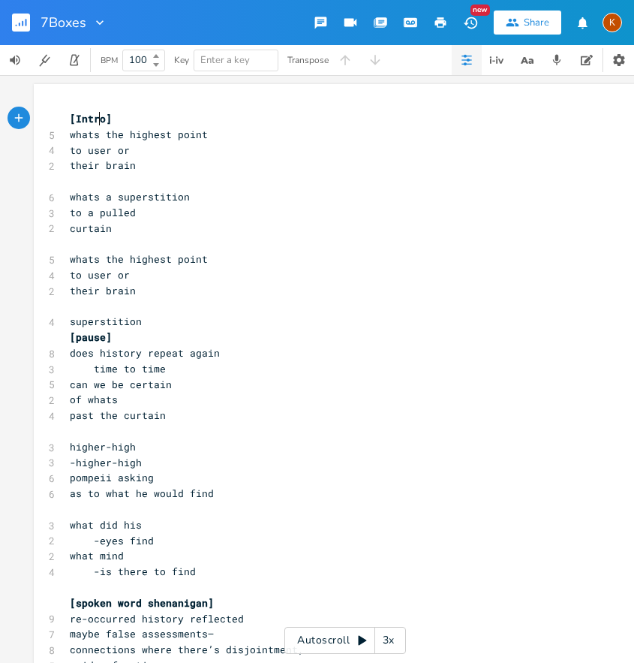
click at [92, 115] on span "[Intro]" at bounding box center [91, 119] width 42 height 14
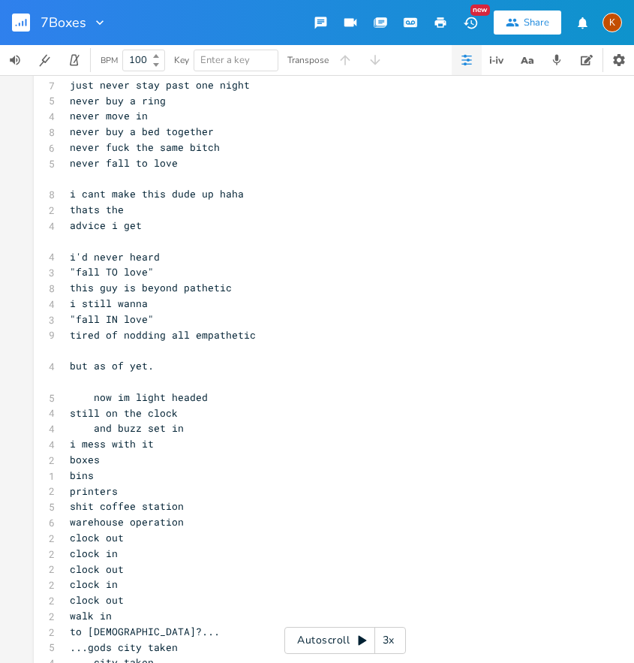
scroll to position [2337, 0]
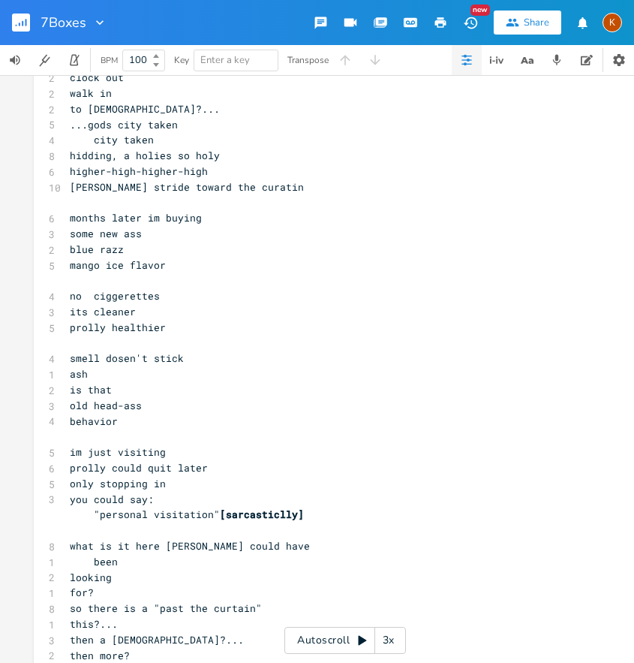
click at [131, 249] on pre "blue razz" at bounding box center [338, 250] width 542 height 16
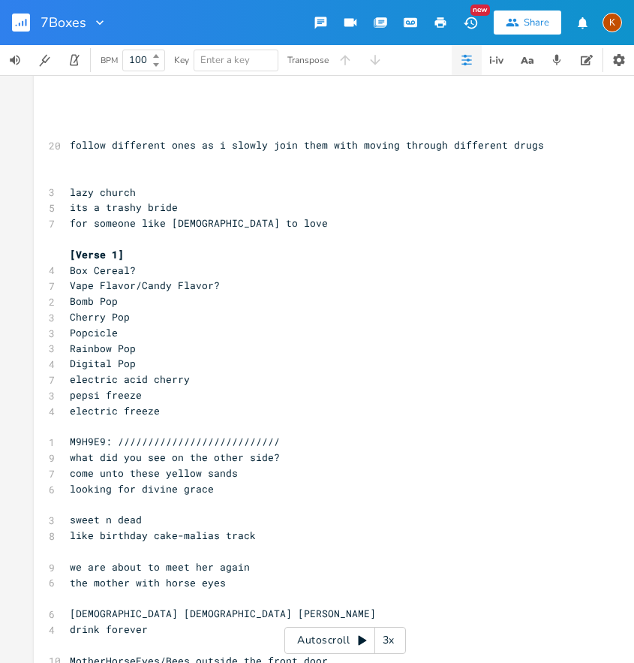
scroll to position [4766, 0]
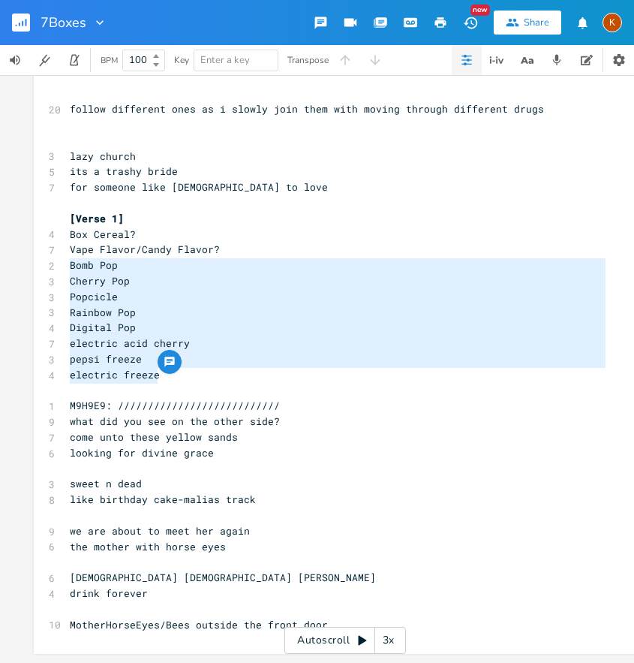
drag, startPoint x: 157, startPoint y: 372, endPoint x: 65, endPoint y: 261, distance: 145.1
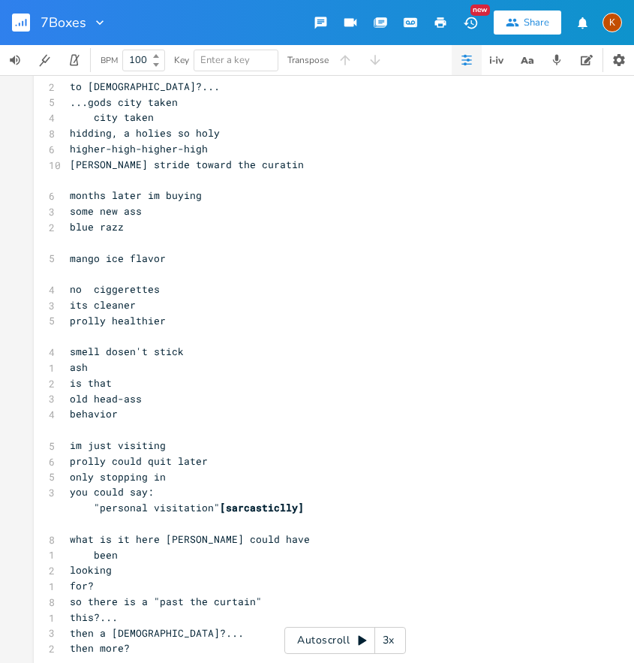
scroll to position [2371, 0]
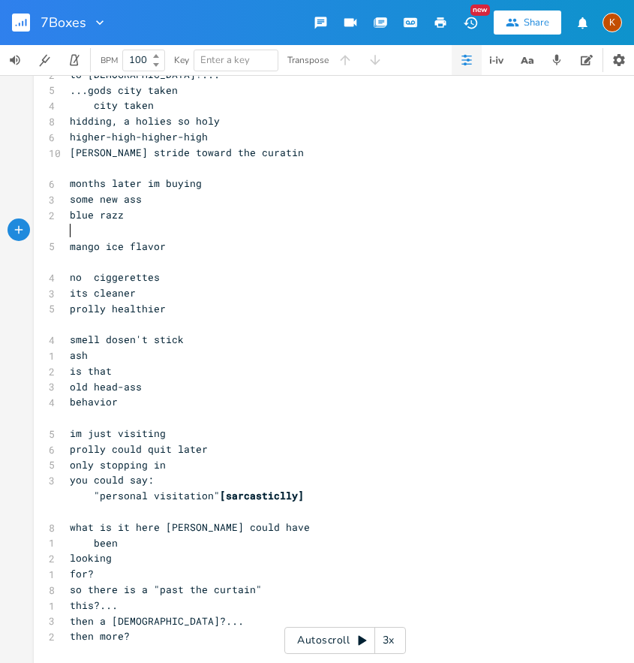
click at [144, 232] on pre "​" at bounding box center [338, 231] width 542 height 16
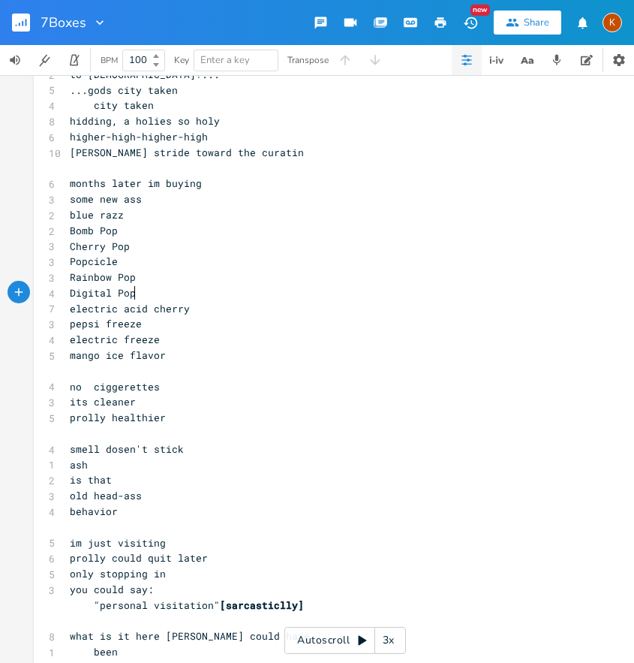
click at [152, 289] on pre "Digital Pop" at bounding box center [338, 293] width 542 height 16
drag, startPoint x: 144, startPoint y: 295, endPoint x: 118, endPoint y: 298, distance: 26.5
click at [136, 296] on span "electric acid" at bounding box center [109, 293] width 78 height 14
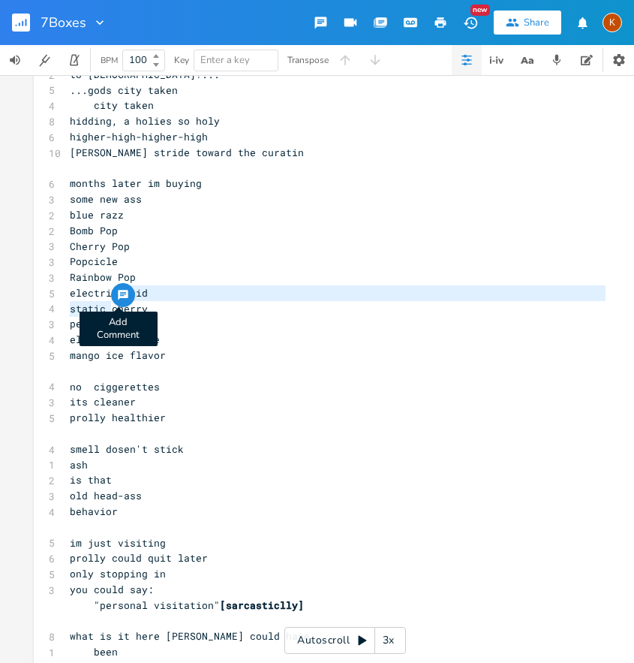
drag, startPoint x: 107, startPoint y: 308, endPoint x: 116, endPoint y: 294, distance: 16.9
click at [116, 294] on div "acid static xxxxxxxxxx 16 [URL][DOMAIN_NAME] [Intro] 5 whats the highest point …" at bounding box center [345, 431] width 623 height 5436
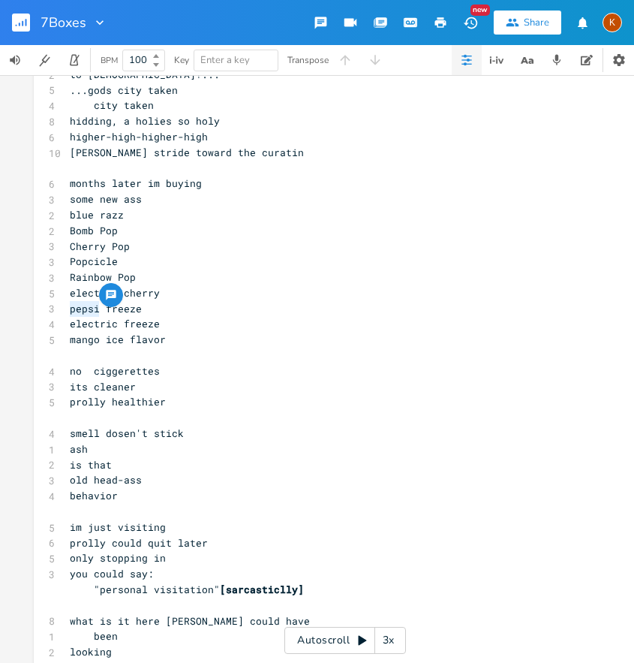
drag, startPoint x: 94, startPoint y: 308, endPoint x: 65, endPoint y: 303, distance: 29.6
click at [67, 306] on pre "pepsi freeze" at bounding box center [338, 309] width 542 height 16
drag, startPoint x: 151, startPoint y: 329, endPoint x: 45, endPoint y: 328, distance: 105.9
click at [67, 331] on div "4 electric freeze" at bounding box center [338, 324] width 542 height 16
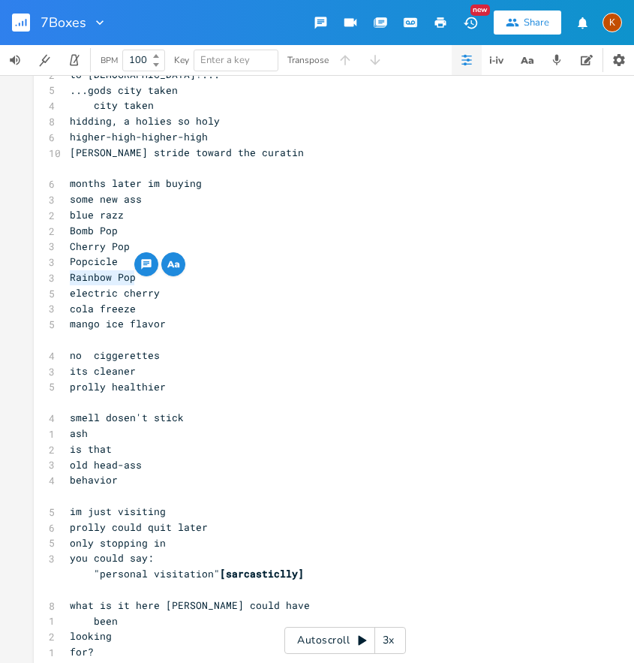
drag, startPoint x: 140, startPoint y: 276, endPoint x: 58, endPoint y: 277, distance: 82.6
click at [58, 277] on div "Rainbow Pop xxxxxxxxxx 16 [URL][DOMAIN_NAME] [Intro] 5 whats the highest point …" at bounding box center [345, 415] width 623 height 5405
click at [83, 265] on span "Popcicle" at bounding box center [94, 262] width 48 height 14
drag, startPoint x: 116, startPoint y: 264, endPoint x: 54, endPoint y: 264, distance: 61.6
click at [54, 264] on div "Popcicle xxxxxxxxxx 16 [URL][DOMAIN_NAME] [Intro] 5 whats the highest point 4 t…" at bounding box center [345, 415] width 623 height 5405
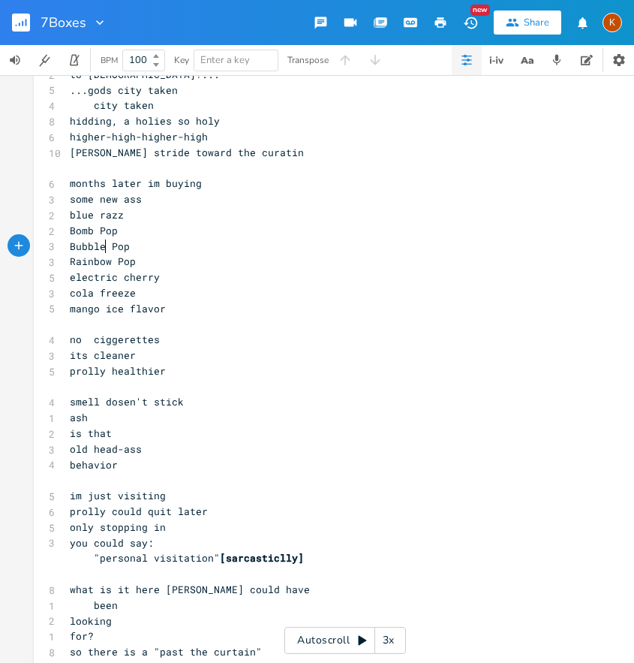
scroll to position [0, 32]
click at [72, 218] on span "blue razz" at bounding box center [97, 215] width 54 height 14
click at [76, 228] on span "Bomb Pop" at bounding box center [94, 231] width 48 height 14
click at [77, 245] on span "Bubble Pop" at bounding box center [100, 247] width 60 height 14
click at [83, 345] on span "no ciggerettes" at bounding box center [115, 340] width 90 height 14
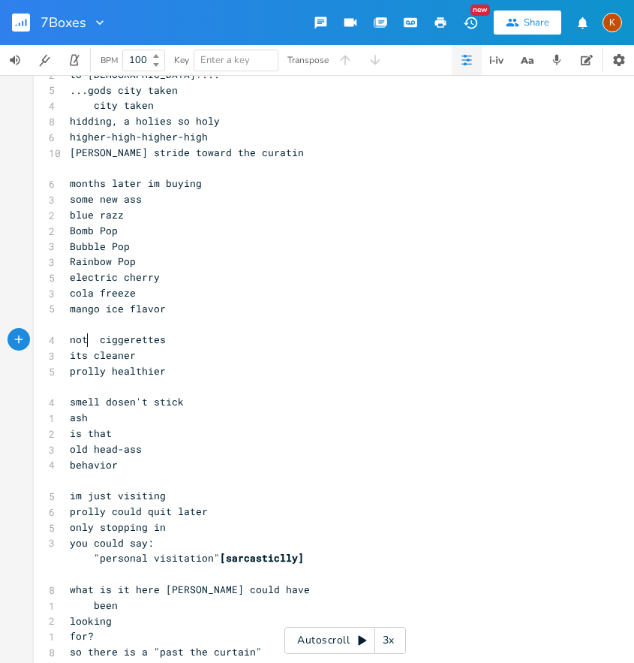
scroll to position [0, 4]
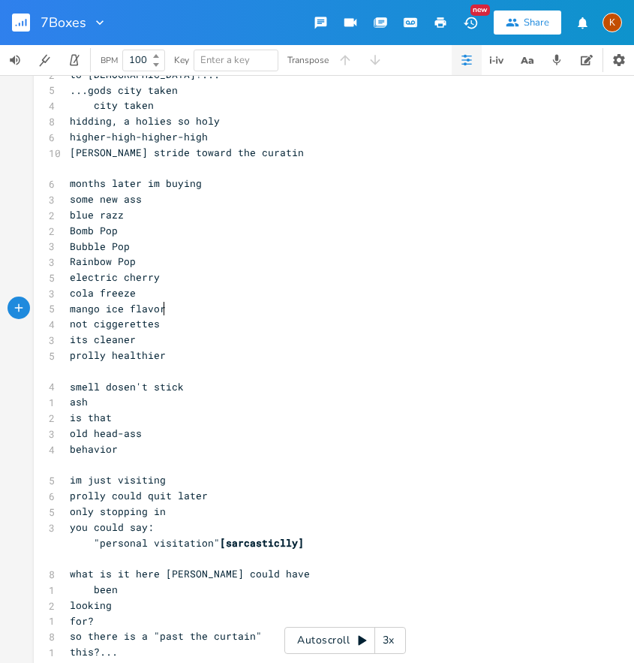
click at [113, 173] on pre "​" at bounding box center [338, 169] width 542 height 16
click at [112, 188] on span "months later im buying" at bounding box center [136, 183] width 132 height 14
click at [110, 200] on span "some new ass" at bounding box center [106, 199] width 72 height 14
click at [101, 210] on span "blue razz" at bounding box center [97, 215] width 54 height 14
click at [95, 226] on span "Bomb Pop" at bounding box center [94, 231] width 48 height 14
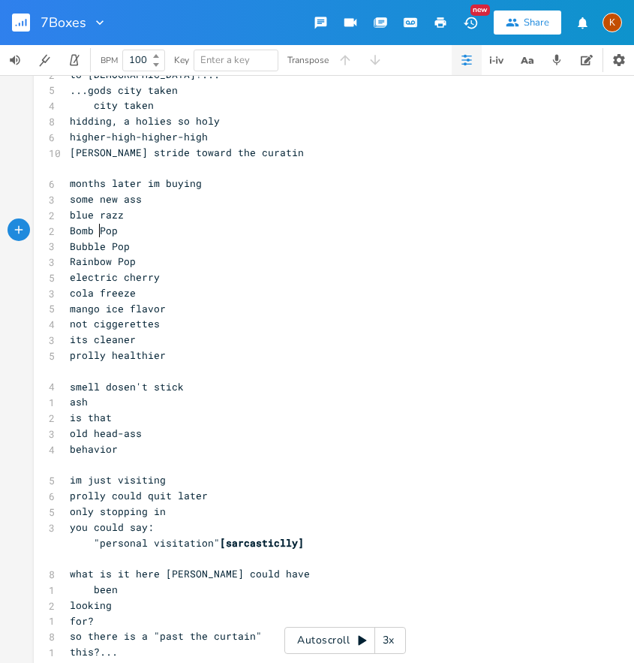
click at [98, 243] on span "Bubble Pop" at bounding box center [100, 247] width 60 height 14
click at [100, 262] on span "Rainbow Pop" at bounding box center [103, 262] width 66 height 14
click at [102, 275] on span "electric cherry" at bounding box center [115, 277] width 90 height 14
click at [103, 292] on span "cola freeze" at bounding box center [103, 293] width 66 height 14
click at [104, 312] on span "mango ice flavor" at bounding box center [118, 309] width 96 height 14
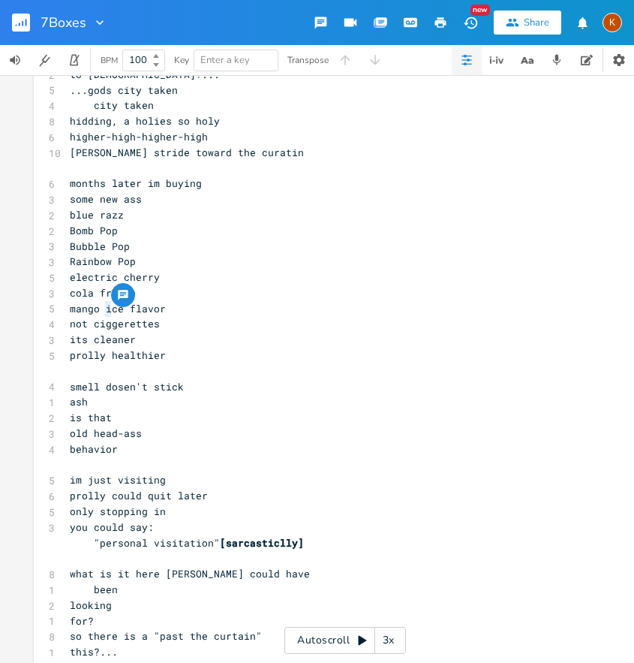
click at [108, 327] on span "not ciggerettes" at bounding box center [115, 324] width 90 height 14
drag, startPoint x: 105, startPoint y: 339, endPoint x: 102, endPoint y: 348, distance: 8.8
click at [106, 339] on span "its cleaner" at bounding box center [103, 340] width 66 height 14
drag, startPoint x: 101, startPoint y: 352, endPoint x: 96, endPoint y: 337, distance: 15.9
click at [101, 352] on span "prolly healthier" at bounding box center [118, 355] width 96 height 14
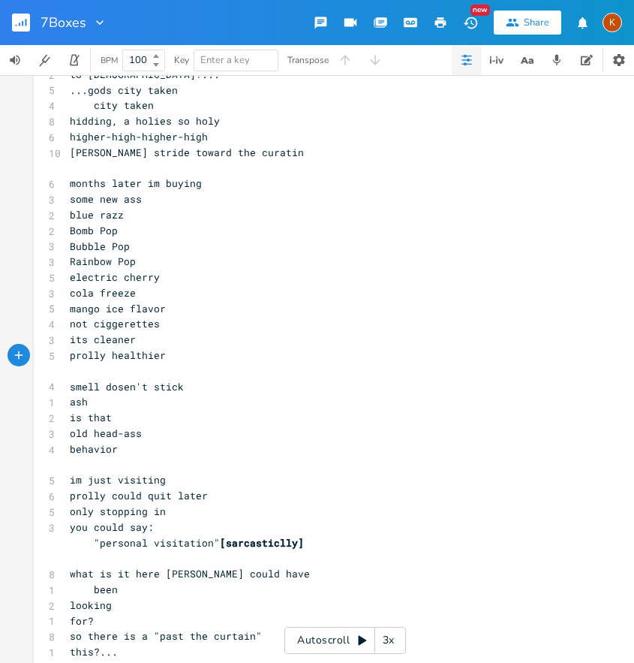
click at [161, 279] on pre "electric cherry" at bounding box center [338, 278] width 542 height 16
click at [150, 267] on pre "Rainbow Pop" at bounding box center [338, 262] width 542 height 16
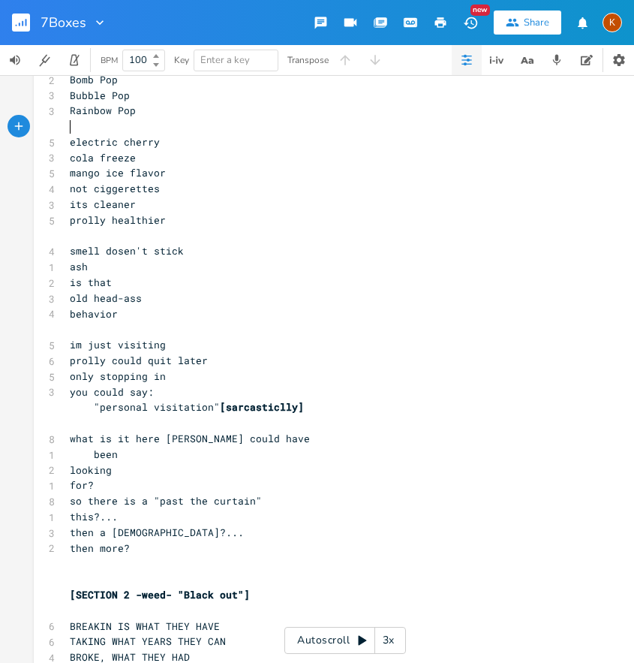
scroll to position [2533, 0]
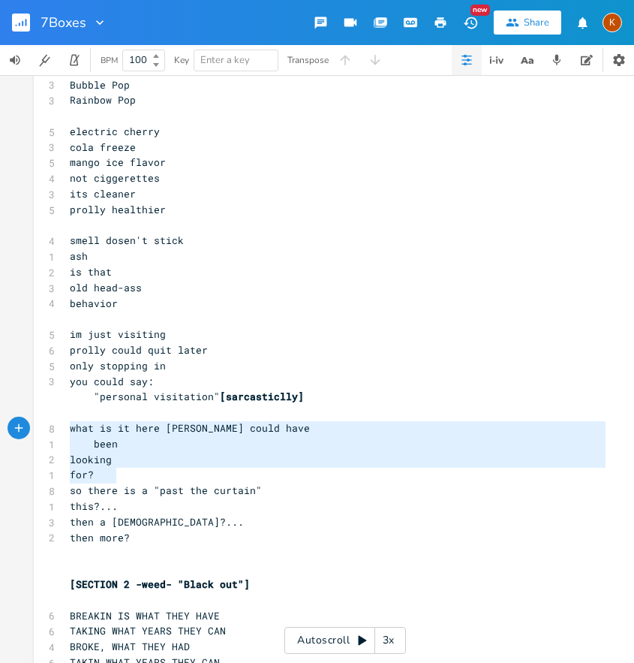
drag, startPoint x: 121, startPoint y: 477, endPoint x: 67, endPoint y: 431, distance: 70.9
click at [67, 431] on div "16 [URL][DOMAIN_NAME] [Intro] 5 whats the highest point 4 to user or 2 their br…" at bounding box center [338, 249] width 542 height 5341
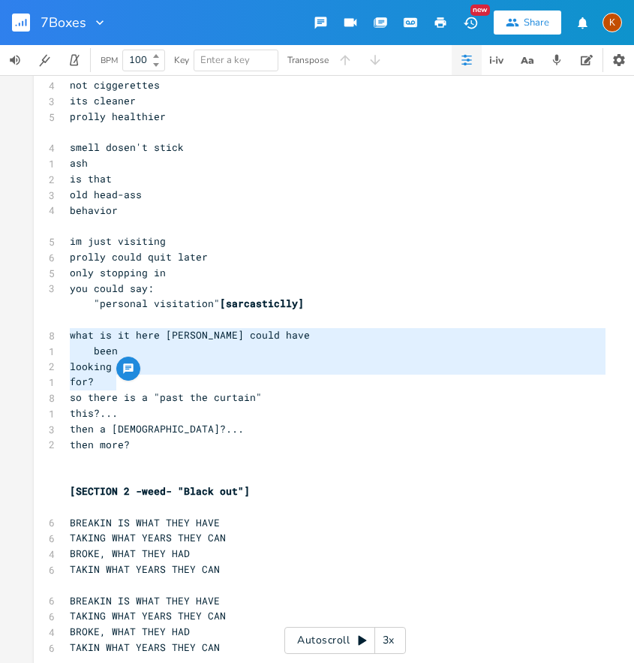
scroll to position [2629, 0]
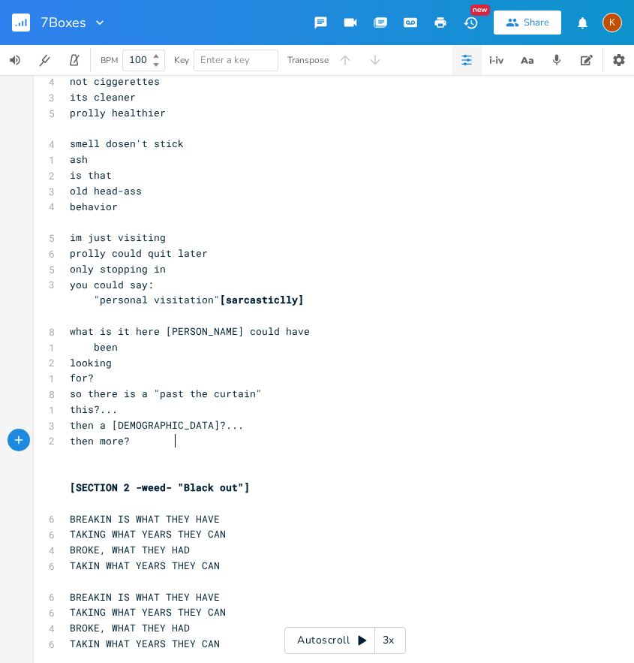
click at [191, 434] on pre "then more?" at bounding box center [338, 441] width 542 height 16
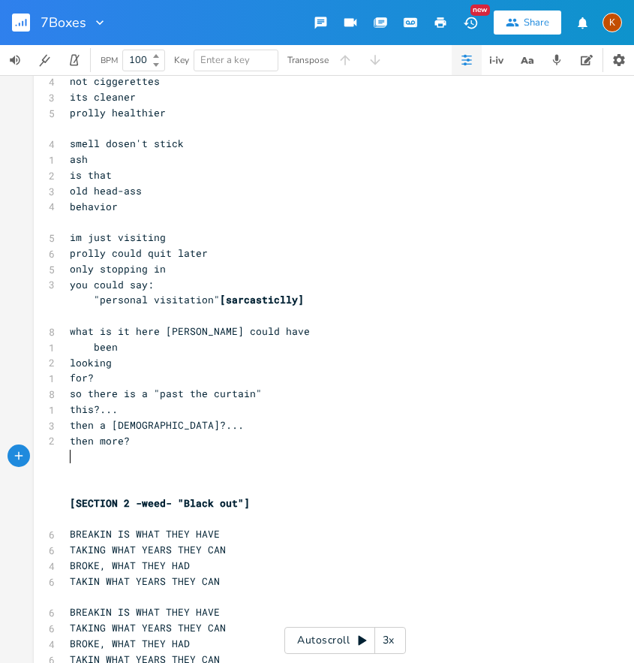
paste textarea
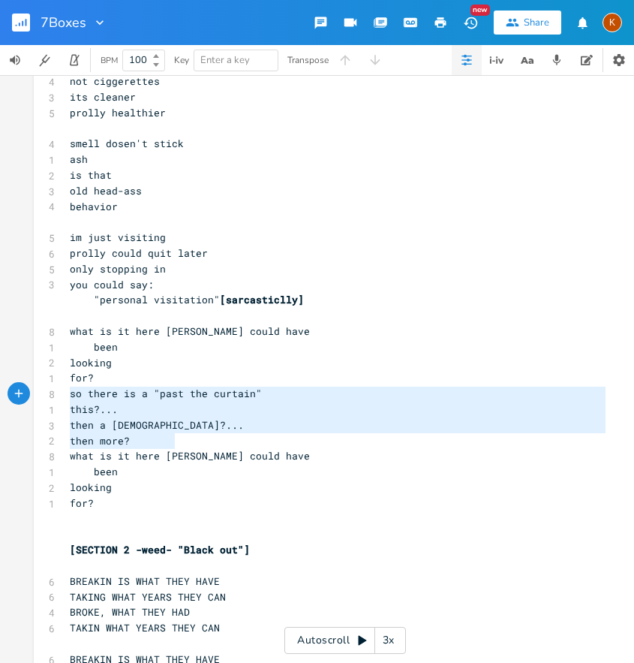
drag, startPoint x: 173, startPoint y: 438, endPoint x: 65, endPoint y: 396, distance: 115.3
click at [67, 396] on div "16 [URL][DOMAIN_NAME] [Intro] 5 whats the highest point 4 to user or 2 their br…" at bounding box center [338, 183] width 542 height 5403
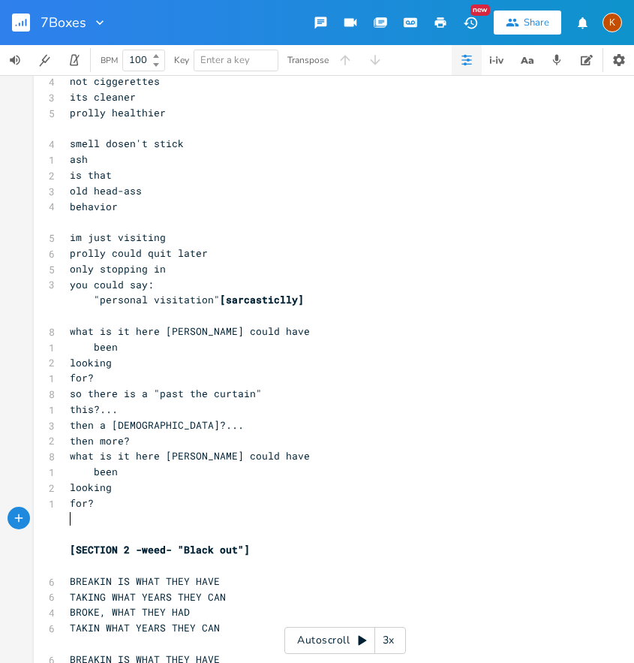
click at [148, 512] on pre "​" at bounding box center [338, 519] width 542 height 16
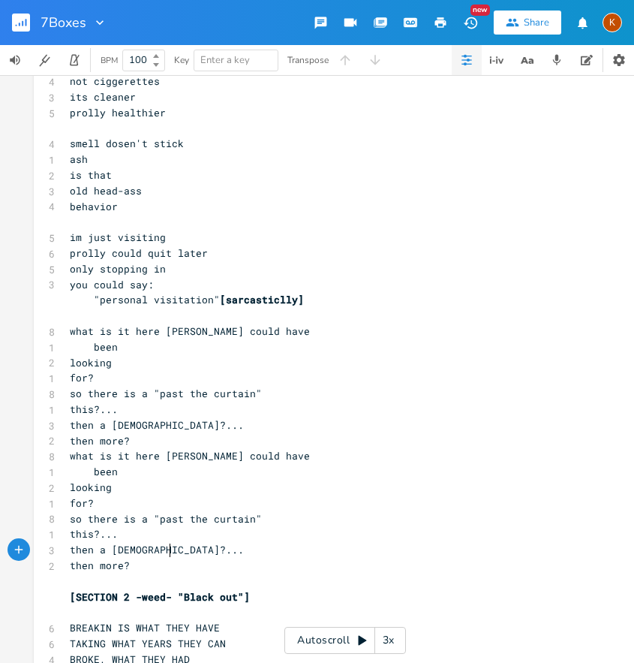
click at [107, 409] on span "this?..." at bounding box center [94, 409] width 48 height 14
drag, startPoint x: 110, startPoint y: 533, endPoint x: 106, endPoint y: 524, distance: 10.1
click at [112, 530] on span "this?..." at bounding box center [94, 534] width 48 height 14
drag, startPoint x: 110, startPoint y: 535, endPoint x: 134, endPoint y: 532, distance: 24.2
click at [110, 535] on span "this?..." at bounding box center [94, 534] width 48 height 14
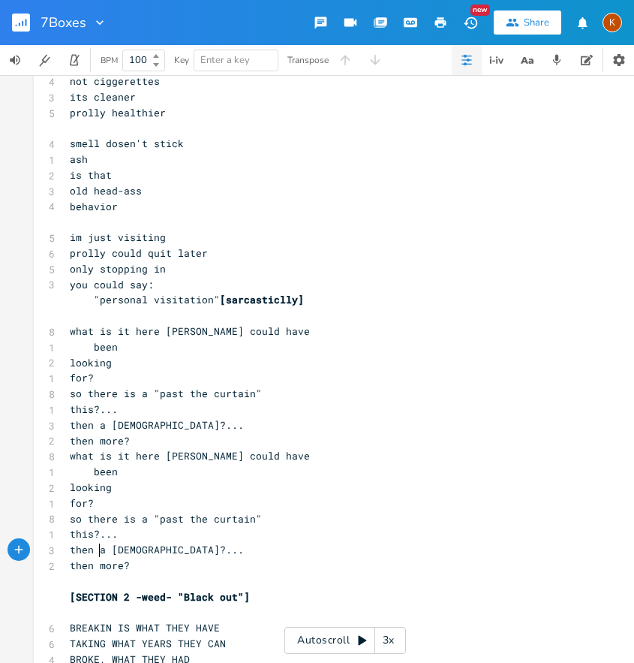
scroll to position [0, 3]
click at [30, 28] on button "button" at bounding box center [27, 23] width 30 height 36
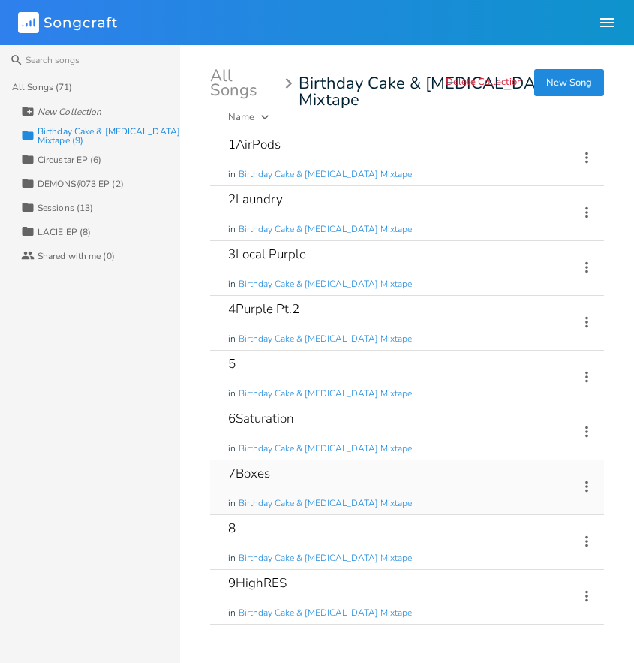
click at [589, 483] on icon at bounding box center [587, 486] width 17 height 17
click at [553, 511] on li "Edit Rename" at bounding box center [526, 510] width 120 height 26
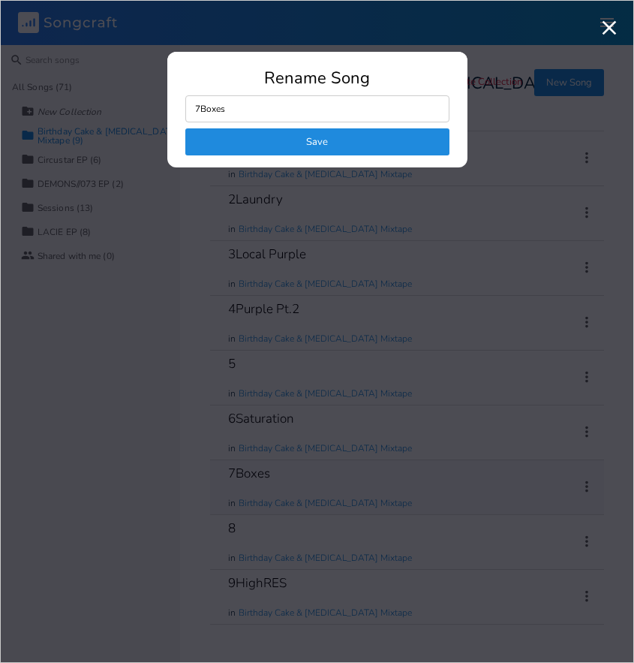
click at [265, 110] on input "7Boxes" at bounding box center [317, 108] width 264 height 27
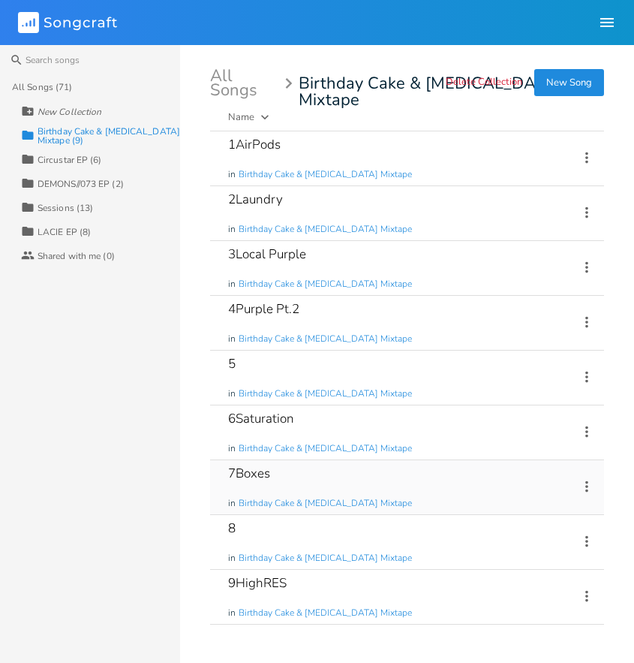
click at [587, 488] on icon at bounding box center [587, 486] width 17 height 17
click at [493, 511] on span "Edit Rename" at bounding box center [495, 510] width 47 height 11
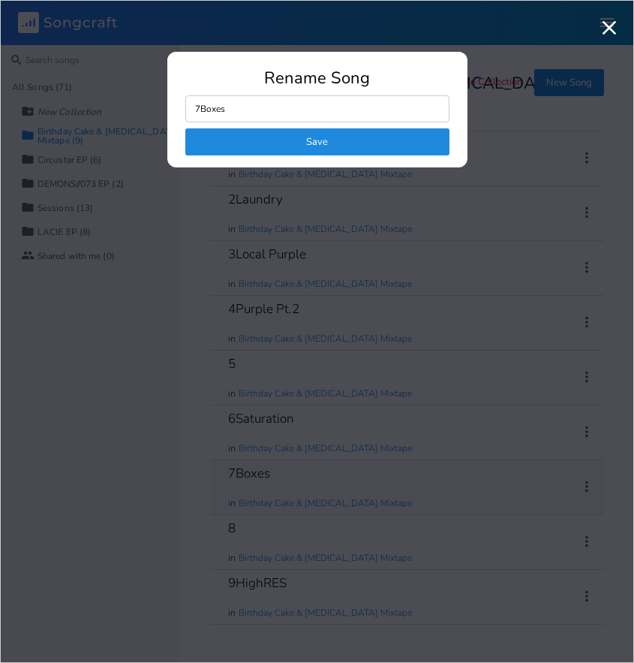
click at [229, 113] on input "7Boxes" at bounding box center [317, 108] width 264 height 27
drag, startPoint x: 237, startPoint y: 109, endPoint x: 206, endPoint y: 110, distance: 30.0
click at [200, 109] on input "7Boxes" at bounding box center [317, 108] width 264 height 27
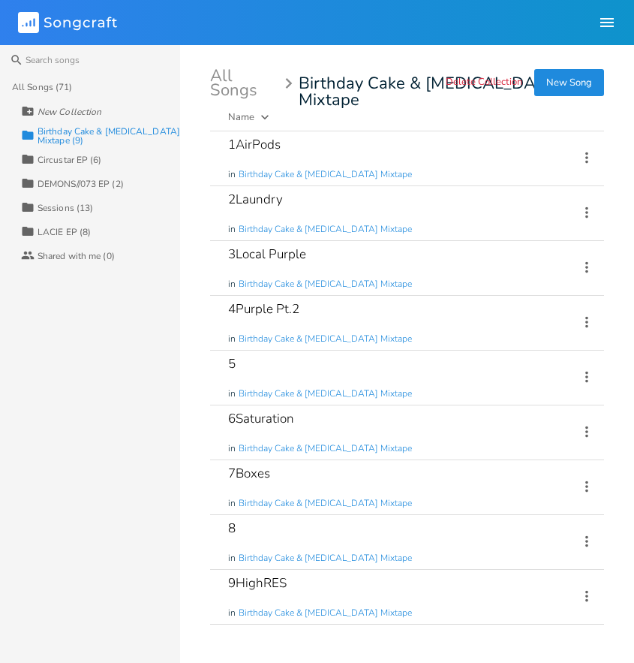
click at [588, 487] on icon at bounding box center [587, 486] width 3 height 11
click at [514, 507] on span "Edit Rename" at bounding box center [495, 510] width 47 height 11
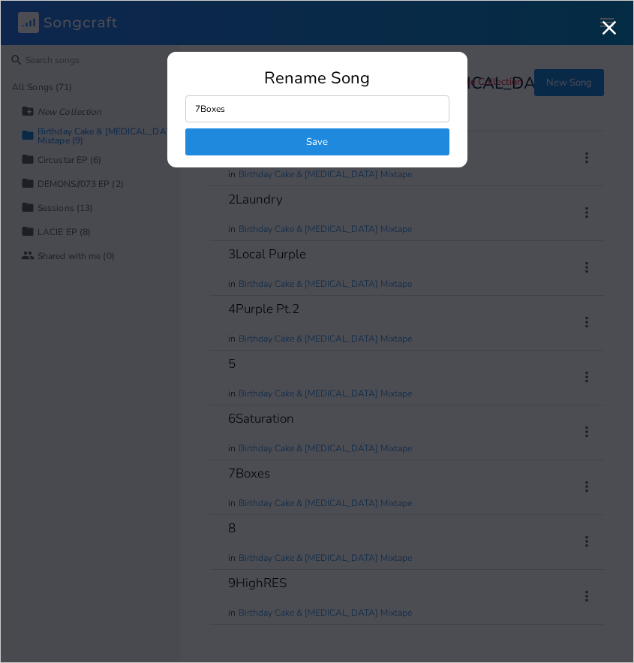
click at [267, 104] on input "7Boxes" at bounding box center [317, 108] width 264 height 27
click button "Save" at bounding box center [317, 141] width 264 height 27
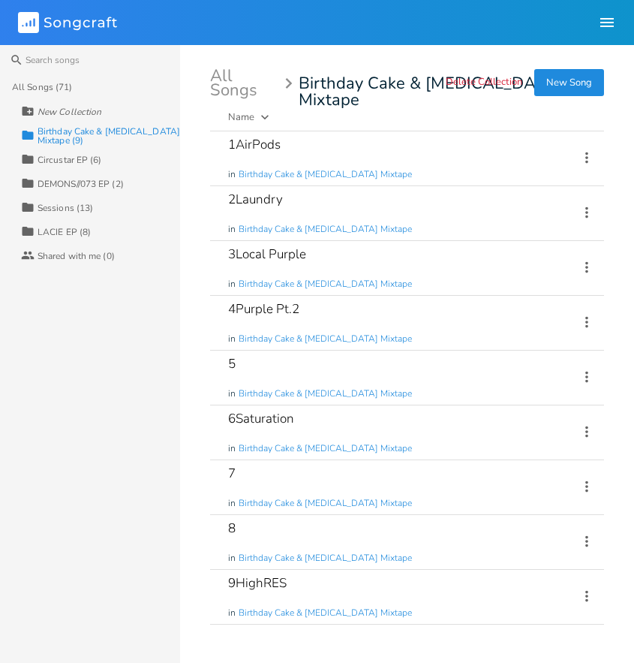
click at [591, 485] on icon at bounding box center [587, 486] width 17 height 17
click at [561, 508] on li "Edit Rename" at bounding box center [526, 510] width 120 height 26
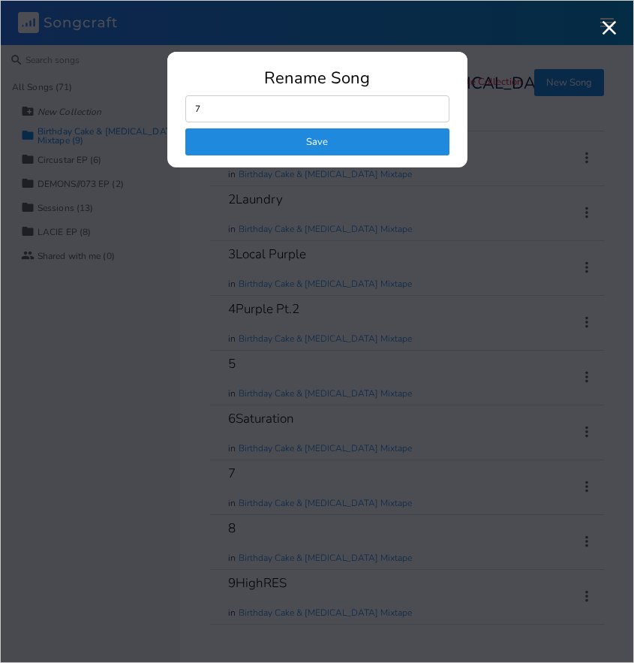
click at [288, 113] on input "7" at bounding box center [317, 108] width 264 height 27
click button "Save" at bounding box center [317, 141] width 264 height 27
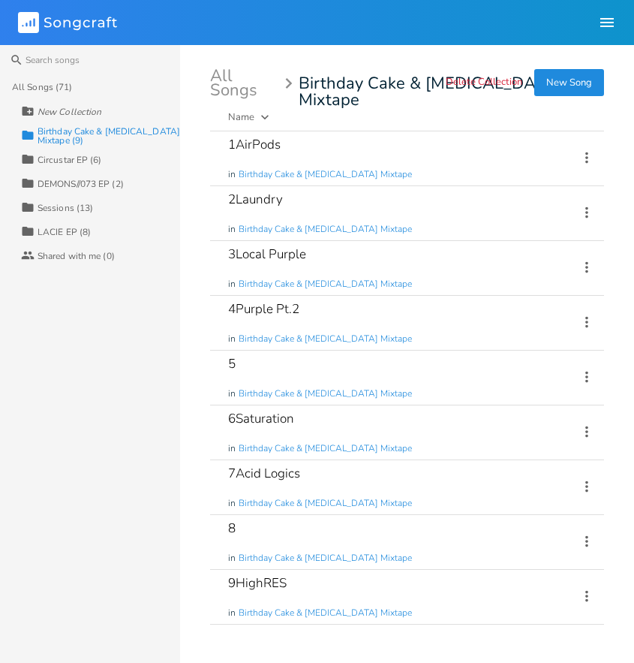
click at [588, 484] on icon at bounding box center [587, 486] width 17 height 17
click at [519, 502] on li "Edit Rename" at bounding box center [526, 510] width 120 height 26
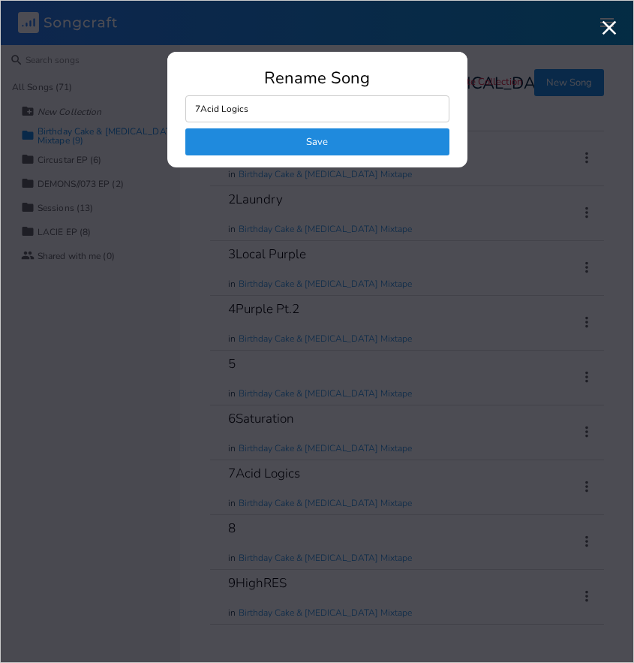
click at [296, 106] on input "7Acid Logics" at bounding box center [317, 108] width 264 height 27
click button "Save" at bounding box center [317, 141] width 264 height 27
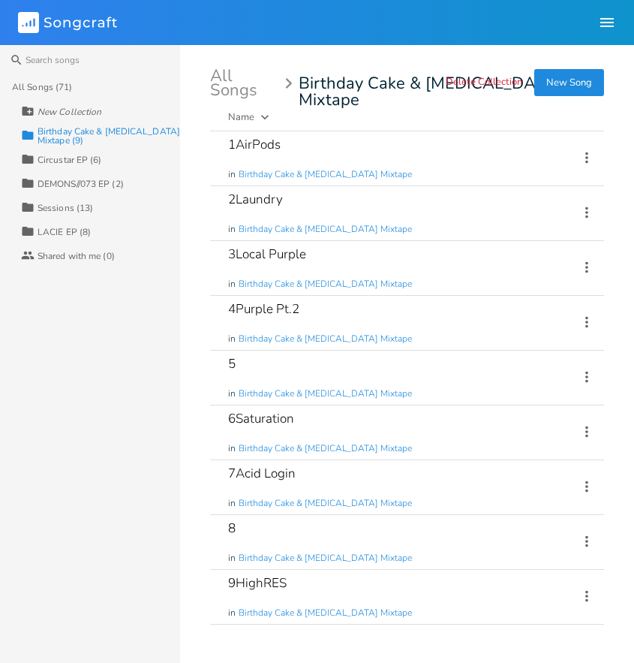
click at [589, 484] on icon at bounding box center [587, 486] width 17 height 17
click at [539, 505] on li "Edit Rename" at bounding box center [526, 510] width 120 height 26
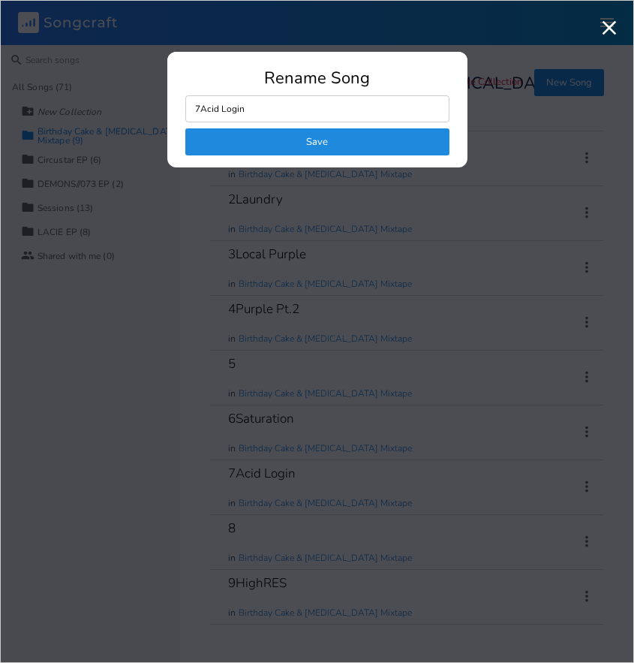
click at [276, 125] on form "7Acid Login Save" at bounding box center [317, 125] width 264 height 60
drag, startPoint x: 268, startPoint y: 112, endPoint x: 201, endPoint y: 113, distance: 66.8
click at [201, 113] on input "7Acid Login" at bounding box center [317, 108] width 264 height 27
click button "Save" at bounding box center [317, 141] width 264 height 27
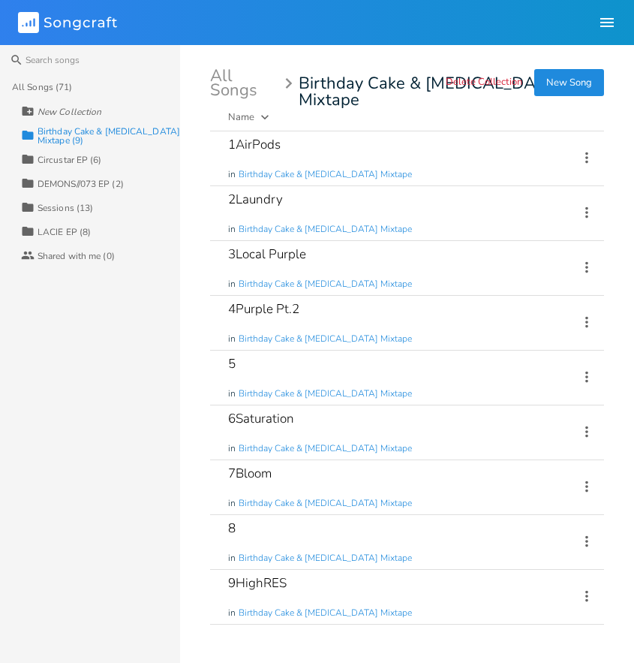
click at [587, 487] on icon at bounding box center [587, 486] width 3 height 11
click at [528, 511] on li "Edit Rename" at bounding box center [526, 510] width 120 height 26
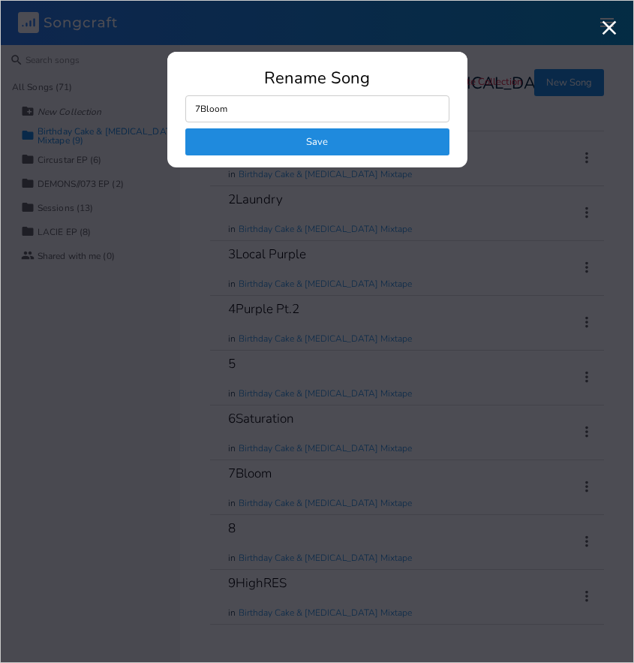
click at [200, 110] on input "7Bloom" at bounding box center [317, 108] width 264 height 27
click at [233, 113] on input "7Lysergic Bloom" at bounding box center [317, 108] width 264 height 27
click at [394, 142] on button "Save" at bounding box center [317, 141] width 264 height 27
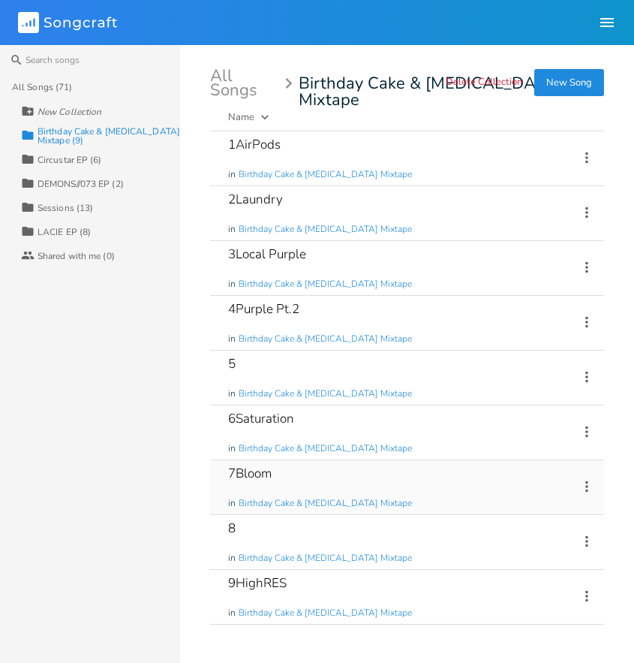
click at [444, 479] on div "7Bloom in Birthday Cake & [MEDICAL_DATA] Mixtape" at bounding box center [394, 487] width 333 height 54
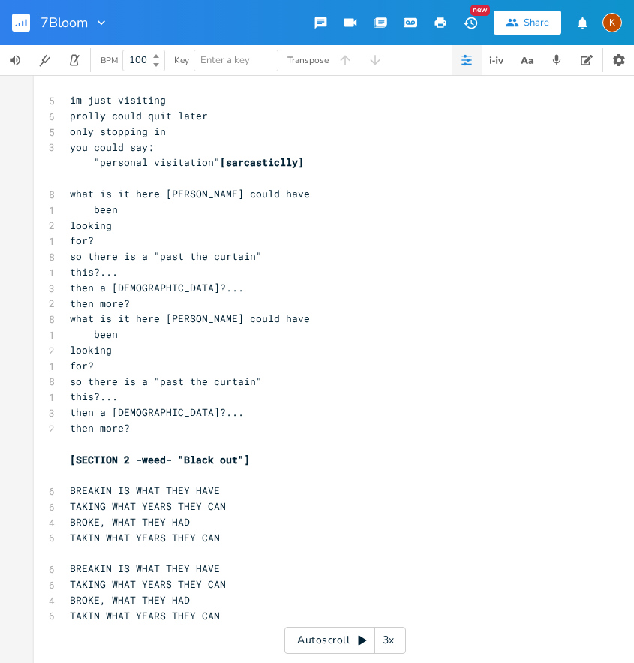
scroll to position [2768, 0]
click at [118, 566] on span "BREAKIN IS WHAT THEY HAVE" at bounding box center [145, 568] width 150 height 14
click at [119, 494] on span "BREAKIN IS WHAT THEY HAVE" at bounding box center [145, 490] width 150 height 14
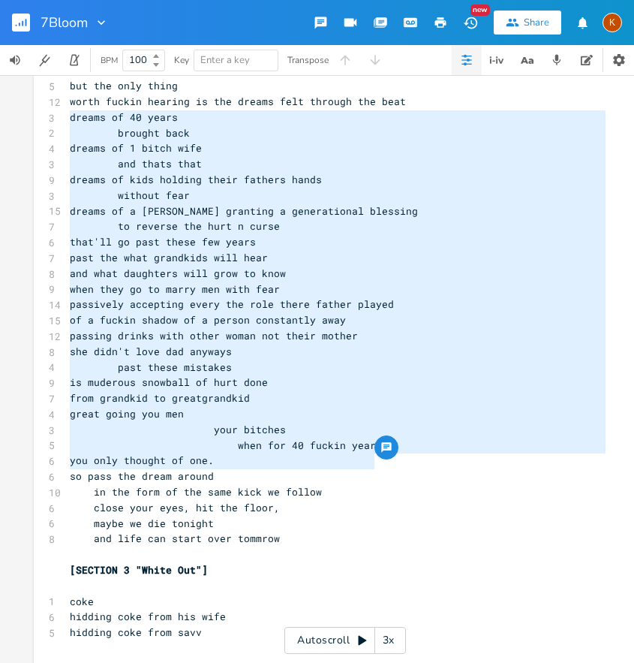
scroll to position [3861, 0]
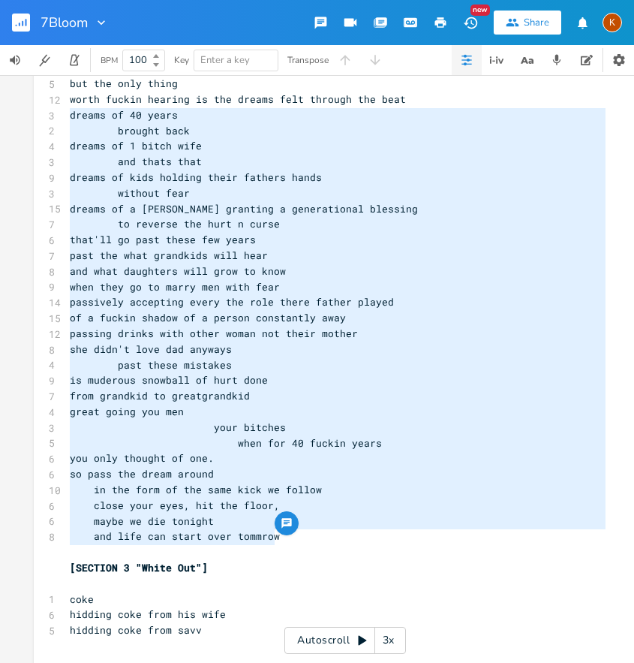
drag, startPoint x: 65, startPoint y: 414, endPoint x: 318, endPoint y: 544, distance: 284.8
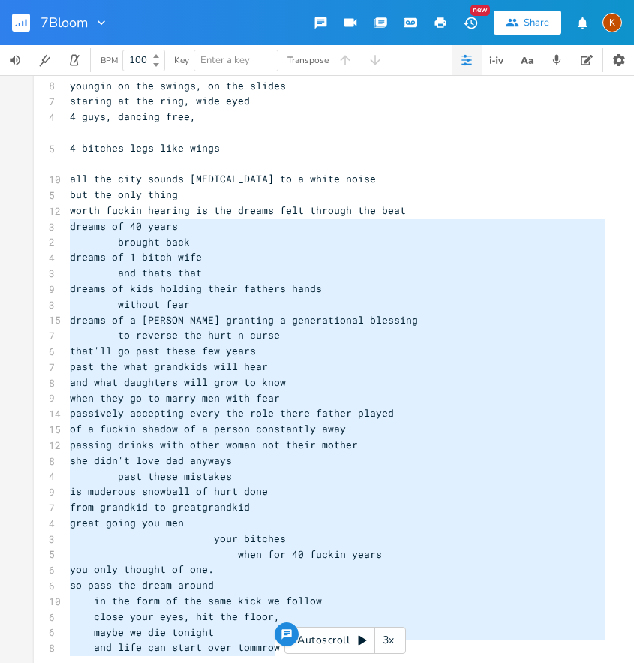
scroll to position [3747, 0]
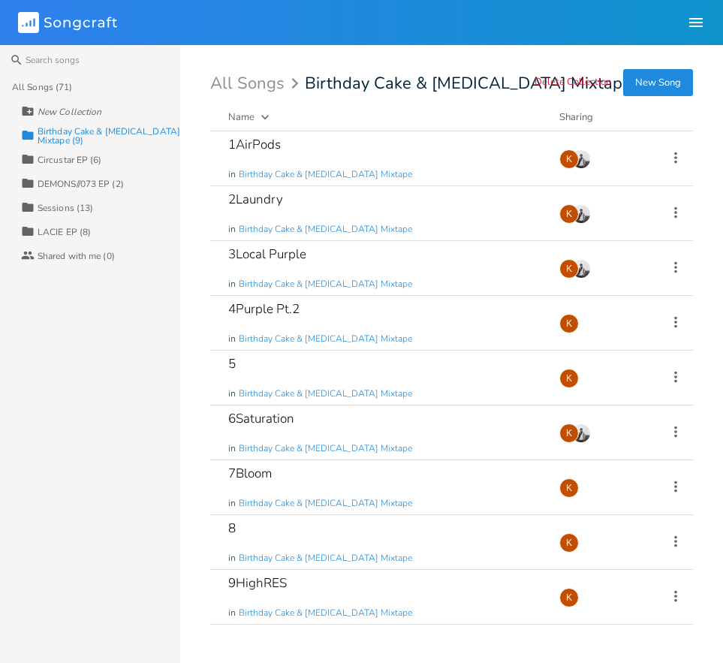
drag, startPoint x: 119, startPoint y: 499, endPoint x: 129, endPoint y: 493, distance: 11.5
click at [119, 499] on div "All Songs (71) New Collection Collection Birthday Cake & Ammonia Mixtape (9) Co…" at bounding box center [90, 369] width 180 height 588
click at [675, 319] on icon at bounding box center [675, 322] width 17 height 17
click at [637, 344] on li "Edit Rename" at bounding box center [615, 346] width 120 height 26
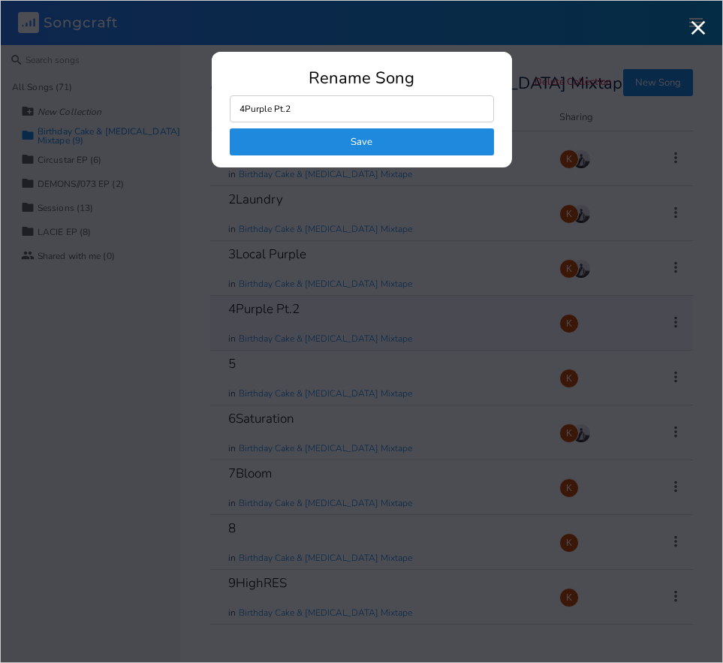
click at [325, 120] on input "4Purple Pt.2" at bounding box center [362, 108] width 264 height 27
drag, startPoint x: 276, startPoint y: 115, endPoint x: 245, endPoint y: 109, distance: 31.4
click at [245, 109] on input "4Purple Pt.2" at bounding box center [362, 108] width 264 height 27
type input "4"
click at [436, 134] on button "Save" at bounding box center [362, 141] width 264 height 27
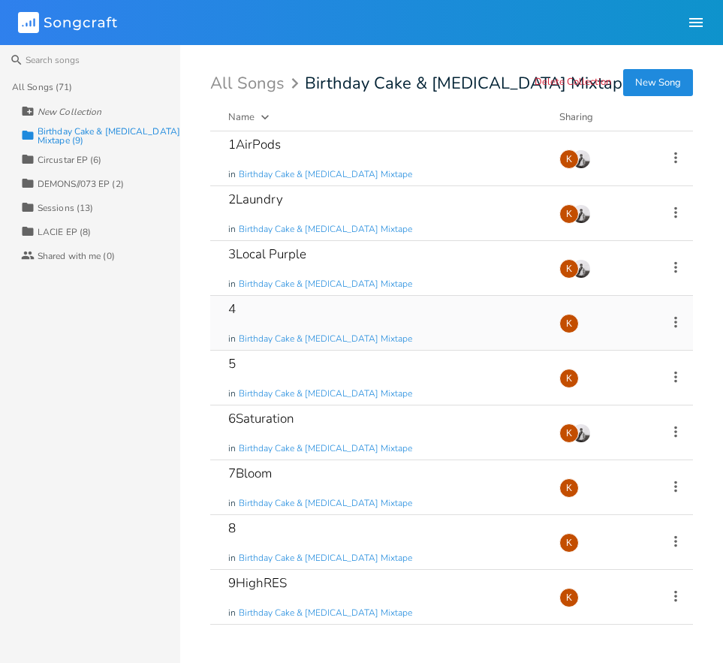
click at [69, 231] on div "LACIE EP (8)" at bounding box center [64, 232] width 53 height 9
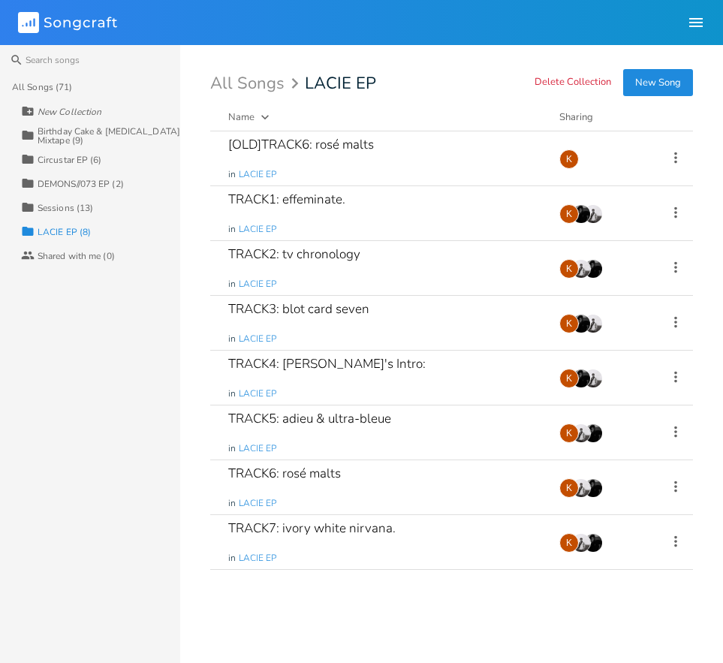
click at [41, 185] on div "DEMONS//073 EP (2)" at bounding box center [81, 183] width 86 height 9
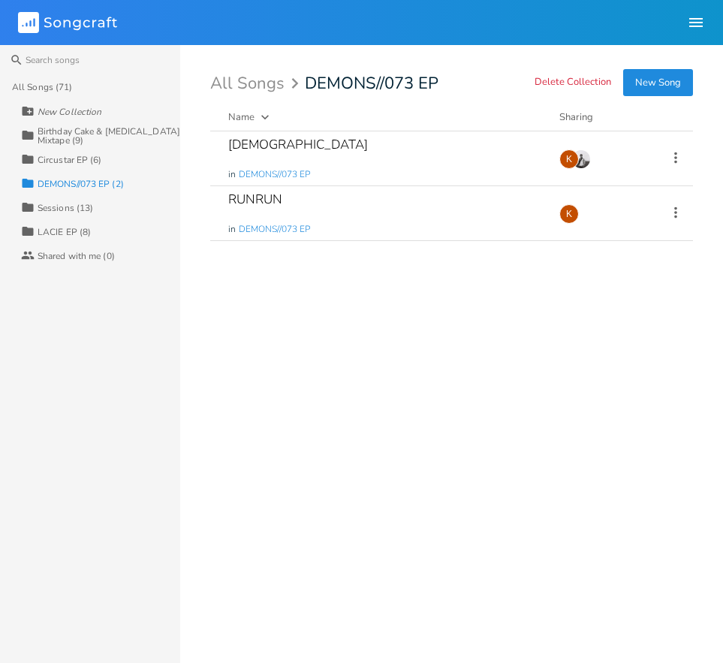
click at [92, 135] on div "Birthday Cake & [MEDICAL_DATA] Mixtape (9)" at bounding box center [109, 136] width 143 height 18
